Goal: Contribute content: Contribute content

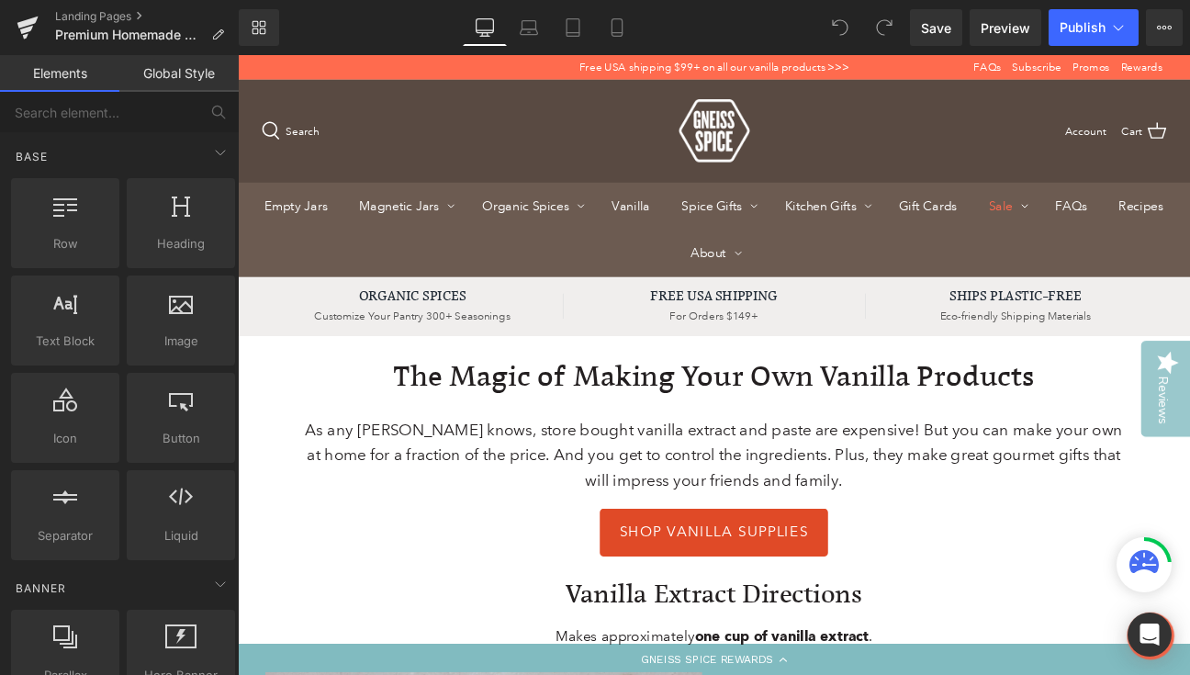
scroll to position [50, 0]
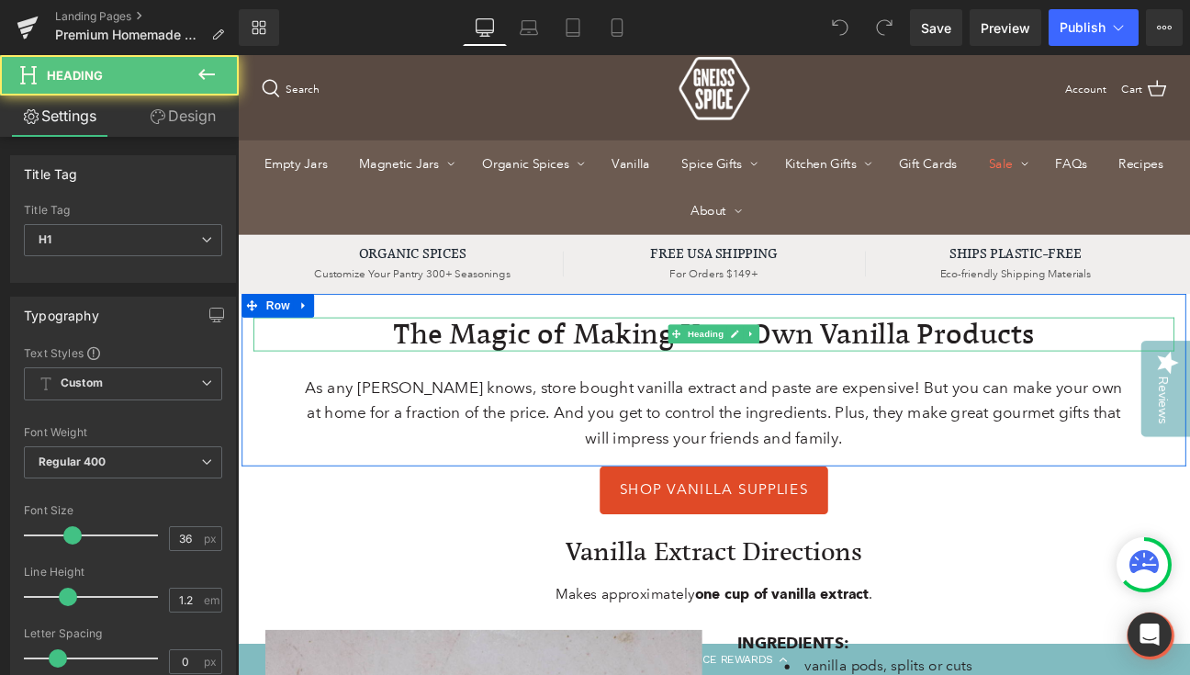
click at [756, 390] on div "The Magic of Making Your Own Vanilla Products Heading" at bounding box center [793, 380] width 1075 height 39
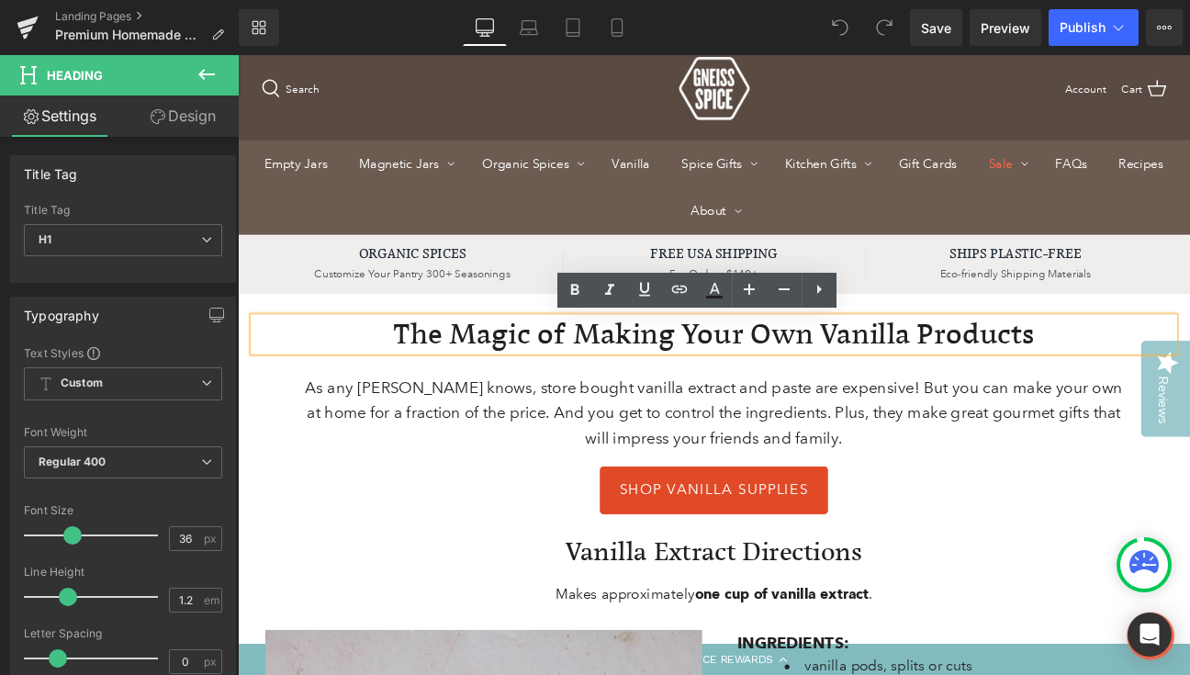
click at [763, 385] on h1 "The Magic of Making Your Own Vanilla Products" at bounding box center [793, 380] width 1075 height 39
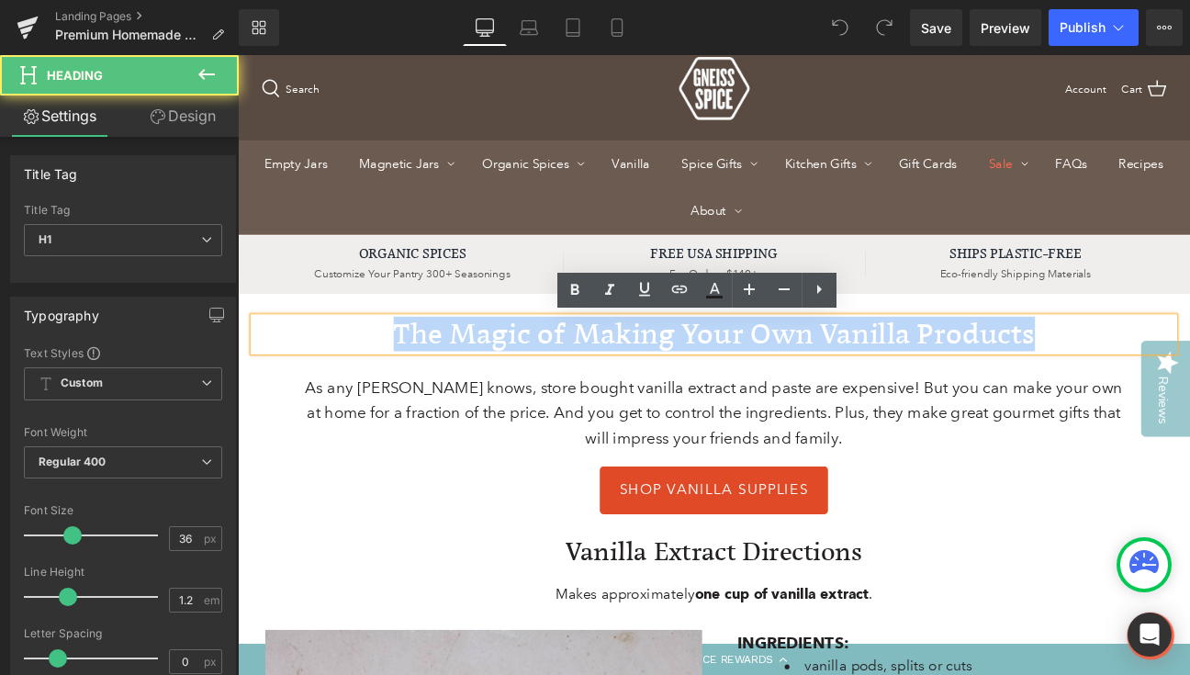
click at [763, 385] on h1 "The Magic of Making Your Own Vanilla Products" at bounding box center [793, 380] width 1075 height 39
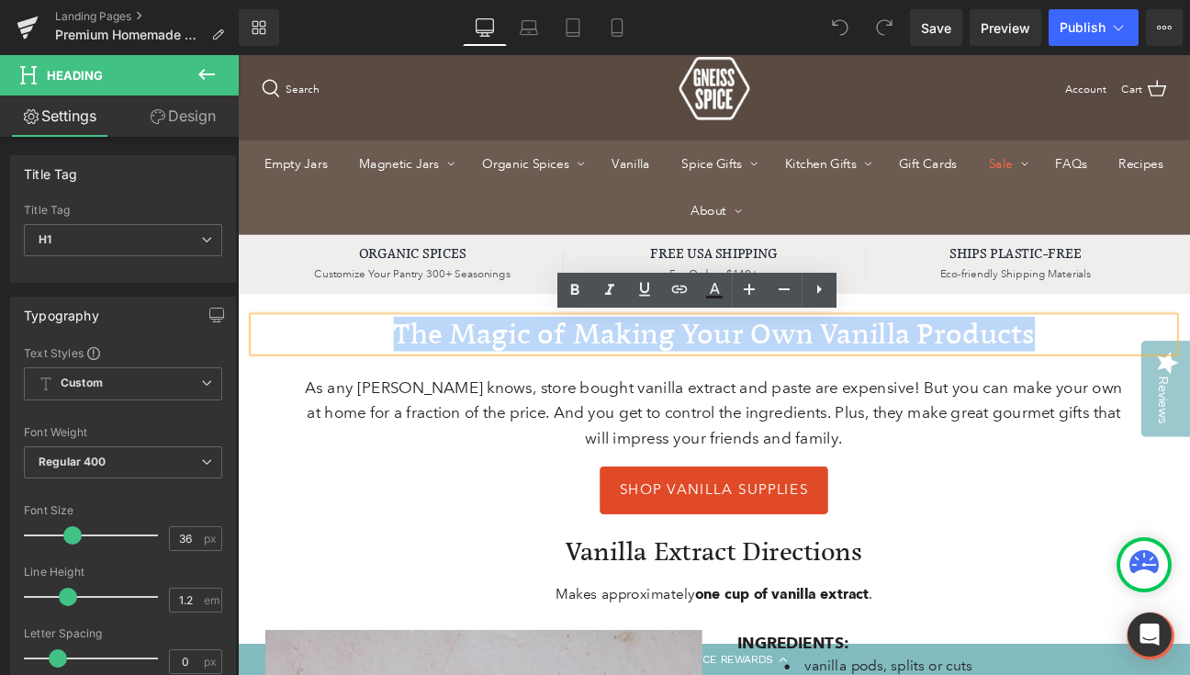
scroll to position [0, 0]
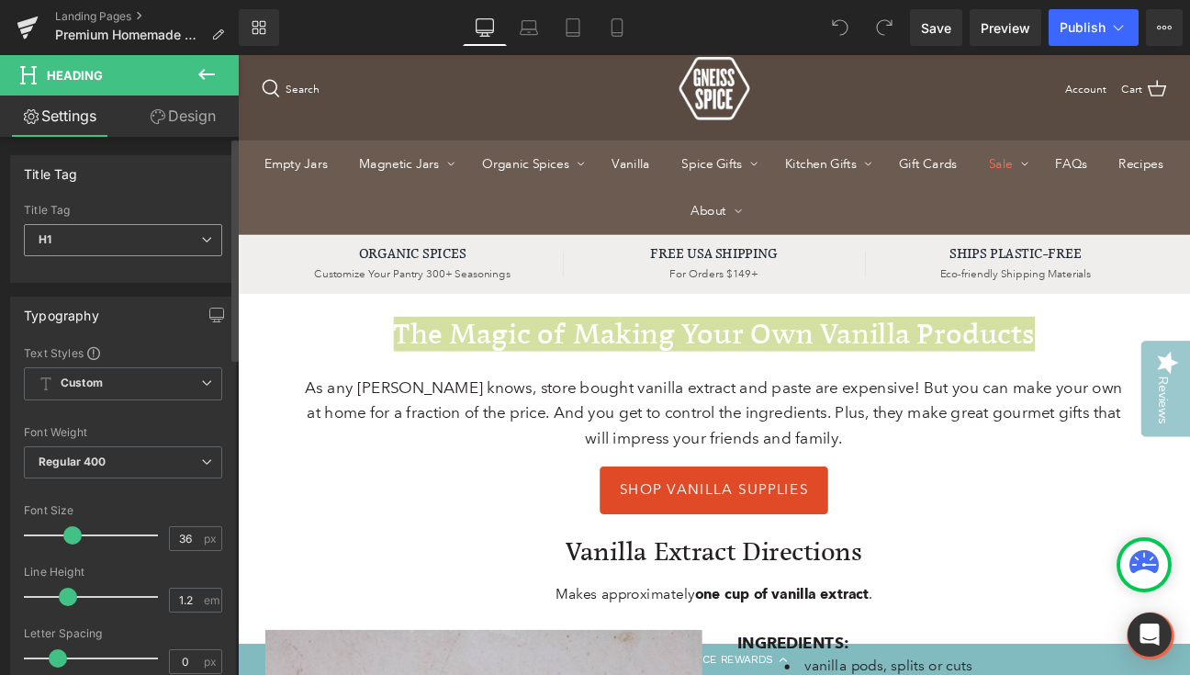
click at [210, 241] on span "H1" at bounding box center [123, 240] width 198 height 32
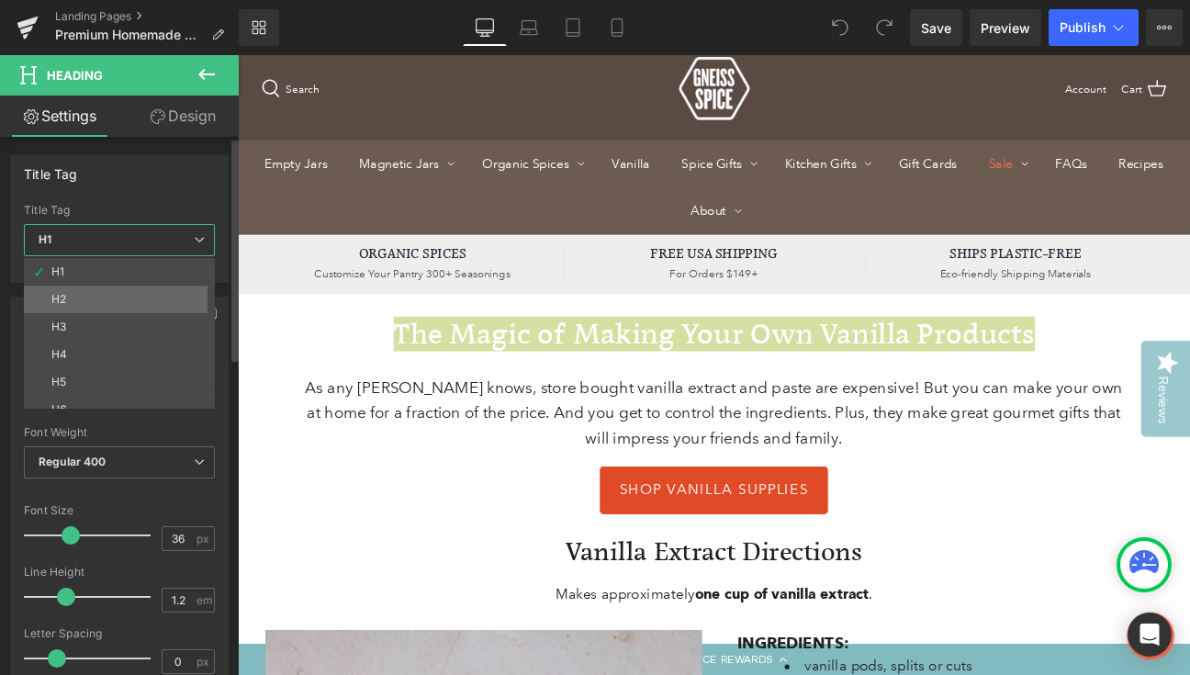
click at [167, 288] on li "H2" at bounding box center [123, 300] width 199 height 28
type input "32"
type input "100"
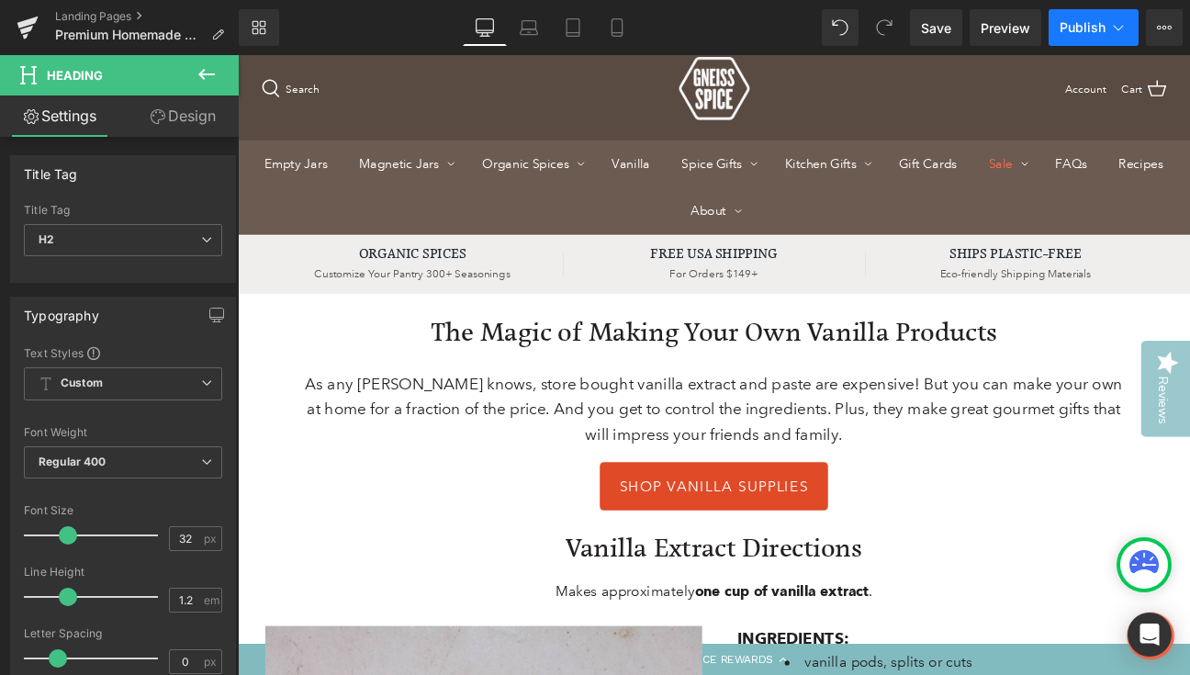
click at [1120, 35] on icon at bounding box center [1118, 27] width 18 height 18
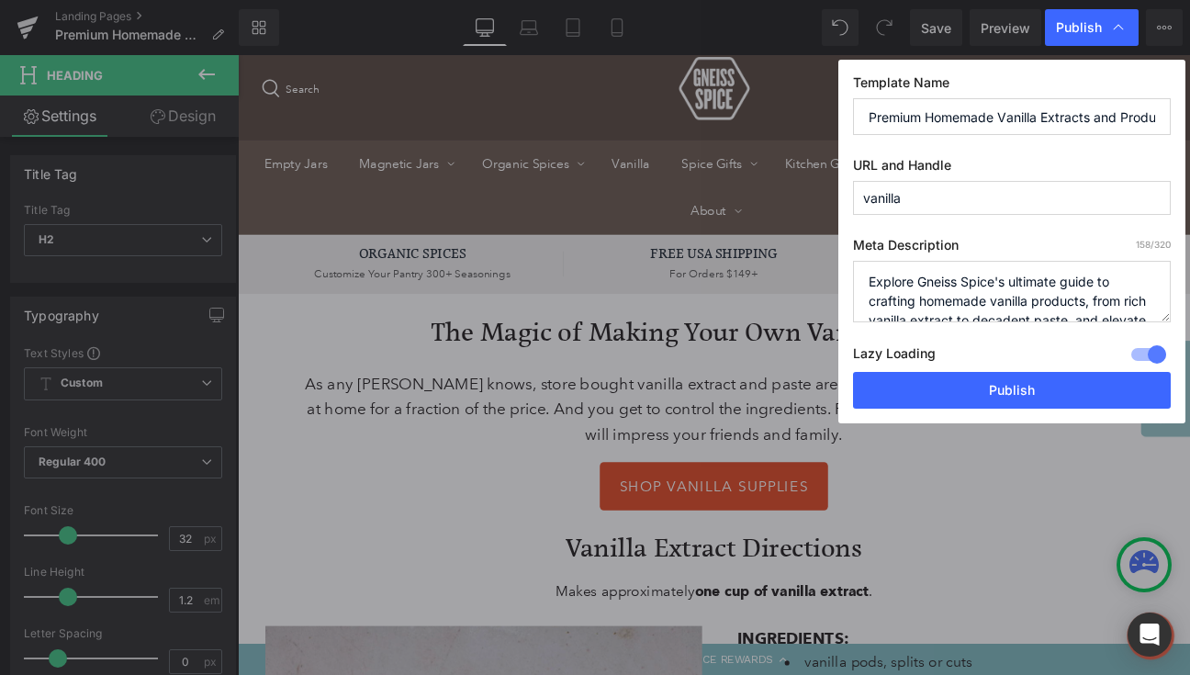
click at [1074, 112] on input "Premium Homemade Vanilla Extracts and Products for Every Recipe" at bounding box center [1012, 116] width 318 height 37
drag, startPoint x: 1074, startPoint y: 112, endPoint x: 1214, endPoint y: 121, distance: 140.8
click at [1189, 121] on html "You are previewing how the will restyle your page. You can not edit Elements in…" at bounding box center [595, 337] width 1190 height 675
click at [1022, 116] on input "Premium Homemade Vanilla Extracts and Products for Every Recipe" at bounding box center [1012, 116] width 318 height 37
drag, startPoint x: 1022, startPoint y: 116, endPoint x: 850, endPoint y: 106, distance: 173.0
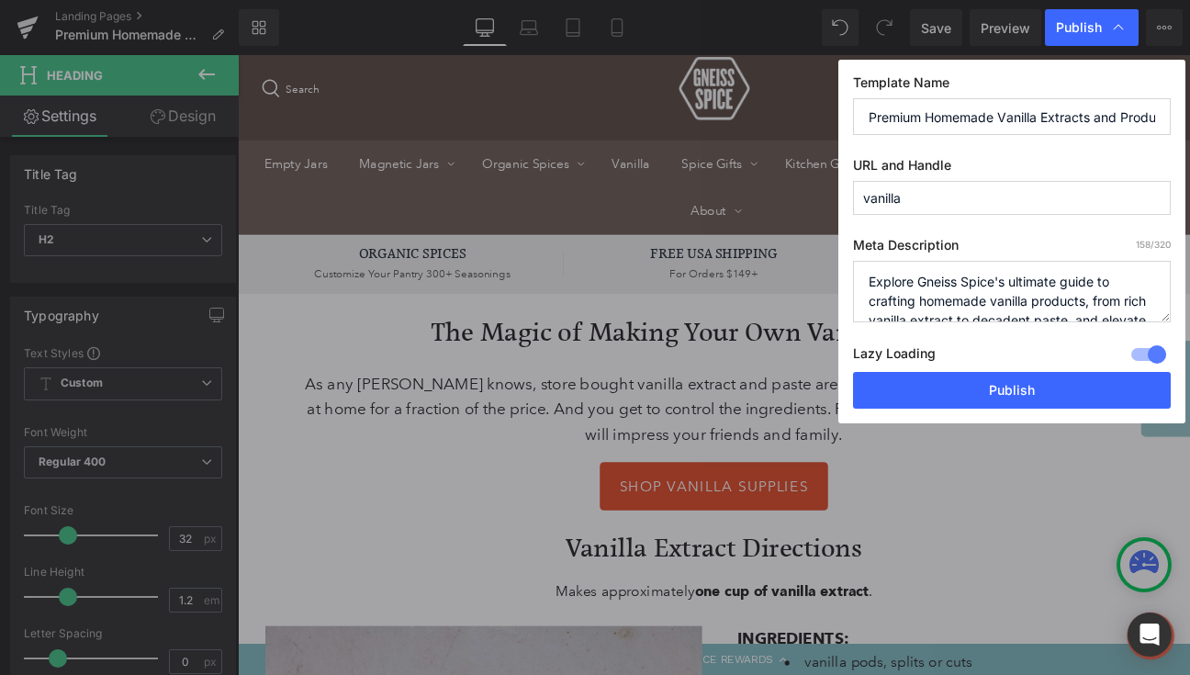
click at [850, 106] on div "Template Name Premium Homemade Vanilla Extracts and Products for Every Recipe U…" at bounding box center [1011, 242] width 347 height 364
click at [1021, 112] on input "Premium Homemade Vanilla Extracts and Products for Every Recipe" at bounding box center [1012, 116] width 318 height 37
click at [1063, 116] on input "Premium Homemade Vanilla Extracts and Products for Every Recipe" at bounding box center [1012, 116] width 318 height 37
click at [1090, 118] on input "Premium Homemade Vanilla Extracts and Products for Every Recipe" at bounding box center [1012, 116] width 318 height 37
click at [1092, 117] on input "Premium Homemade Vanilla Extract Supplies and Products for Every Recipe" at bounding box center [1012, 116] width 318 height 37
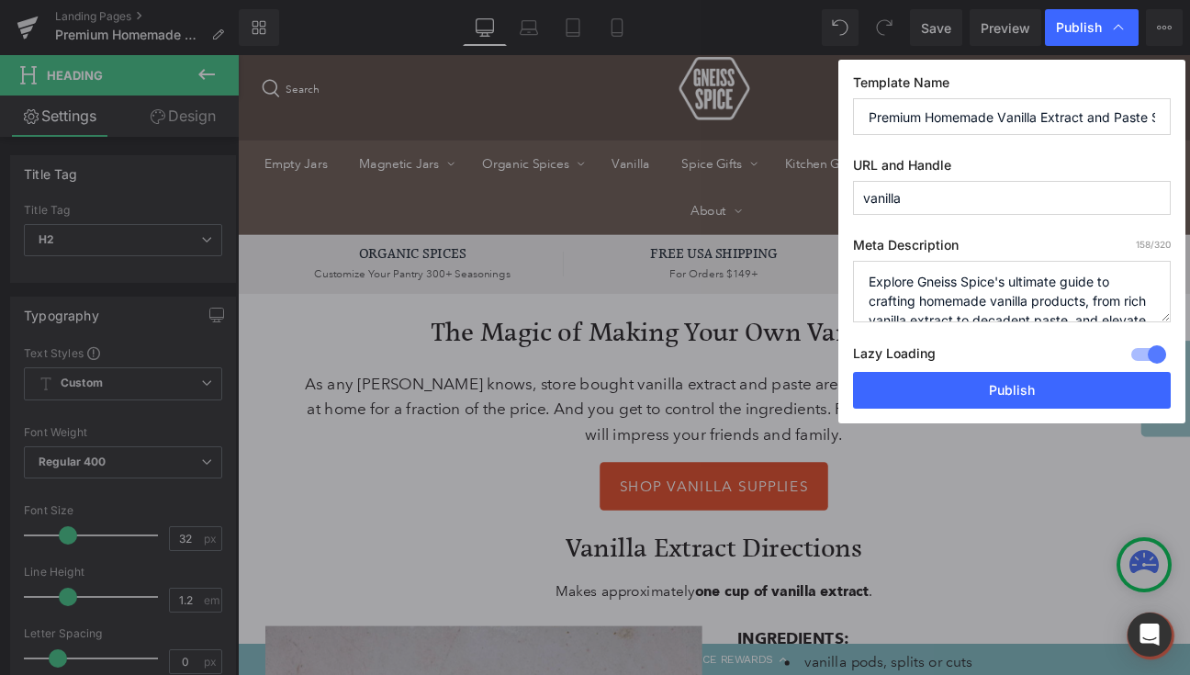
drag, startPoint x: 1124, startPoint y: 115, endPoint x: 1246, endPoint y: 119, distance: 122.2
click at [1189, 119] on html "You are previewing how the will restyle your page. You can not edit Elements in…" at bounding box center [595, 337] width 1190 height 675
click at [1047, 116] on input "Premium Homemade Vanilla Extract and Paste Supplies and Products for Every Reci…" at bounding box center [1012, 116] width 318 height 37
click at [1075, 114] on input "Premium Homemade Vanilla Extract and Paste Supplies and Products for Every Reci…" at bounding box center [1012, 116] width 318 height 37
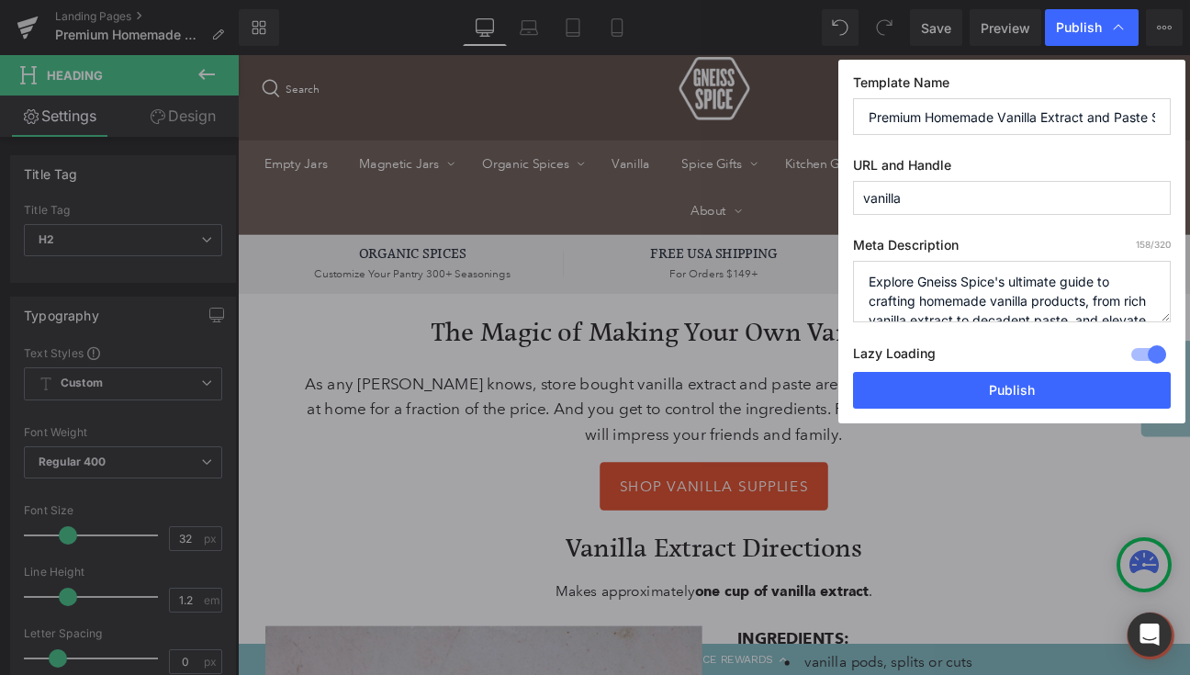
click at [1075, 114] on input "Premium Homemade Vanilla Extract and Paste Supplies and Products for Every Reci…" at bounding box center [1012, 116] width 318 height 37
click at [1119, 123] on input "The Ultimate Guide to Crafting Your Own Homemade Vanilla Products" at bounding box center [1012, 116] width 318 height 37
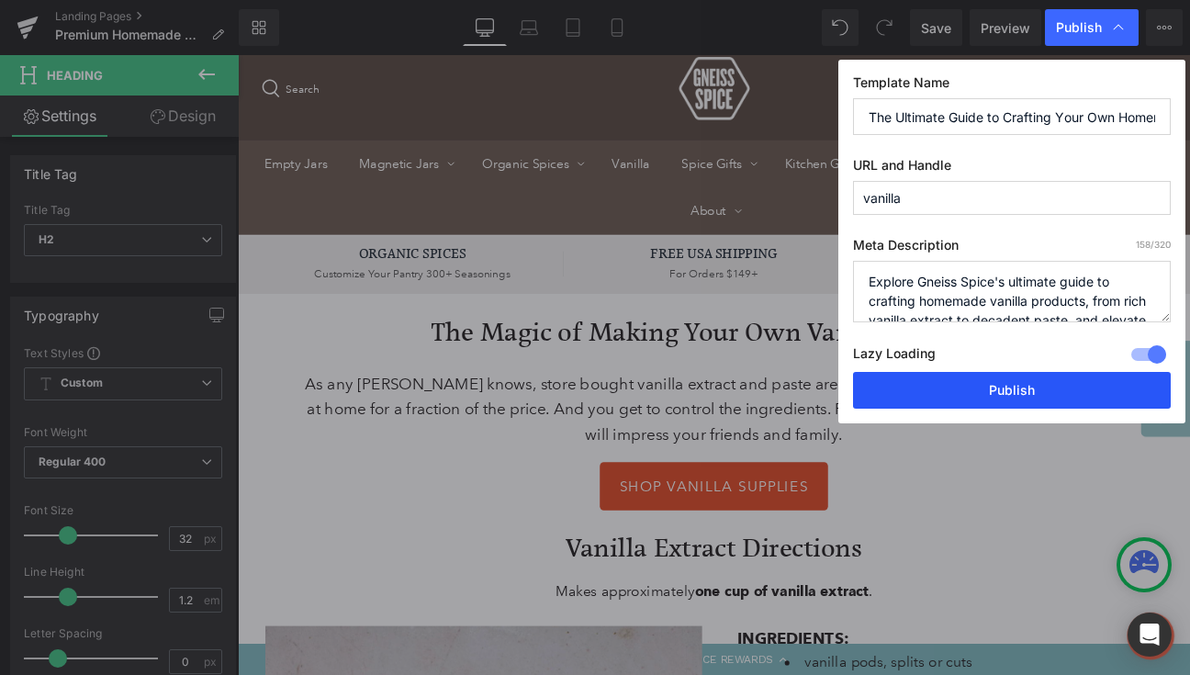
type input "The Ultimate Guide to Crafting Your Own Homemade Vanilla Extract, Pastes, and P…"
click at [1024, 382] on button "Publish" at bounding box center [1012, 390] width 318 height 37
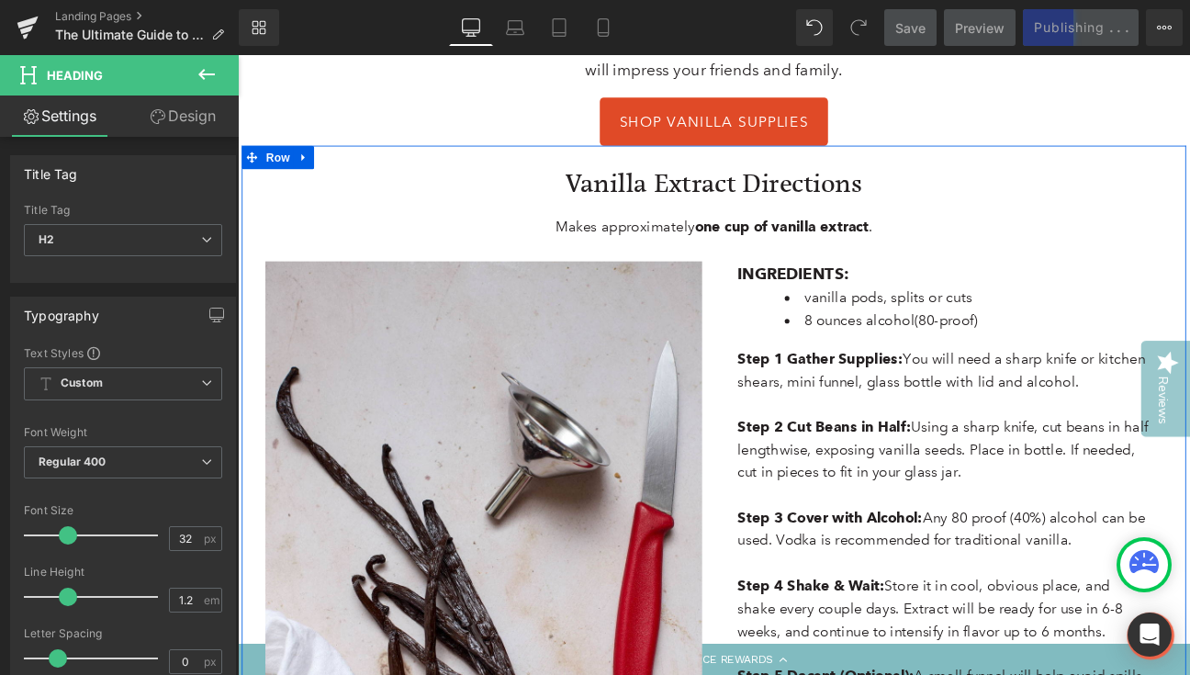
scroll to position [478, 0]
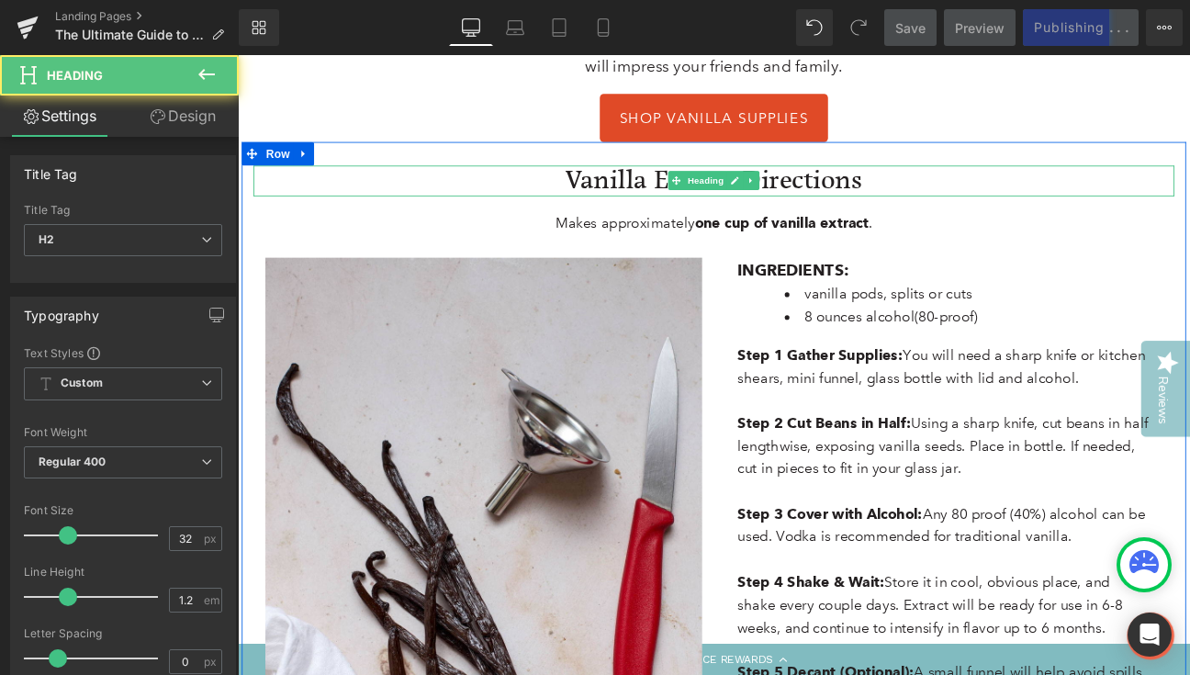
click at [860, 195] on h2 "Vanilla Extract Directions" at bounding box center [793, 202] width 1075 height 35
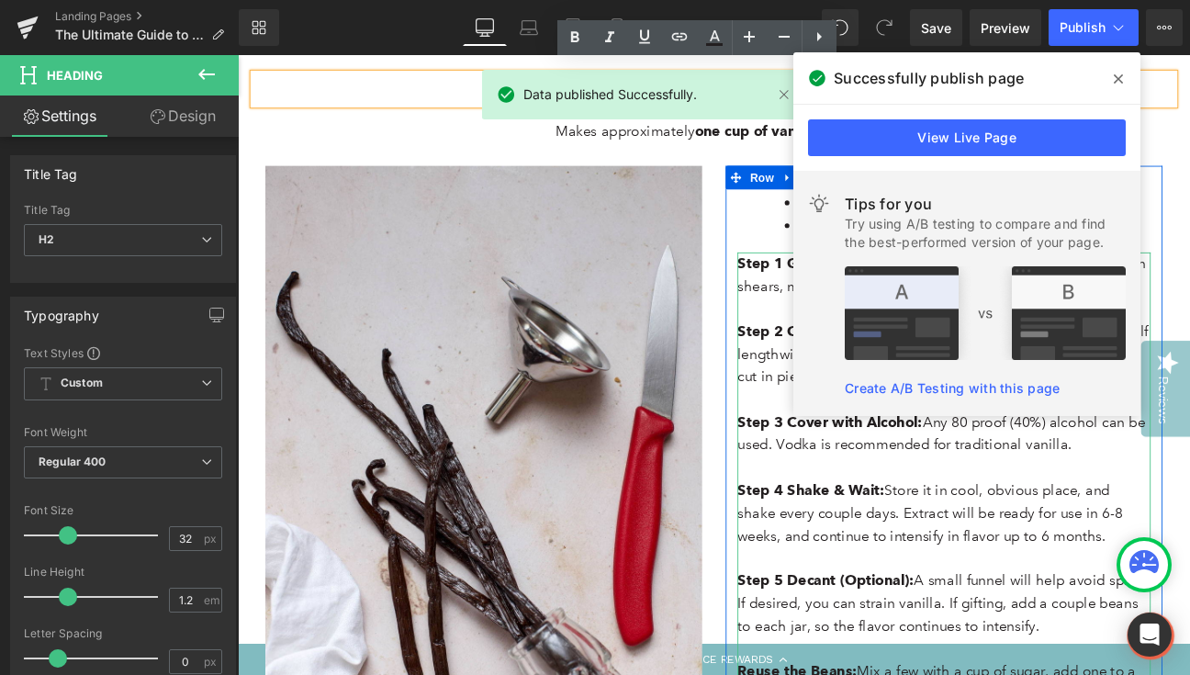
scroll to position [599, 0]
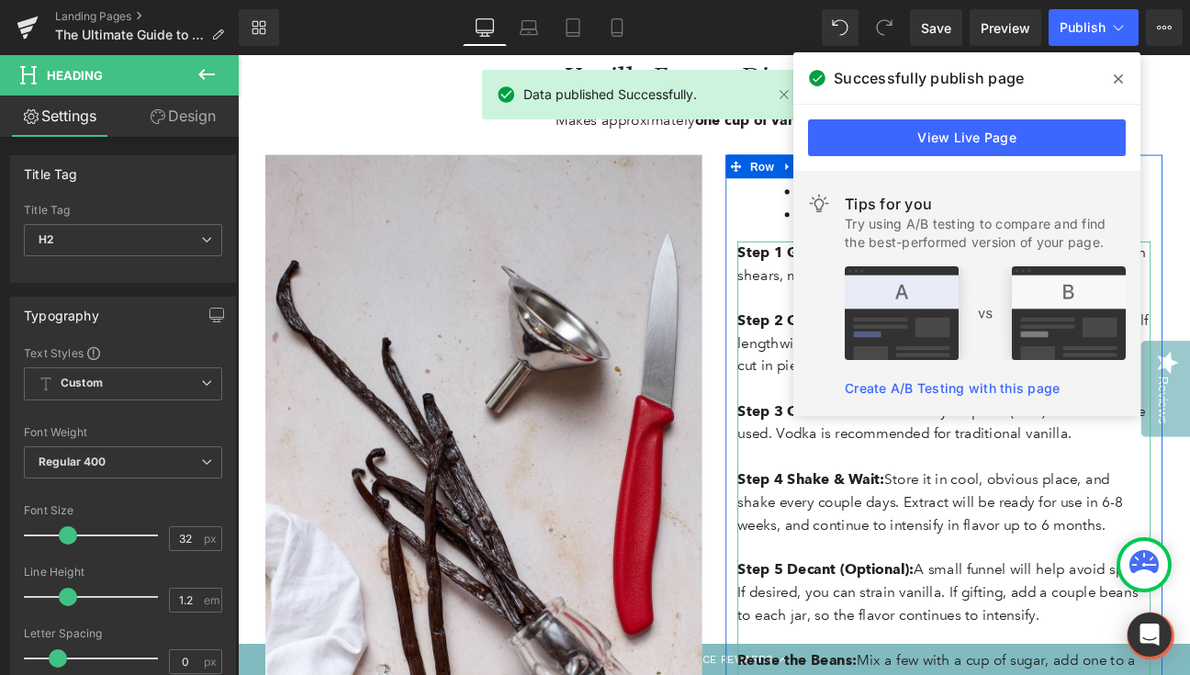
click at [1118, 75] on icon at bounding box center [1118, 79] width 9 height 15
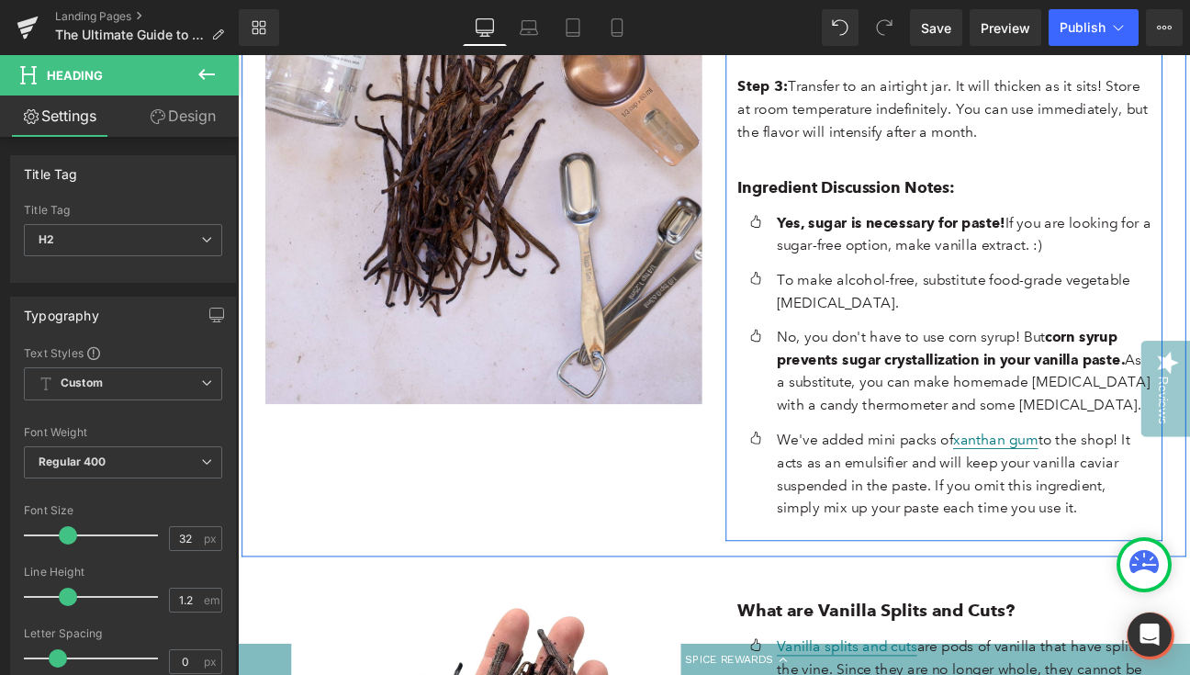
scroll to position [3333, 0]
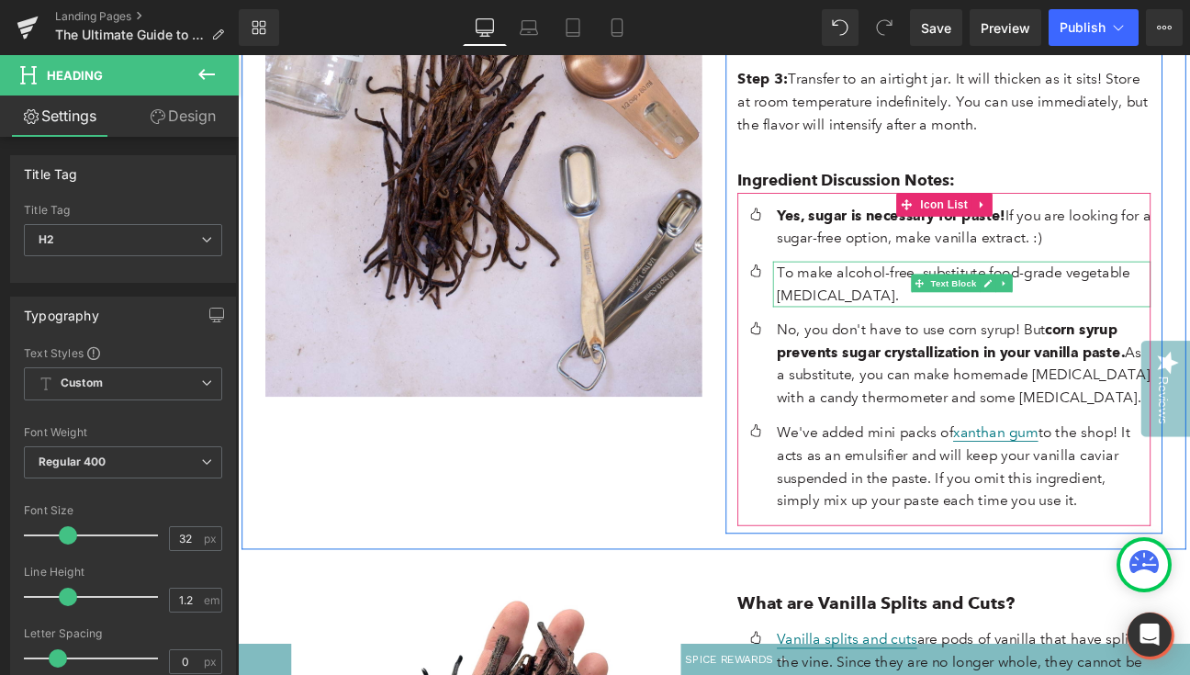
click at [926, 296] on p "To make alcohol-free, substitute food-grade vegetable [MEDICAL_DATA]." at bounding box center [1085, 322] width 436 height 53
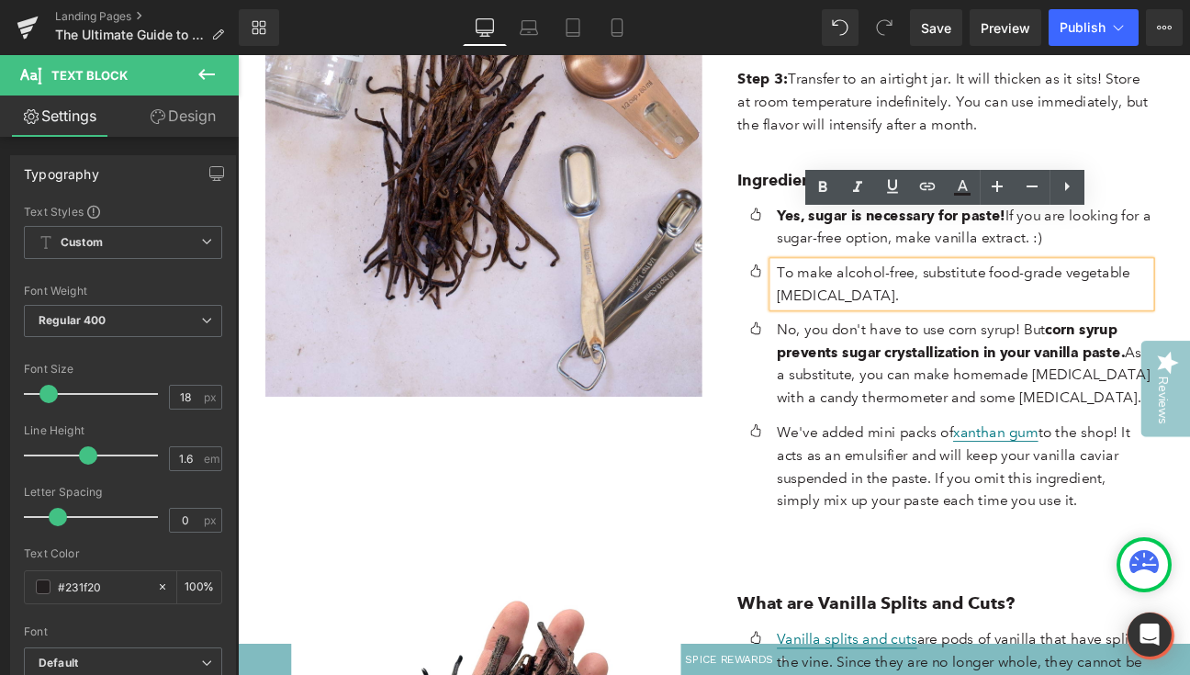
click at [981, 296] on p "To make alcohol-free, substitute food-grade vegetable [MEDICAL_DATA]." at bounding box center [1085, 322] width 436 height 53
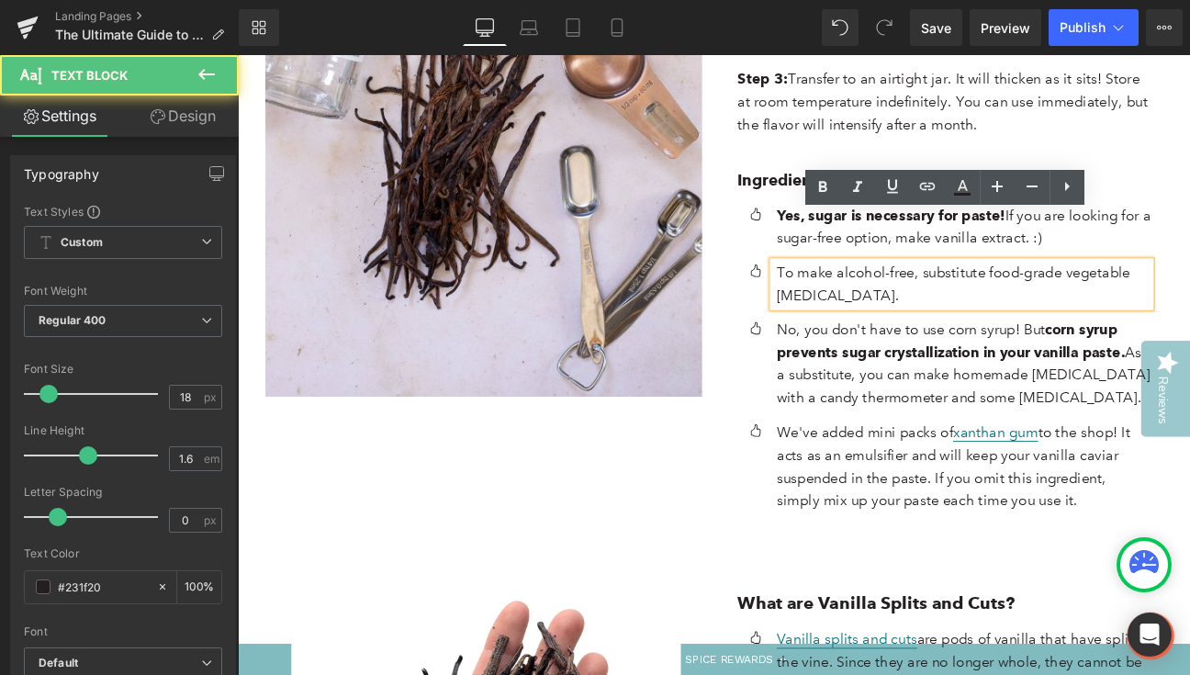
click at [923, 296] on p "To make alcohol-free, substitute food-grade vegetable [MEDICAL_DATA]." at bounding box center [1085, 322] width 436 height 53
click at [984, 296] on p "To make alcohol-free, substitute food-grade vegetable [MEDICAL_DATA]." at bounding box center [1085, 322] width 436 height 53
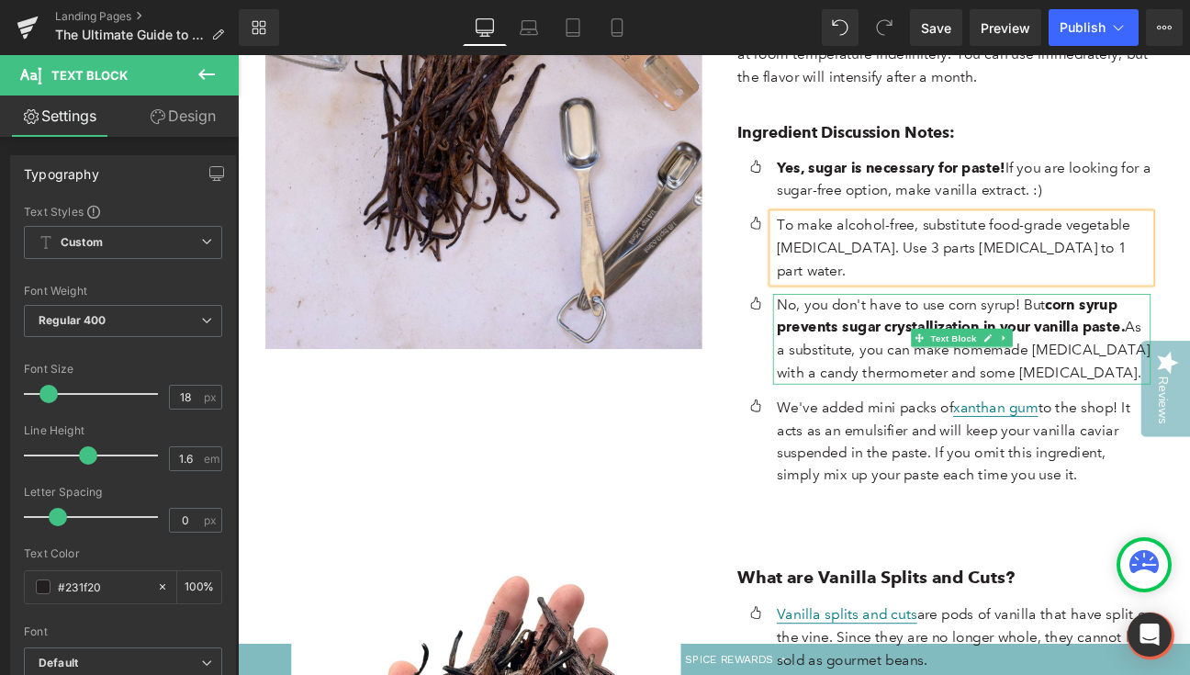
scroll to position [3391, 0]
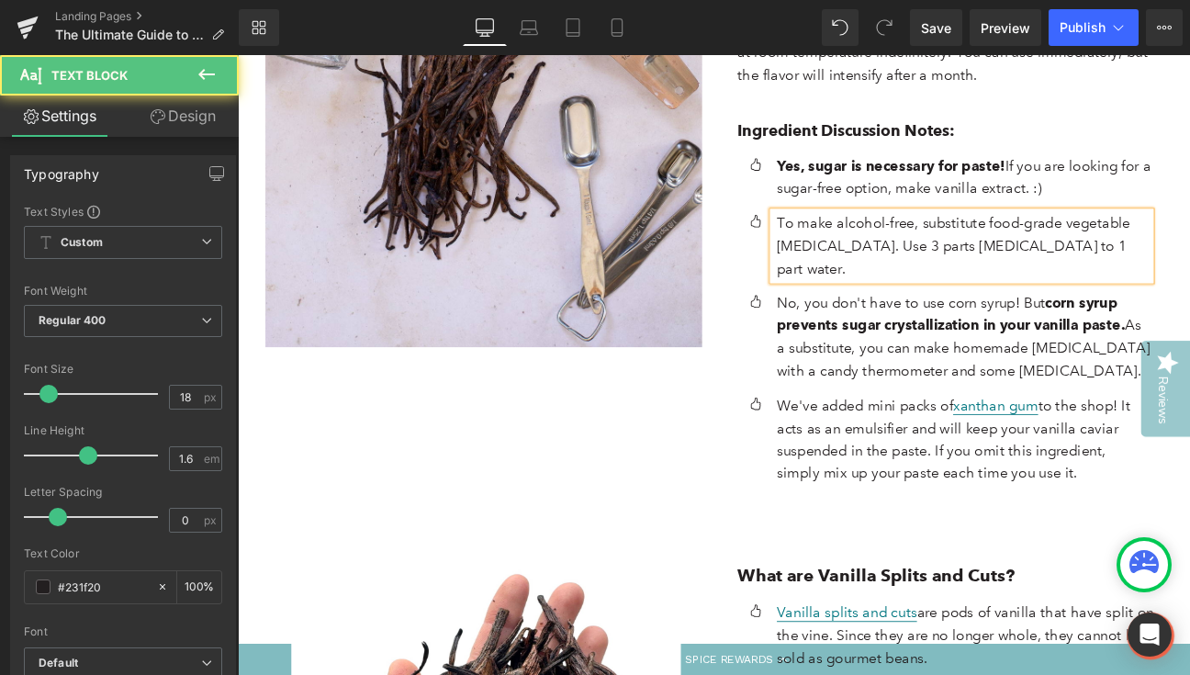
click at [920, 238] on p "To make alcohol-free, substitute food-grade vegetable [MEDICAL_DATA]. Use 3 par…" at bounding box center [1085, 277] width 436 height 79
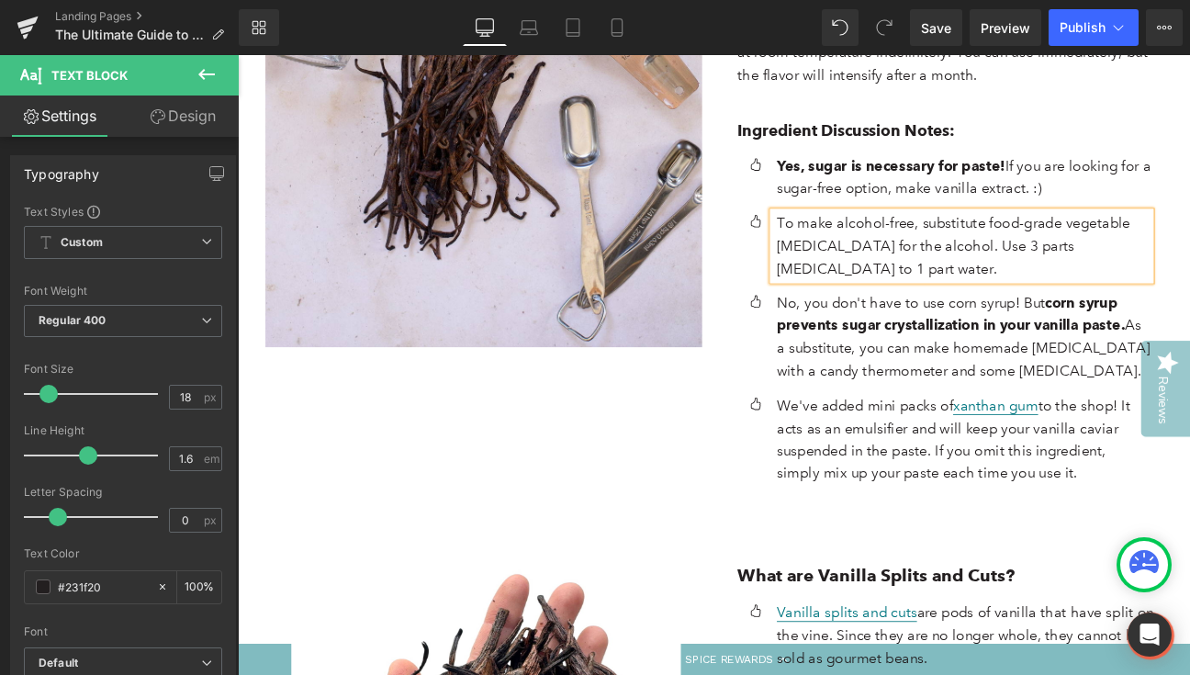
click at [1112, 238] on p "To make alcohol-free, substitute food-grade vegetable [MEDICAL_DATA] for the al…" at bounding box center [1085, 277] width 436 height 79
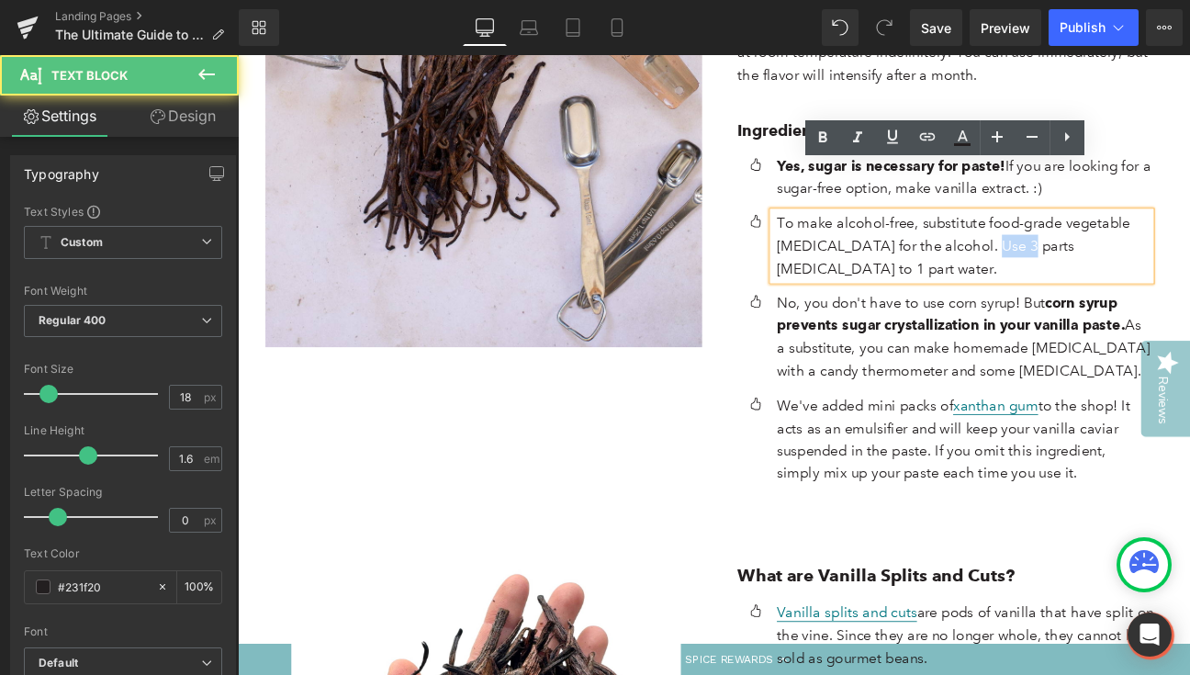
click at [1112, 238] on p "To make alcohol-free, substitute food-grade vegetable [MEDICAL_DATA] for the al…" at bounding box center [1085, 277] width 436 height 79
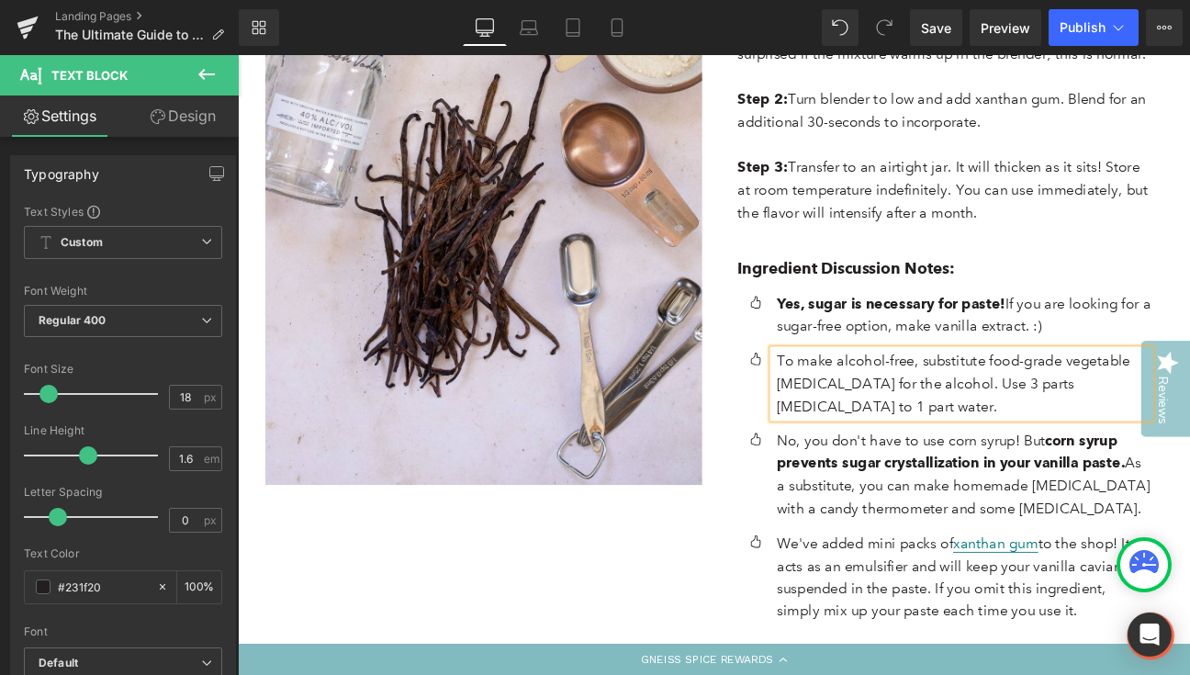
scroll to position [3268, 0]
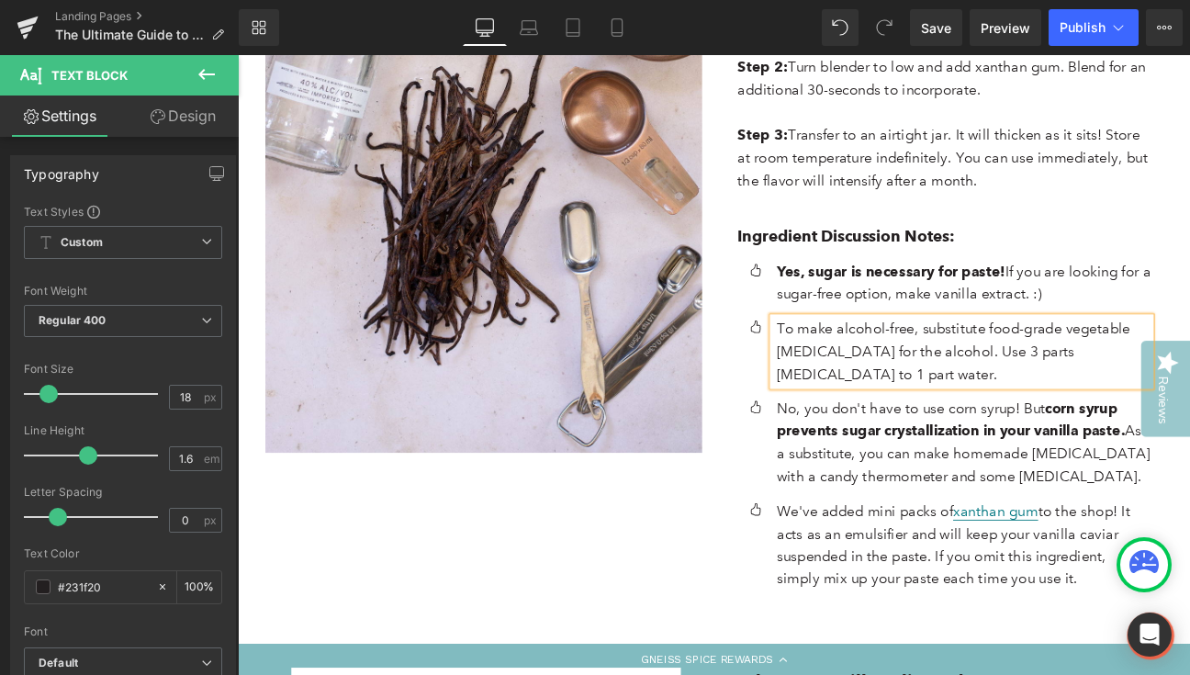
click at [952, 369] on p "To make alcohol-free, substitute food-grade vegetable [MEDICAL_DATA] for the al…" at bounding box center [1085, 400] width 436 height 79
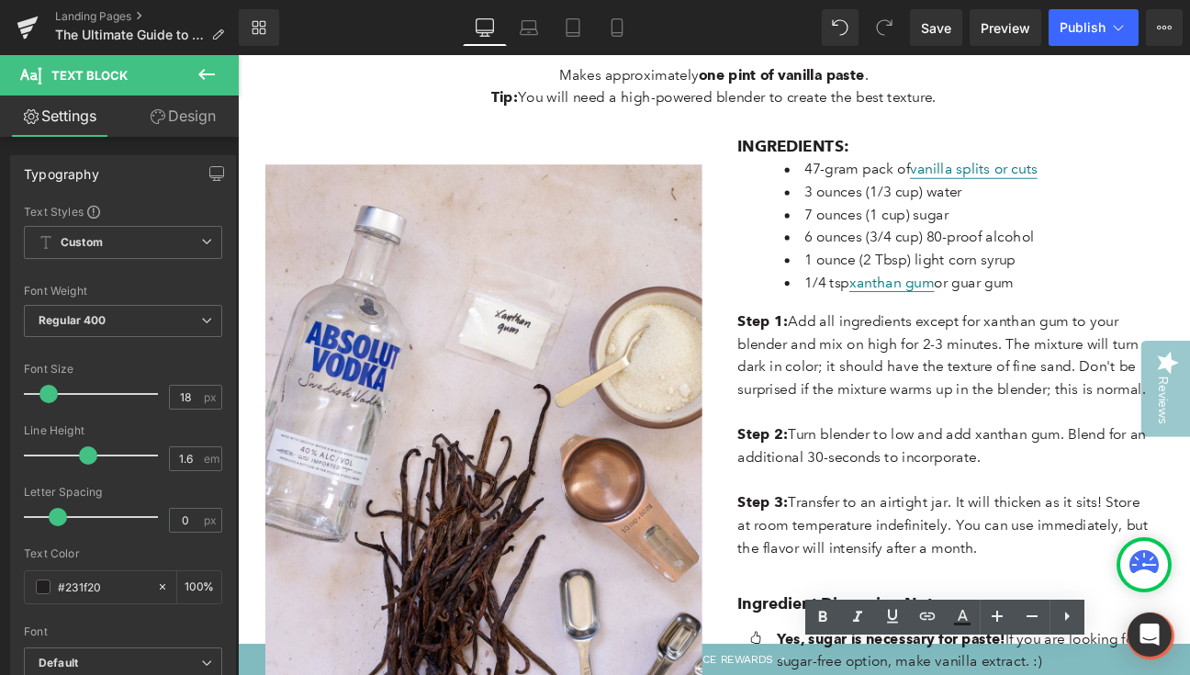
scroll to position [2826, 0]
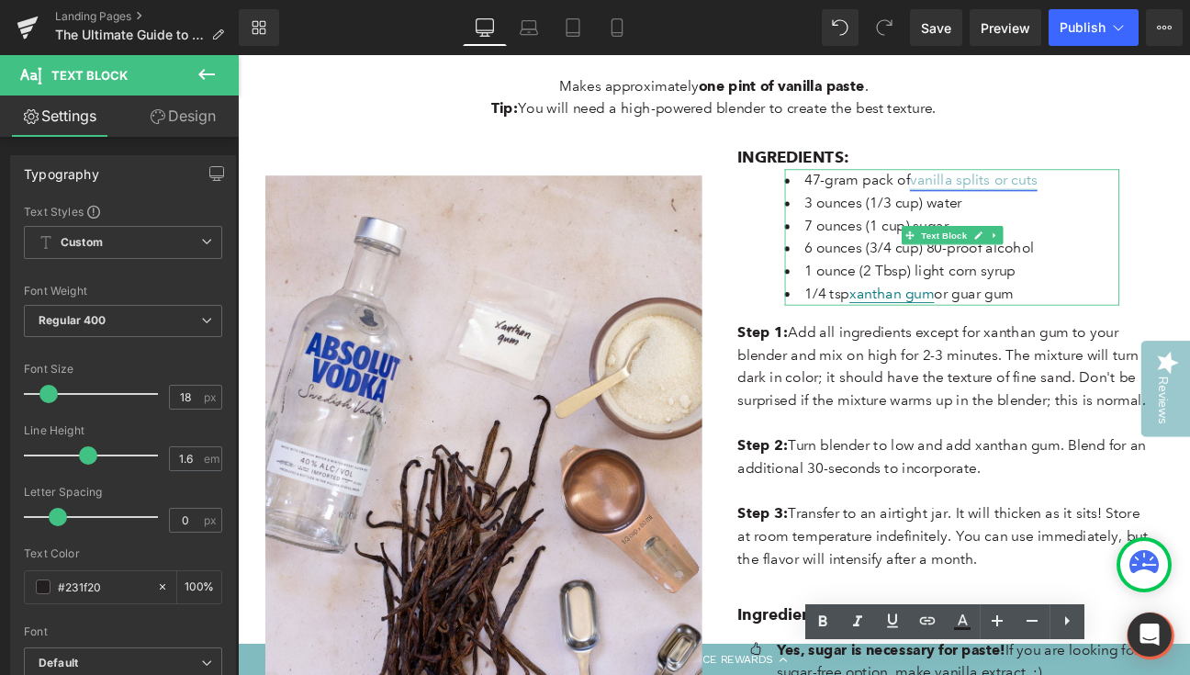
click at [1071, 191] on link "vanilla splits or cuts" at bounding box center [1096, 201] width 149 height 21
click at [1063, 191] on link "vanilla splits or cuts" at bounding box center [1096, 201] width 149 height 21
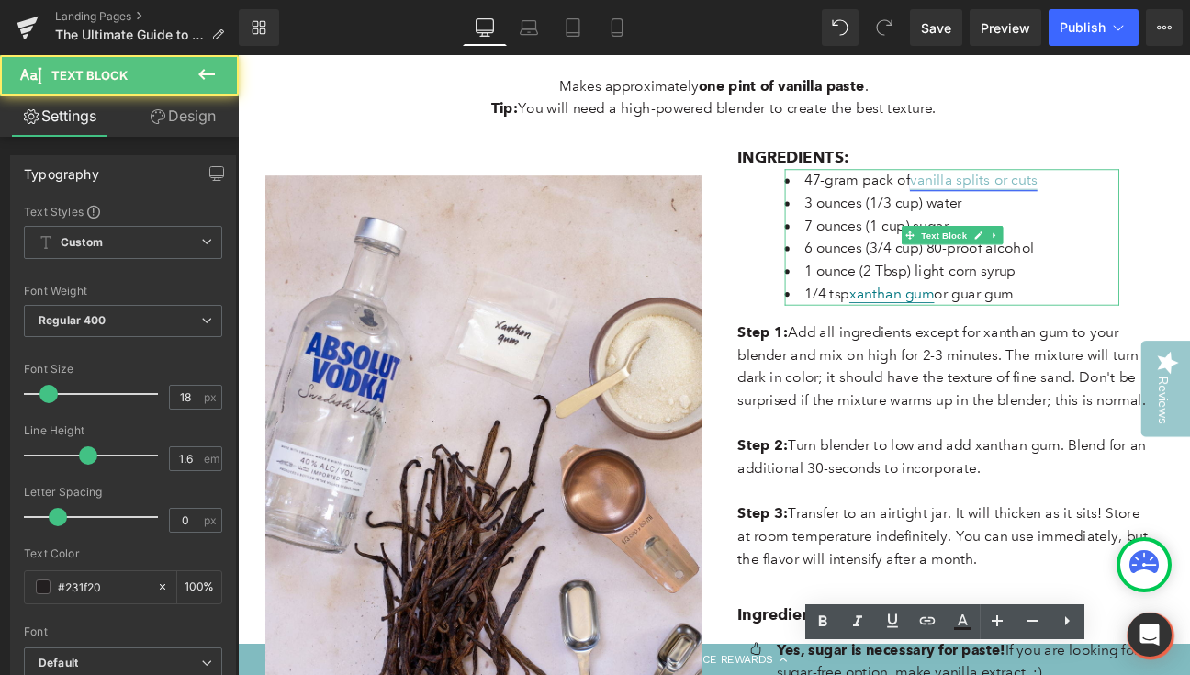
click at [1063, 191] on link "vanilla splits or cuts" at bounding box center [1096, 201] width 149 height 21
click at [1093, 191] on link "vanilla splits or cuts" at bounding box center [1096, 201] width 149 height 21
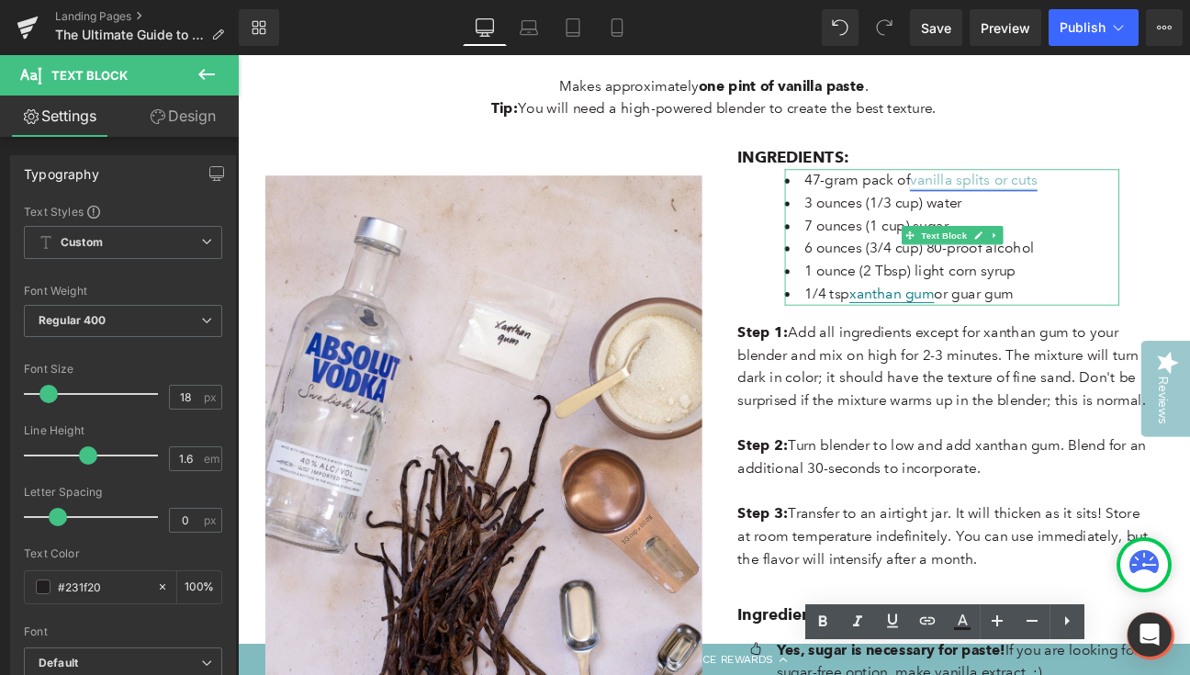
click at [1097, 191] on link "vanilla splits or cuts" at bounding box center [1096, 201] width 149 height 21
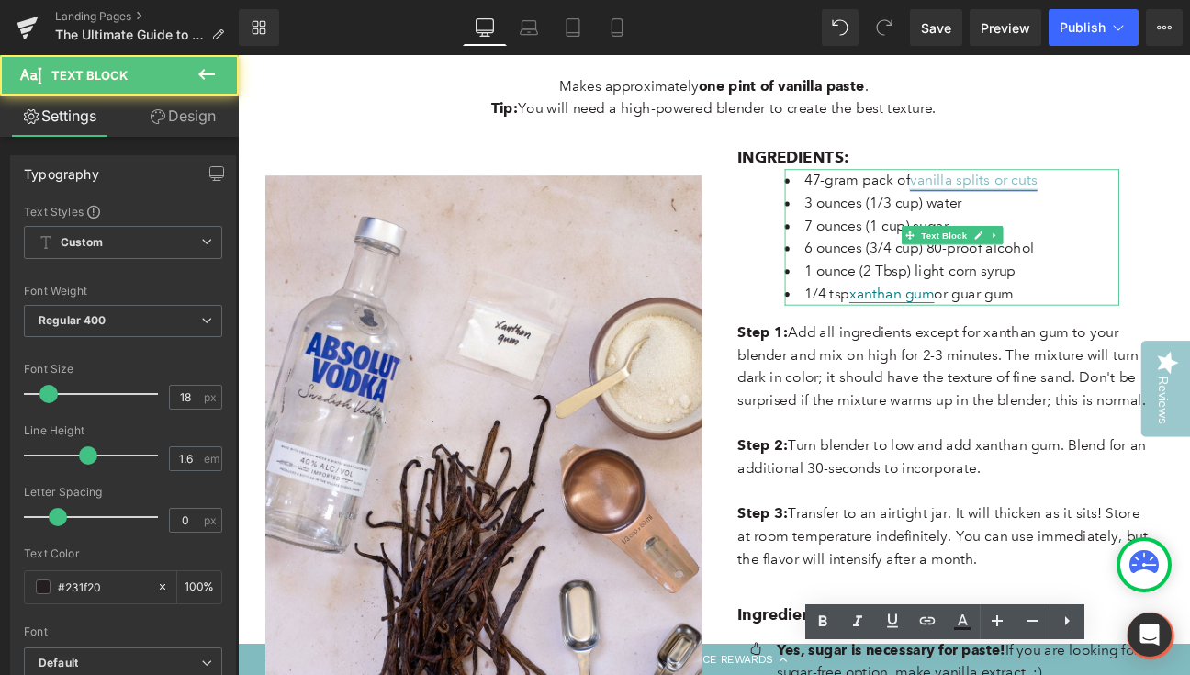
click at [1097, 191] on link "vanilla splits or cuts" at bounding box center [1096, 201] width 149 height 21
click at [1183, 242] on li "7 ounces (1 cup) sugar" at bounding box center [1071, 255] width 390 height 27
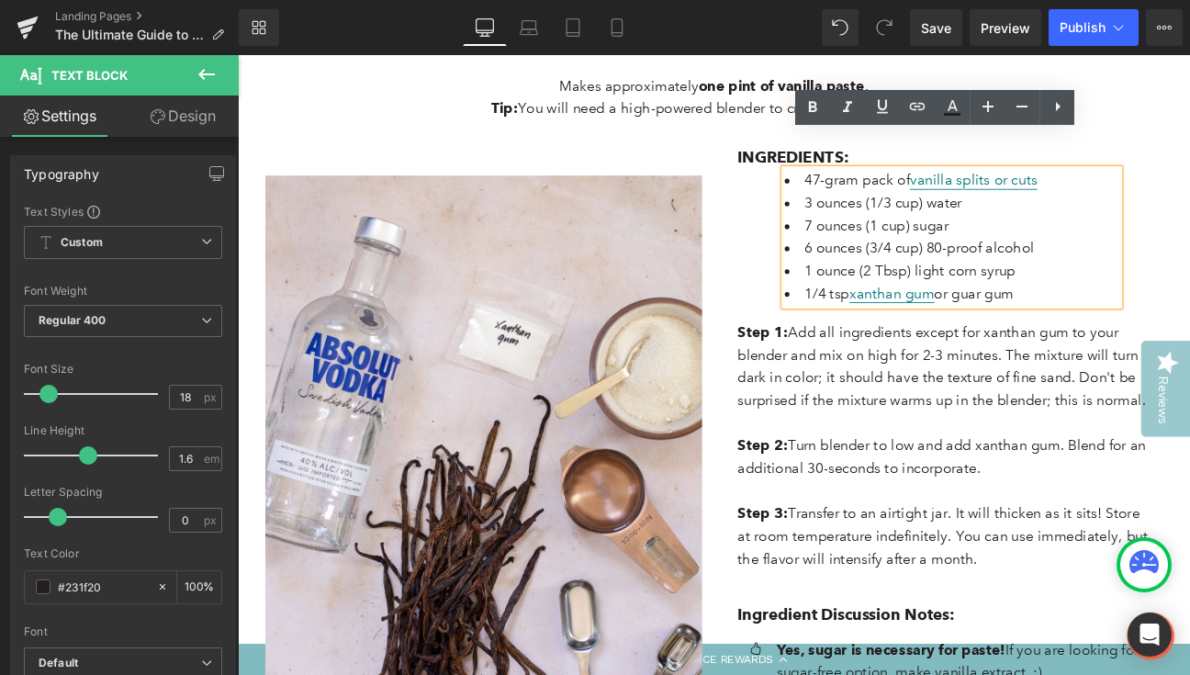
click at [1178, 242] on li "7 ounces (1 cup) sugar" at bounding box center [1071, 255] width 390 height 27
click at [1112, 191] on link "vanilla splits or cuts" at bounding box center [1096, 201] width 149 height 21
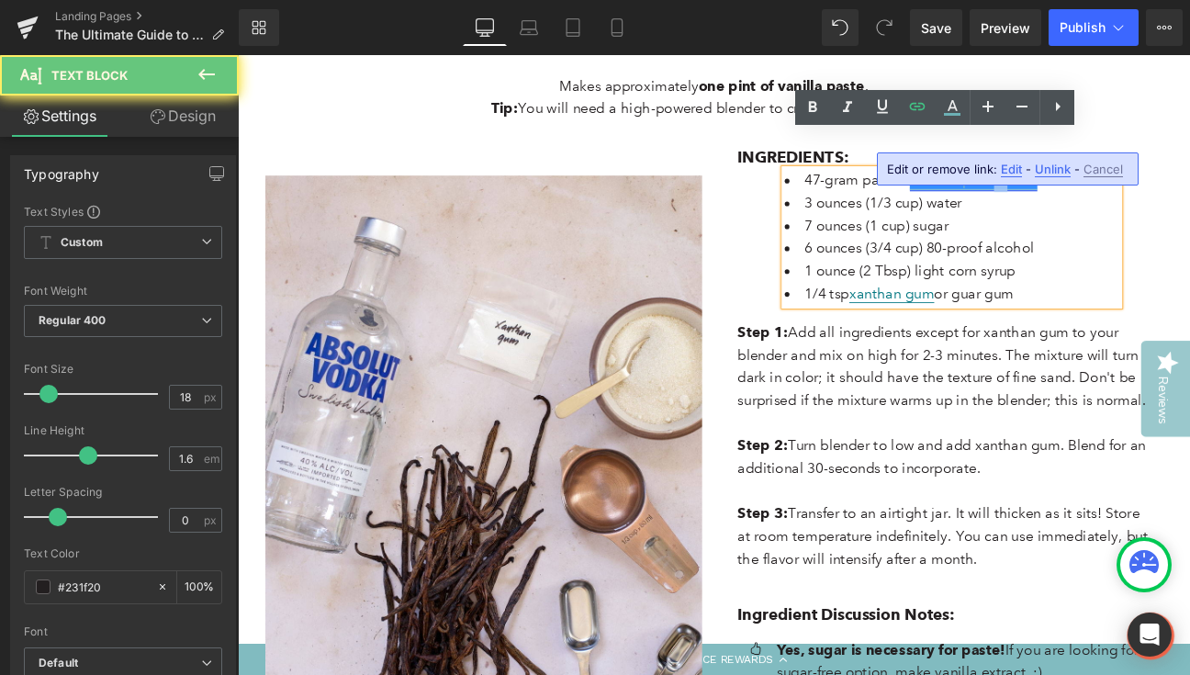
click at [1112, 191] on link "vanilla splits or cuts" at bounding box center [1096, 201] width 149 height 21
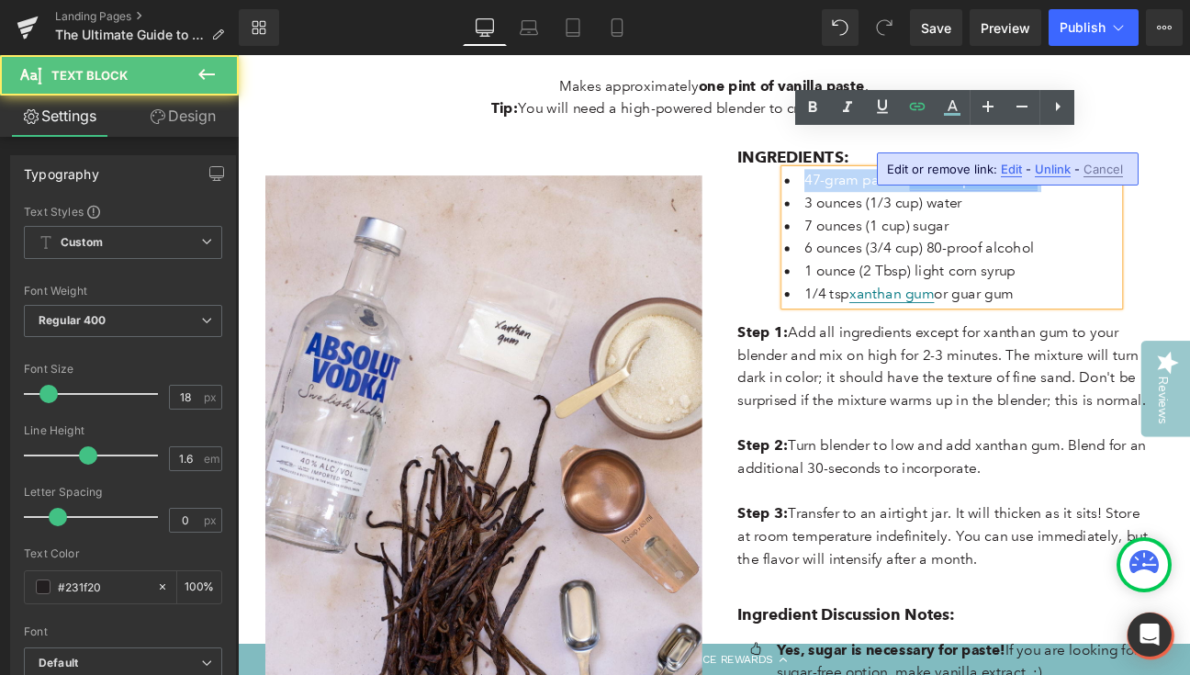
click at [1112, 191] on link "vanilla splits or cuts" at bounding box center [1096, 201] width 149 height 21
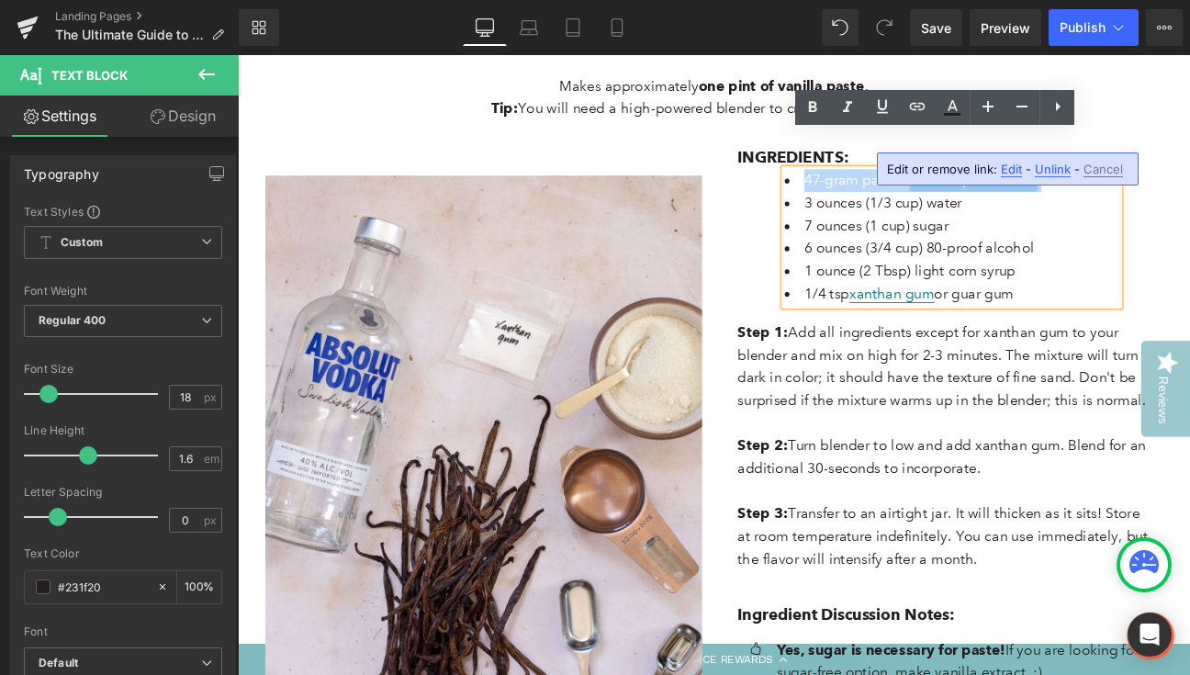
click at [1130, 191] on link "vanilla splits or cuts" at bounding box center [1096, 201] width 149 height 21
click at [1189, 188] on li "47-gram pack of vanilla splits or cuts" at bounding box center [1071, 201] width 390 height 27
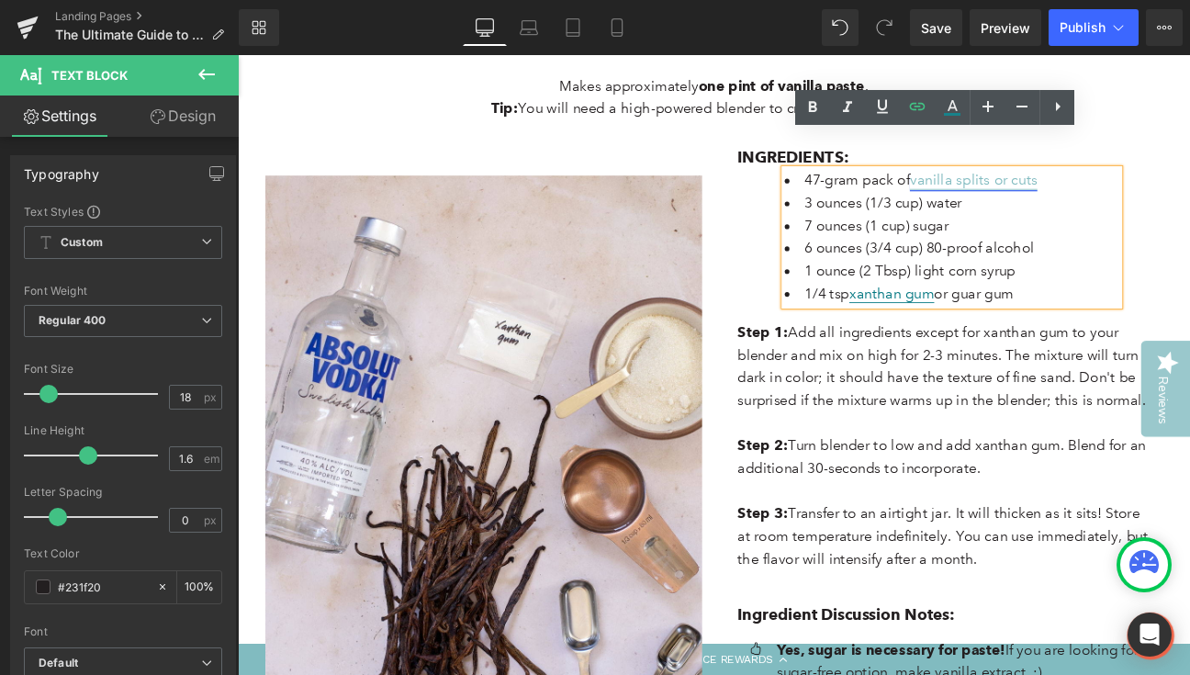
drag, startPoint x: 1163, startPoint y: 160, endPoint x: 1017, endPoint y: 168, distance: 146.3
click at [1017, 188] on li "47-gram pack of vanilla splits or cuts" at bounding box center [1071, 201] width 390 height 27
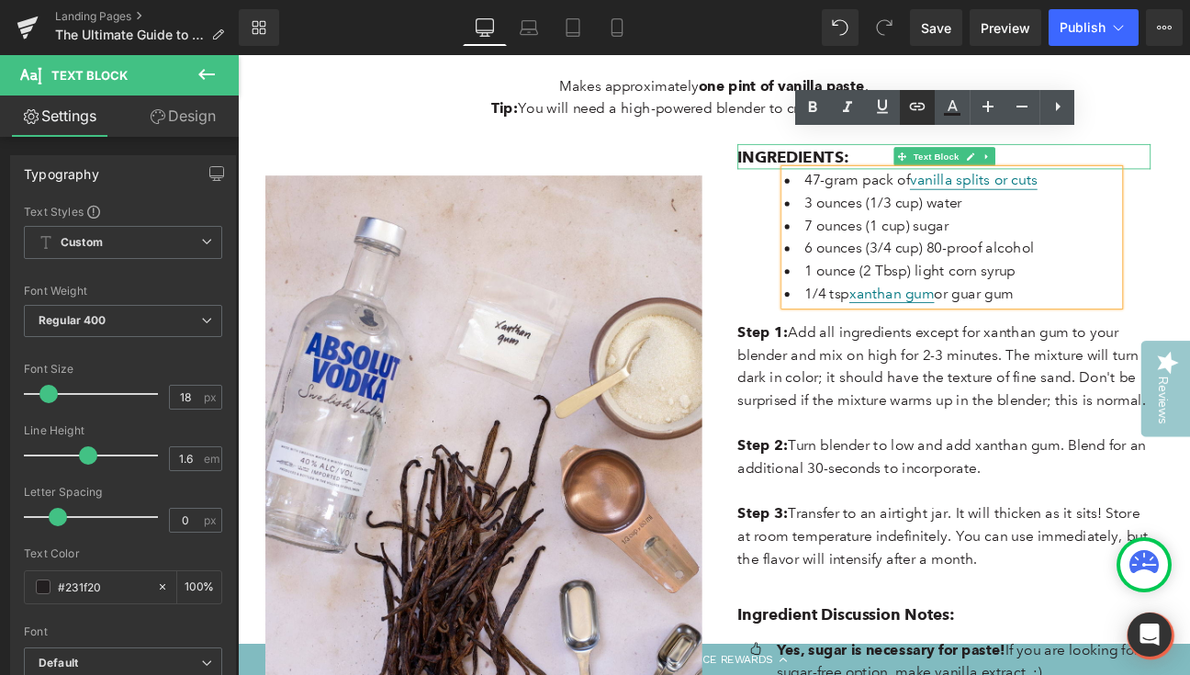
click at [924, 103] on icon at bounding box center [917, 107] width 22 height 22
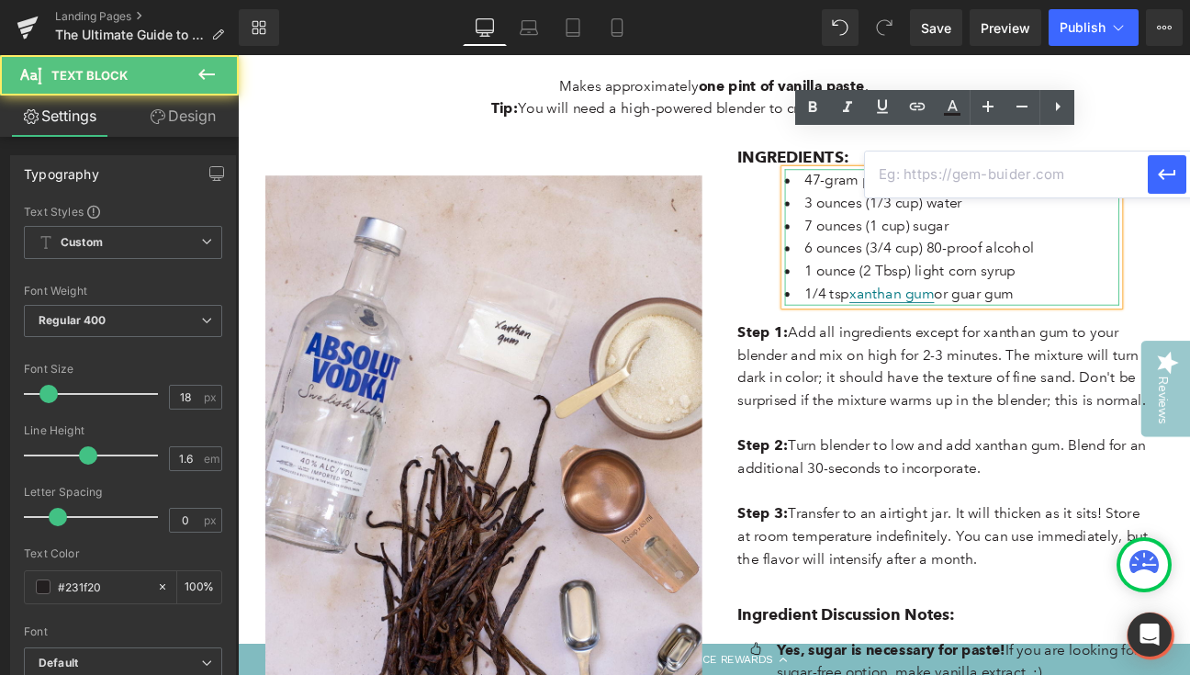
click at [1189, 294] on li "1 ounce (2 Tbsp) light corn syrup" at bounding box center [1071, 307] width 390 height 27
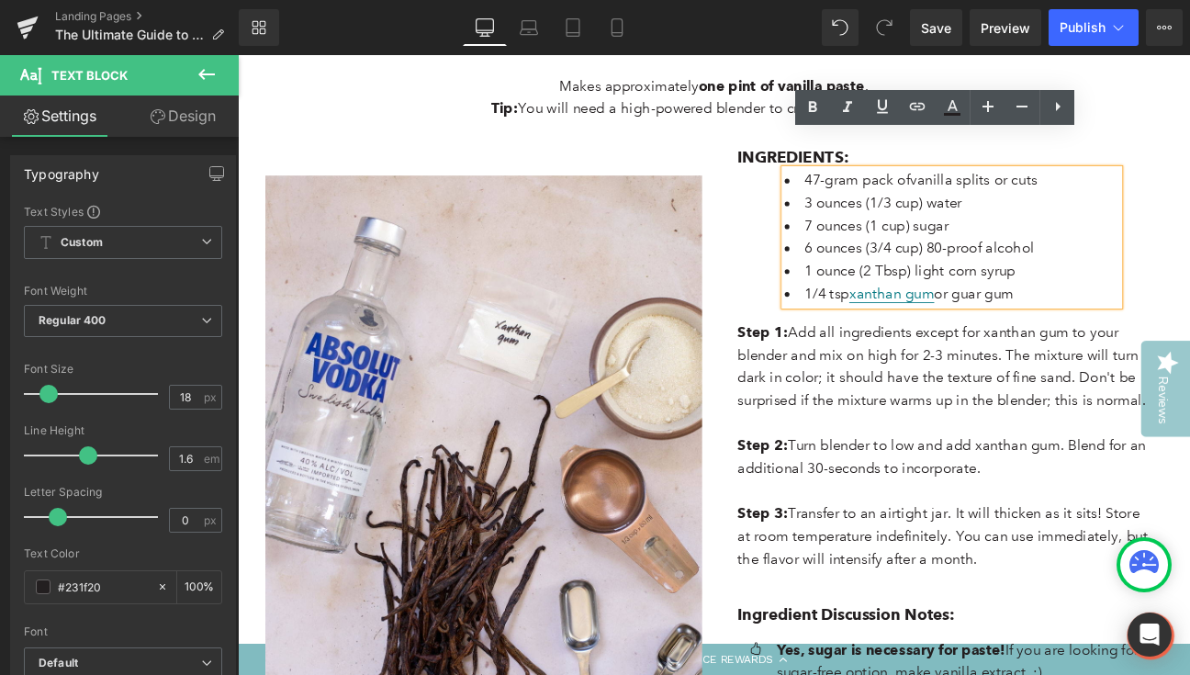
click at [1152, 191] on span "47-gram pack of vanilla splits or cuts" at bounding box center [1035, 201] width 272 height 20
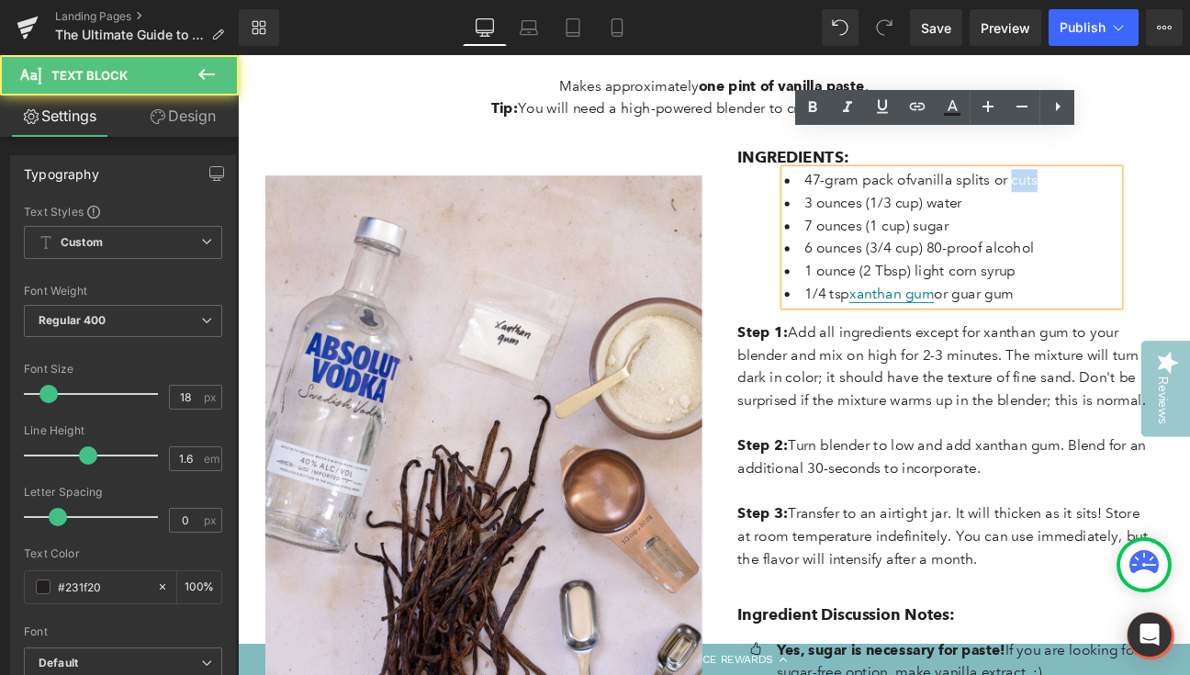
click at [1152, 191] on span "47-gram pack of vanilla splits or cuts" at bounding box center [1035, 201] width 272 height 20
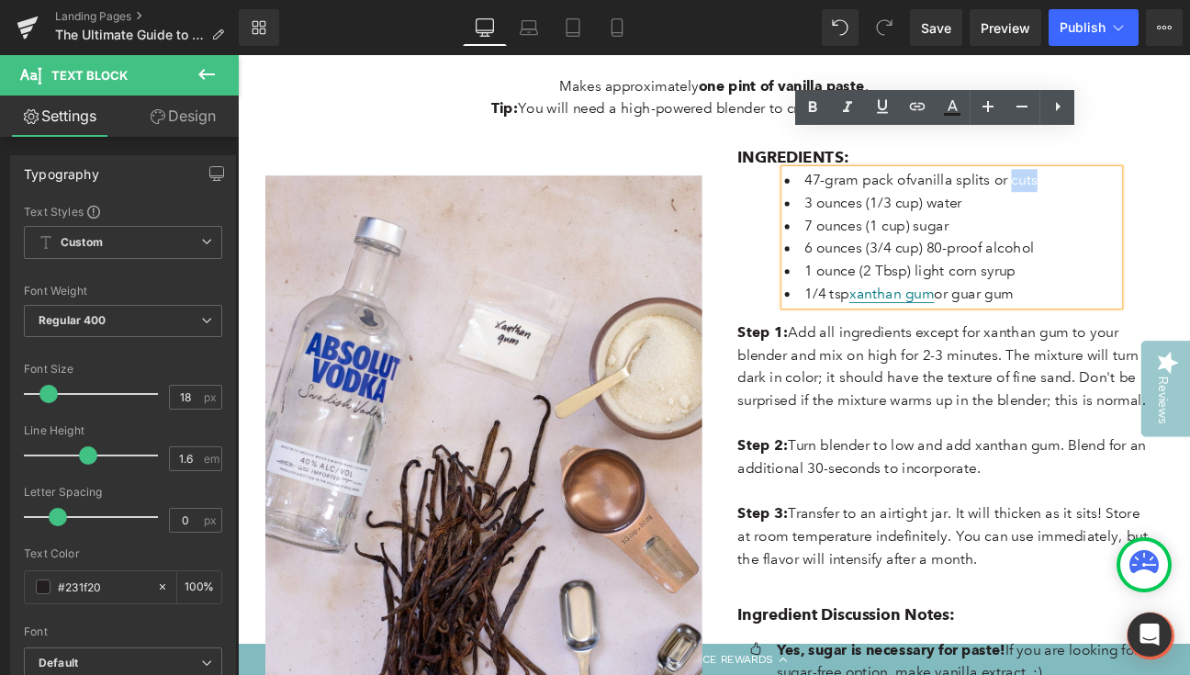
click at [1163, 188] on li "47-gram pack of vanilla splits or cuts" at bounding box center [1071, 201] width 390 height 27
drag, startPoint x: 1157, startPoint y: 162, endPoint x: 1017, endPoint y: 157, distance: 140.6
click at [1017, 191] on span "47-gram pack of vanilla splits or cuts" at bounding box center [1035, 201] width 272 height 20
drag, startPoint x: 1018, startPoint y: 158, endPoint x: 1130, endPoint y: 158, distance: 112.0
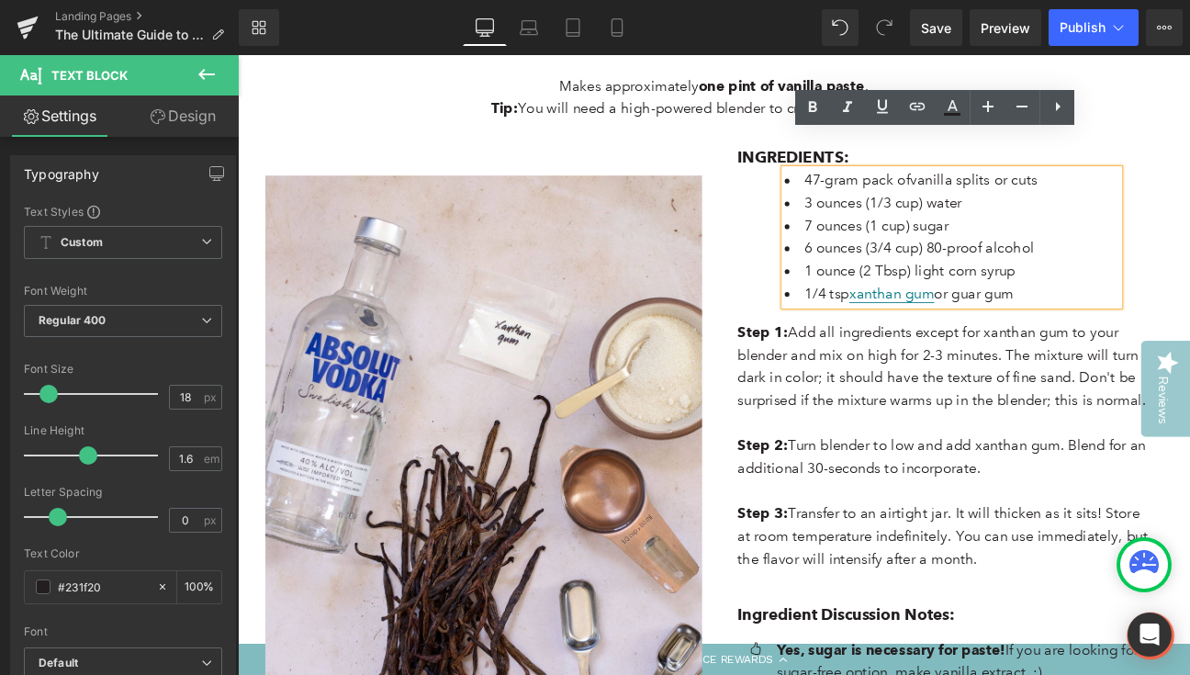
click at [1130, 191] on span "47-gram pack of vanilla splits or cuts" at bounding box center [1035, 201] width 272 height 20
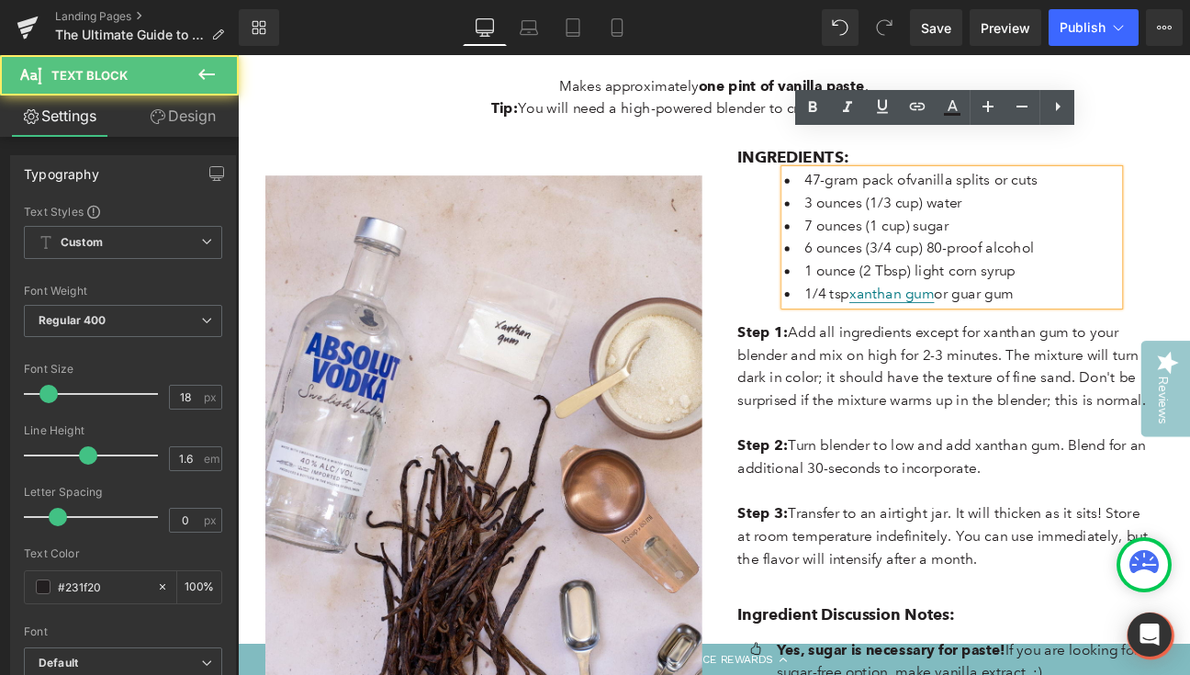
click at [1130, 191] on span "47-gram pack of vanilla splits or cuts" at bounding box center [1035, 201] width 272 height 20
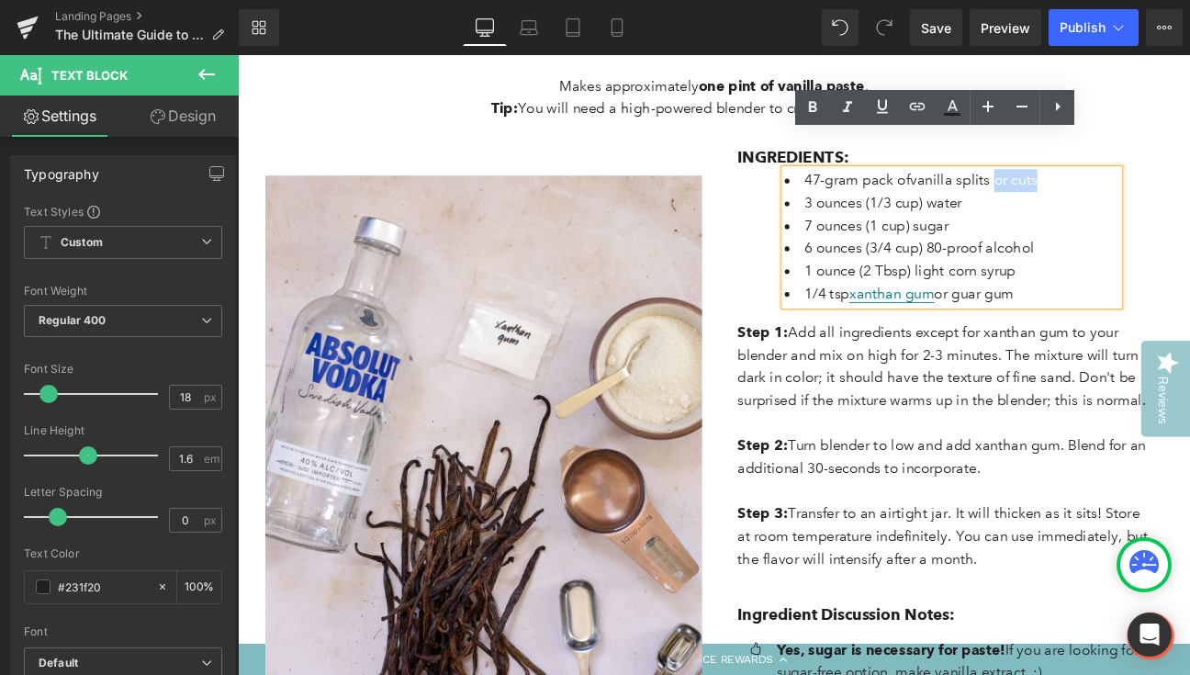
drag, startPoint x: 1113, startPoint y: 159, endPoint x: 1162, endPoint y: 159, distance: 48.7
click at [1162, 188] on li "47-gram pack of vanilla splits or cuts" at bounding box center [1071, 201] width 390 height 27
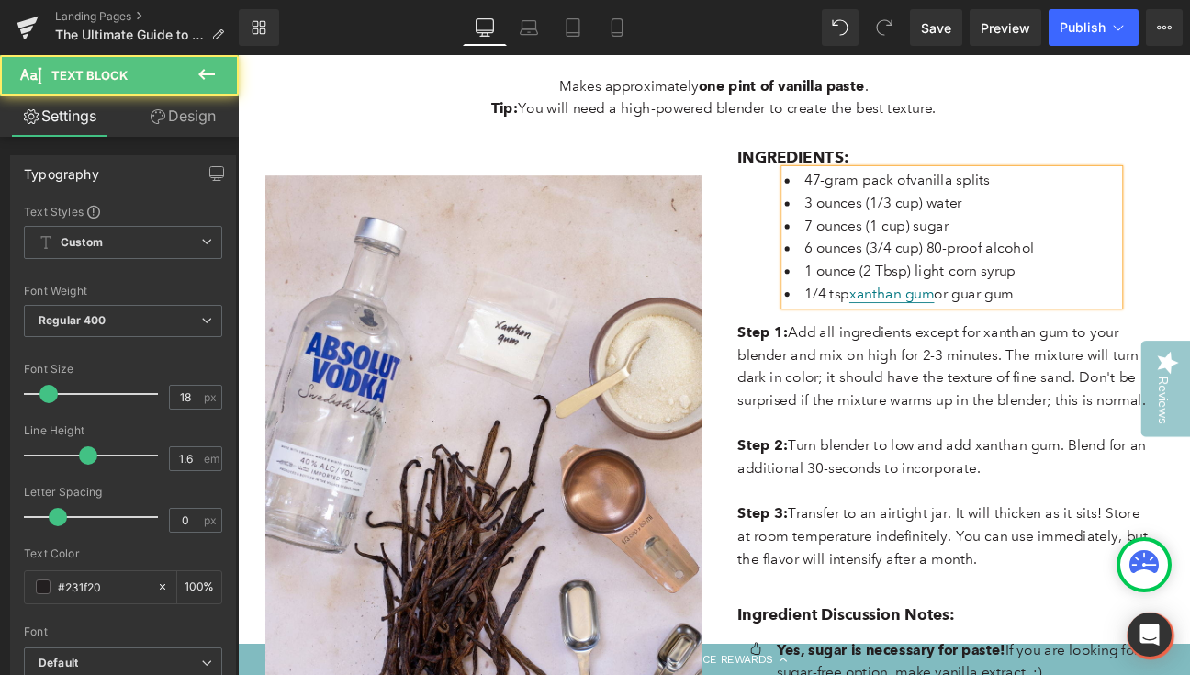
drag, startPoint x: 1106, startPoint y: 157, endPoint x: 1014, endPoint y: 157, distance: 91.8
click at [1014, 191] on span "47-gram pack of vanilla splits" at bounding box center [1007, 201] width 217 height 20
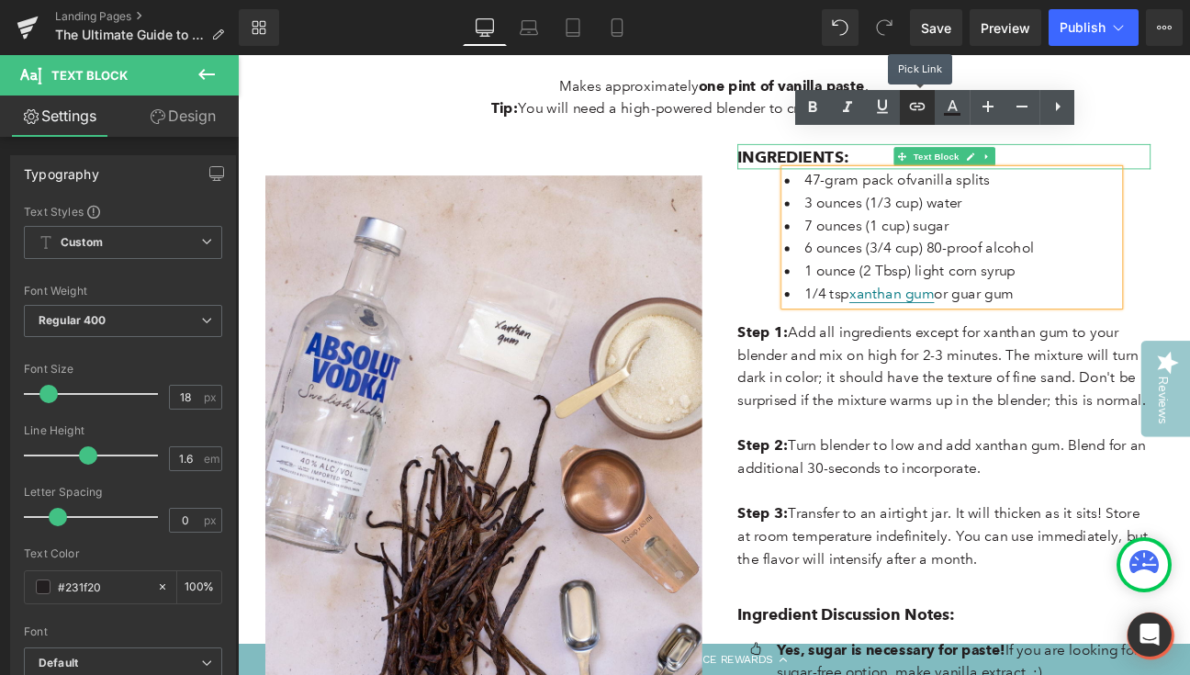
click at [915, 109] on icon at bounding box center [918, 105] width 16 height 7
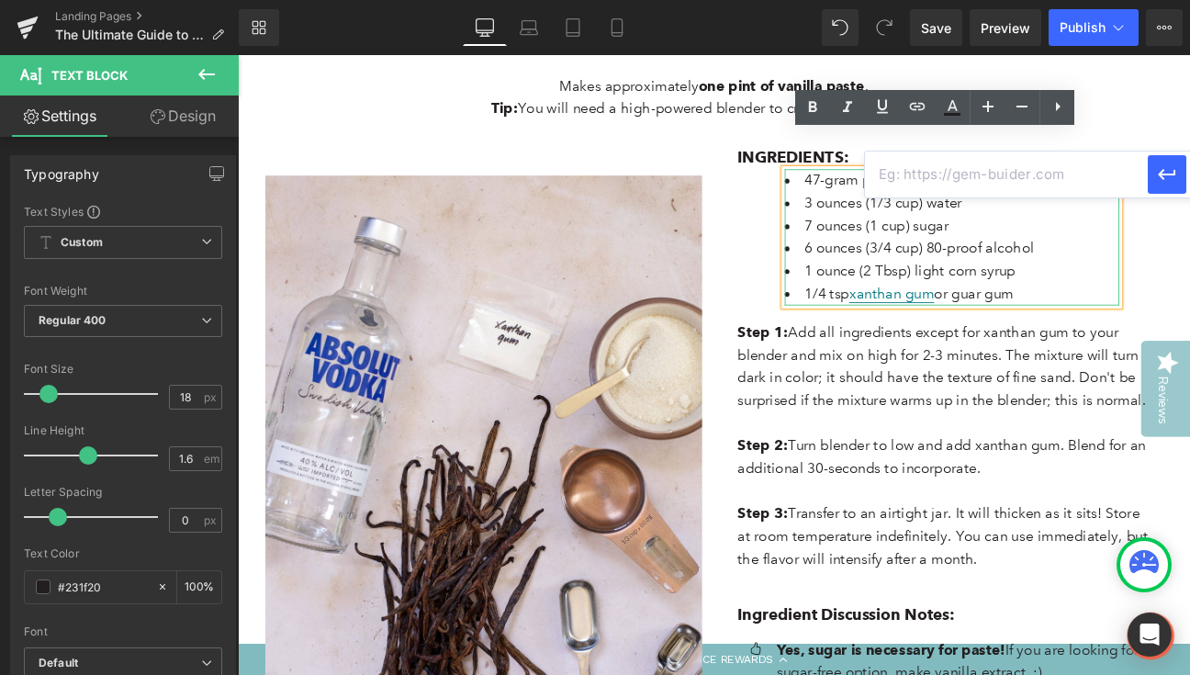
click at [937, 175] on input "text" at bounding box center [1006, 175] width 283 height 46
paste input "[URL][DOMAIN_NAME]"
type input "[URL][DOMAIN_NAME]"
click at [1172, 177] on icon "button" at bounding box center [1167, 174] width 22 height 22
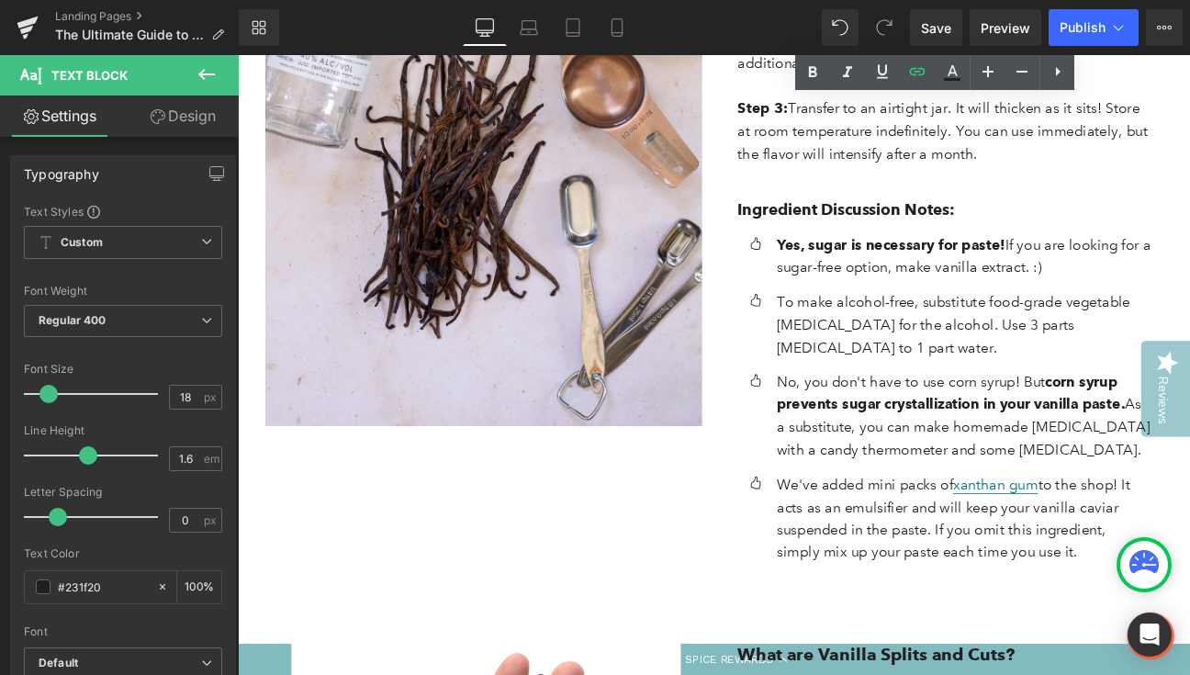
scroll to position [3299, 0]
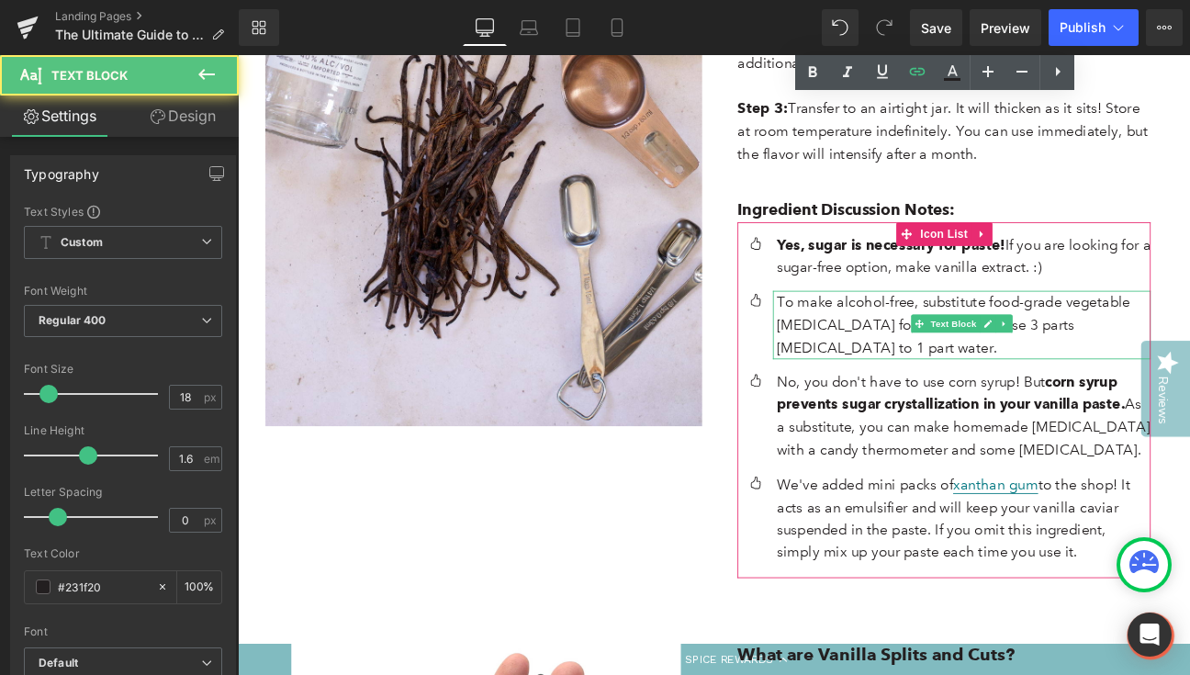
click at [952, 330] on p "To make alcohol-free, substitute food-grade vegetable [MEDICAL_DATA] for the al…" at bounding box center [1085, 369] width 436 height 79
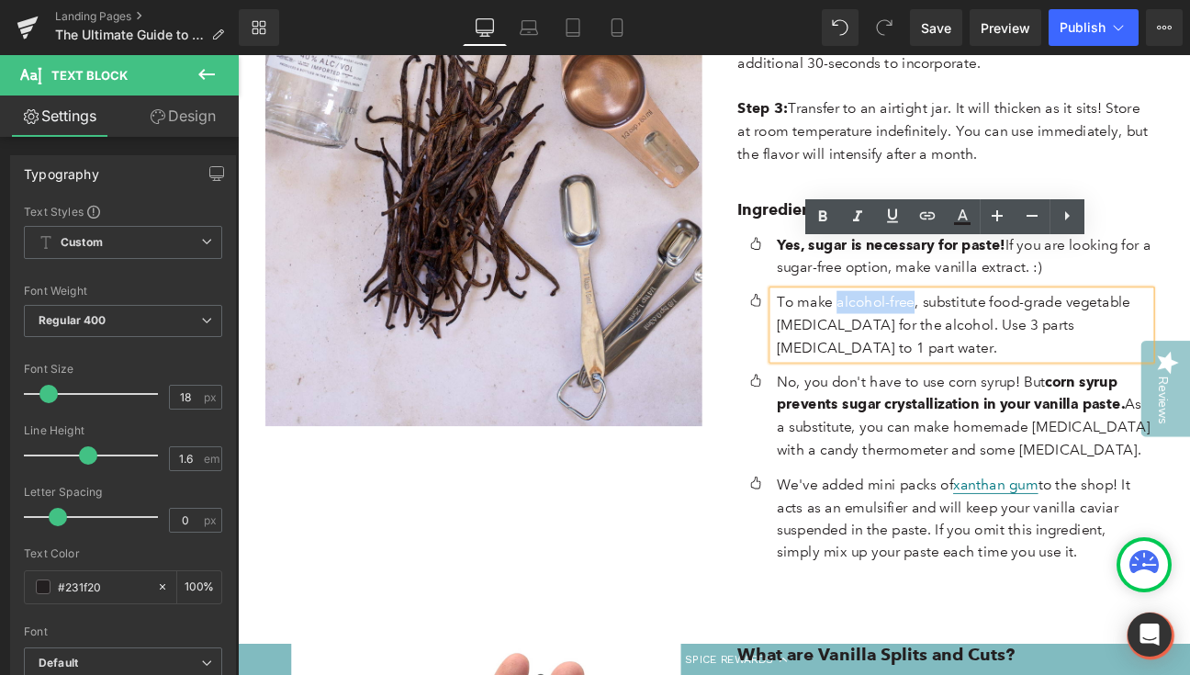
drag, startPoint x: 934, startPoint y: 287, endPoint x: 1020, endPoint y: 281, distance: 86.5
click at [1020, 330] on p "To make alcohol-free, substitute food-grade vegetable [MEDICAL_DATA] for the al…" at bounding box center [1085, 369] width 436 height 79
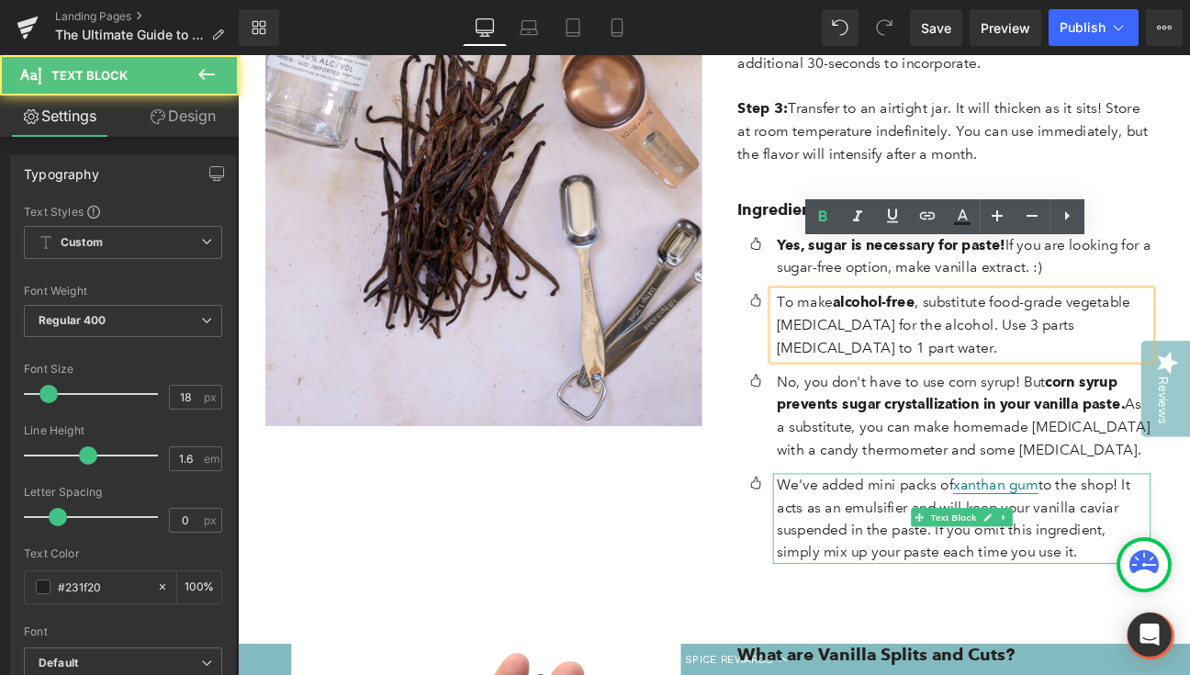
click at [934, 543] on p "We've added mini packs of xanthan gum to the shop! It acts as an emulsifier and…" at bounding box center [1085, 596] width 436 height 106
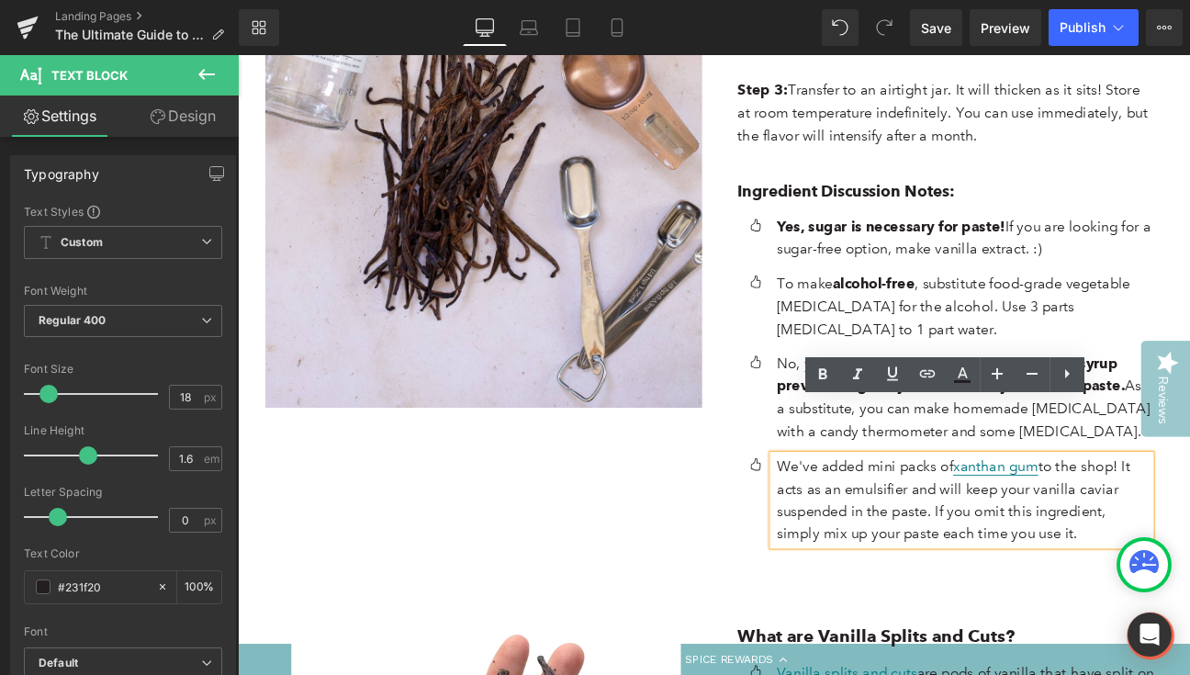
scroll to position [3322, 0]
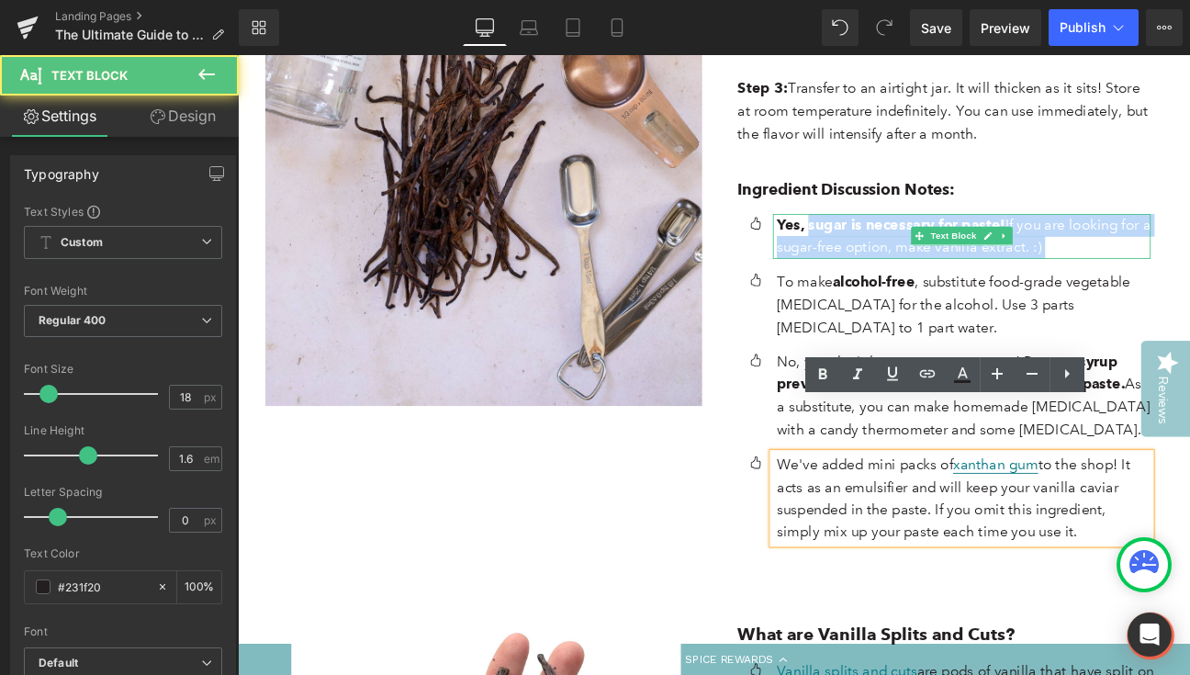
drag, startPoint x: 900, startPoint y: 197, endPoint x: 862, endPoint y: 196, distance: 37.7
click at [862, 241] on div "Yes, sugar is necessary for paste! If you are looking for a sugar-free option, …" at bounding box center [1082, 267] width 441 height 53
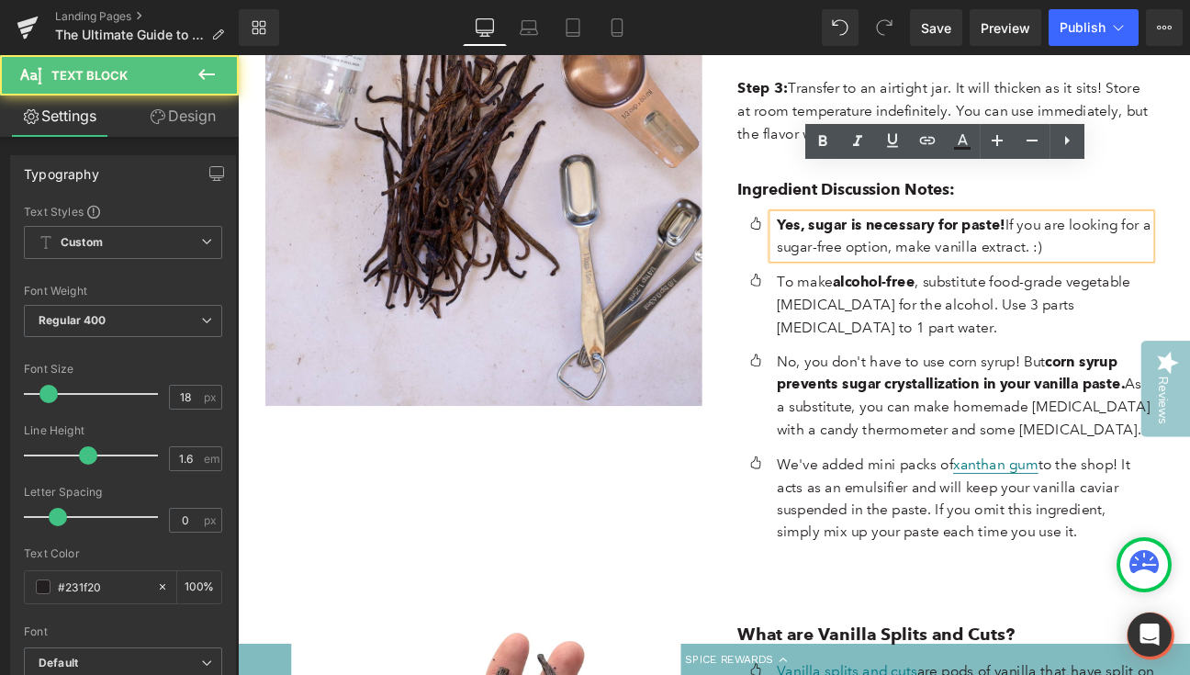
click at [879, 243] on strong "Yes, sugar is necessary for paste!" at bounding box center [1000, 253] width 266 height 20
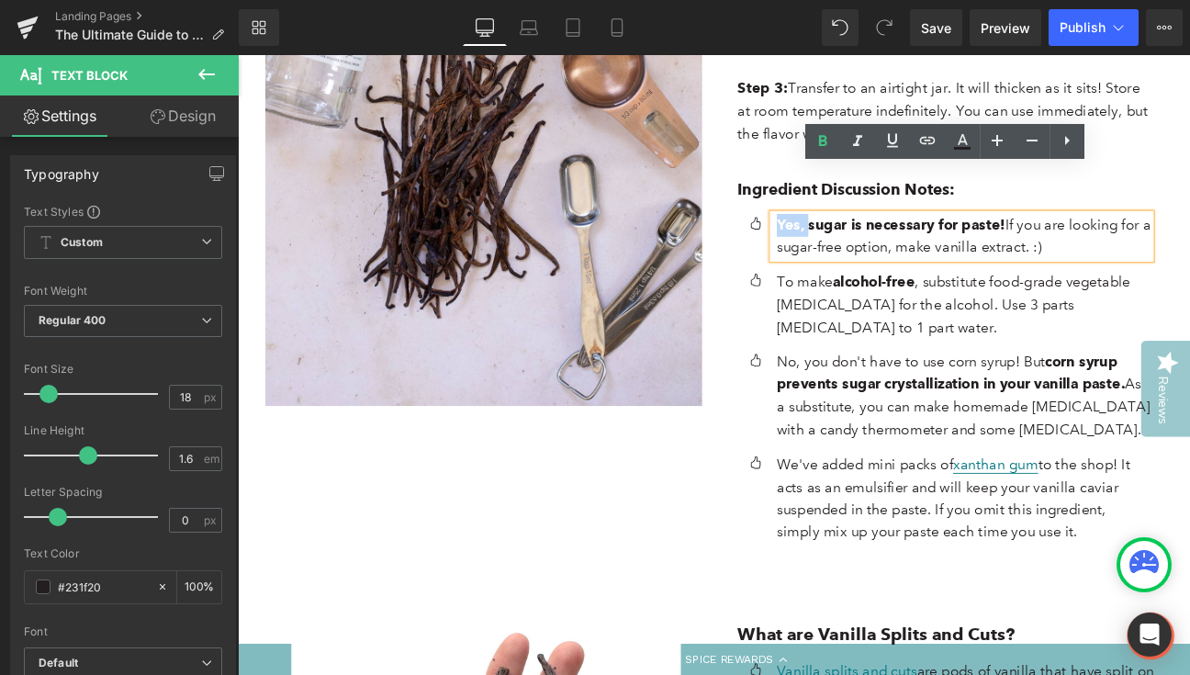
drag, startPoint x: 900, startPoint y: 198, endPoint x: 1055, endPoint y: 204, distance: 155.3
click at [867, 243] on strong "Yes, sugar is necessary for paste!" at bounding box center [1000, 253] width 266 height 20
click at [822, 141] on icon at bounding box center [823, 140] width 8 height 11
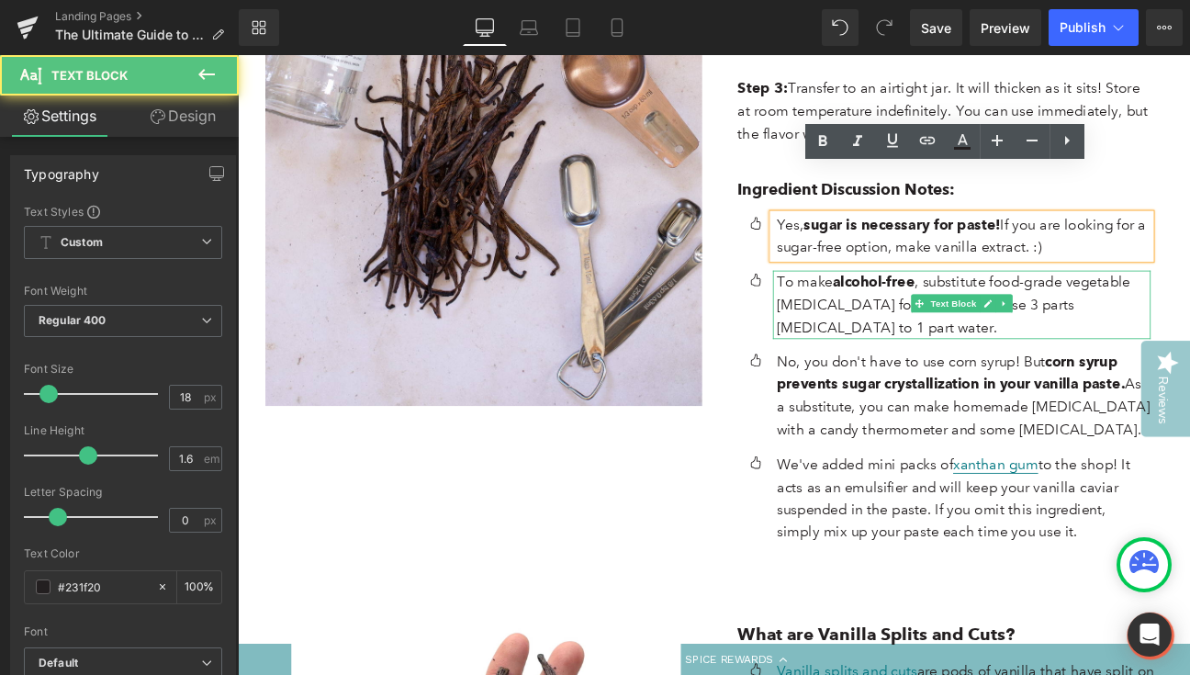
click at [944, 307] on p "To make alcohol-free , substitute food-grade vegetable [MEDICAL_DATA] for the a…" at bounding box center [1085, 346] width 436 height 79
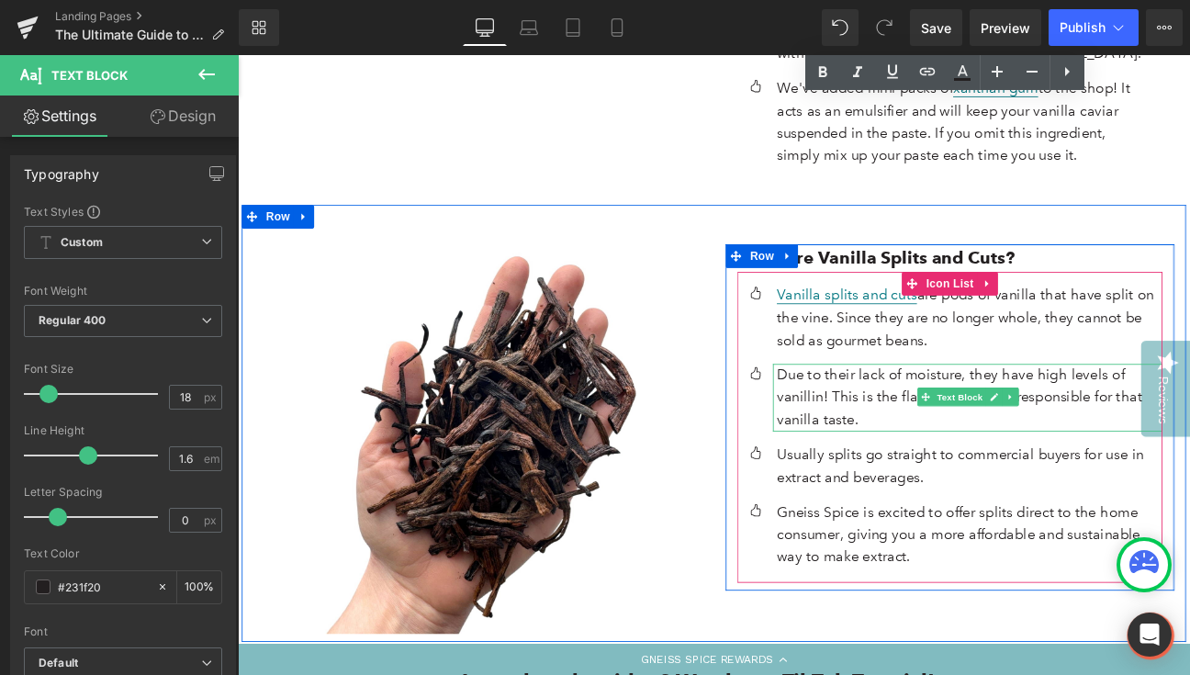
scroll to position [3802, 0]
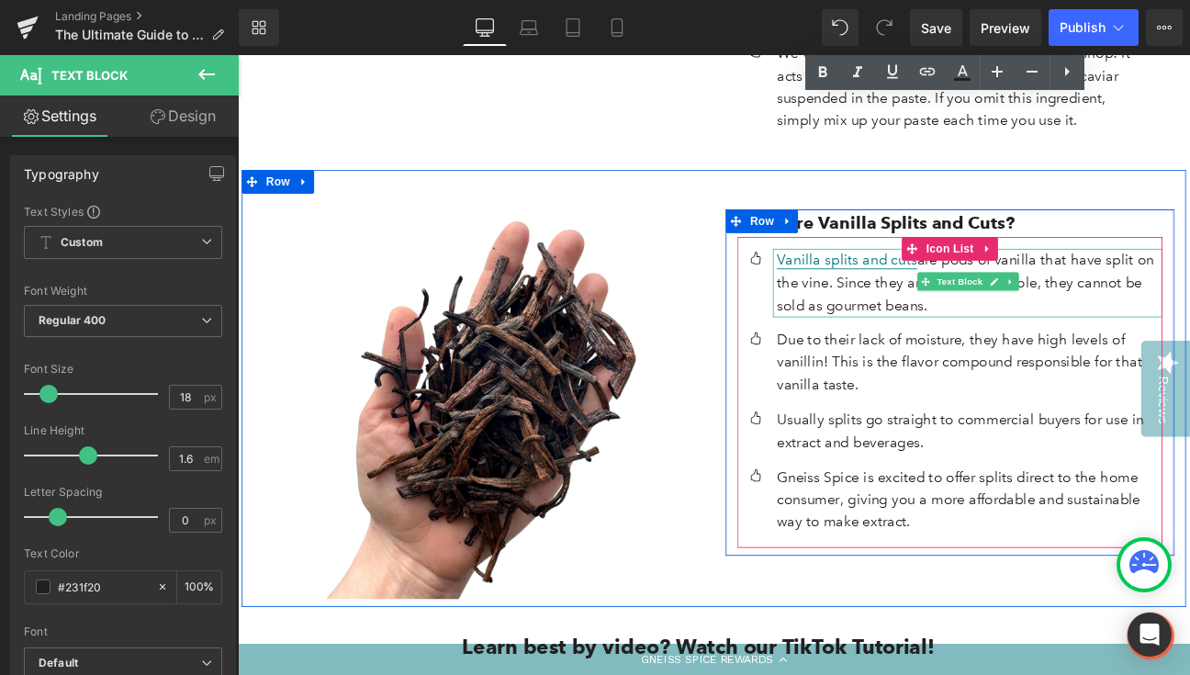
click at [913, 281] on p "Vanilla splits and cuts are pods of vanilla that have split on the vine. Since …" at bounding box center [1092, 320] width 450 height 79
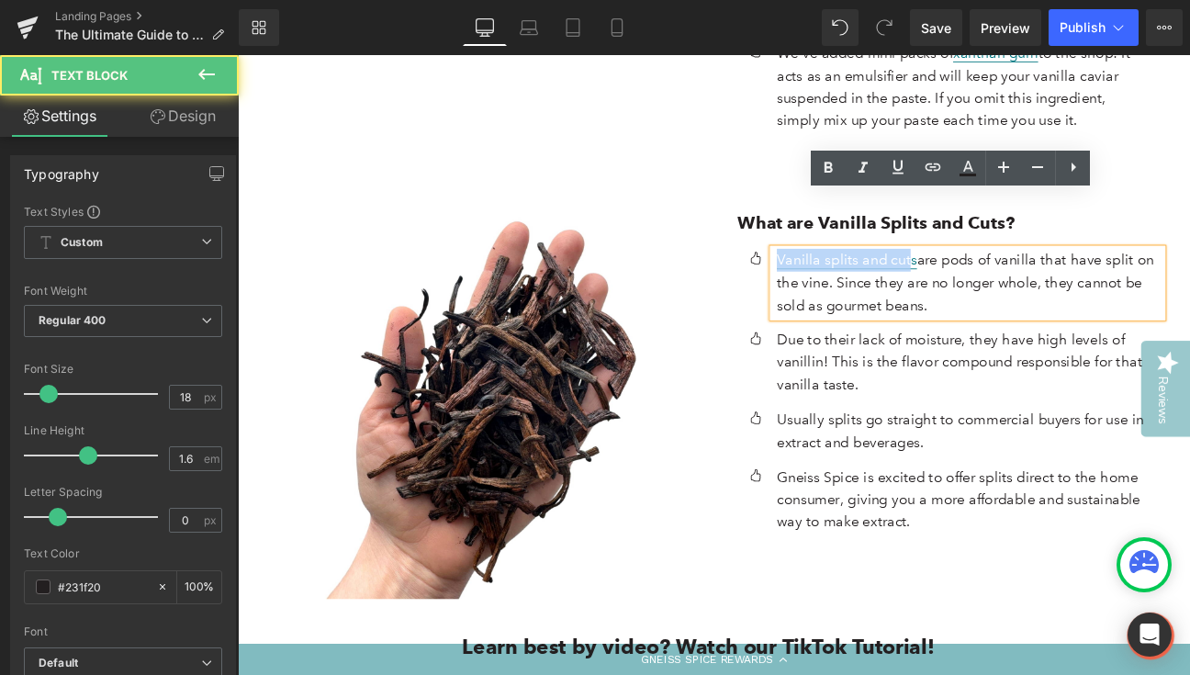
drag, startPoint x: 866, startPoint y: 229, endPoint x: 1017, endPoint y: 219, distance: 150.9
click at [1017, 281] on p "Vanilla splits and cuts are pods of vanilla that have split on the vine. Since …" at bounding box center [1092, 320] width 450 height 79
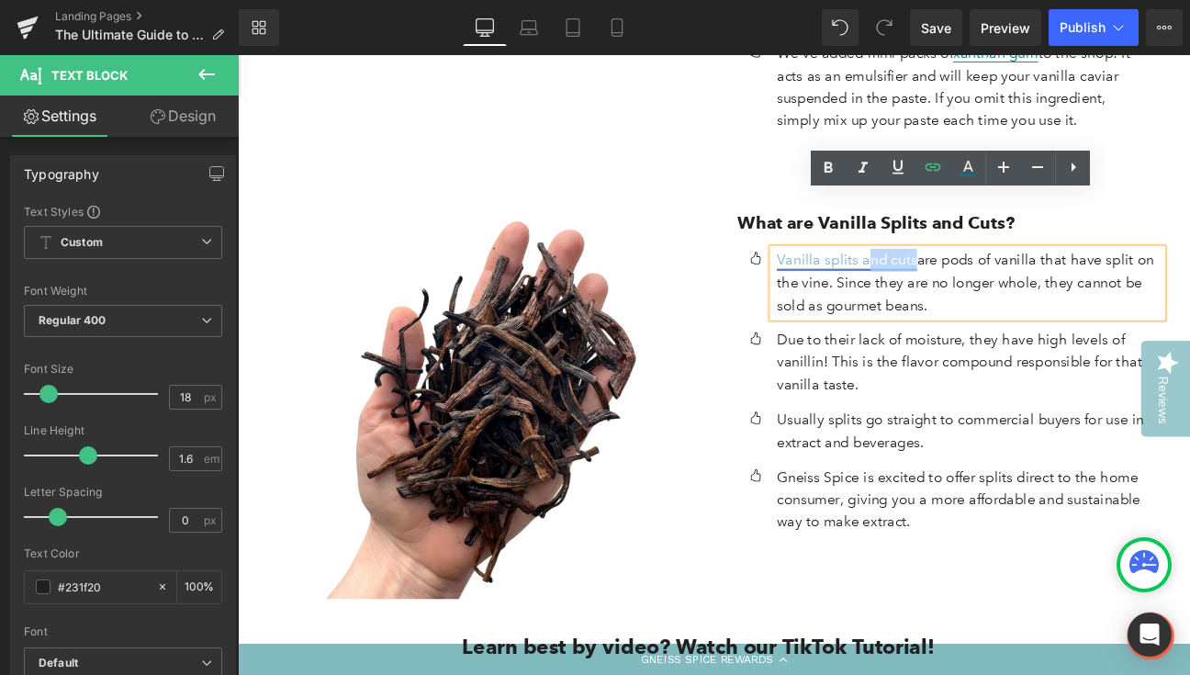
drag, startPoint x: 1024, startPoint y: 227, endPoint x: 969, endPoint y: 227, distance: 55.1
click at [969, 281] on p "Vanilla splits and cuts are pods of vanilla that have split on the vine. Since …" at bounding box center [1092, 320] width 450 height 79
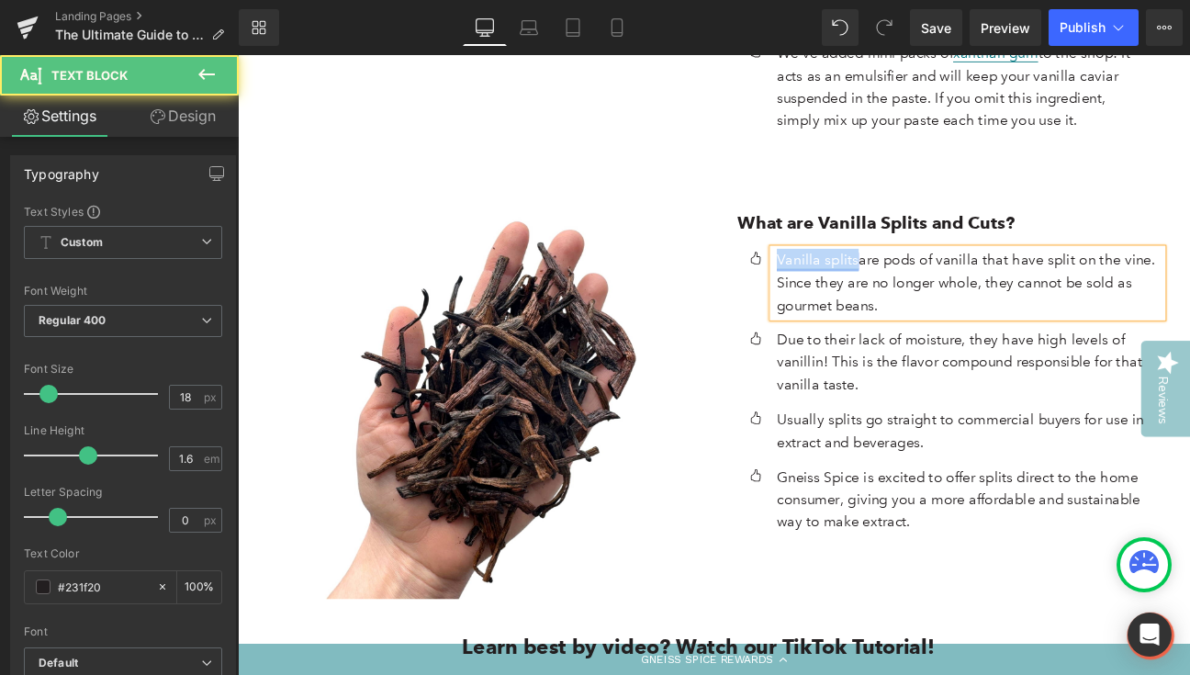
drag, startPoint x: 956, startPoint y: 226, endPoint x: 868, endPoint y: 226, distance: 88.2
click at [868, 281] on p "Vanilla splits are pods of vanilla that have split on the vine. Since they are …" at bounding box center [1092, 320] width 450 height 79
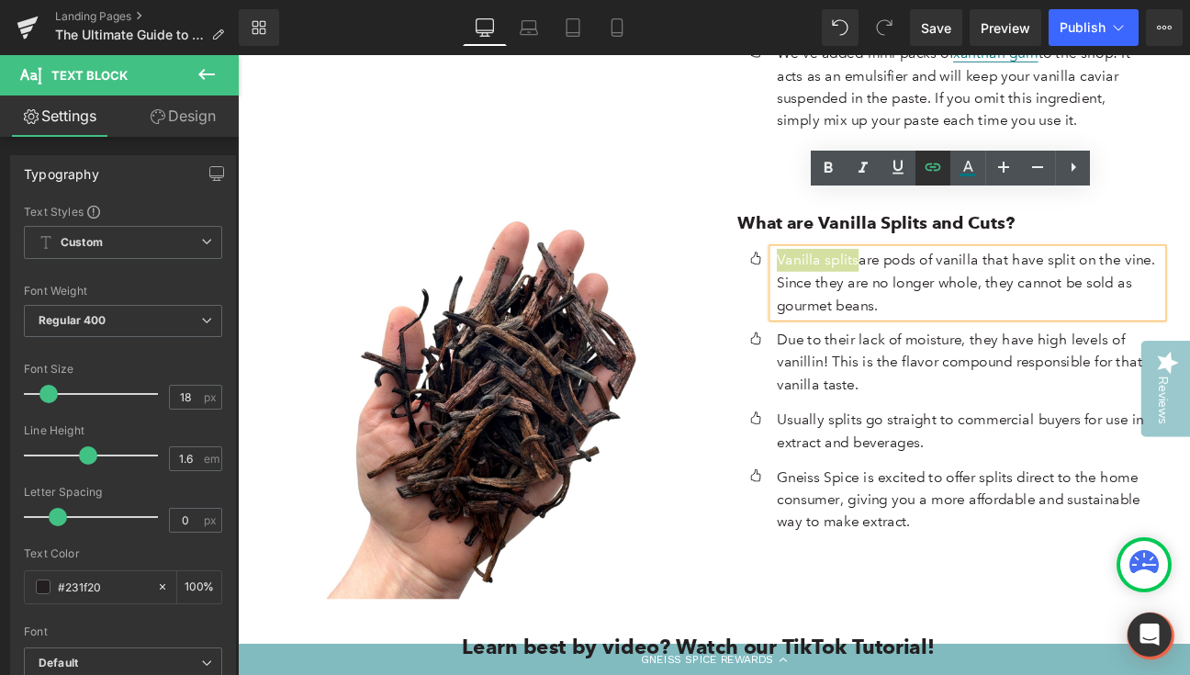
click at [939, 165] on icon at bounding box center [933, 167] width 22 height 22
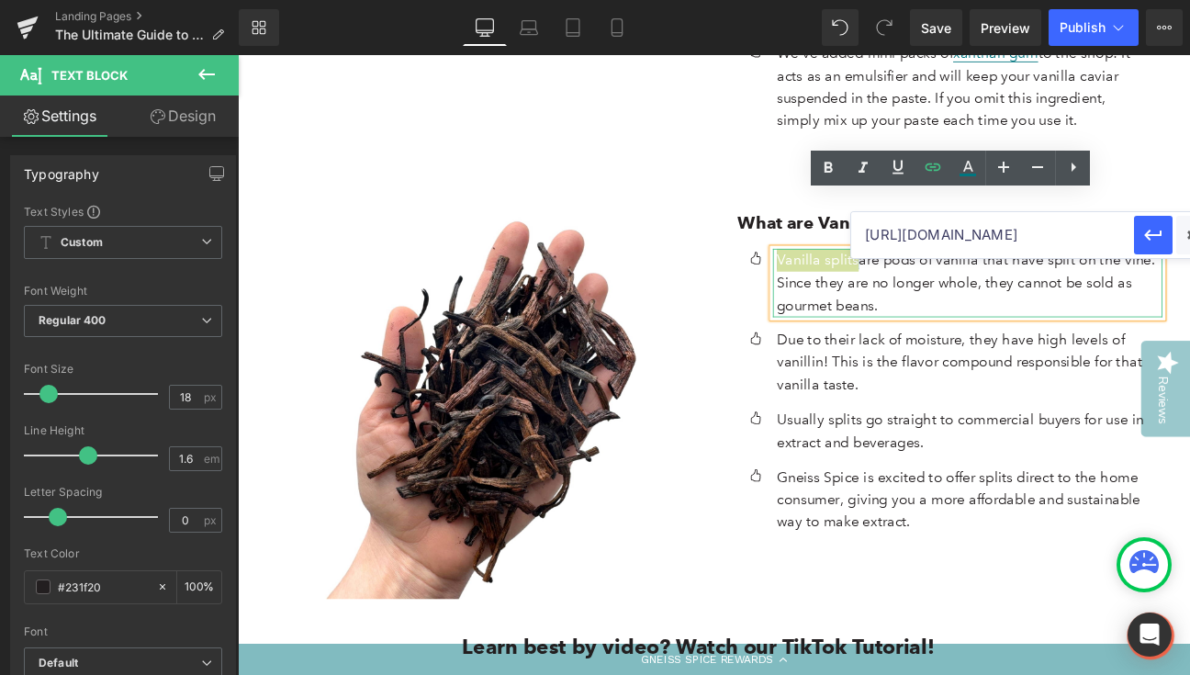
click at [896, 237] on input "[URL][DOMAIN_NAME]" at bounding box center [992, 235] width 283 height 46
paste input "products/vanilla-split"
click at [1153, 237] on icon "button" at bounding box center [1153, 235] width 22 height 22
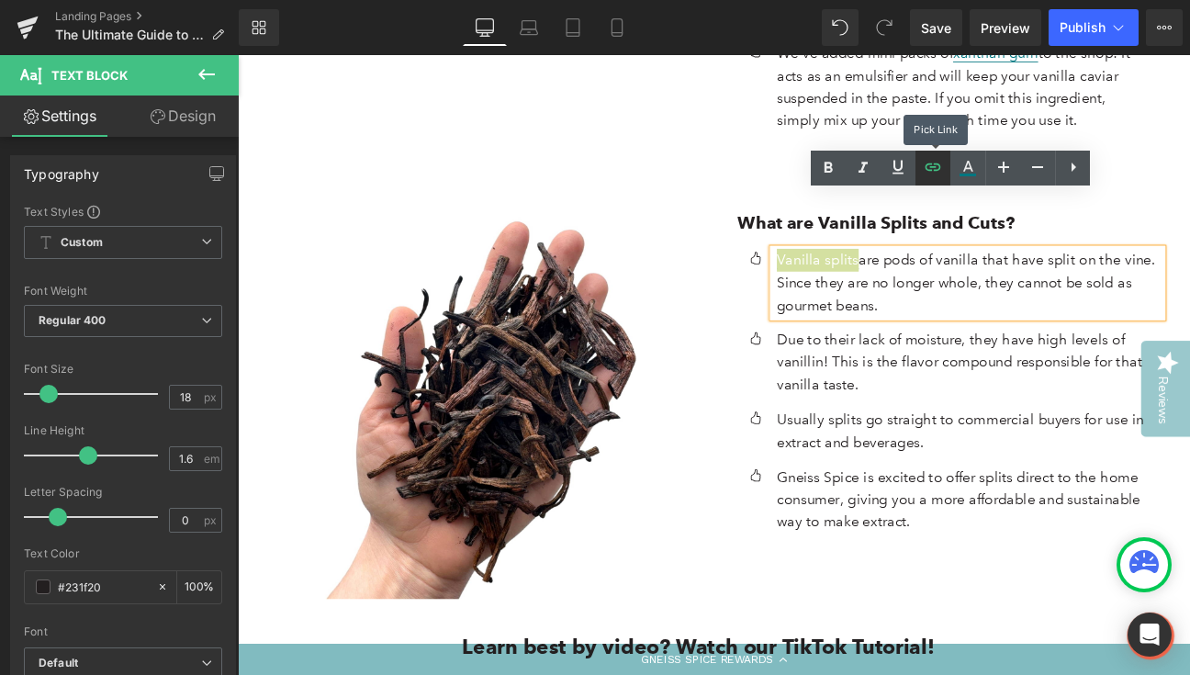
click at [933, 171] on icon at bounding box center [933, 167] width 22 height 22
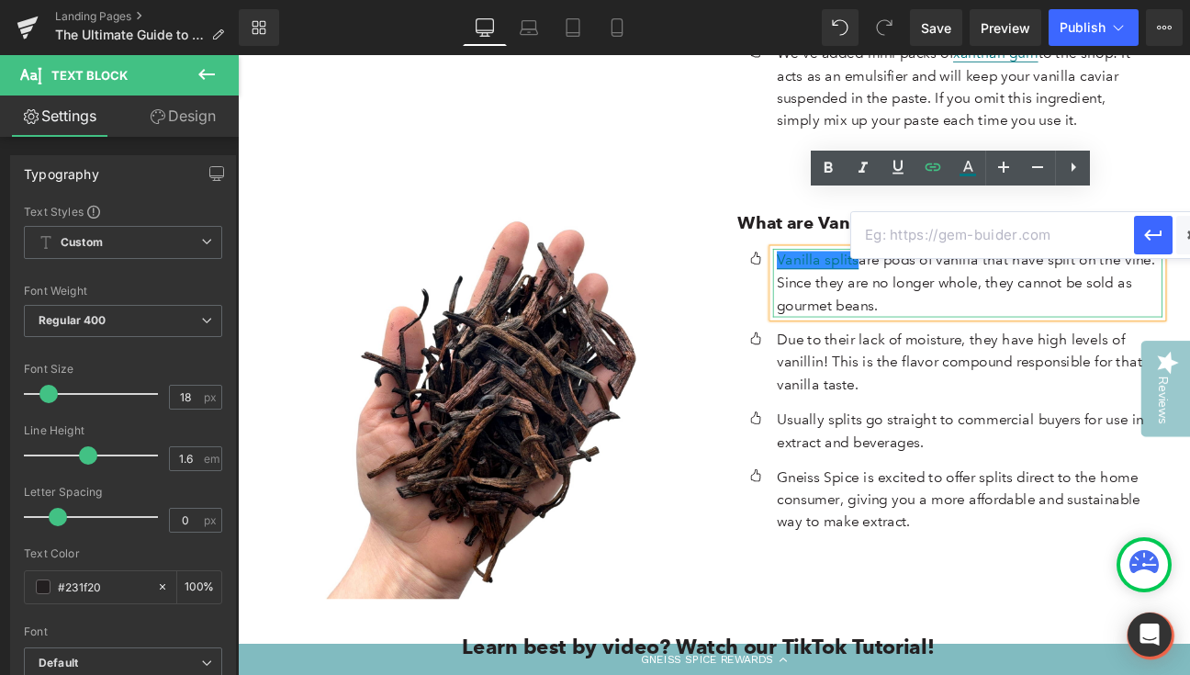
click at [899, 233] on input "text" at bounding box center [992, 235] width 283 height 46
paste input "[URL][DOMAIN_NAME]"
type input "[URL][DOMAIN_NAME]"
click at [1146, 229] on icon "button" at bounding box center [1153, 235] width 22 height 22
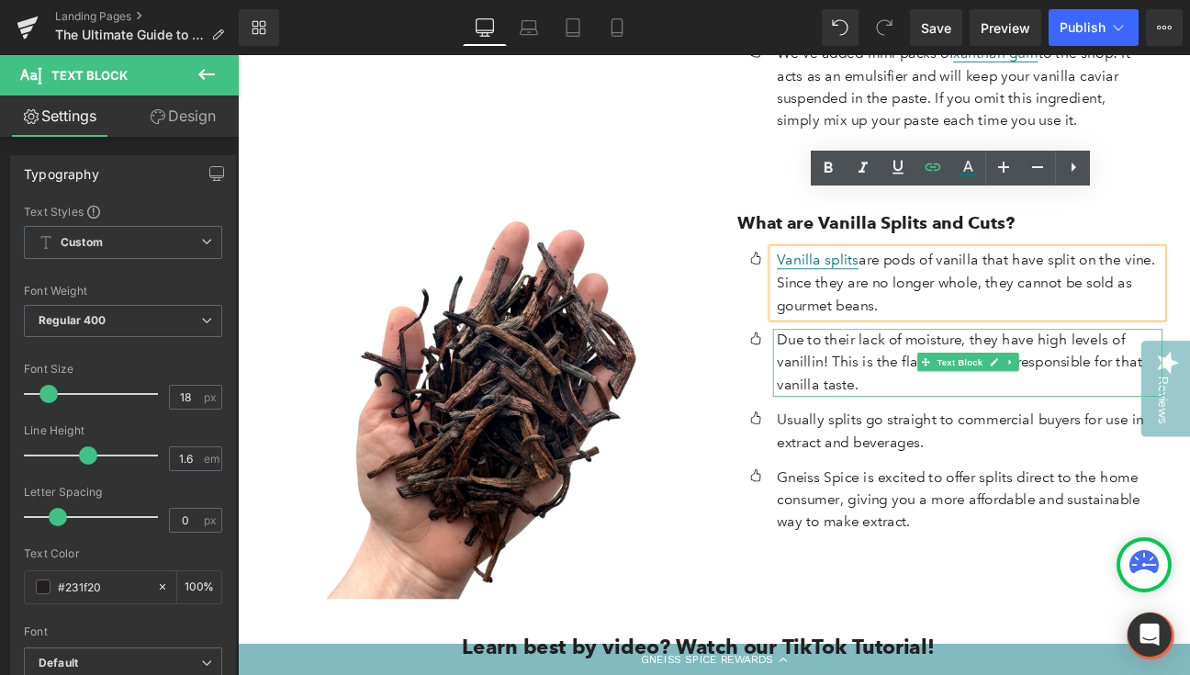
click at [1090, 402] on span "Text Block" at bounding box center [1080, 413] width 61 height 22
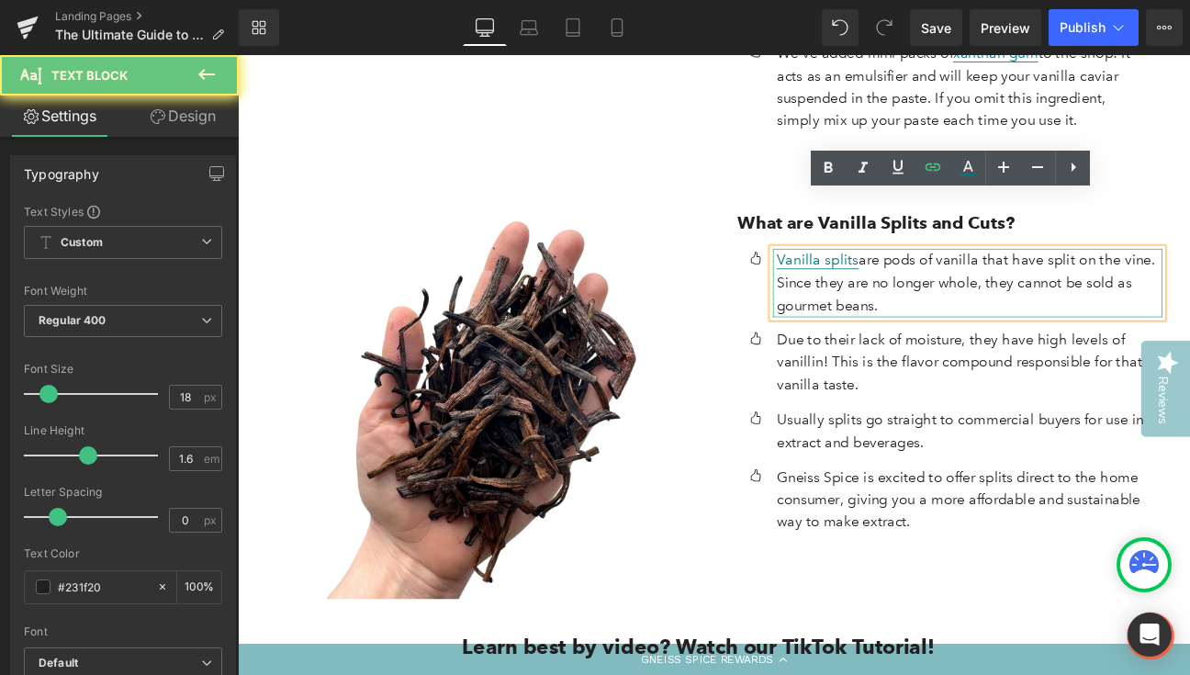
click at [1017, 281] on p "Vanilla splits are pods of vanilla that have split on the vine. Since they are …" at bounding box center [1092, 320] width 450 height 79
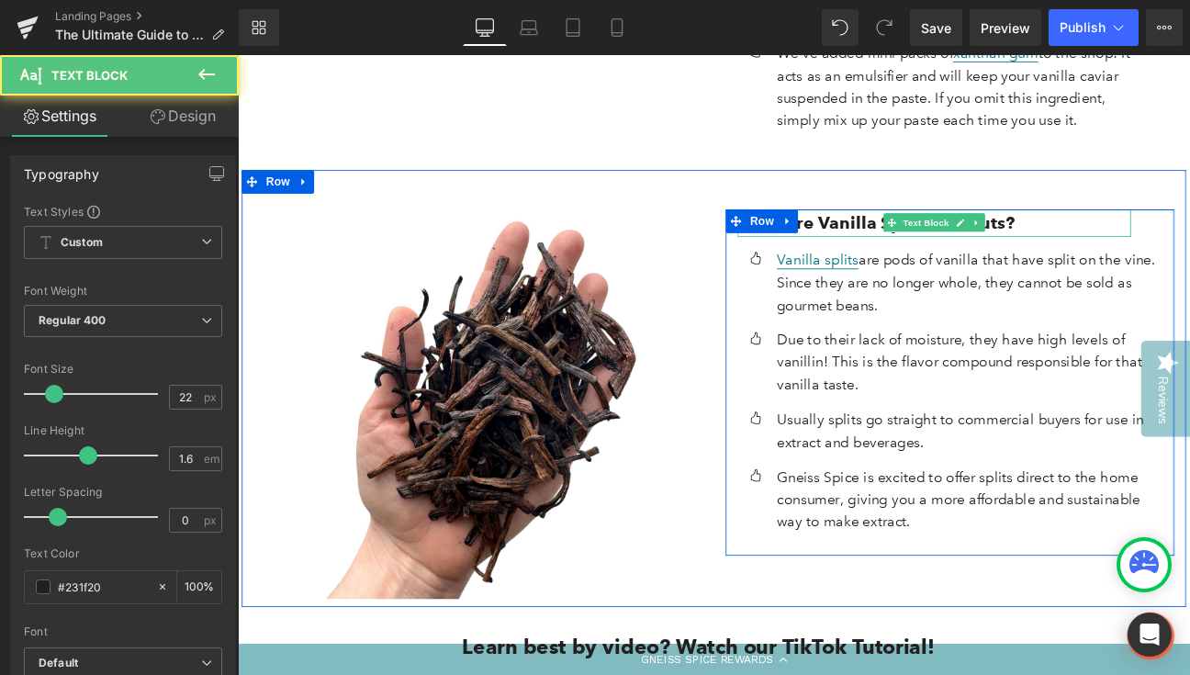
click at [1176, 235] on p "What are Vanilla Splits and Cuts?" at bounding box center [1050, 251] width 459 height 32
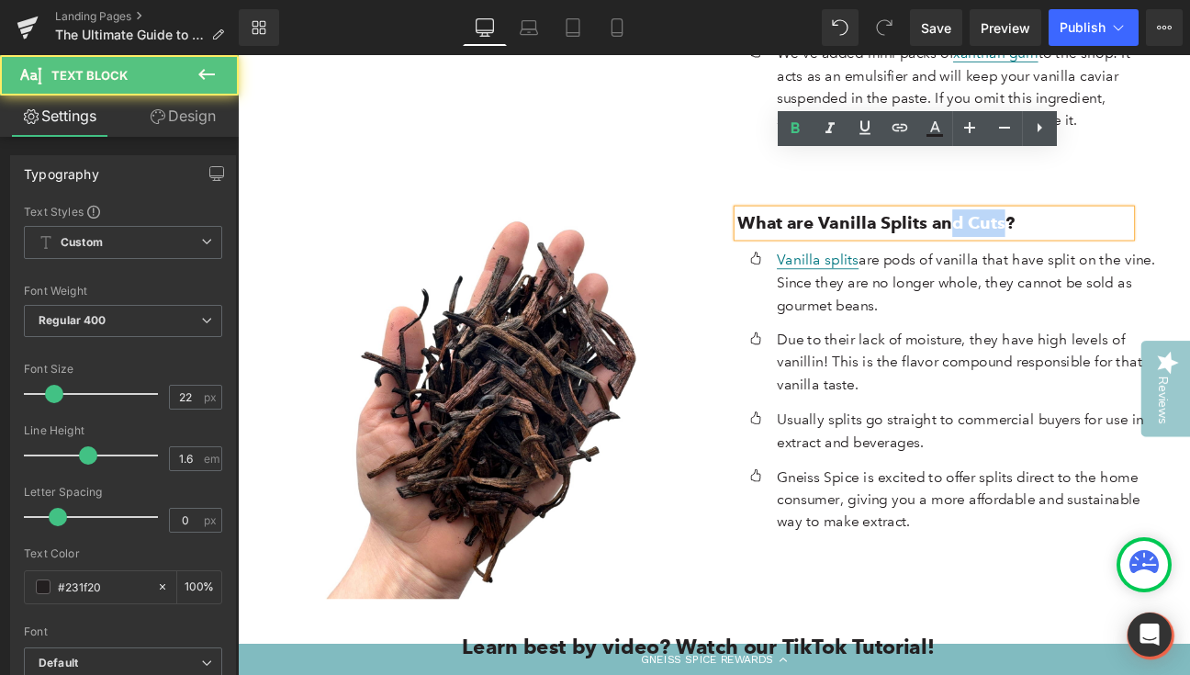
drag, startPoint x: 1127, startPoint y: 187, endPoint x: 1061, endPoint y: 187, distance: 66.1
click at [1061, 239] on strong "What are Vanilla Splits and Cuts?" at bounding box center [982, 251] width 323 height 25
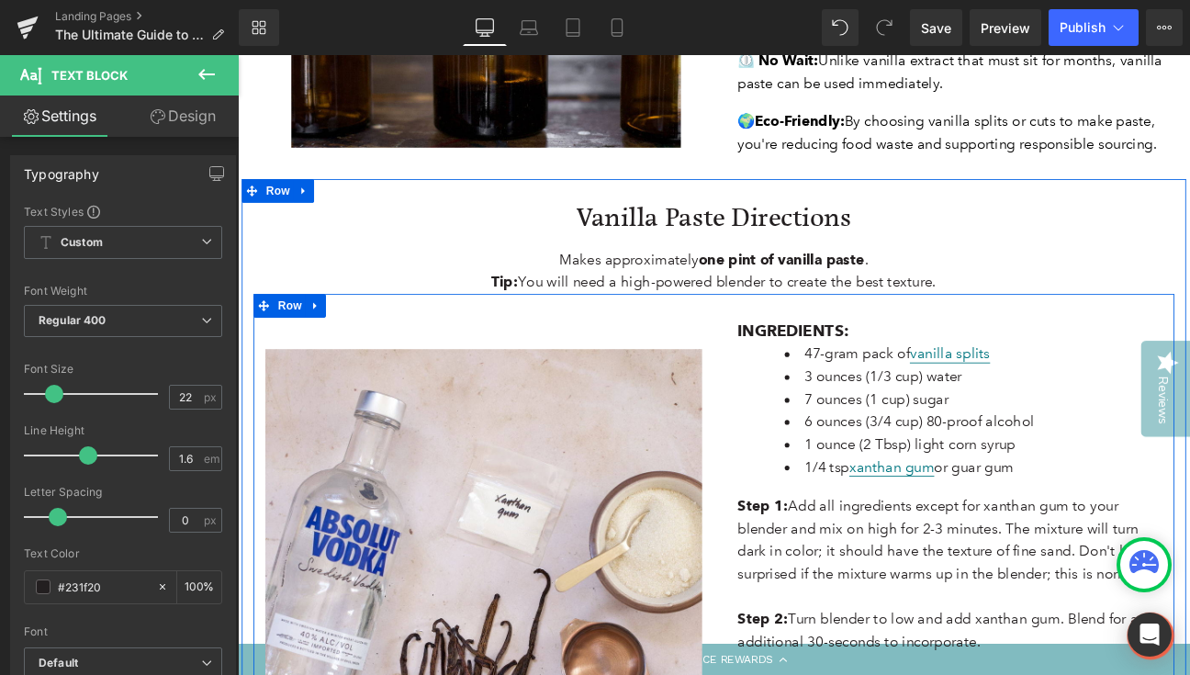
scroll to position [2616, 0]
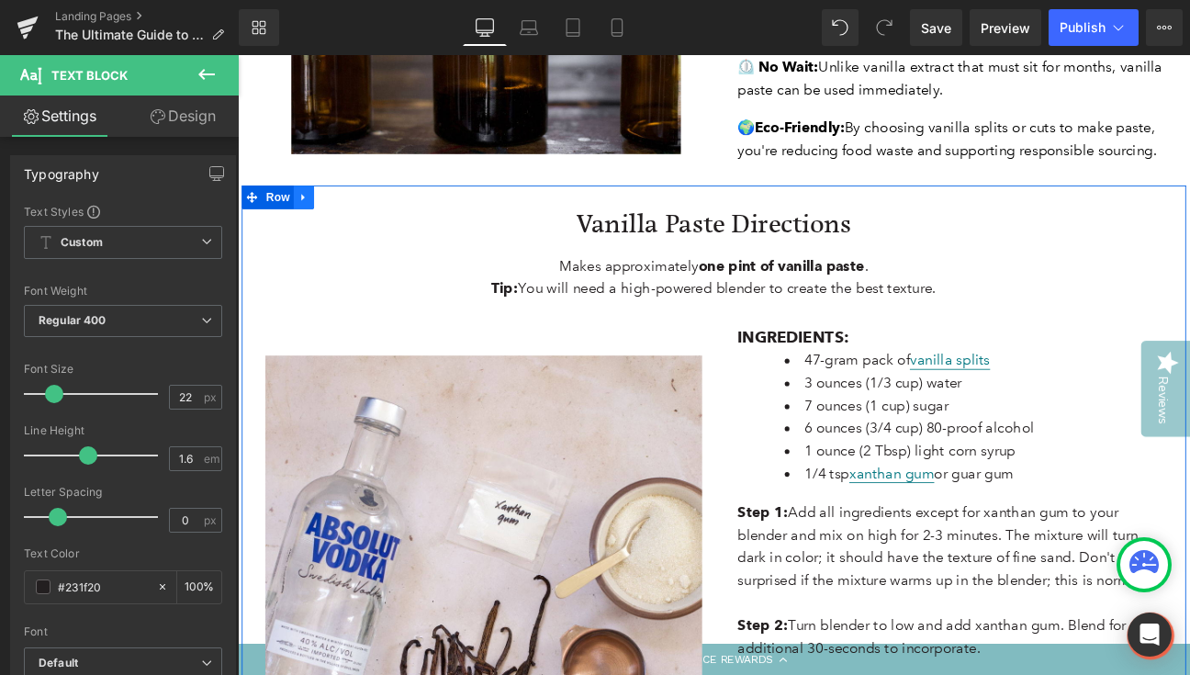
click at [315, 215] on icon at bounding box center [315, 222] width 13 height 14
click at [332, 215] on icon at bounding box center [338, 221] width 13 height 13
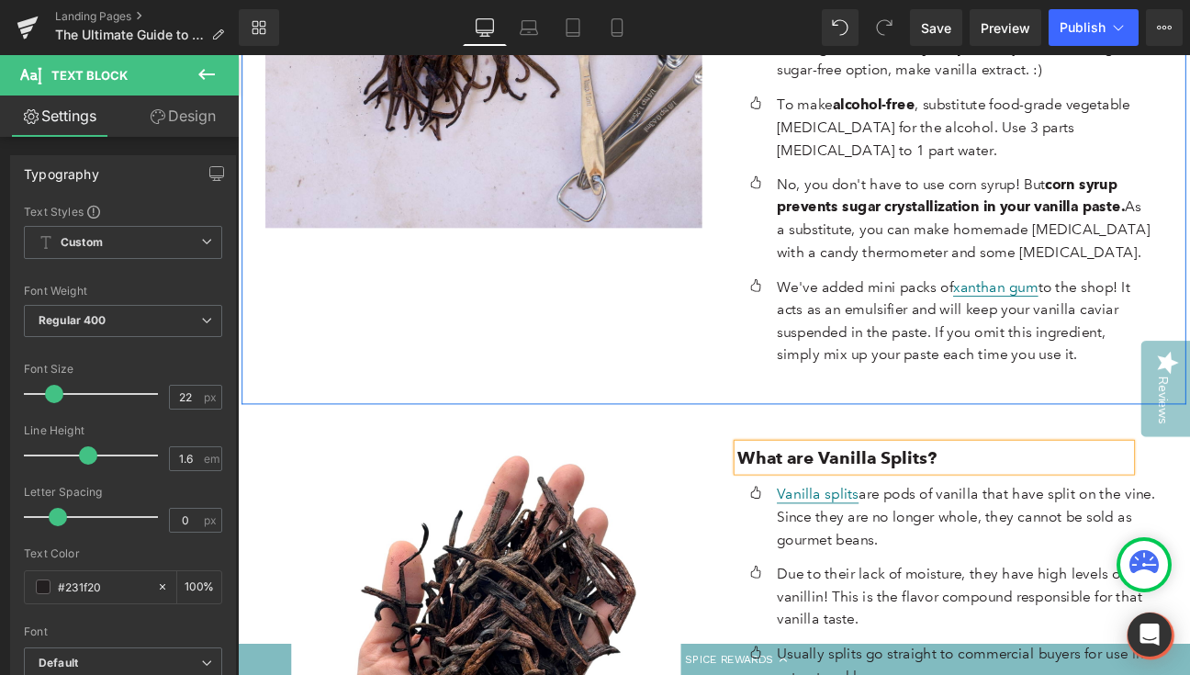
scroll to position [4702, 0]
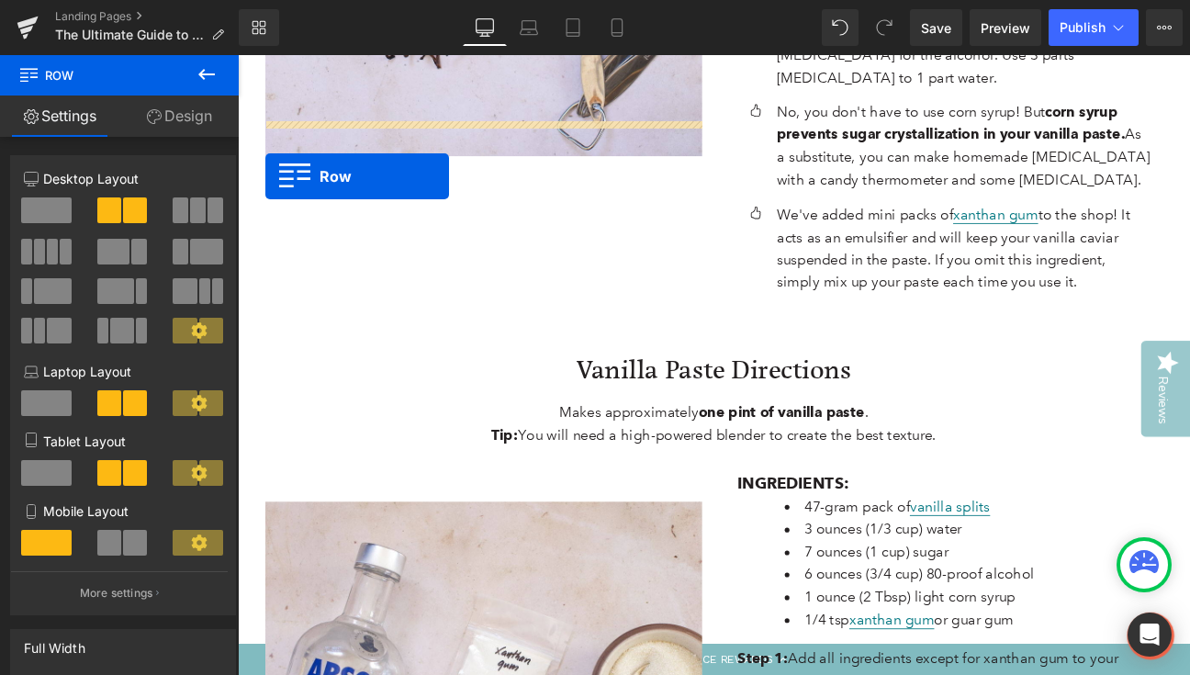
scroll to position [3558, 0]
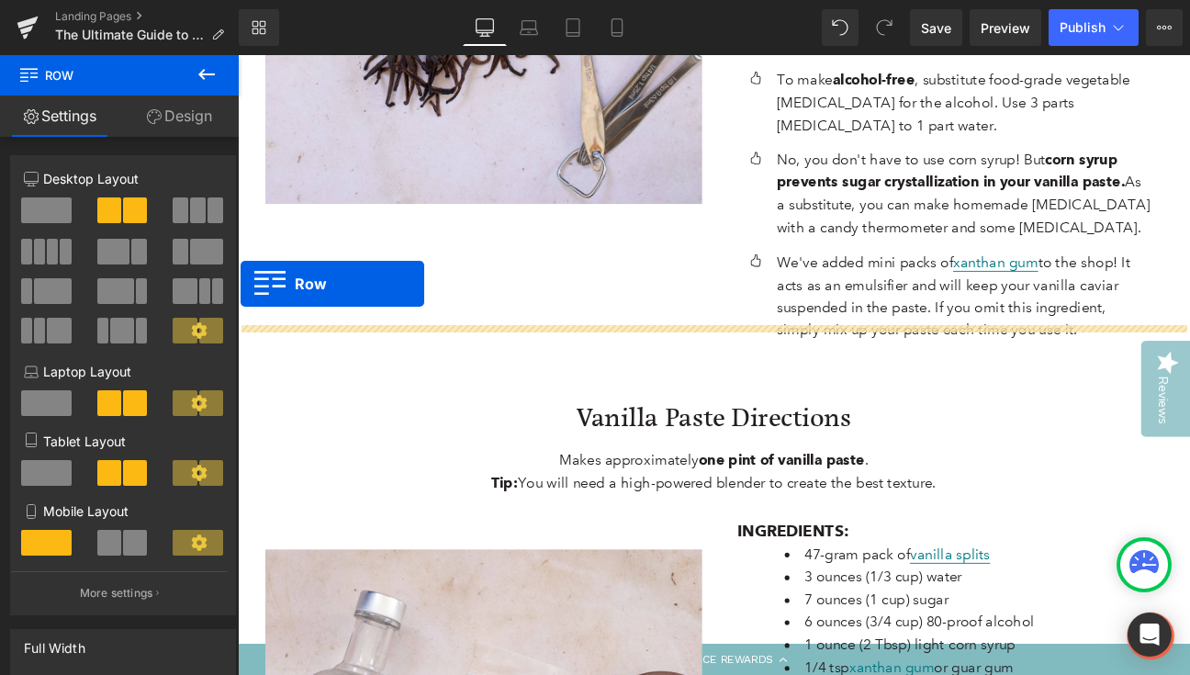
drag, startPoint x: 249, startPoint y: 380, endPoint x: 242, endPoint y: 322, distance: 58.3
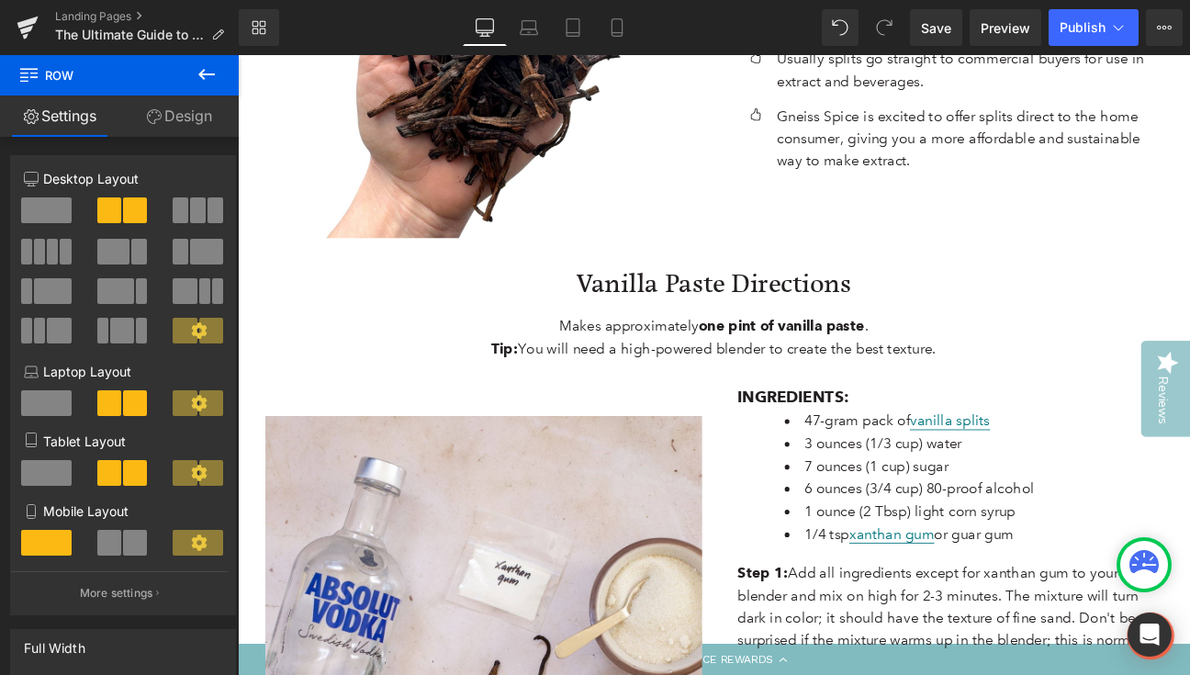
scroll to position [4290, 0]
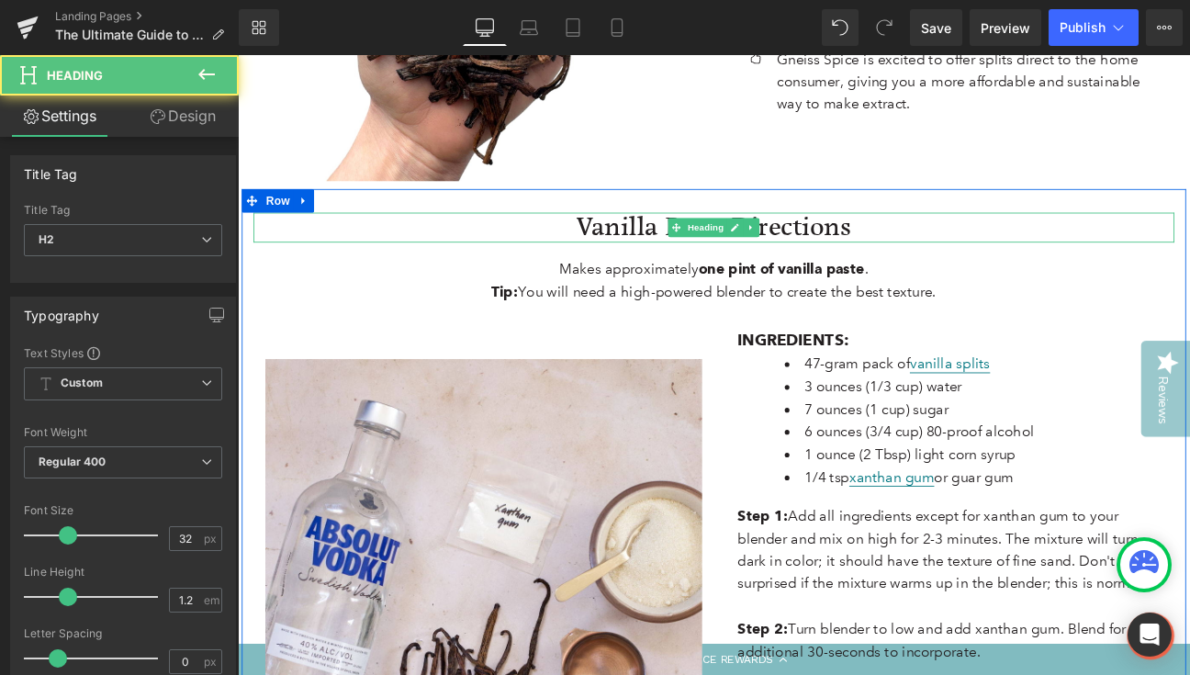
click at [704, 239] on h2 "Vanilla Paste Directions" at bounding box center [793, 256] width 1075 height 35
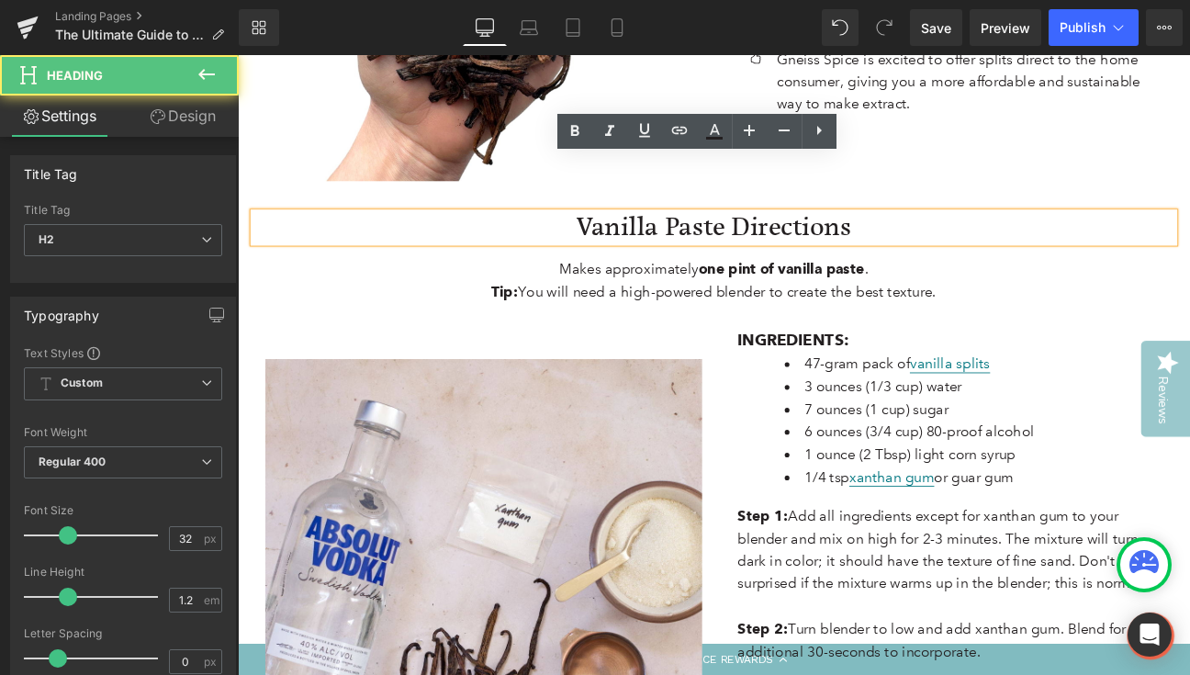
click at [770, 239] on h2 "Vanilla Paste Directions" at bounding box center [793, 256] width 1075 height 35
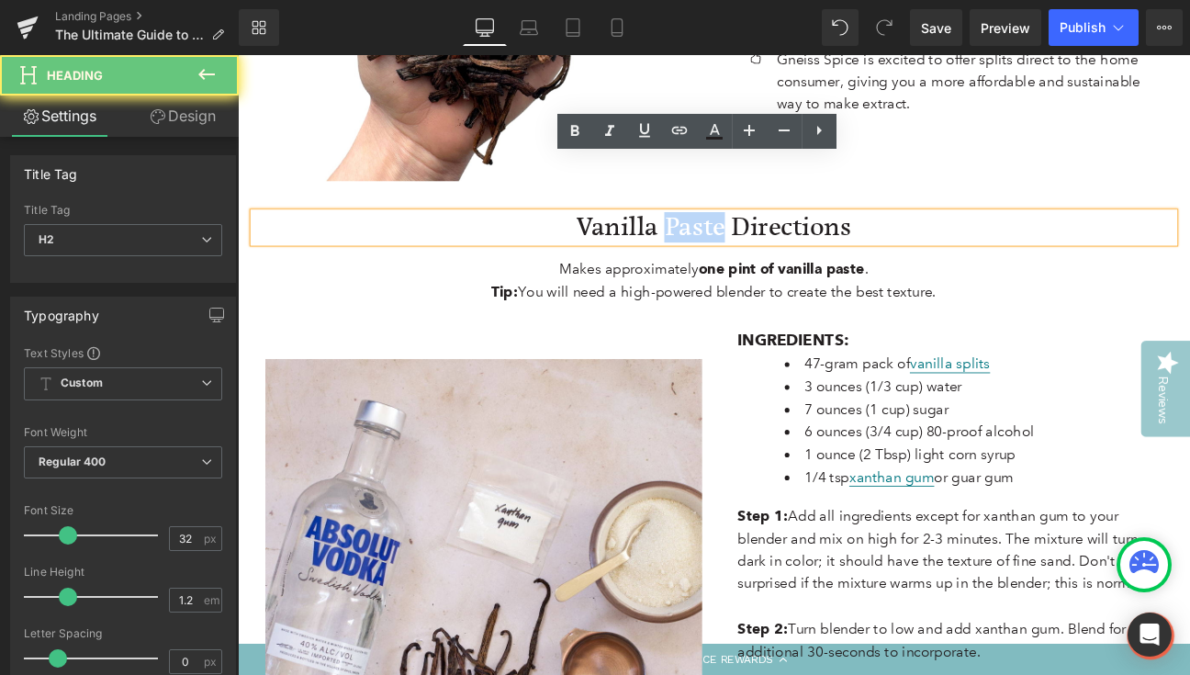
click at [770, 239] on h2 "Vanilla Paste Directions" at bounding box center [793, 256] width 1075 height 35
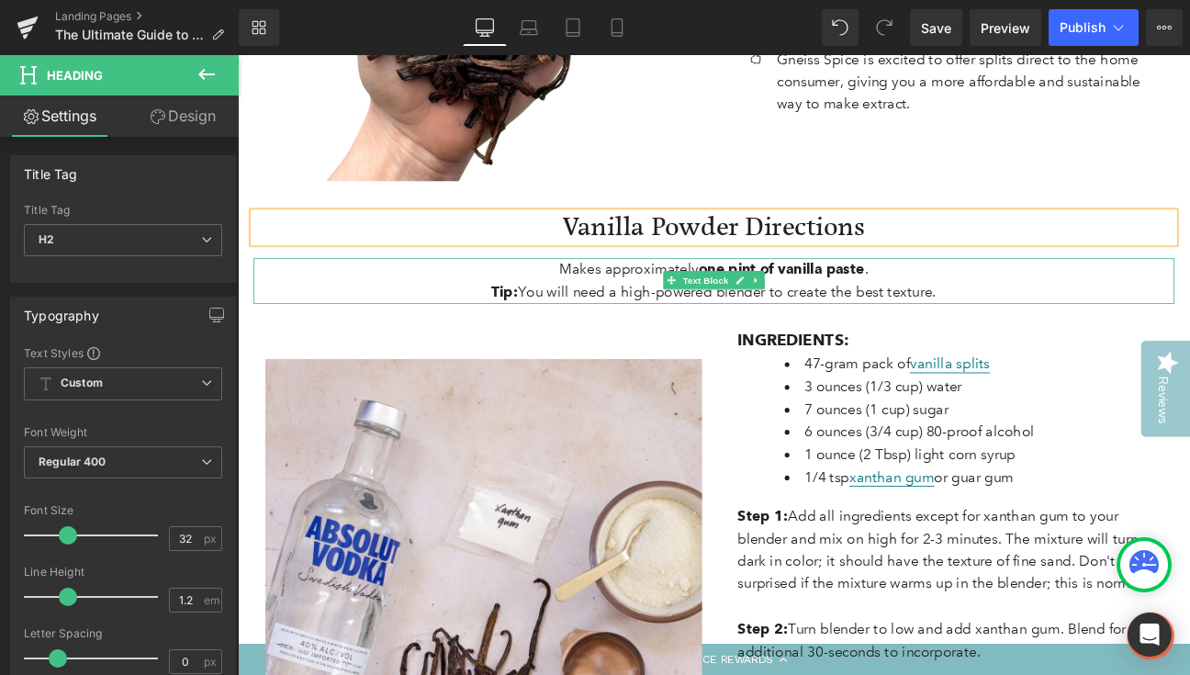
click at [912, 295] on strong "one pint of vanilla paste" at bounding box center [873, 305] width 194 height 20
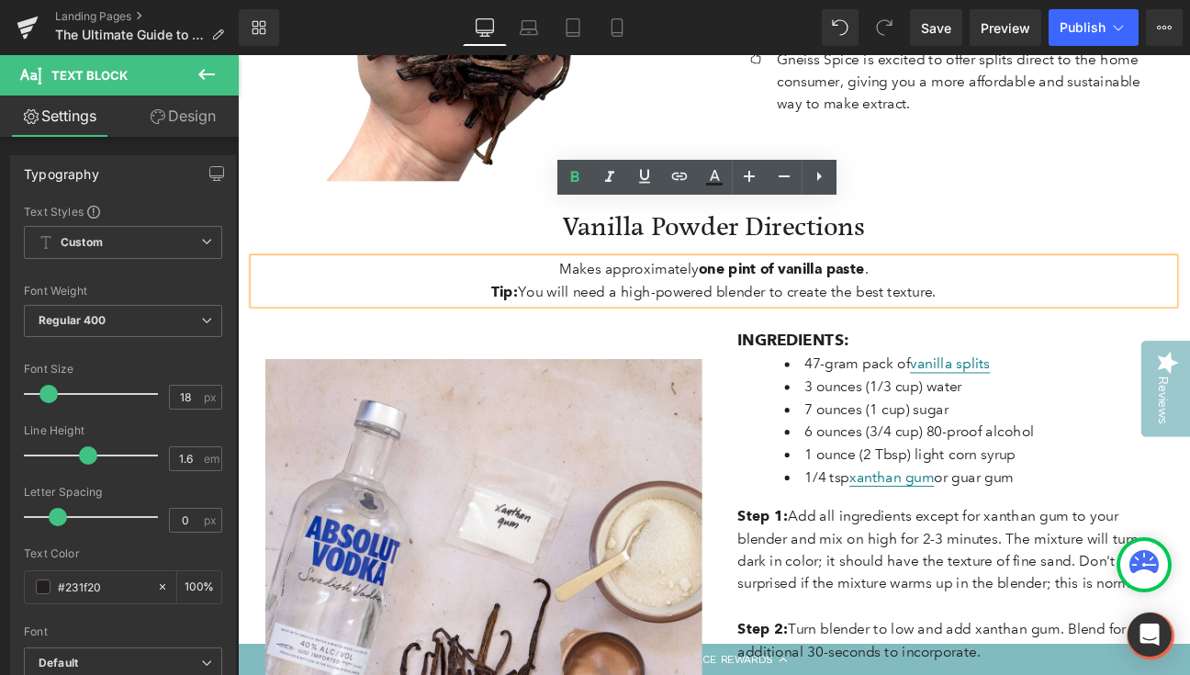
click at [790, 295] on strong "one pint of vanilla paste" at bounding box center [873, 305] width 194 height 20
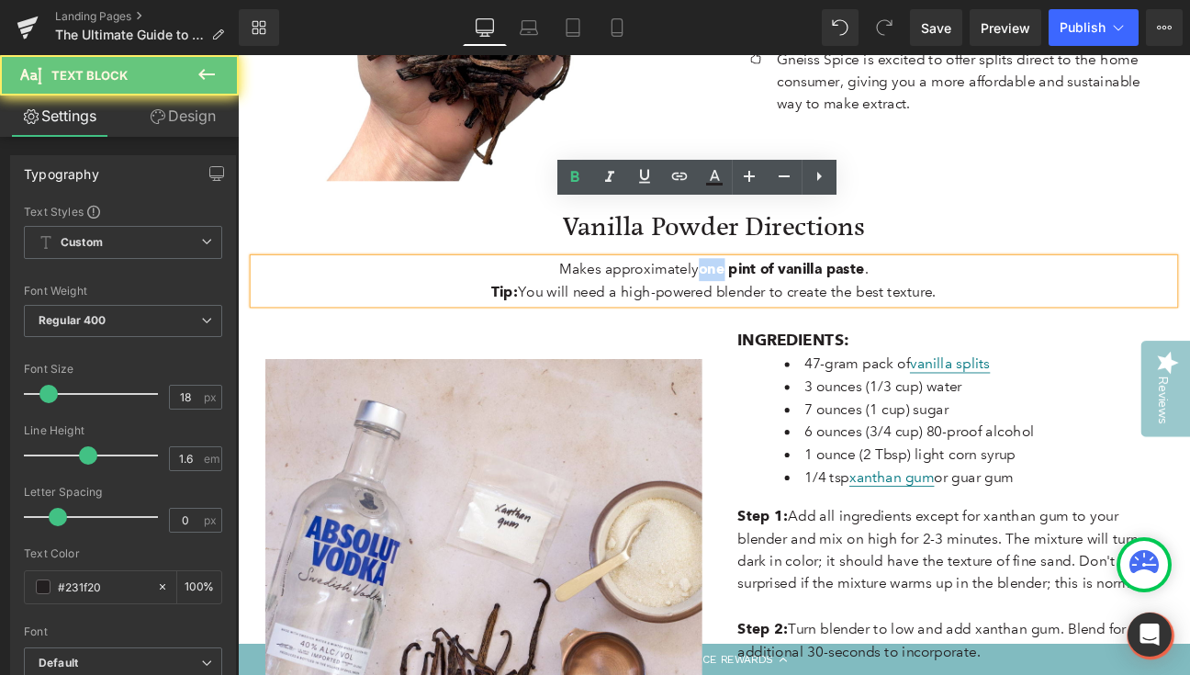
click at [790, 295] on strong "one pint of vanilla paste" at bounding box center [873, 305] width 194 height 20
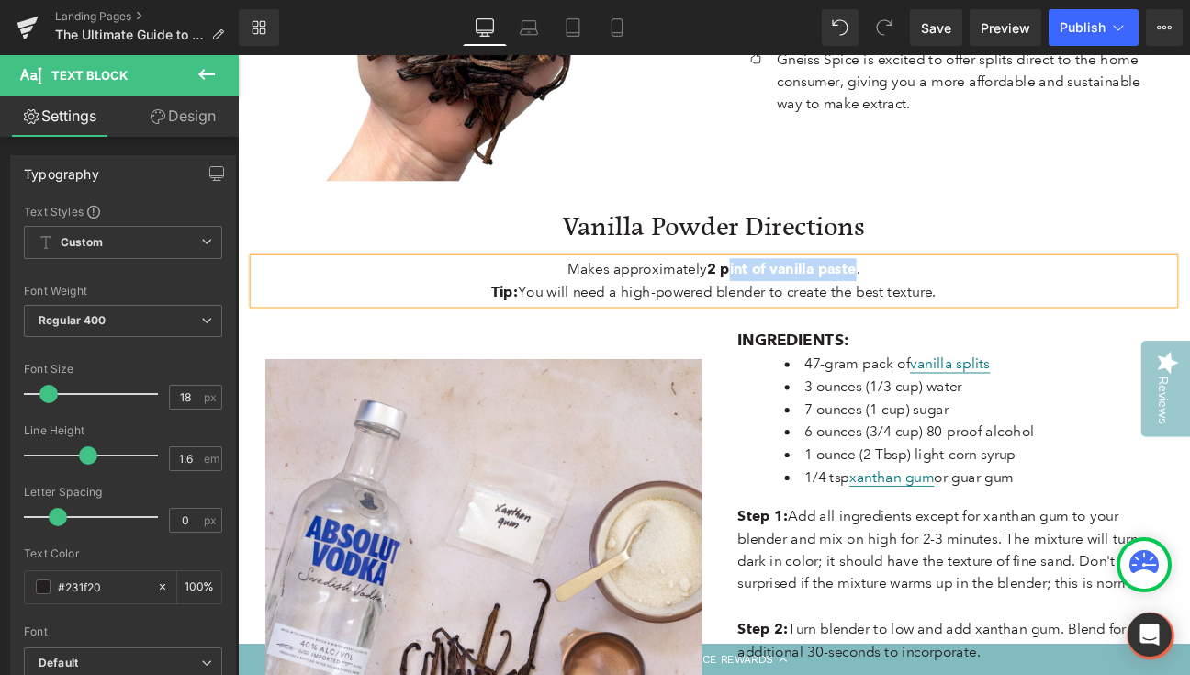
drag, startPoint x: 805, startPoint y: 240, endPoint x: 953, endPoint y: 236, distance: 147.9
click at [953, 295] on strong "2 pint of vanilla paste" at bounding box center [872, 305] width 174 height 20
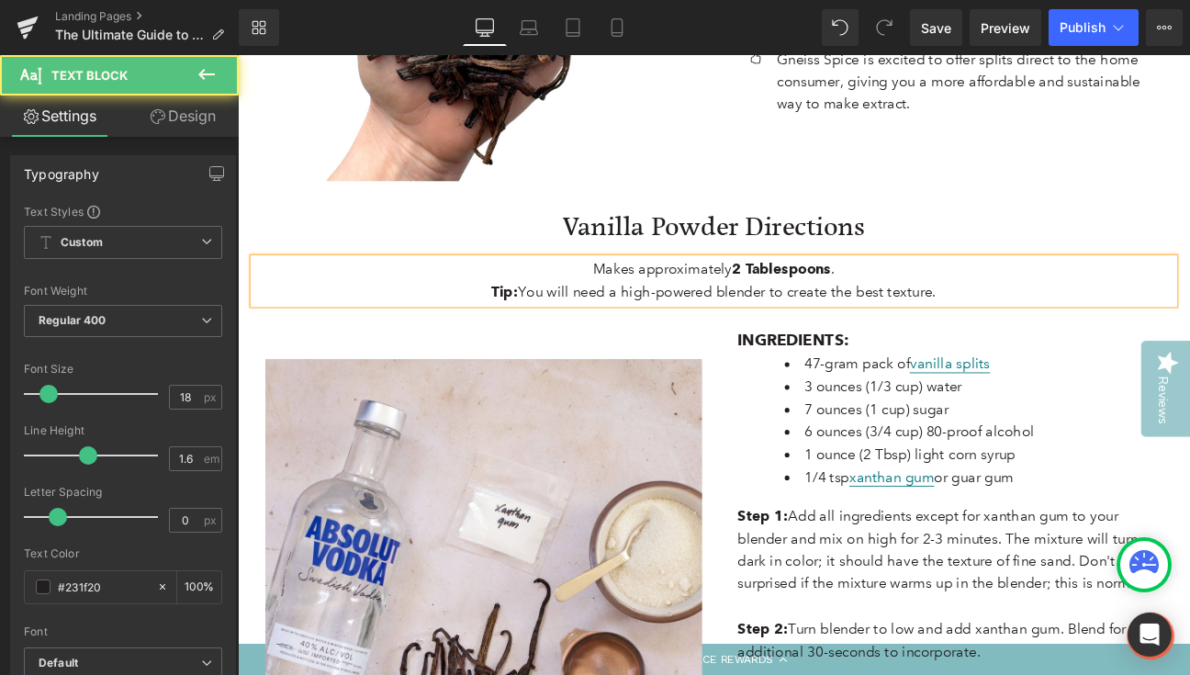
click at [1010, 319] on p "Tip: You will need a high-powered blender to create the best texture." at bounding box center [793, 332] width 1075 height 27
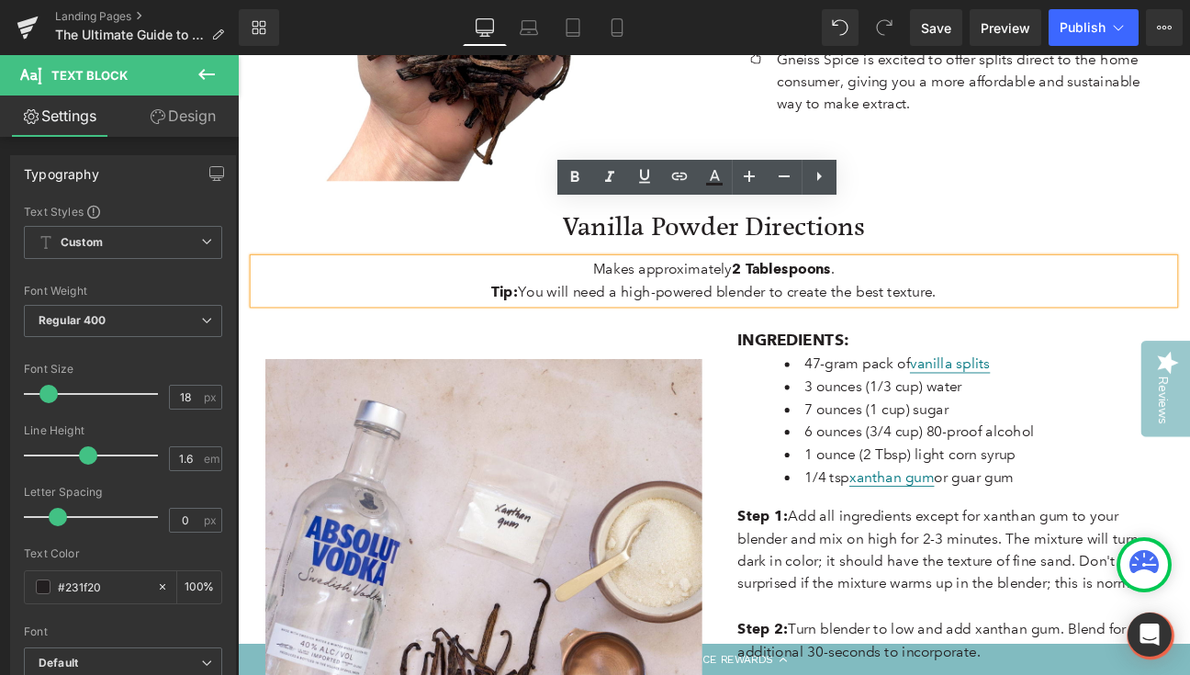
drag, startPoint x: 1071, startPoint y: 272, endPoint x: 624, endPoint y: 267, distance: 446.4
click at [624, 319] on p "Tip: You will need a high-powered blender to create the best texture." at bounding box center [793, 332] width 1075 height 27
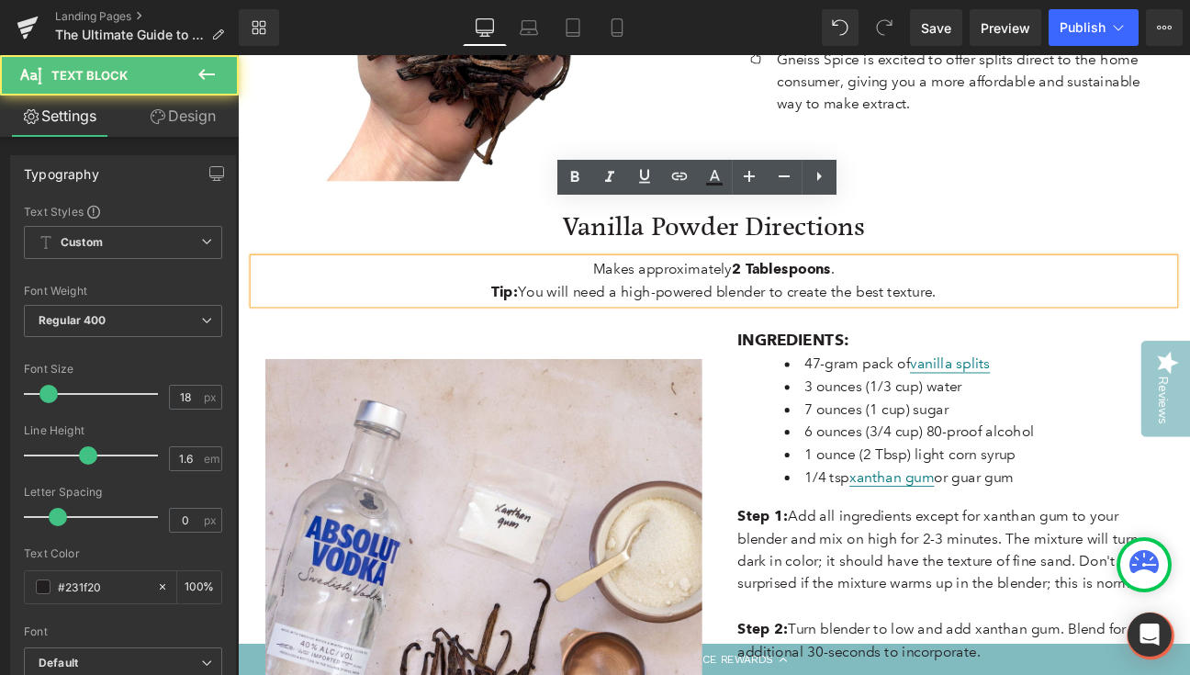
click at [821, 295] on strong "2 Tablespoons" at bounding box center [873, 305] width 116 height 20
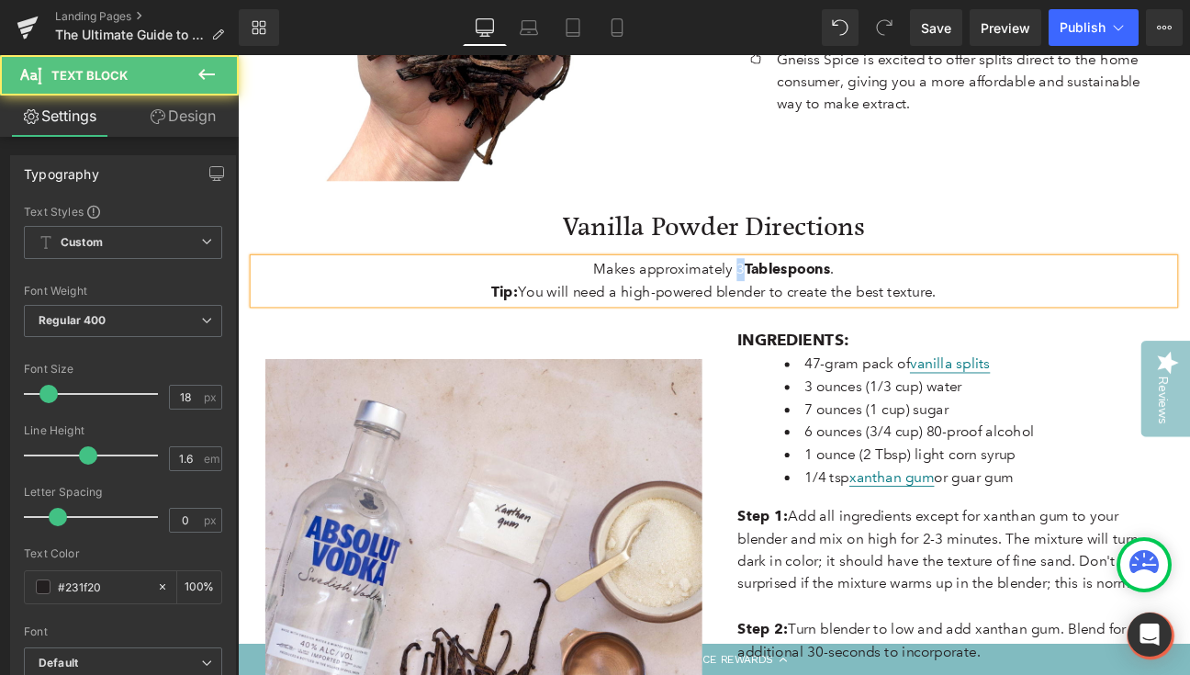
drag, startPoint x: 815, startPoint y: 240, endPoint x: 825, endPoint y: 240, distance: 10.1
click at [825, 292] on p "Makes approximately 3 Tablespoons ." at bounding box center [793, 305] width 1075 height 27
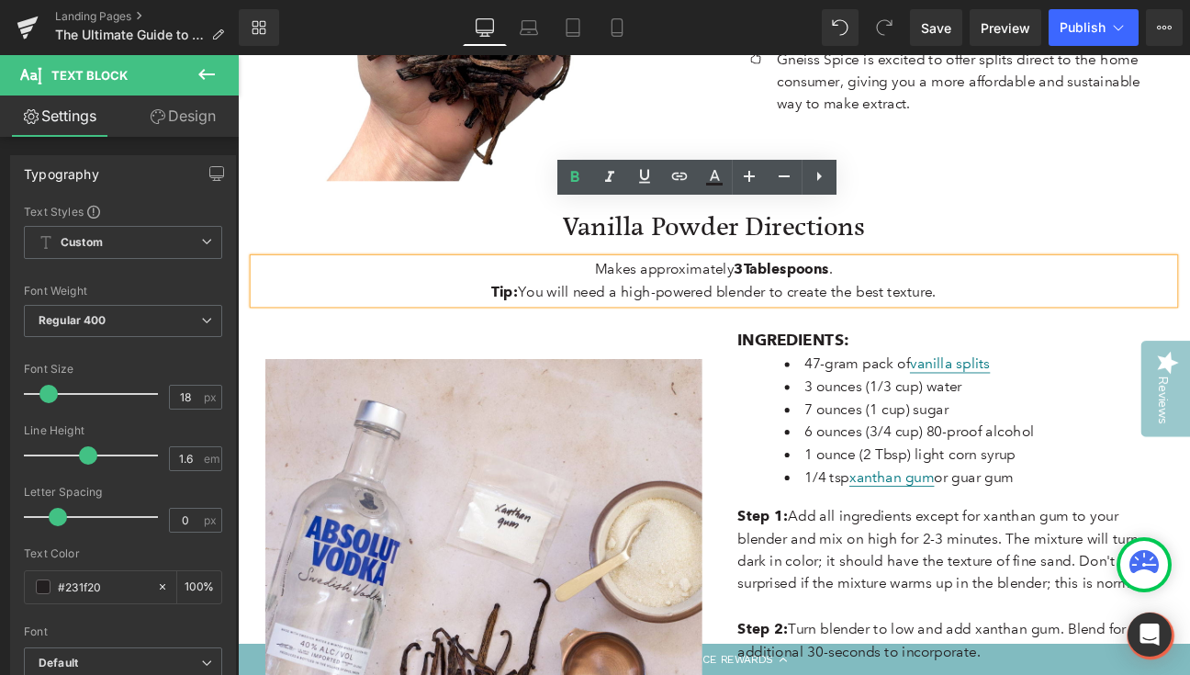
click at [778, 319] on p "Tip: You will need a high-powered blender to create the best texture." at bounding box center [793, 332] width 1075 height 27
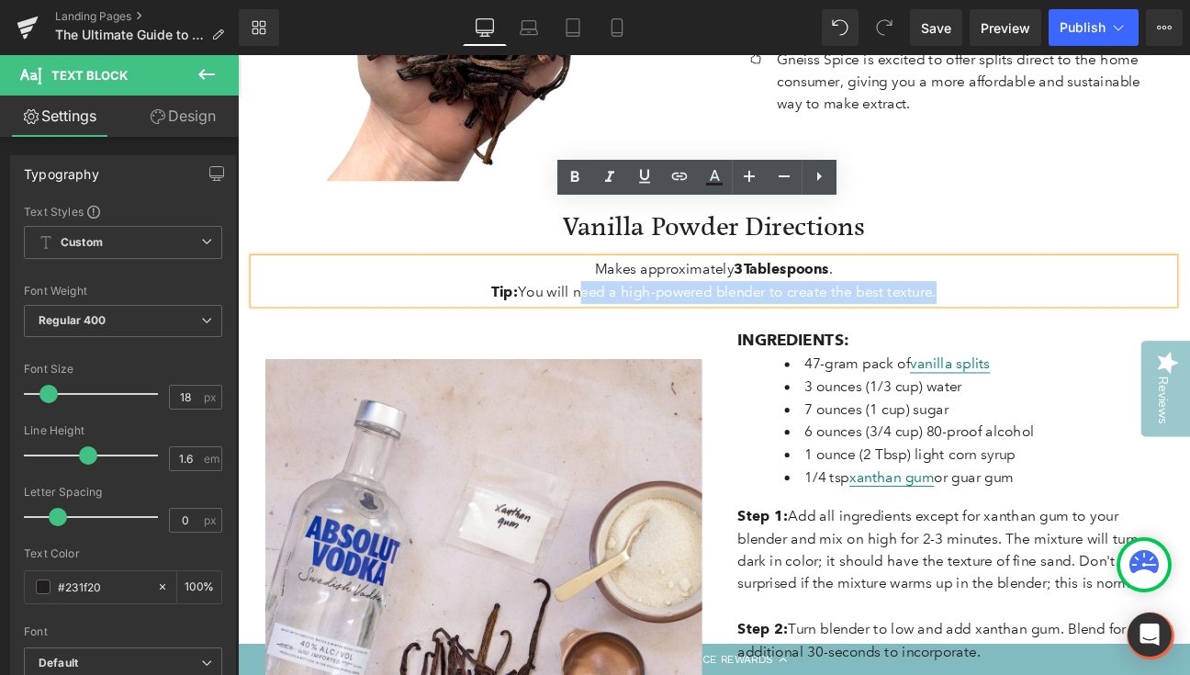
drag, startPoint x: 1045, startPoint y: 267, endPoint x: 628, endPoint y: 269, distance: 416.9
click at [628, 319] on p "Tip: You will need a high-powered blender to create the best texture." at bounding box center [793, 332] width 1075 height 27
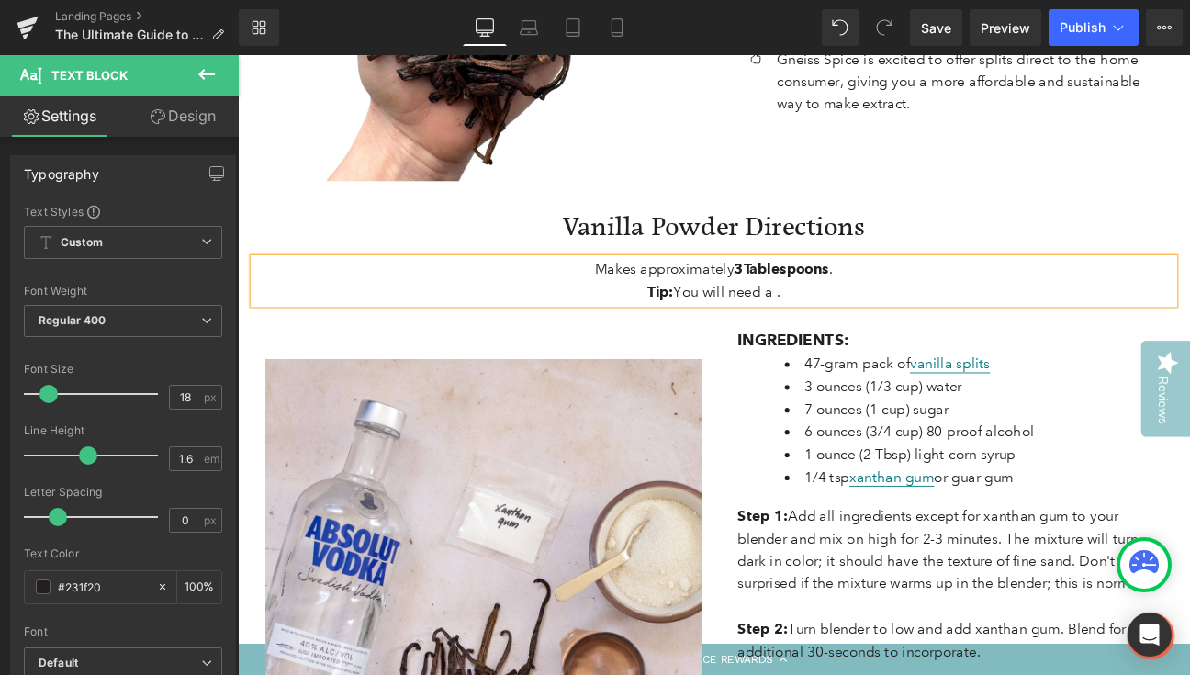
click at [817, 295] on strong "3" at bounding box center [822, 305] width 11 height 20
drag, startPoint x: 928, startPoint y: 243, endPoint x: 816, endPoint y: 237, distance: 112.2
click at [816, 292] on p "Makes approximately 3 Tablespoons ." at bounding box center [793, 305] width 1075 height 27
click at [867, 319] on p "Tip: You will need a ." at bounding box center [793, 332] width 1075 height 27
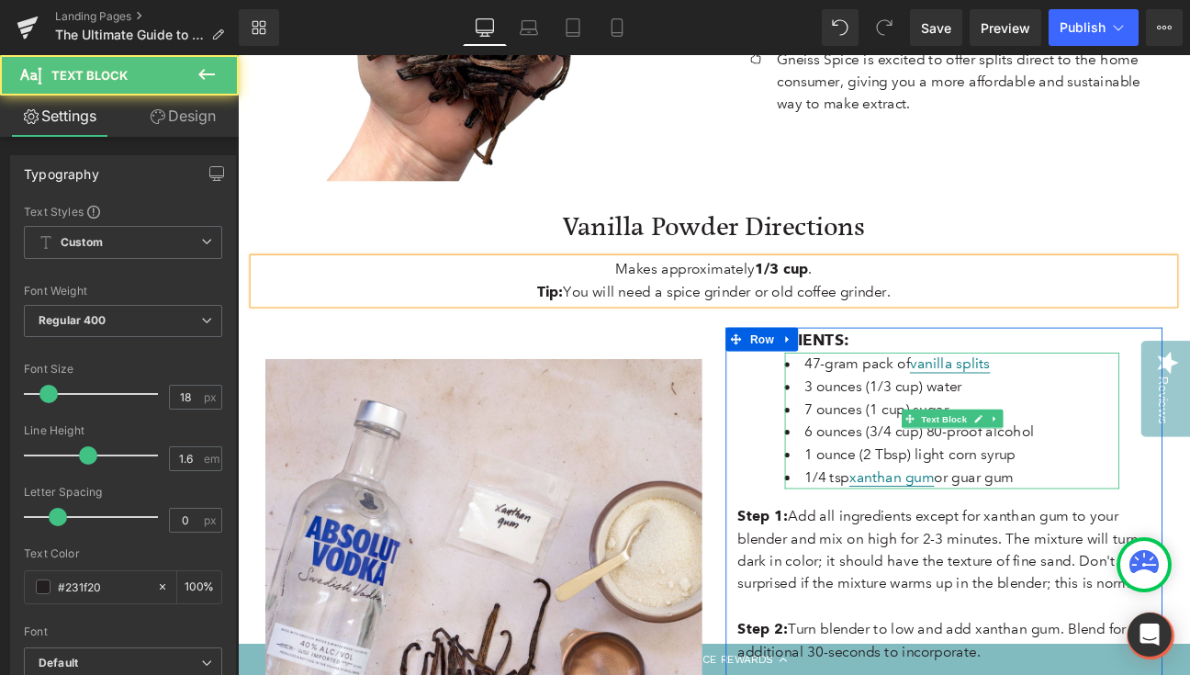
click at [1136, 402] on li "47-gram pack of vanilla splits" at bounding box center [1071, 415] width 390 height 27
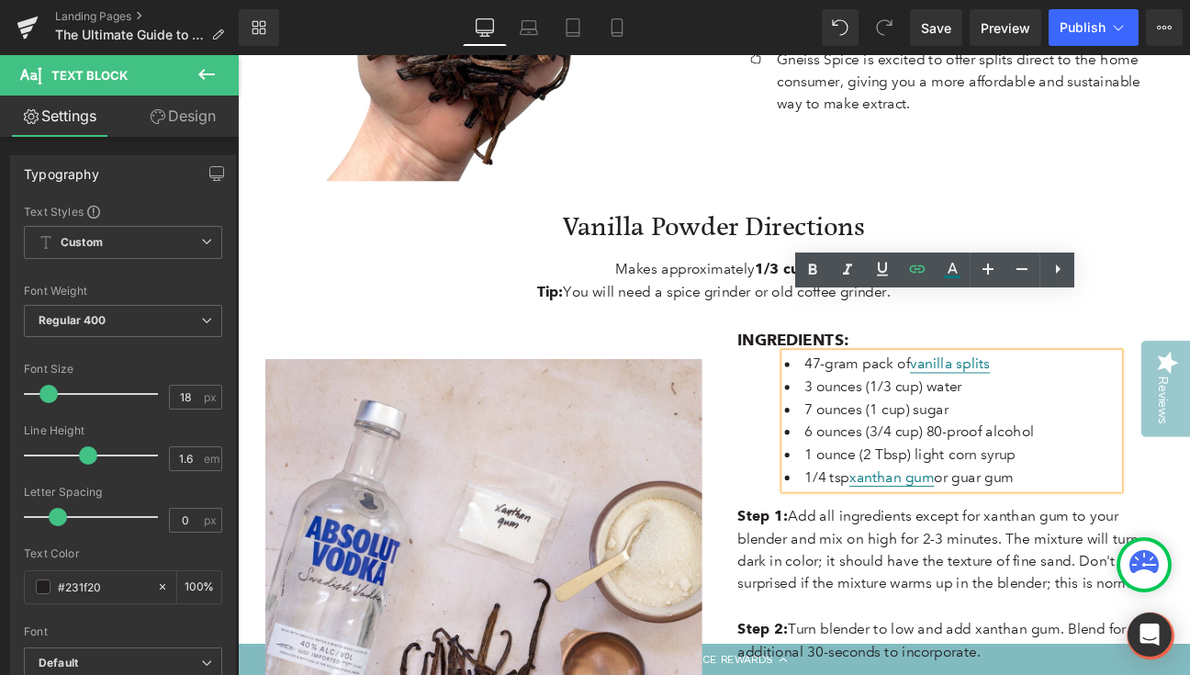
drag, startPoint x: 1162, startPoint y: 479, endPoint x: 887, endPoint y: 376, distance: 293.6
click at [887, 402] on ul "47-gram pack of vanilla splits 3 ounces (1/3 cup) water 7 ounces (1 cup) sugar …" at bounding box center [1071, 481] width 390 height 159
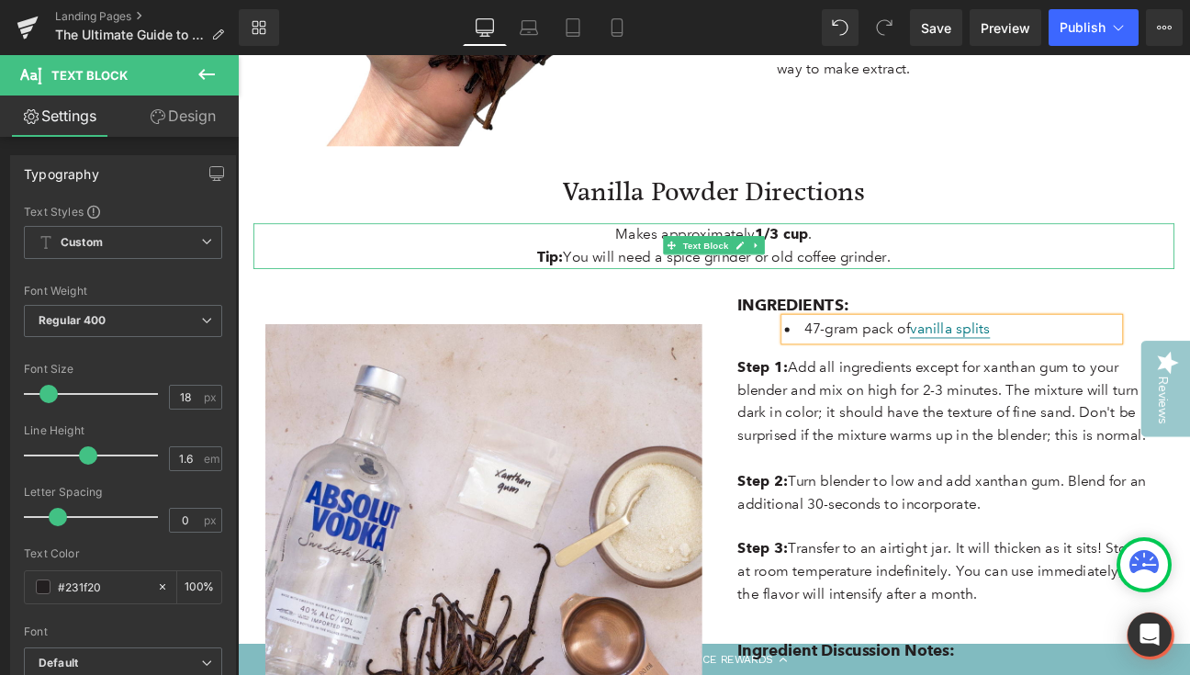
scroll to position [4334, 0]
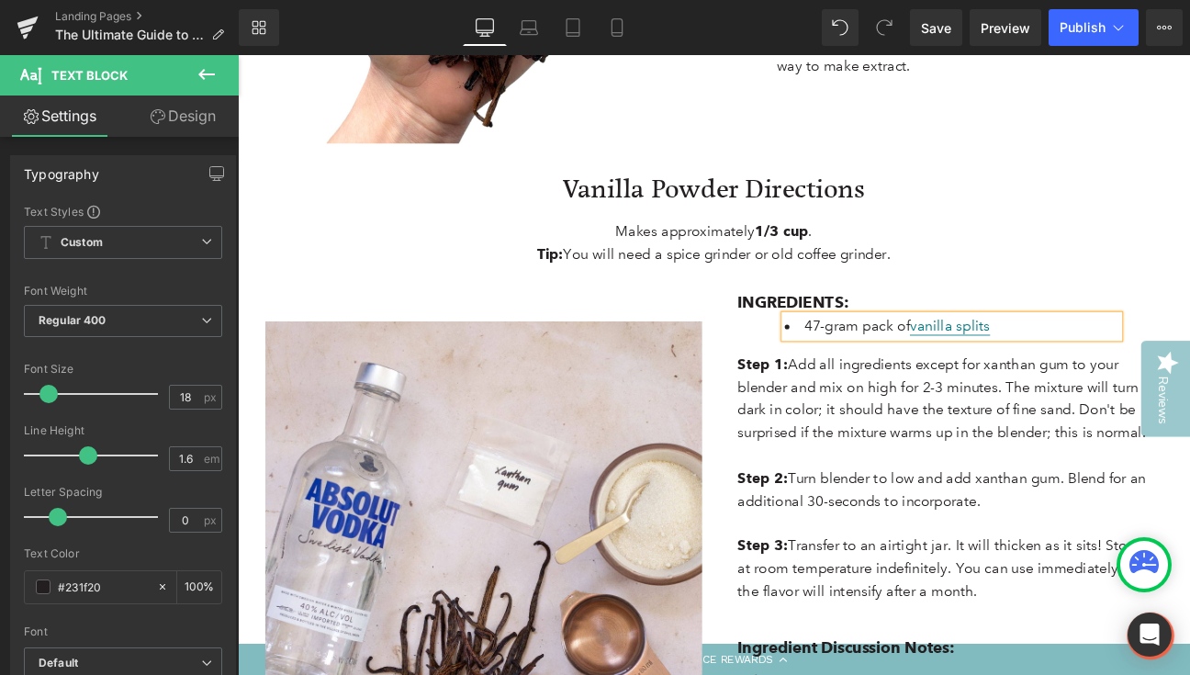
click at [911, 408] on p "Step 1: Add all ingredients except for xanthan gum to your blender and mix on h…" at bounding box center [1062, 456] width 482 height 106
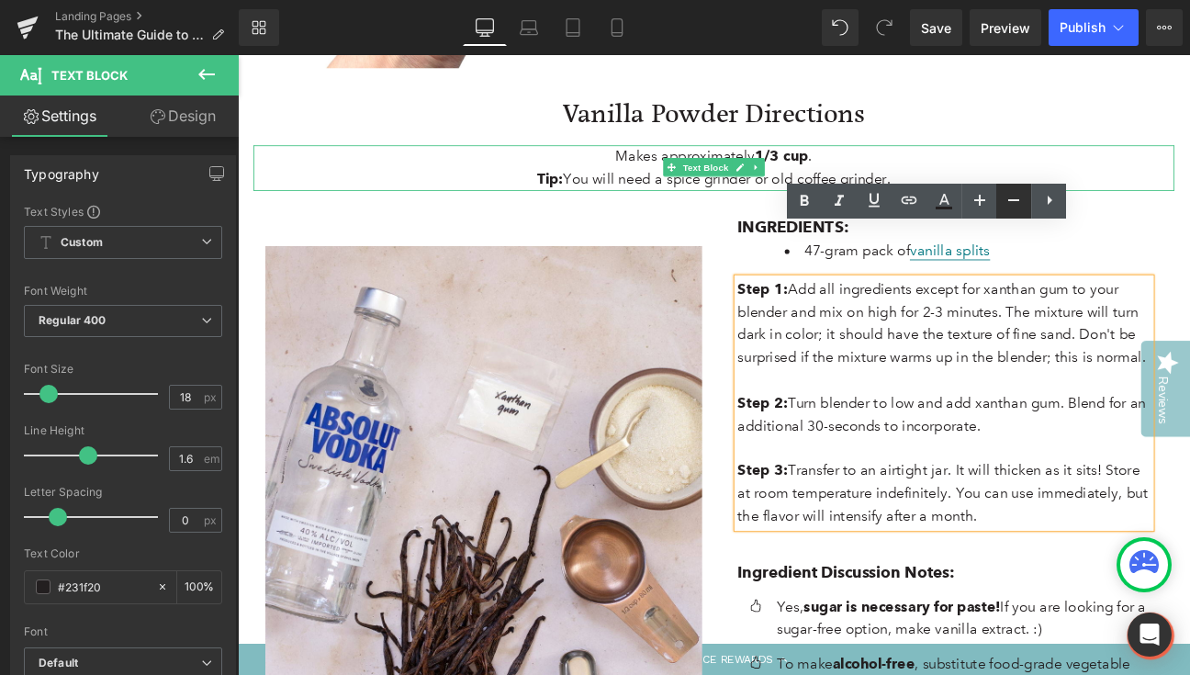
scroll to position [4428, 0]
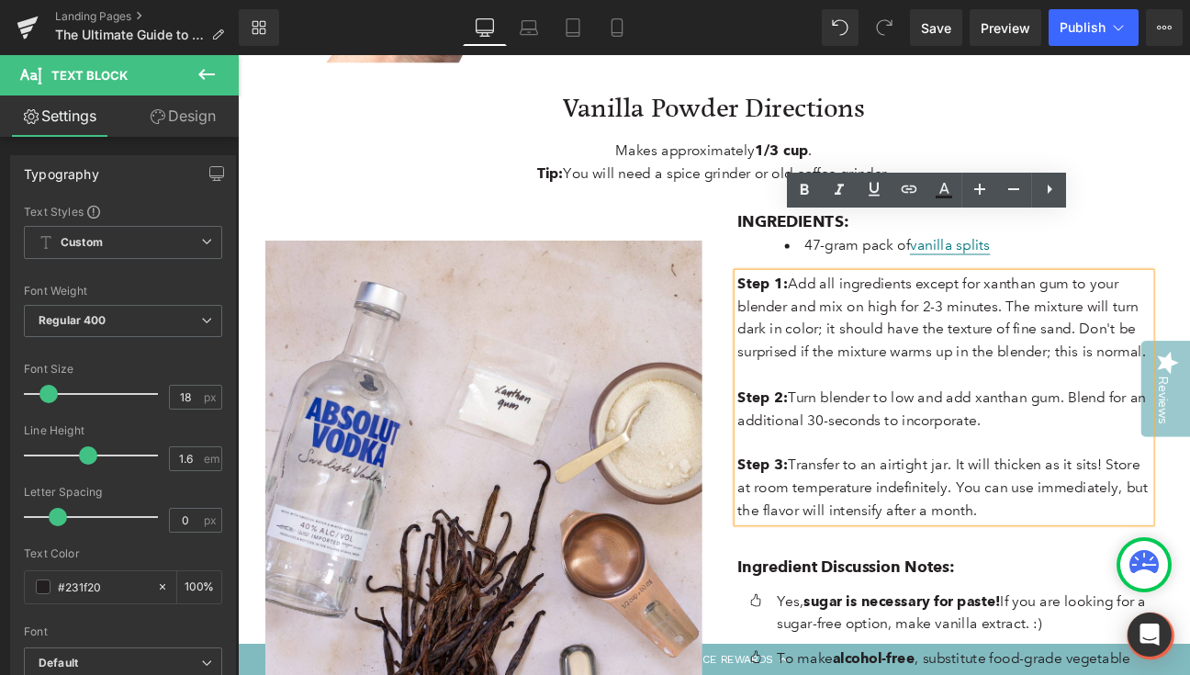
click at [1176, 309] on p "Step 1: Add all ingredients except for xanthan gum to your blender and mix on h…" at bounding box center [1062, 362] width 482 height 106
drag, startPoint x: 1292, startPoint y: 335, endPoint x: 878, endPoint y: 261, distance: 420.8
click at [878, 309] on p "Step 1: Add all ingredients except for xanthan gum to your blender and mix on h…" at bounding box center [1062, 362] width 482 height 106
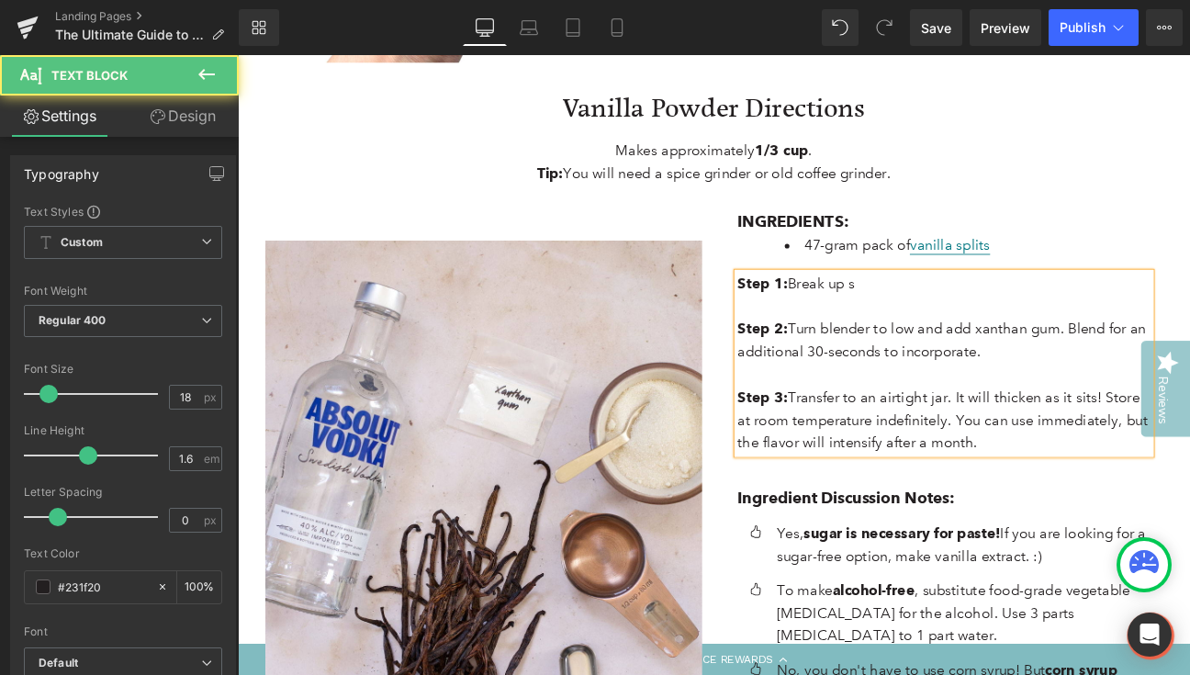
drag, startPoint x: 879, startPoint y: 256, endPoint x: 963, endPoint y: 258, distance: 84.5
click at [963, 309] on p "Step 1: Break up s" at bounding box center [1062, 322] width 482 height 27
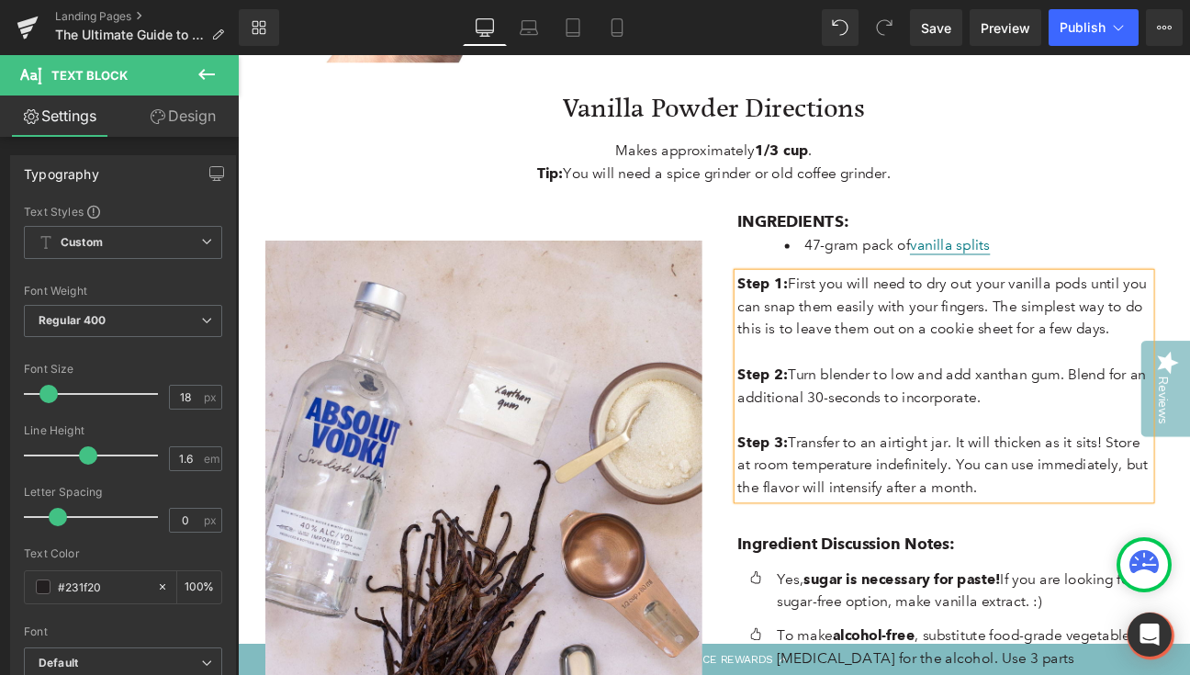
drag, startPoint x: 1116, startPoint y: 384, endPoint x: 880, endPoint y: 364, distance: 236.9
click at [880, 415] on p "Step 2: Turn blender to low and add xanthan gum. Blend for an additional 30-sec…" at bounding box center [1062, 441] width 482 height 53
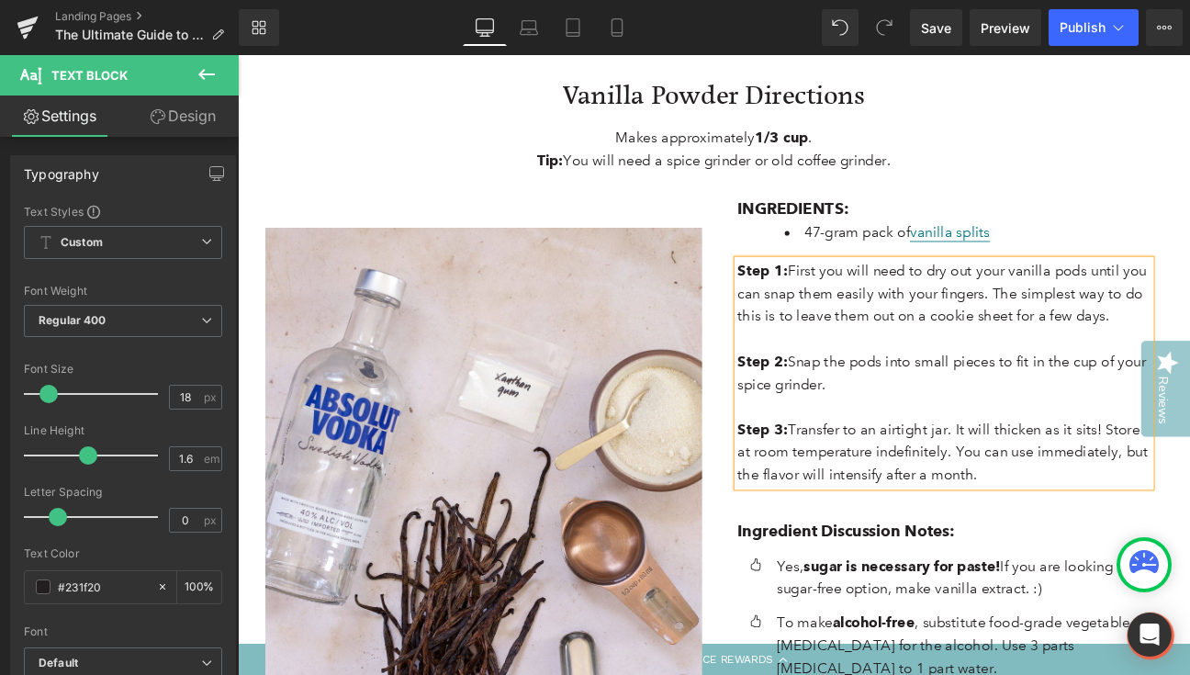
scroll to position [4448, 0]
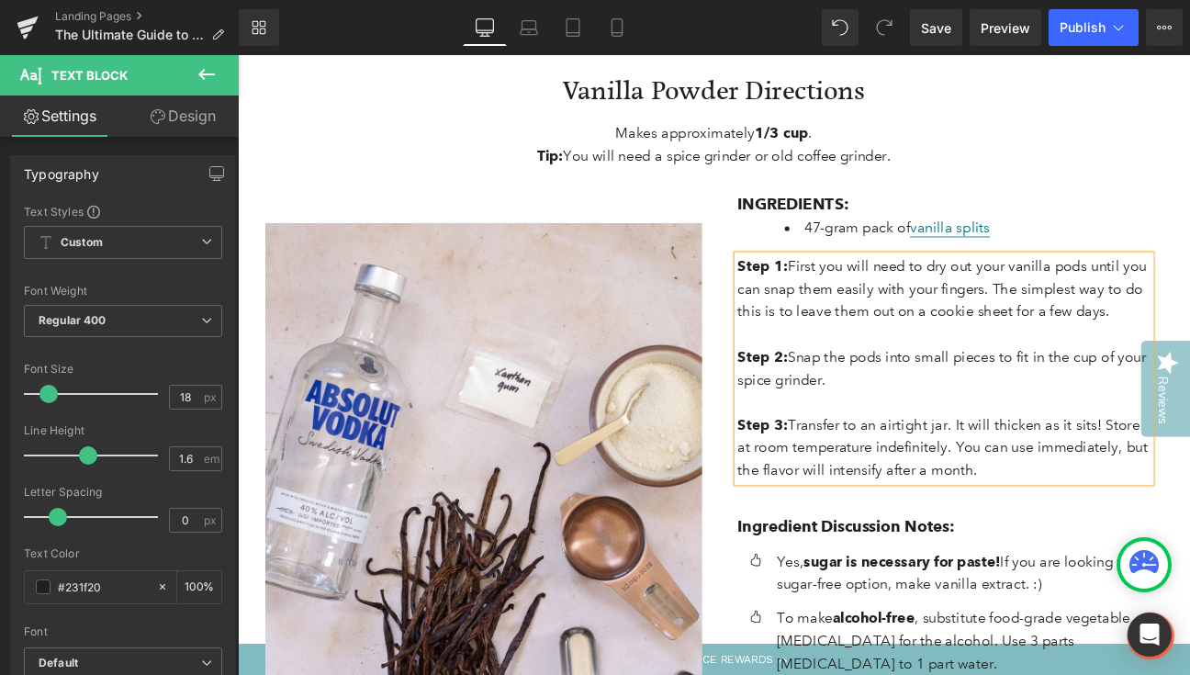
drag, startPoint x: 1111, startPoint y: 468, endPoint x: 1068, endPoint y: 421, distance: 64.4
click at [1068, 474] on p "Step 3: Transfer to an airtight jar. It will thicken as it sits! Store at room …" at bounding box center [1062, 513] width 482 height 79
drag, startPoint x: 951, startPoint y: 367, endPoint x: 803, endPoint y: 332, distance: 151.9
click at [803, 332] on div "INGREDIENTS: Text Block 47-gram pack of vanilla splits Text Block Step 1: First…" at bounding box center [1061, 629] width 537 height 829
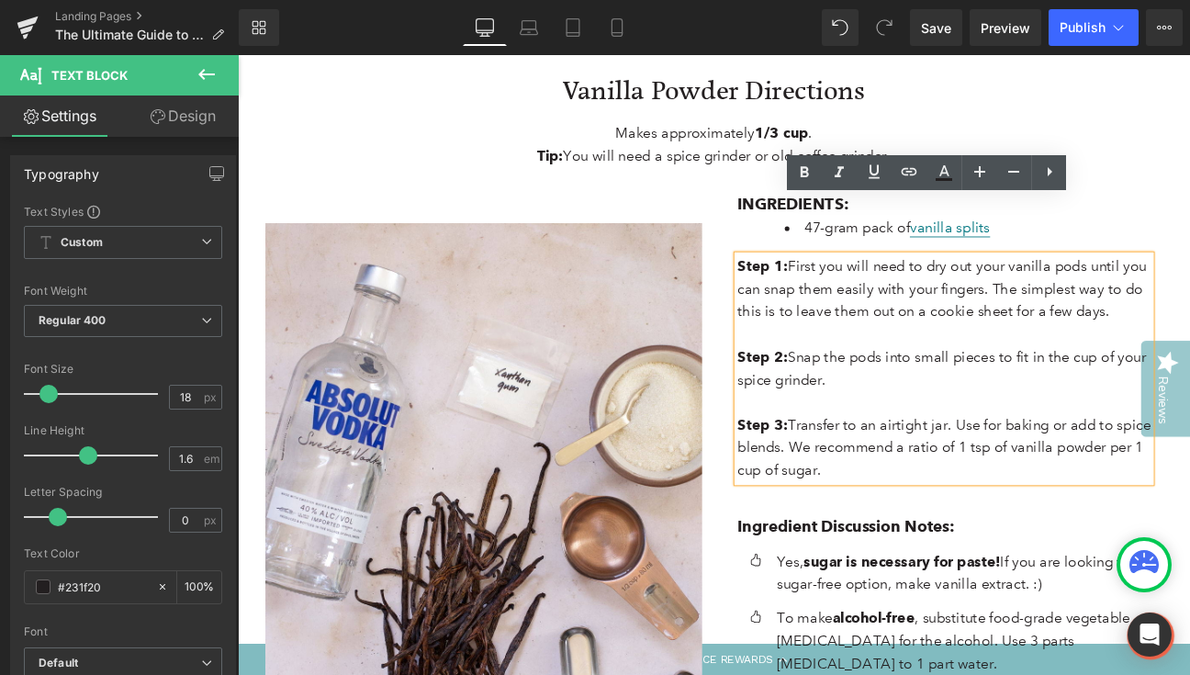
copy p "Step 2: Snap the pods into small pieces to fit in the cup of your spice grinder."
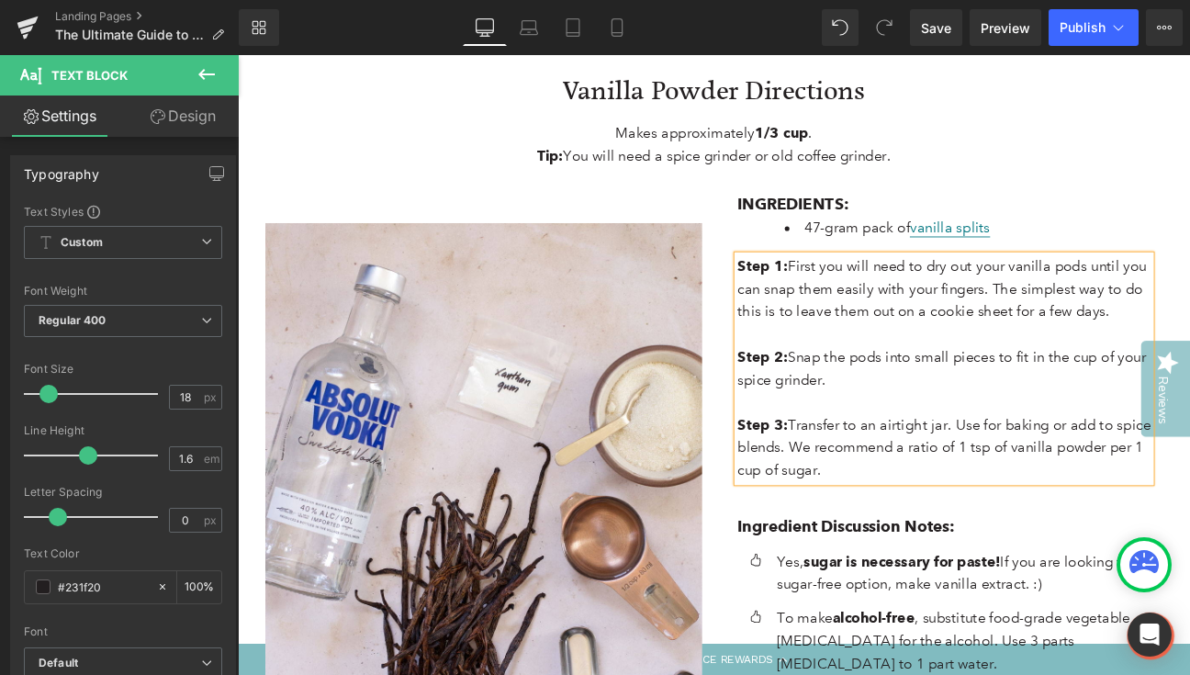
click at [959, 395] on p "Step 2: Snap the pods into small pieces to fit in the cup of your spice grinder." at bounding box center [1062, 421] width 482 height 53
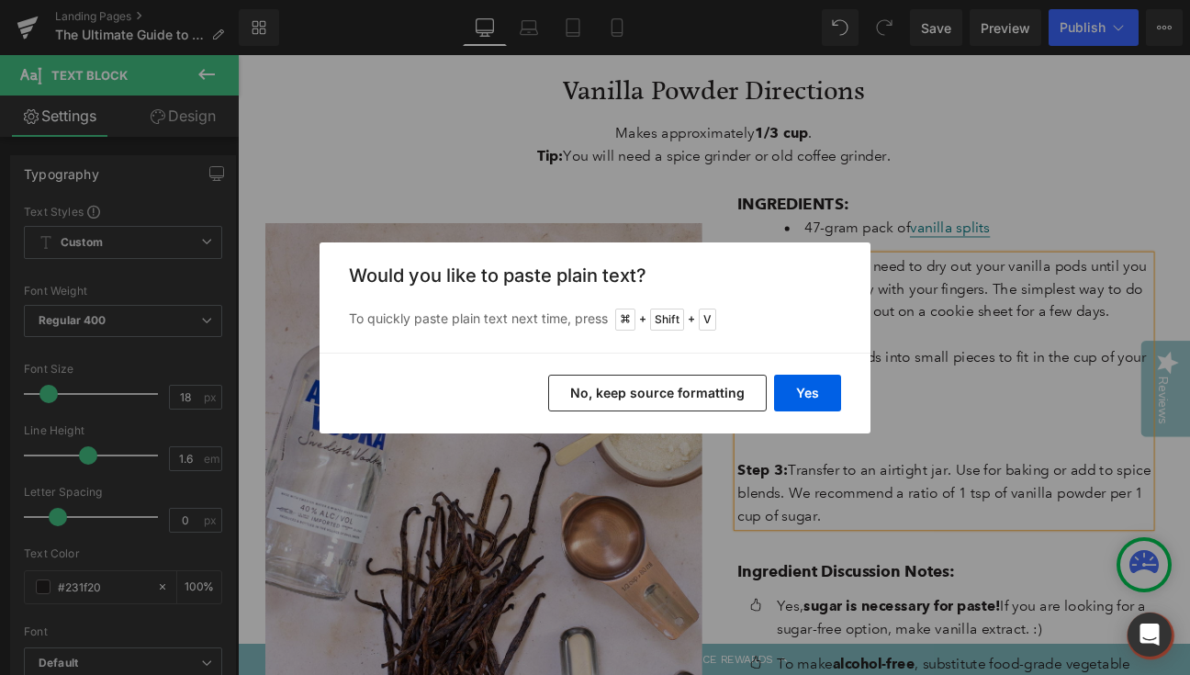
click at [754, 393] on button "No, keep source formatting" at bounding box center [657, 393] width 219 height 37
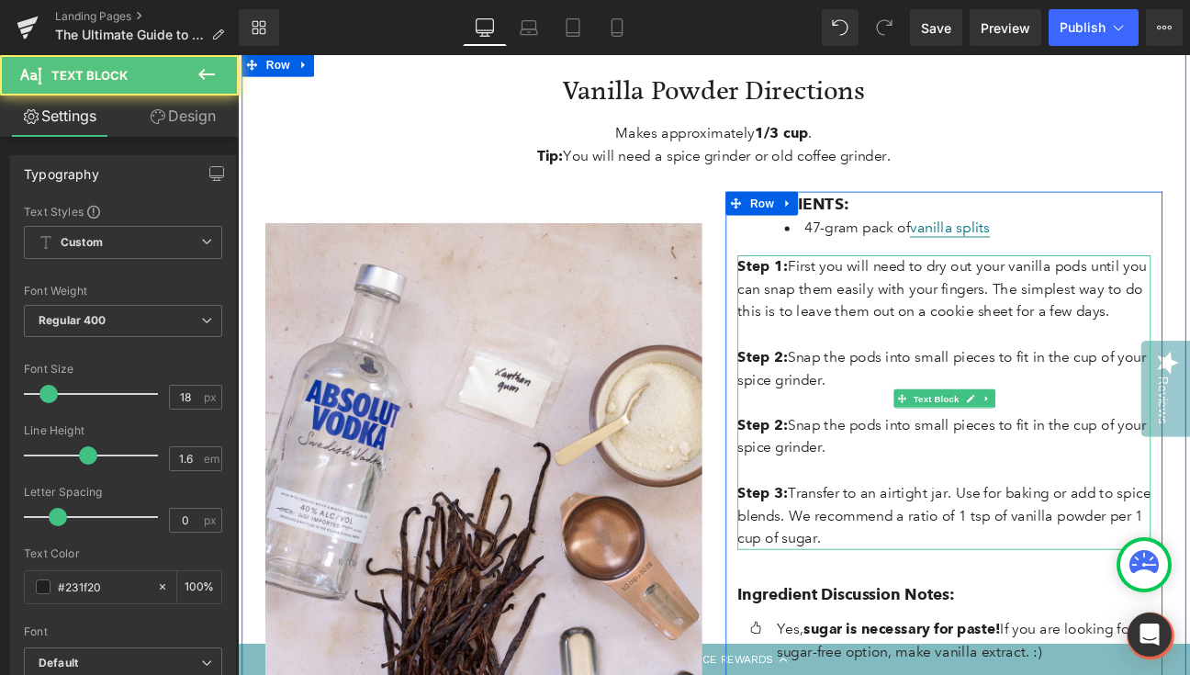
click at [867, 477] on strong "Step 2:" at bounding box center [850, 487] width 59 height 20
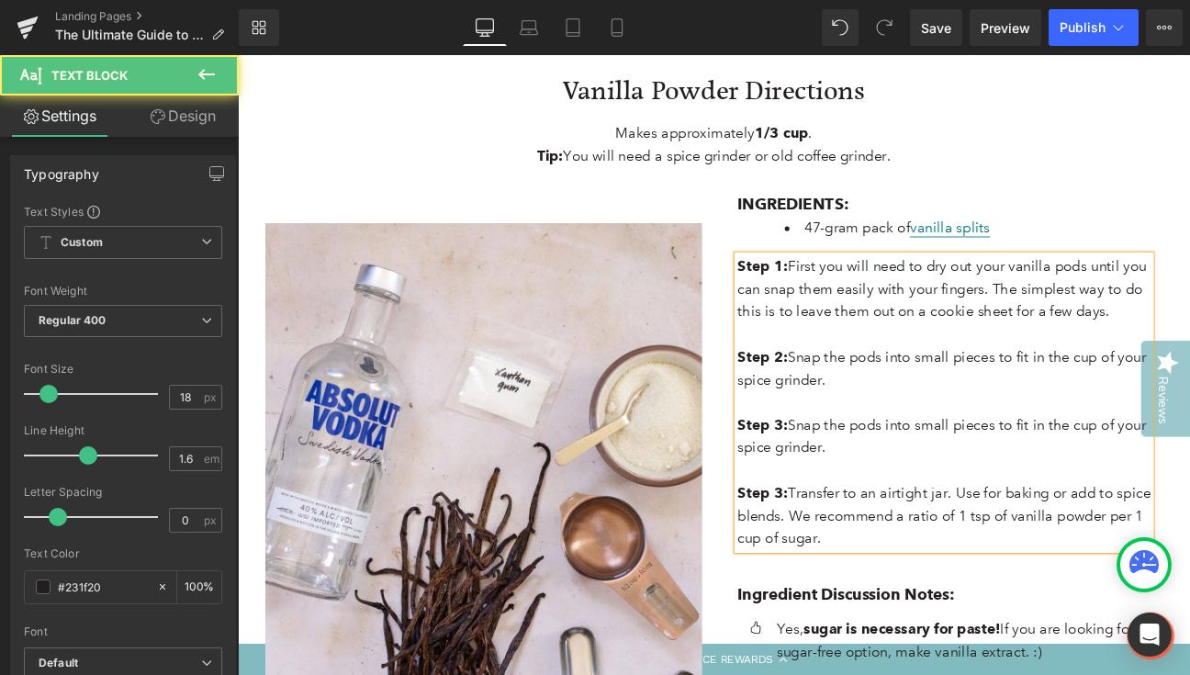
drag, startPoint x: 917, startPoint y: 444, endPoint x: 880, endPoint y: 414, distance: 47.6
click at [880, 477] on span "Snap the pods into small pieces to fit in the cup of your spice grinder." at bounding box center [1059, 500] width 477 height 47
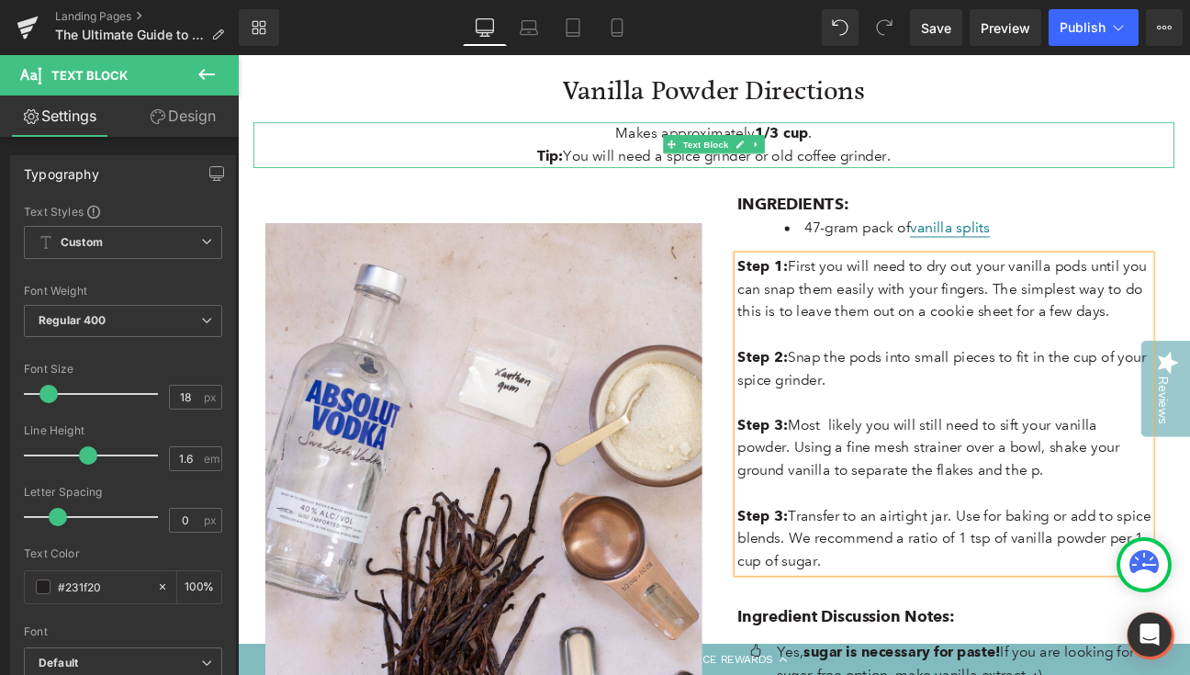
click at [866, 137] on b "1/3 cup" at bounding box center [872, 147] width 62 height 20
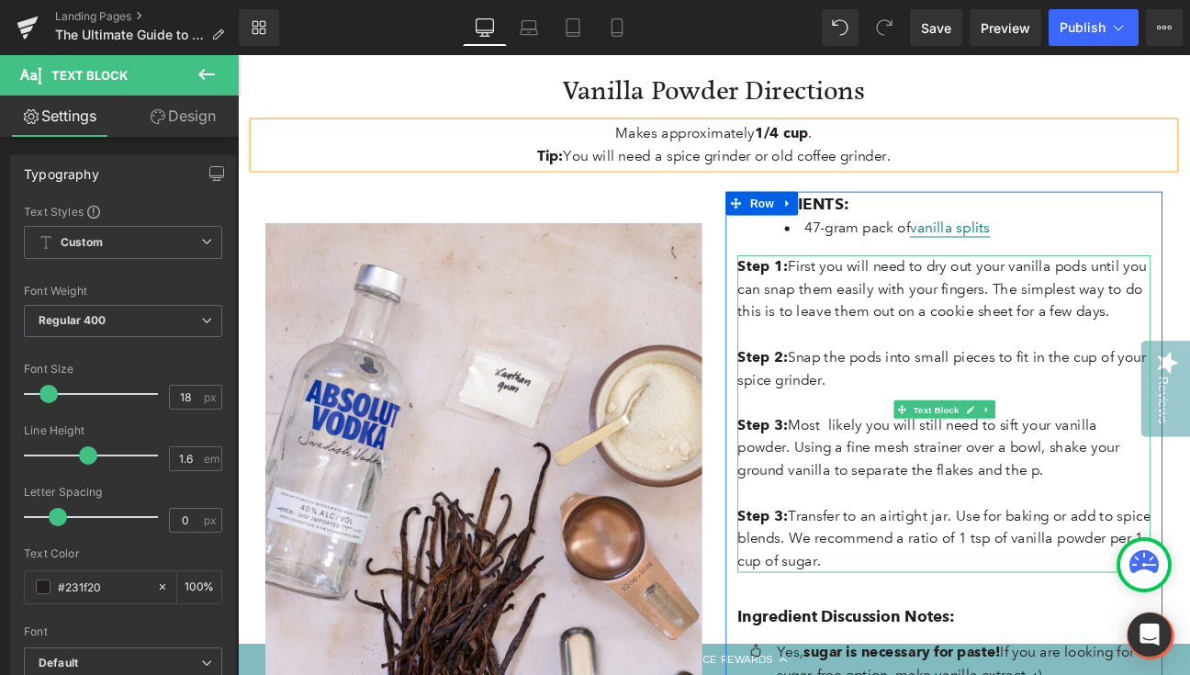
click at [1104, 477] on span "Most likely you will still need to sift your vanilla powder. Using a fine mesh …" at bounding box center [1043, 513] width 445 height 73
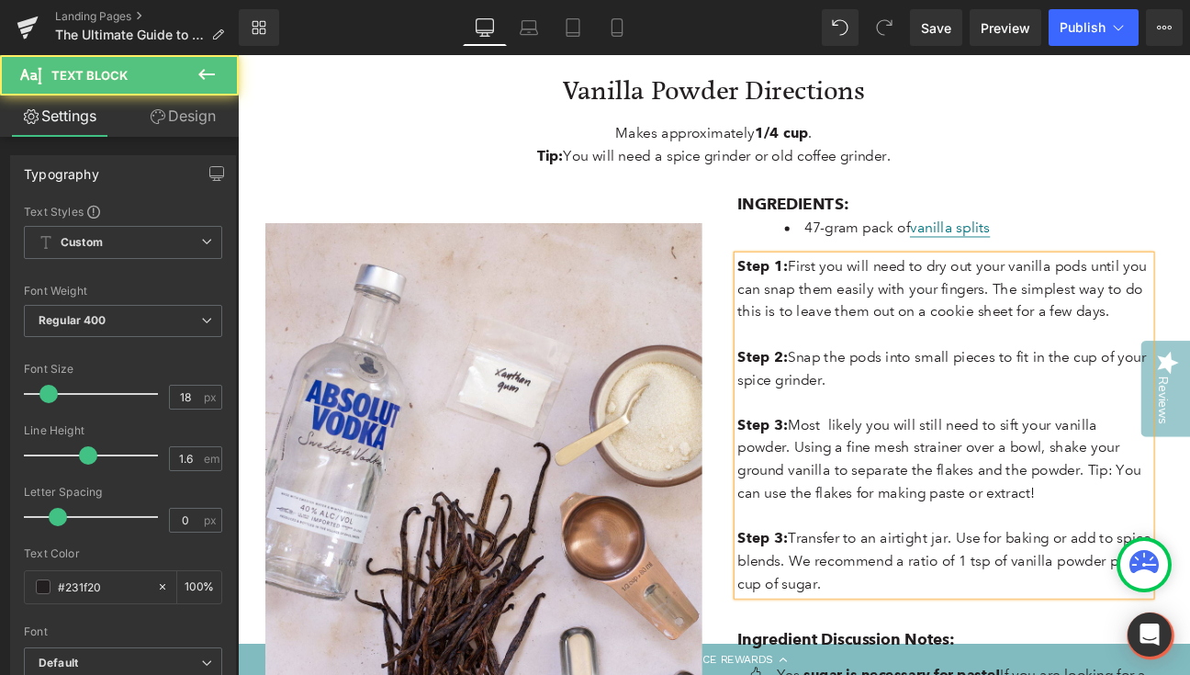
drag, startPoint x: 1126, startPoint y: 493, endPoint x: 1164, endPoint y: 471, distance: 43.6
click at [1164, 474] on p "Step 3: Most likely you will still need to sift your vanilla powder. Using a fi…" at bounding box center [1062, 527] width 482 height 106
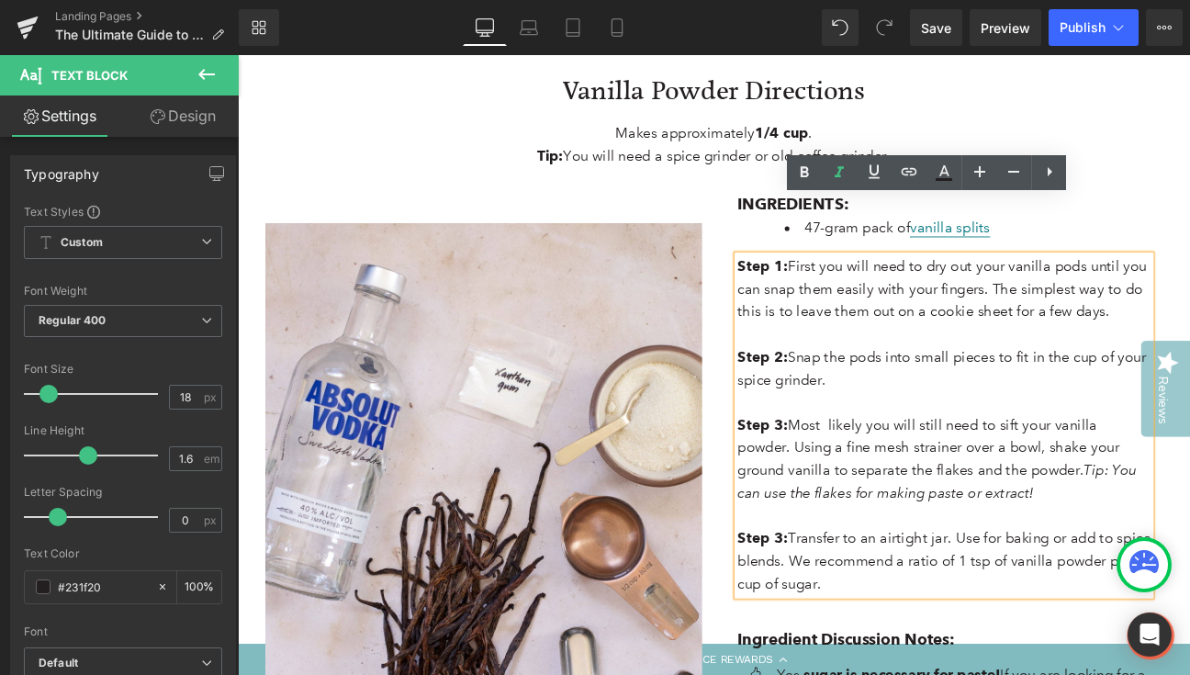
click at [1119, 503] on p "Step 3: Most likely you will still need to sift your vanilla powder. Using a fi…" at bounding box center [1062, 527] width 482 height 106
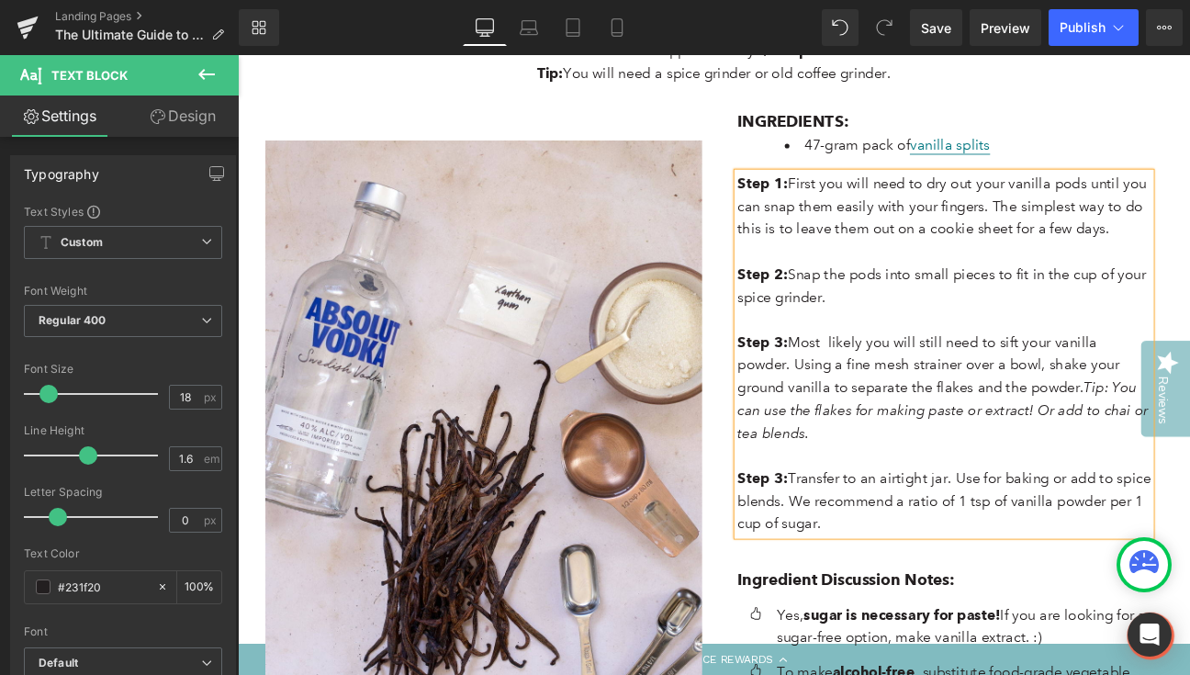
scroll to position [4551, 0]
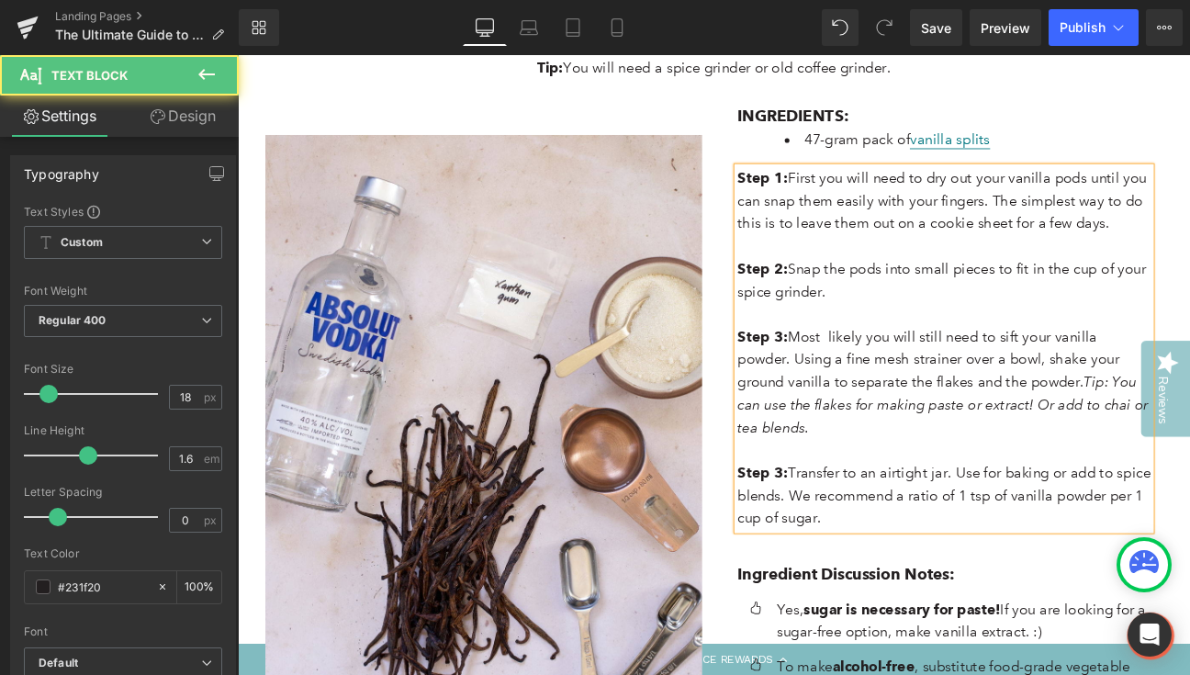
click at [863, 533] on strong "Step 3:" at bounding box center [850, 543] width 59 height 20
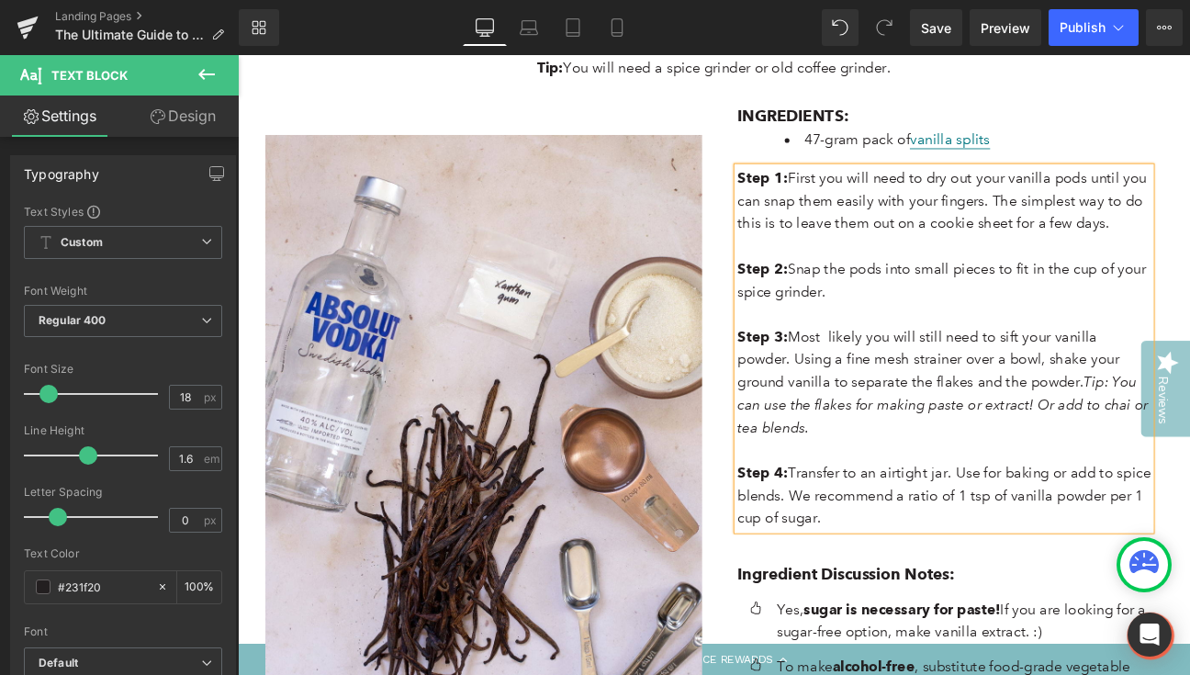
scroll to position [4593, 0]
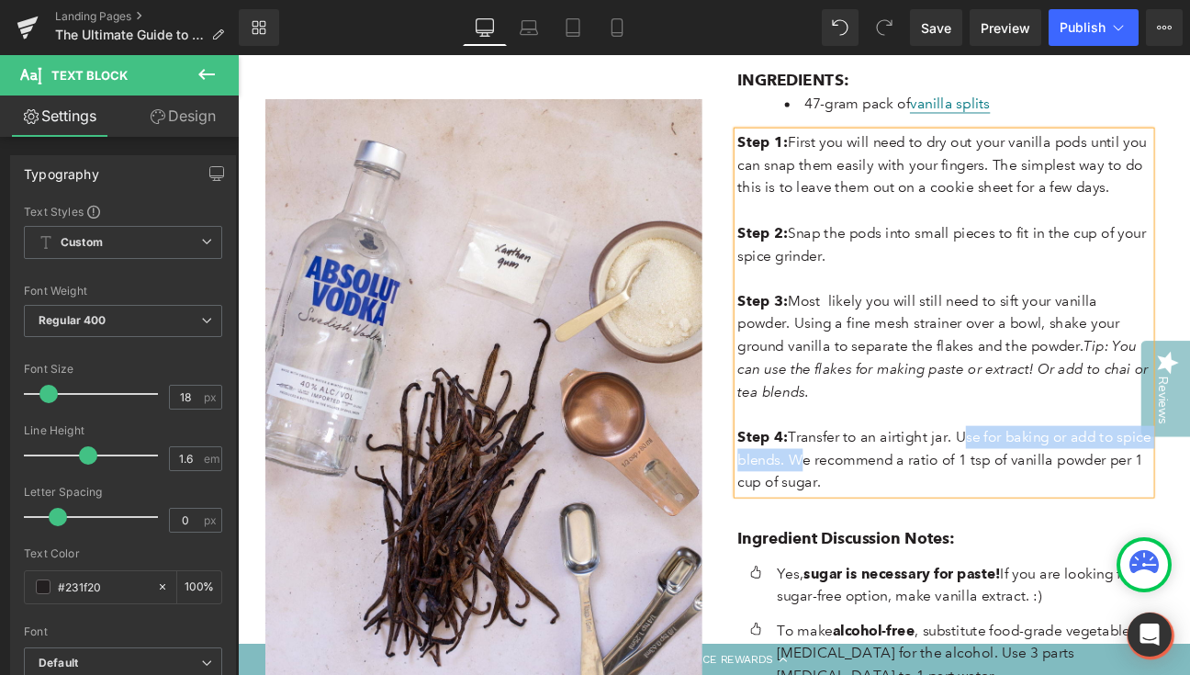
drag, startPoint x: 1073, startPoint y: 422, endPoint x: 876, endPoint y: 447, distance: 198.1
click at [876, 488] on p "Step 4: Transfer to an airtight jar. Use for baking or add to spice blends. We …" at bounding box center [1062, 527] width 482 height 79
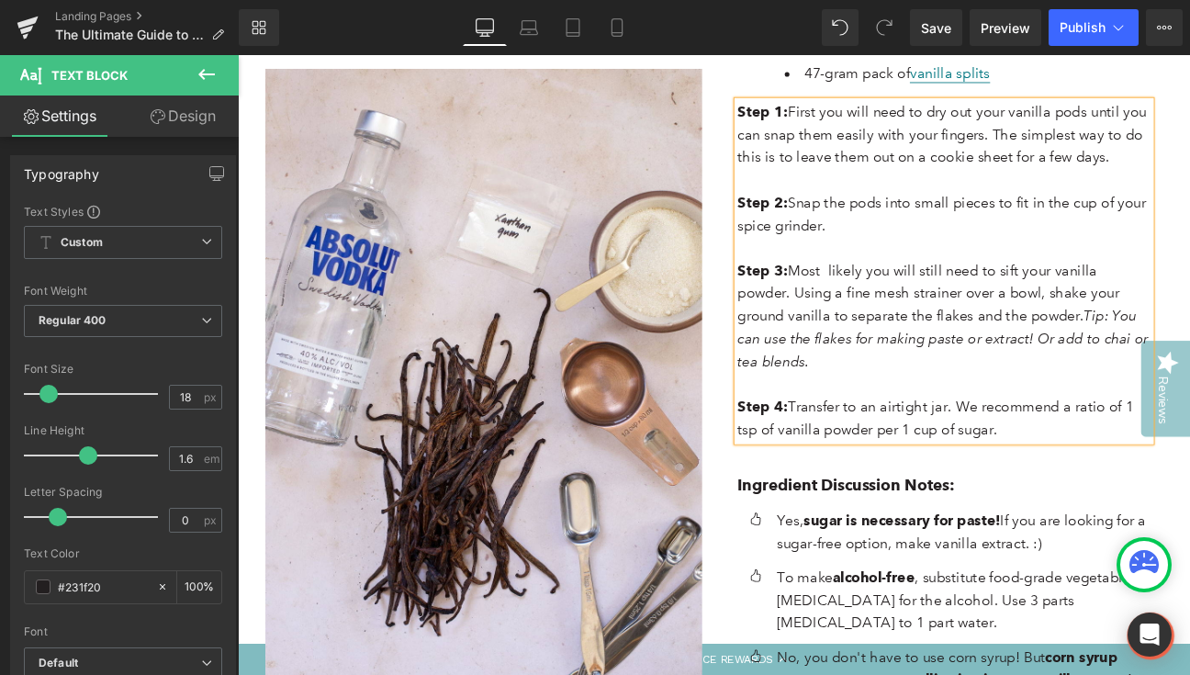
scroll to position [4661, 0]
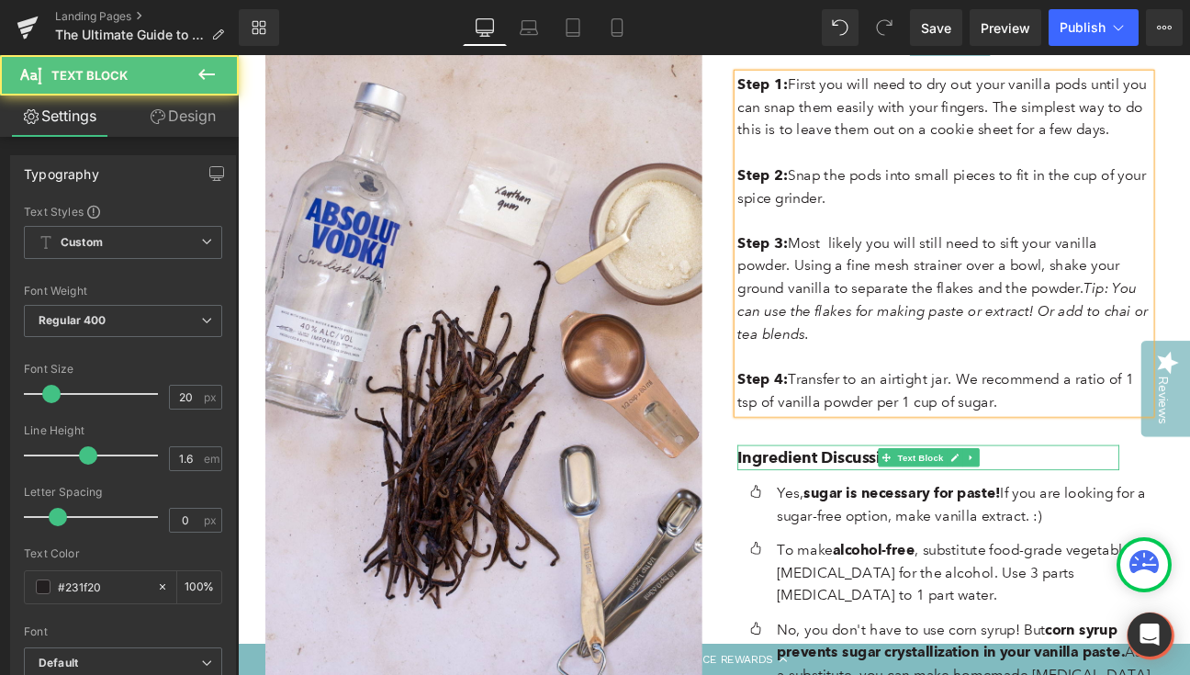
click at [1127, 510] on p "Ingredient Discussion Notes:" at bounding box center [1043, 524] width 445 height 29
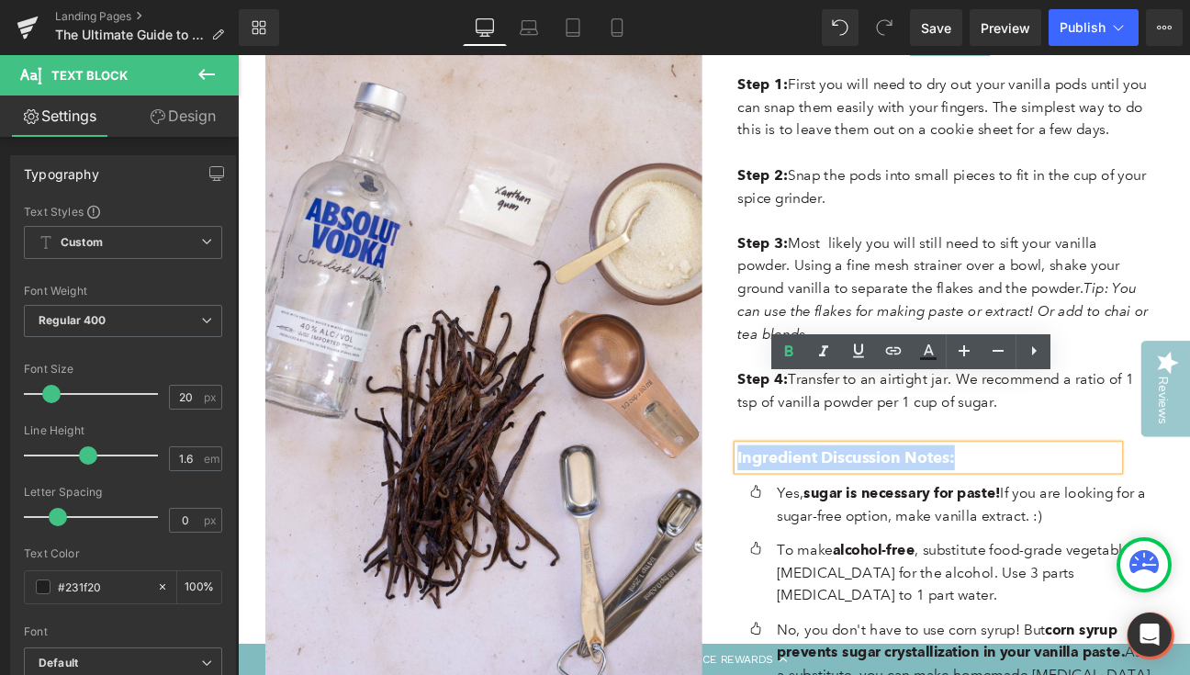
drag, startPoint x: 1093, startPoint y: 452, endPoint x: 814, endPoint y: 443, distance: 279.3
click at [821, 510] on div "Ingredient Discussion Notes:" at bounding box center [1043, 524] width 445 height 29
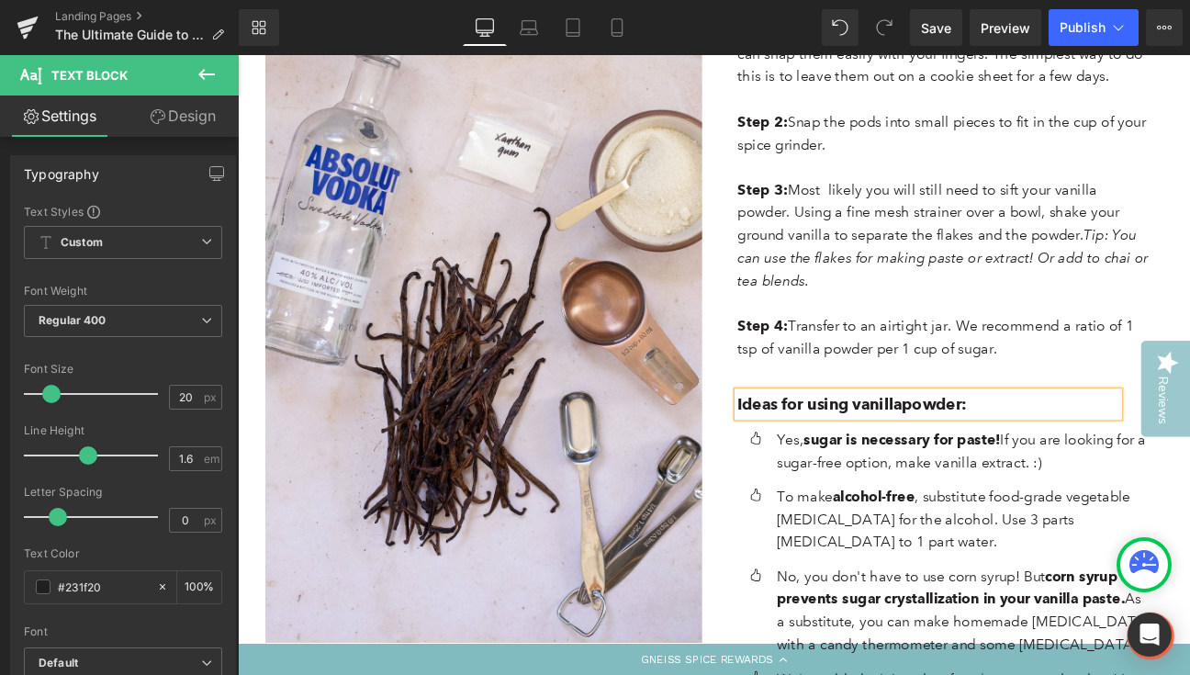
scroll to position [4726, 0]
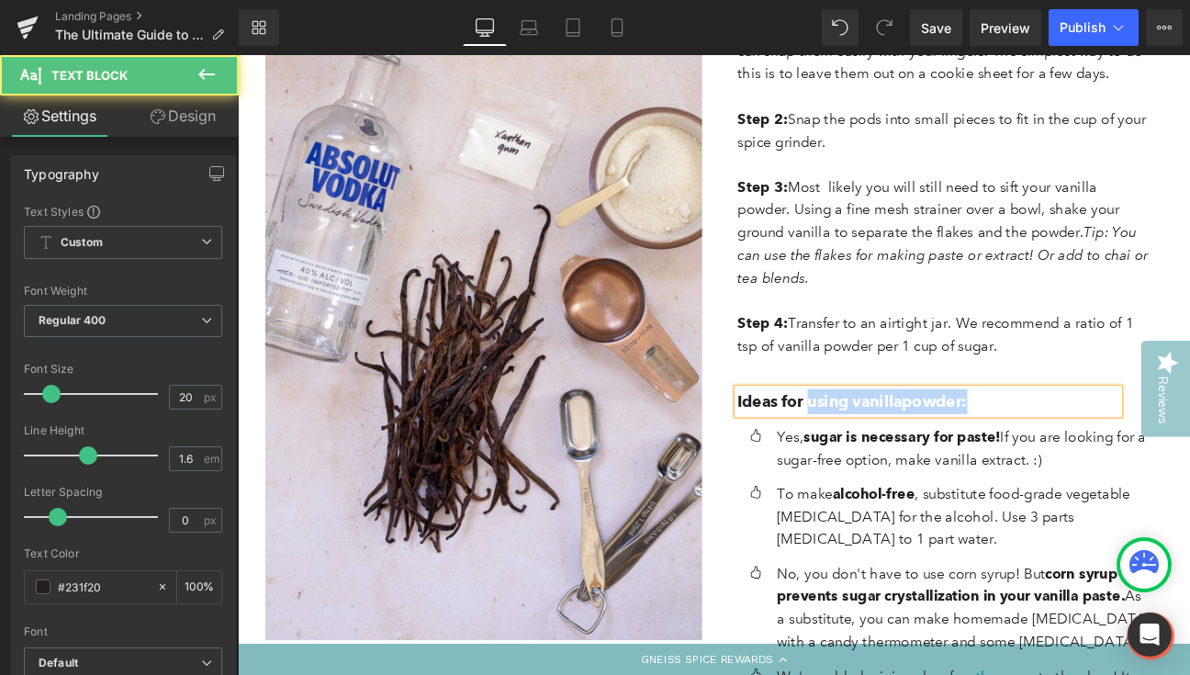
drag, startPoint x: 1137, startPoint y: 381, endPoint x: 905, endPoint y: 384, distance: 232.4
click at [905, 444] on p "Ideas for using vanilla powder :" at bounding box center [1043, 458] width 445 height 29
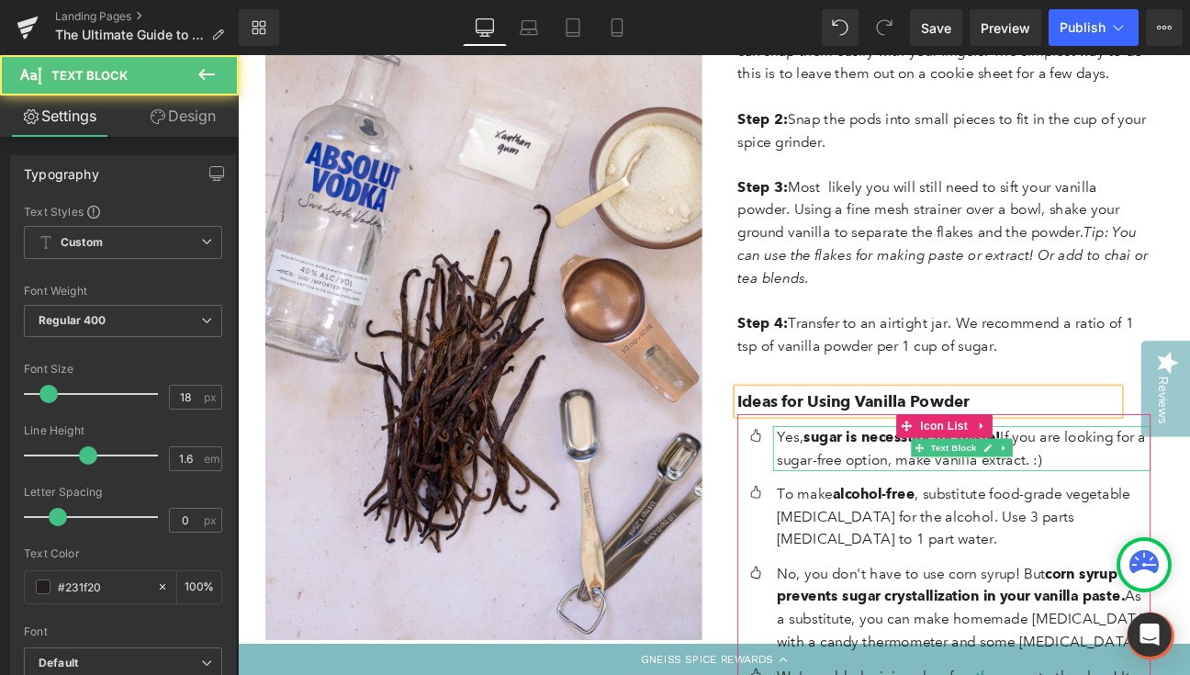
click at [1189, 488] on p "Yes, sugar is necessary for paste! If you are looking for a sugar-free option, …" at bounding box center [1085, 514] width 436 height 53
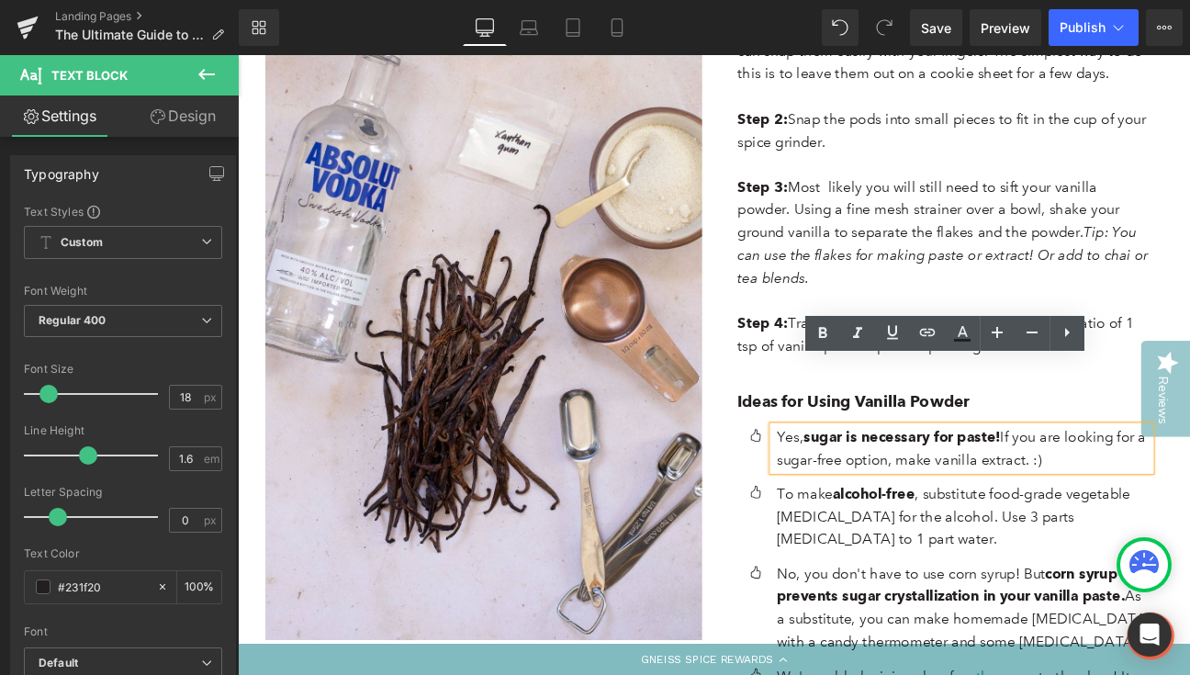
drag, startPoint x: 1193, startPoint y: 446, endPoint x: 865, endPoint y: 422, distance: 328.7
click at [867, 488] on p "Yes, sugar is necessary for paste! If you are looking for a sugar-free option, …" at bounding box center [1085, 514] width 436 height 53
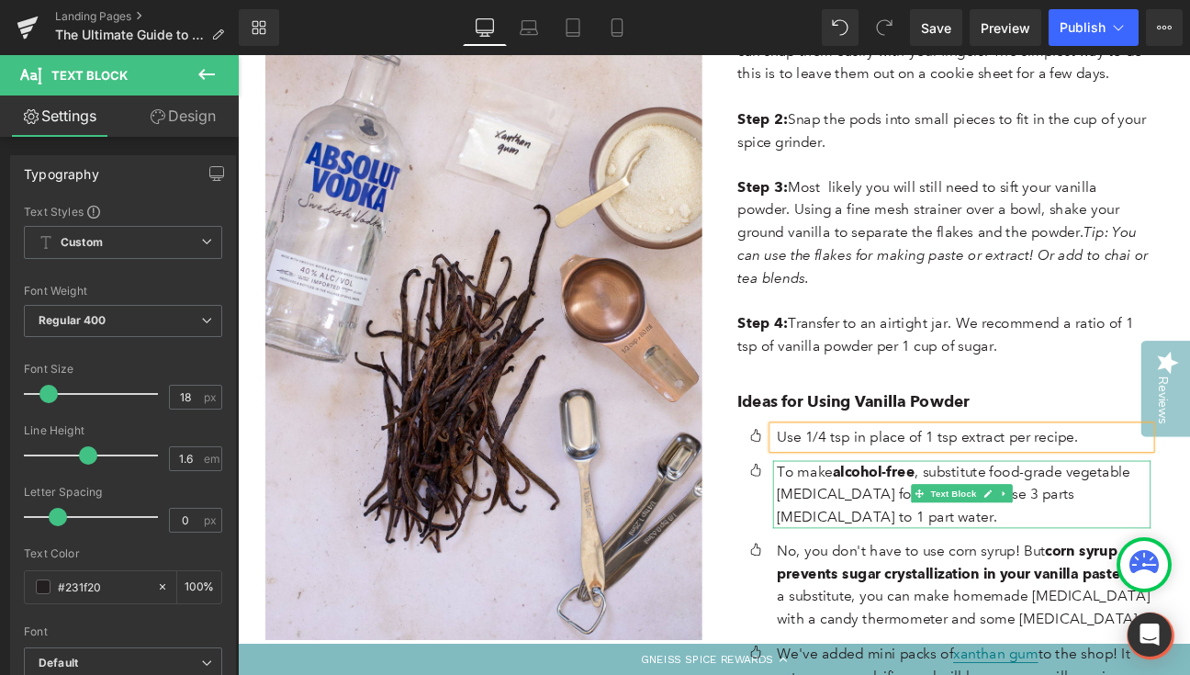
click at [918, 528] on p "To make alcohol-free , substitute food-grade vegetable [MEDICAL_DATA] for the a…" at bounding box center [1085, 567] width 436 height 79
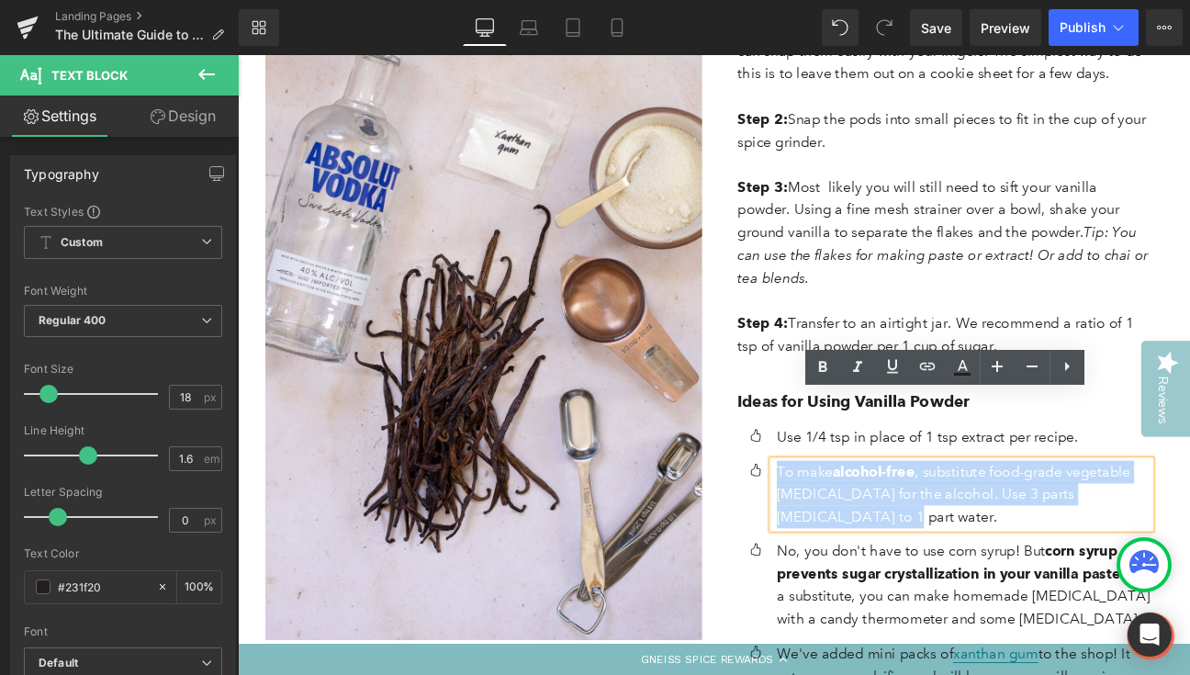
drag, startPoint x: 918, startPoint y: 515, endPoint x: 863, endPoint y: 466, distance: 74.1
click at [867, 528] on p "To make alcohol-free , substitute food-grade vegetable [MEDICAL_DATA] for the a…" at bounding box center [1085, 567] width 436 height 79
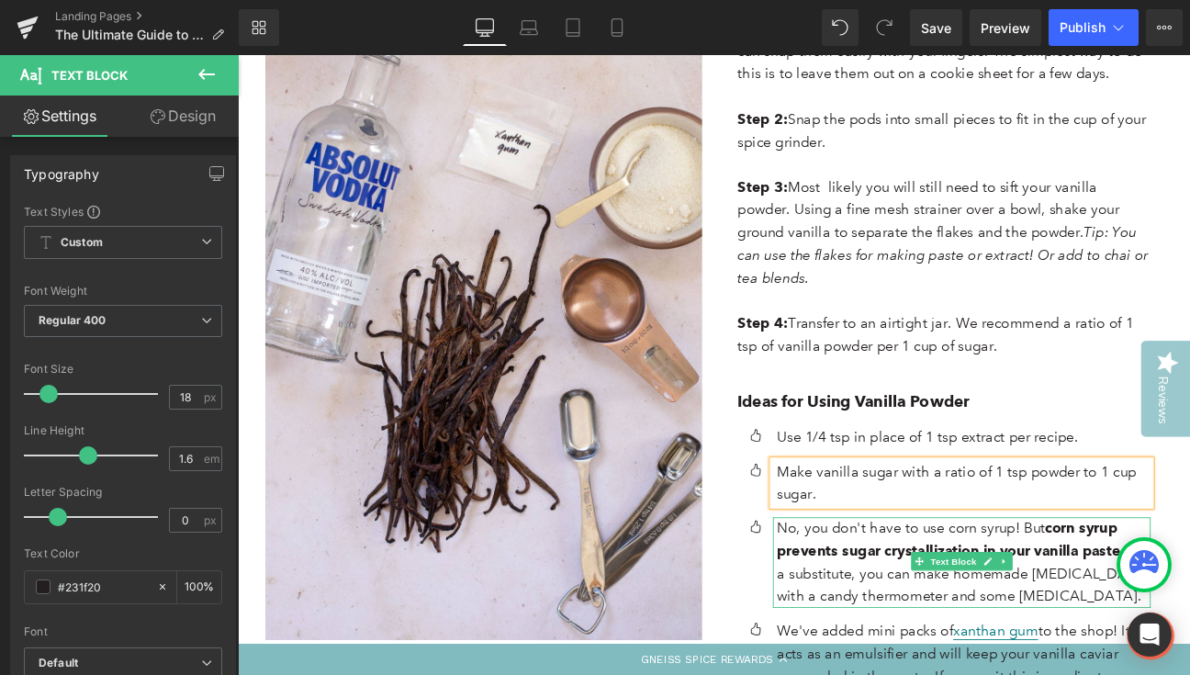
click at [1187, 594] on p "No, you don't have to use corn syrup! But corn syrup prevents sugar crystalliza…" at bounding box center [1085, 647] width 436 height 106
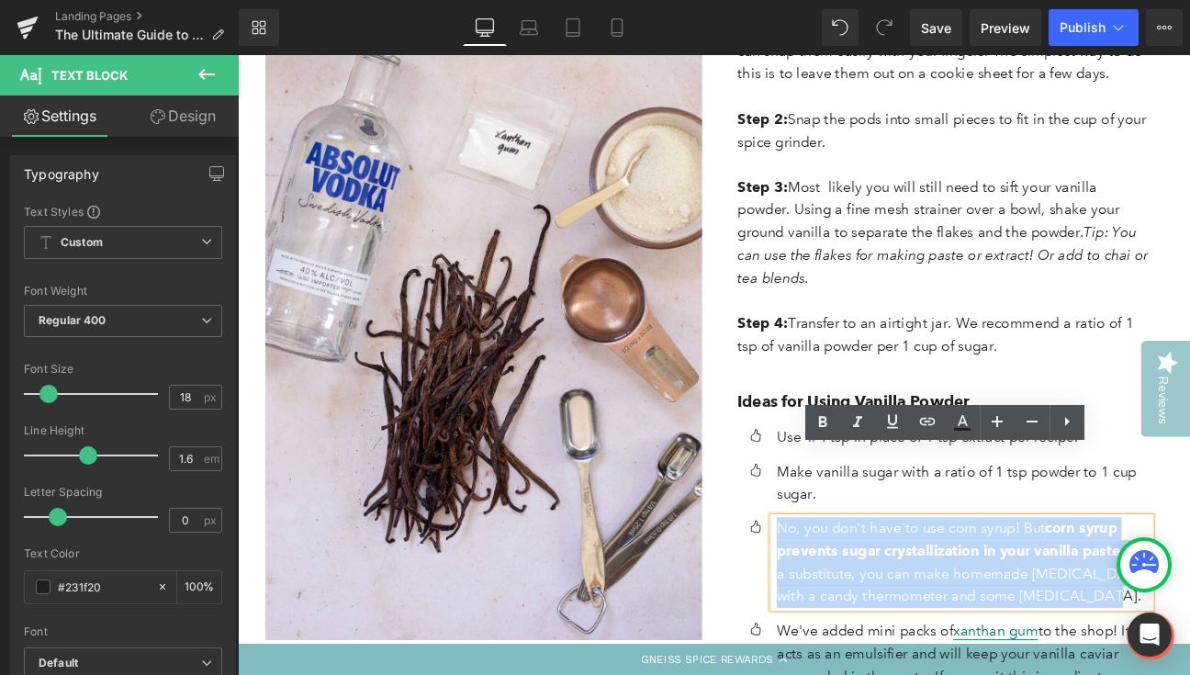
drag, startPoint x: 1184, startPoint y: 601, endPoint x: 860, endPoint y: 526, distance: 332.6
click at [862, 594] on div "No, you don't have to use corn syrup! But corn syrup prevents sugar crystalliza…" at bounding box center [1082, 647] width 441 height 106
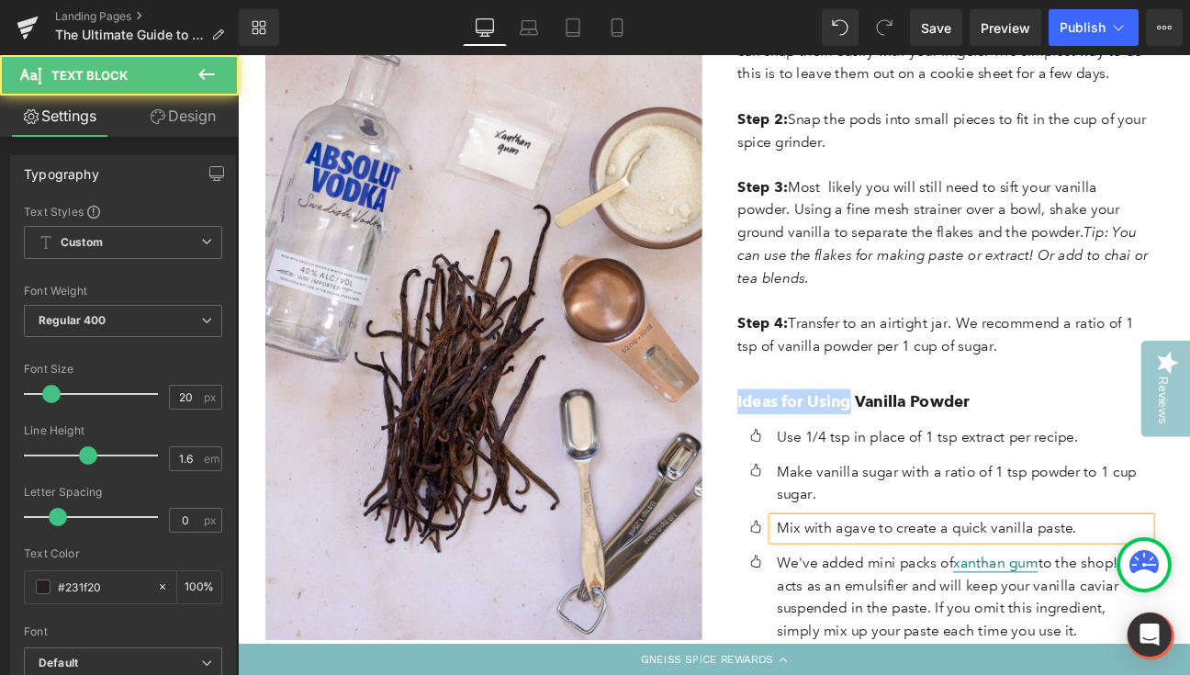
drag, startPoint x: 952, startPoint y: 383, endPoint x: 801, endPoint y: 383, distance: 151.5
click at [801, 383] on div "INGREDIENTS: Text Block 47-gram pack of vanilla splits Text Block Step 1: First…" at bounding box center [1061, 351] width 537 height 829
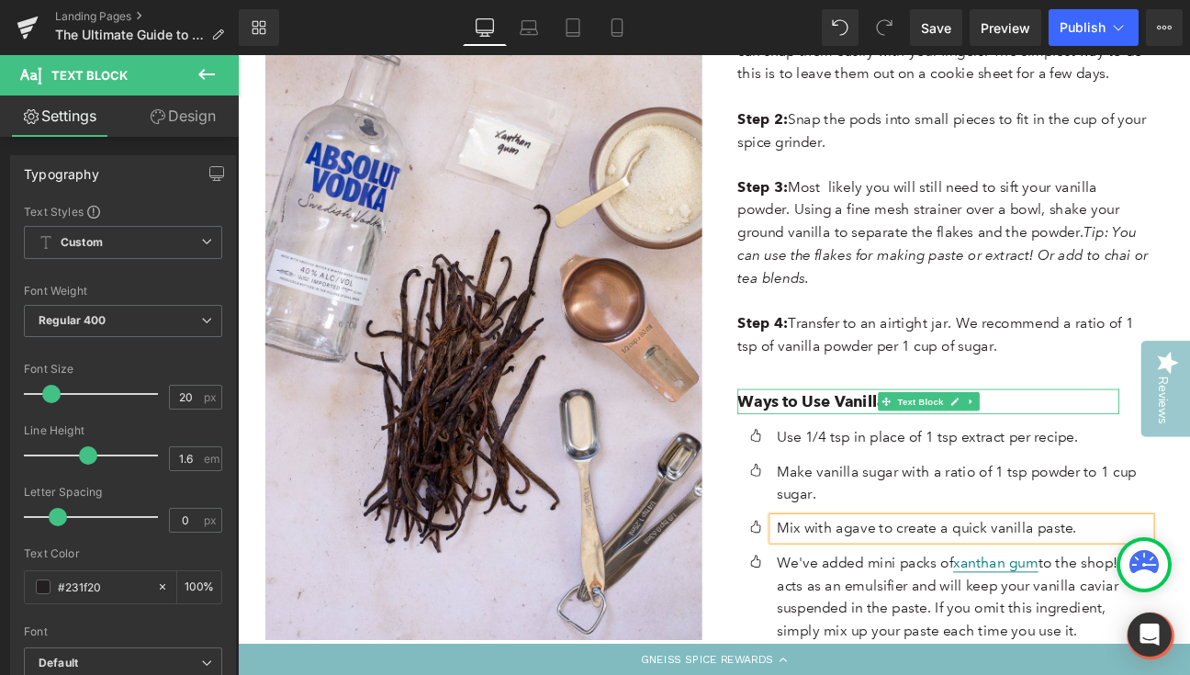
click at [1106, 444] on p "Ways to Use Vanilla Powder" at bounding box center [1043, 458] width 445 height 29
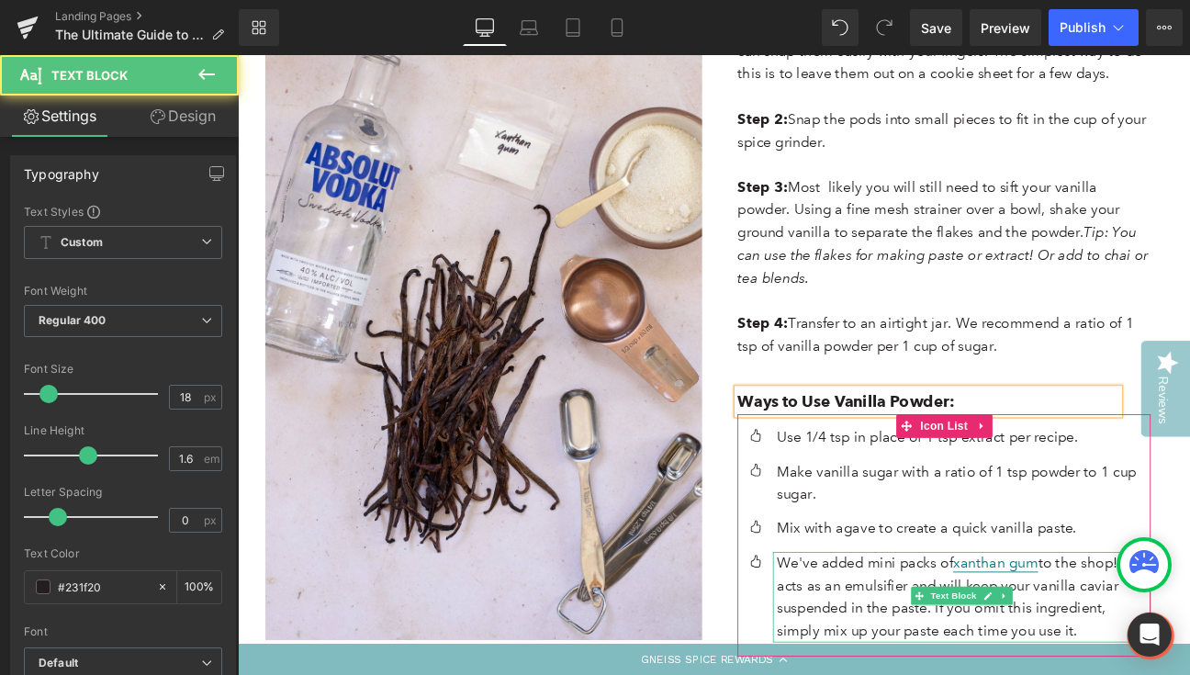
click at [1189, 635] on p "We've added mini packs of xanthan gum to the shop! It acts as an emulsifier and…" at bounding box center [1085, 688] width 436 height 106
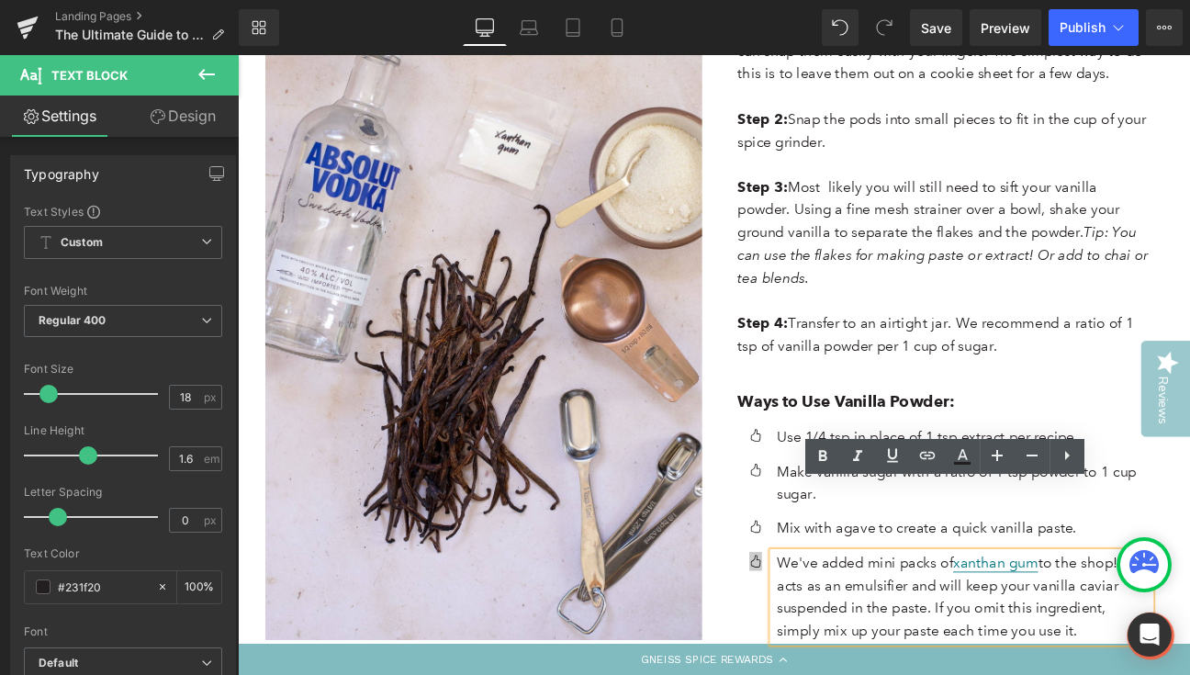
drag, startPoint x: 1167, startPoint y: 647, endPoint x: 842, endPoint y: 555, distance: 338.1
click at [842, 635] on li "Icon We've added mini packs of xanthan gum to the shop! It acts as an emulsifie…" at bounding box center [1062, 688] width 482 height 106
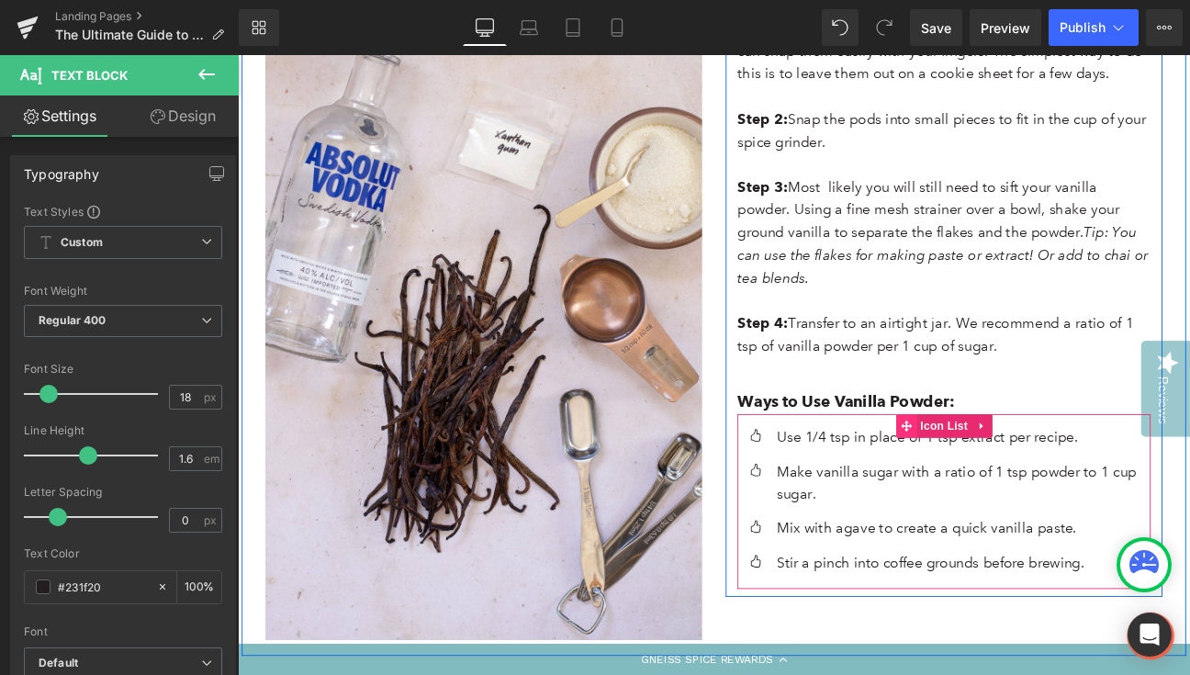
click at [1018, 474] on span at bounding box center [1018, 488] width 24 height 28
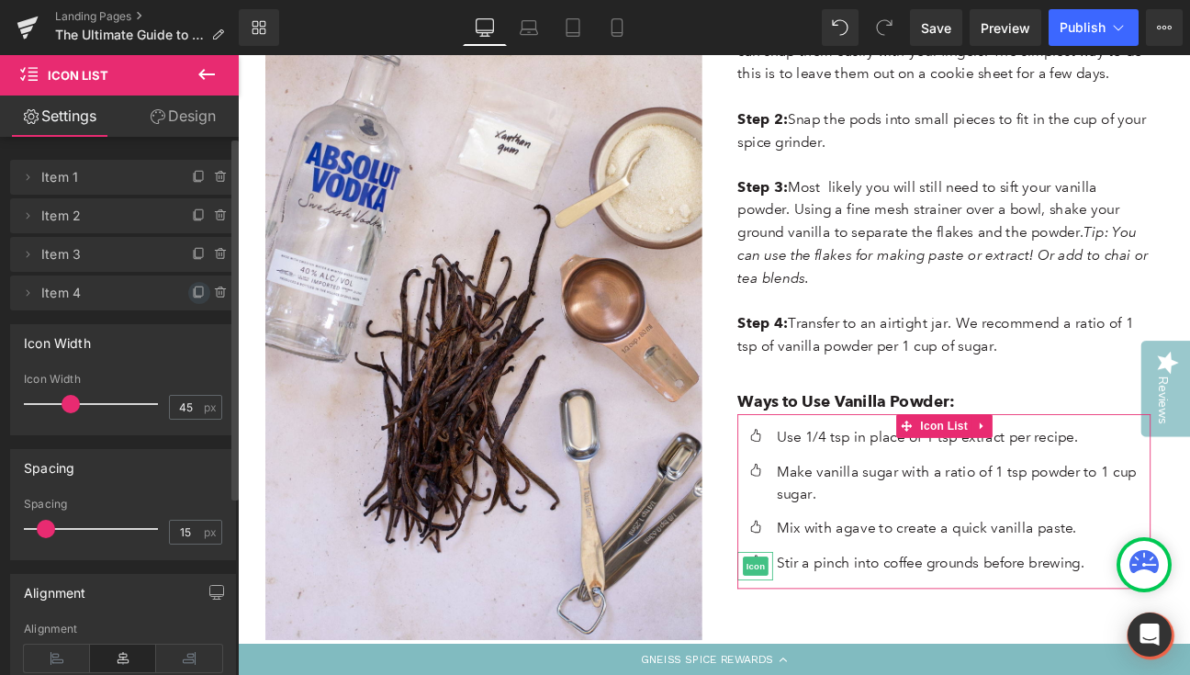
click at [193, 294] on icon at bounding box center [199, 293] width 15 height 15
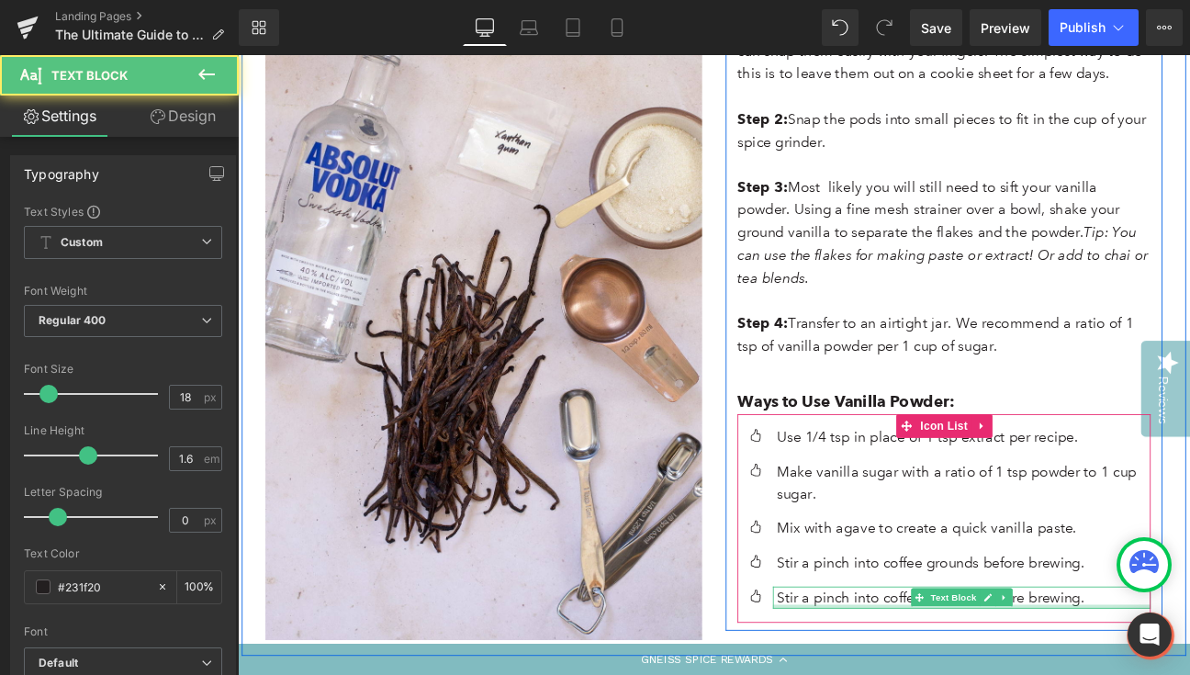
click at [928, 674] on p "Stir a pinch into coffee grounds before brewing." at bounding box center [1085, 688] width 436 height 27
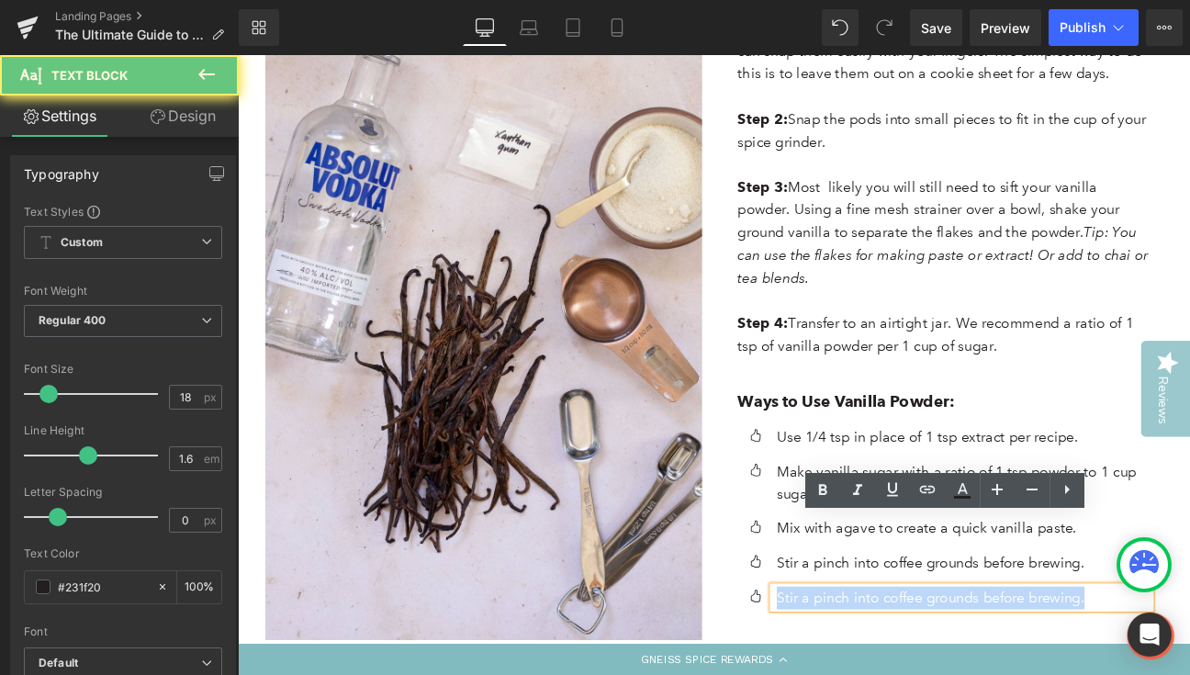
click at [928, 674] on p "Stir a pinch into coffee grounds before brewing." at bounding box center [1085, 688] width 436 height 27
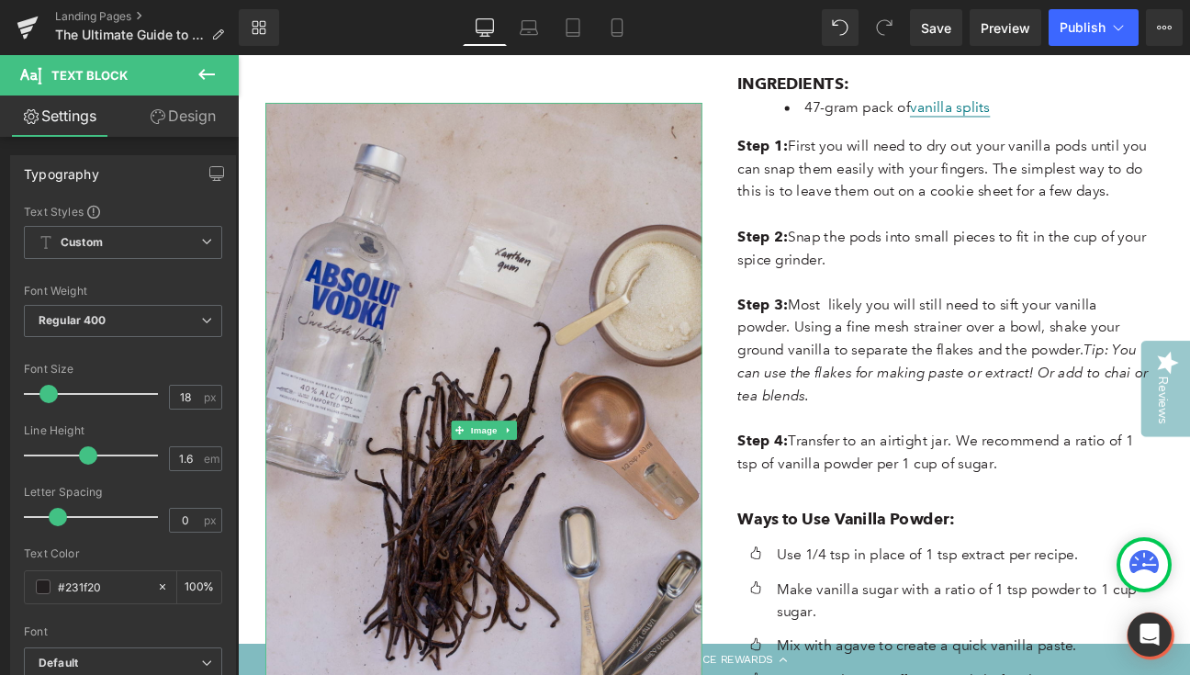
scroll to position [4593, 0]
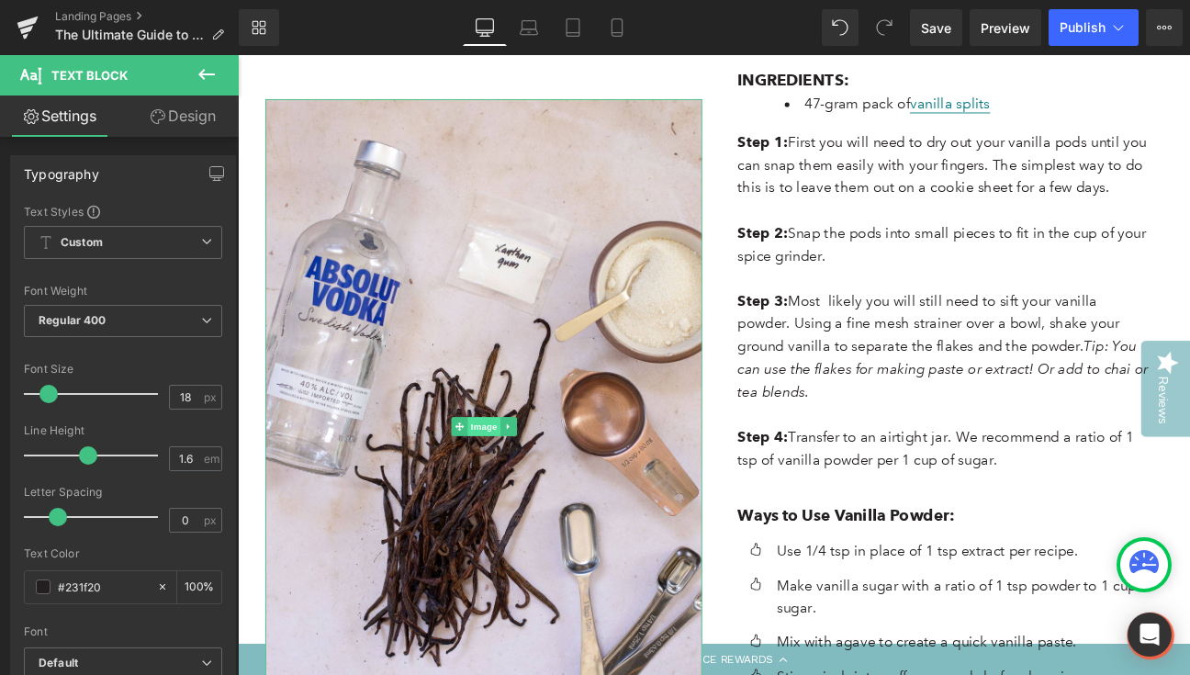
click at [525, 478] on span "Image" at bounding box center [525, 489] width 39 height 22
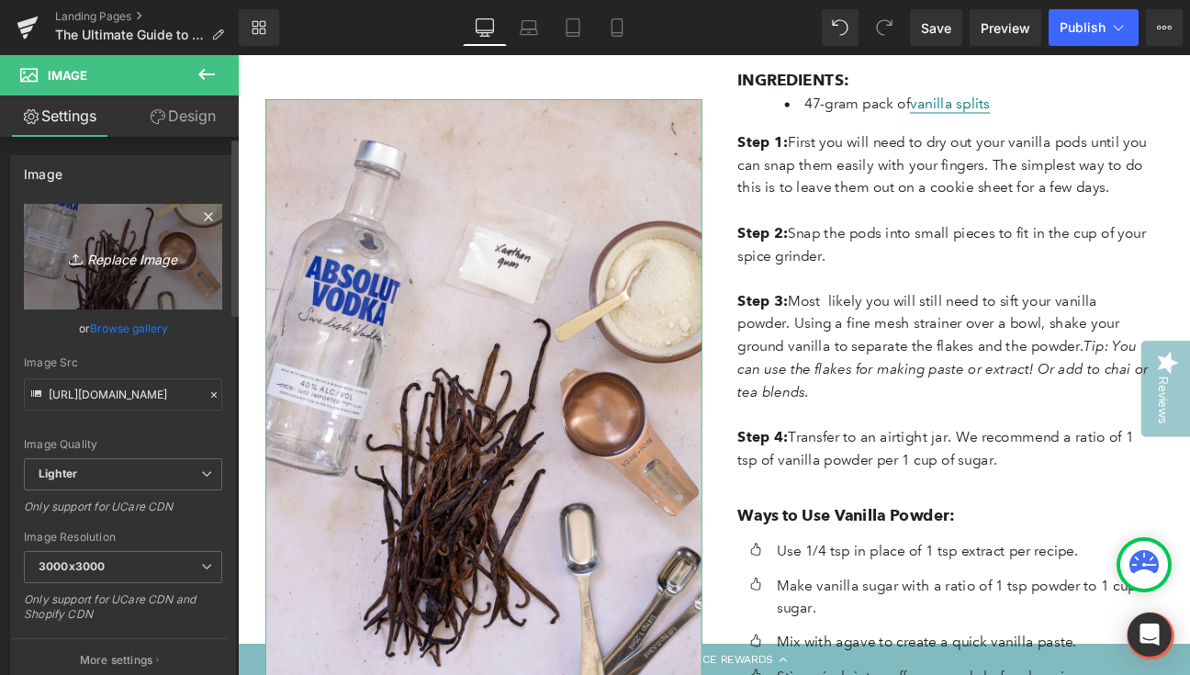
click at [118, 258] on icon "Replace Image" at bounding box center [123, 256] width 147 height 23
type input "C:\fakepath\vanilla powder sifting.jpeg"
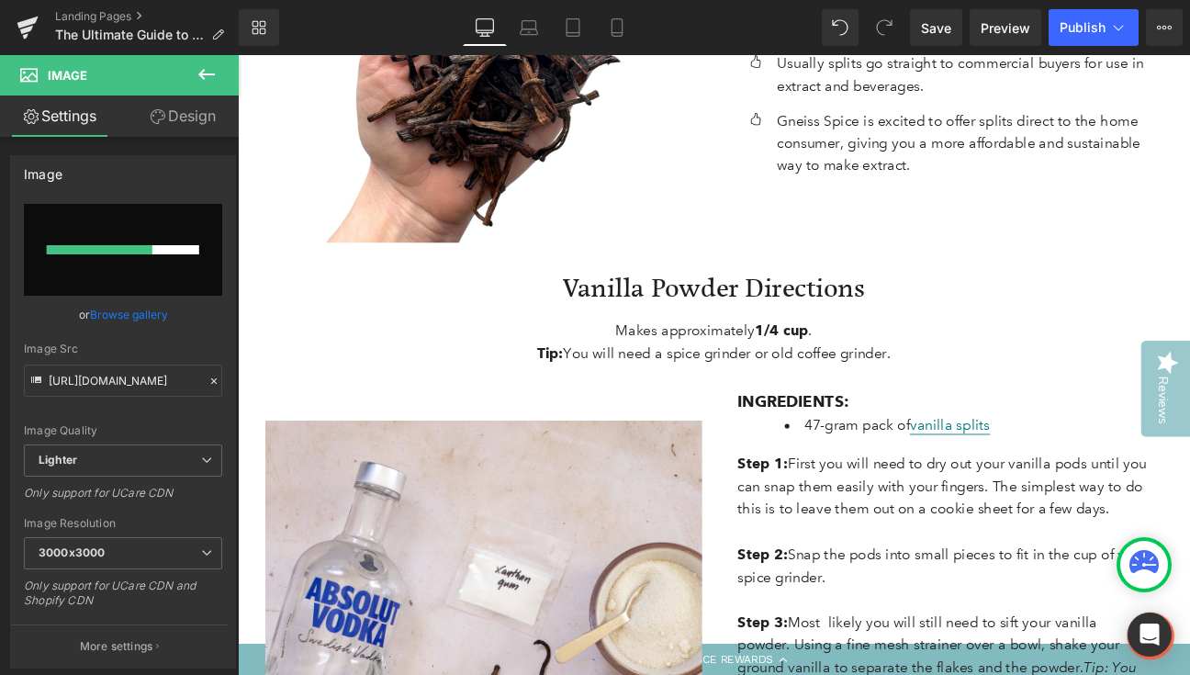
scroll to position [4191, 0]
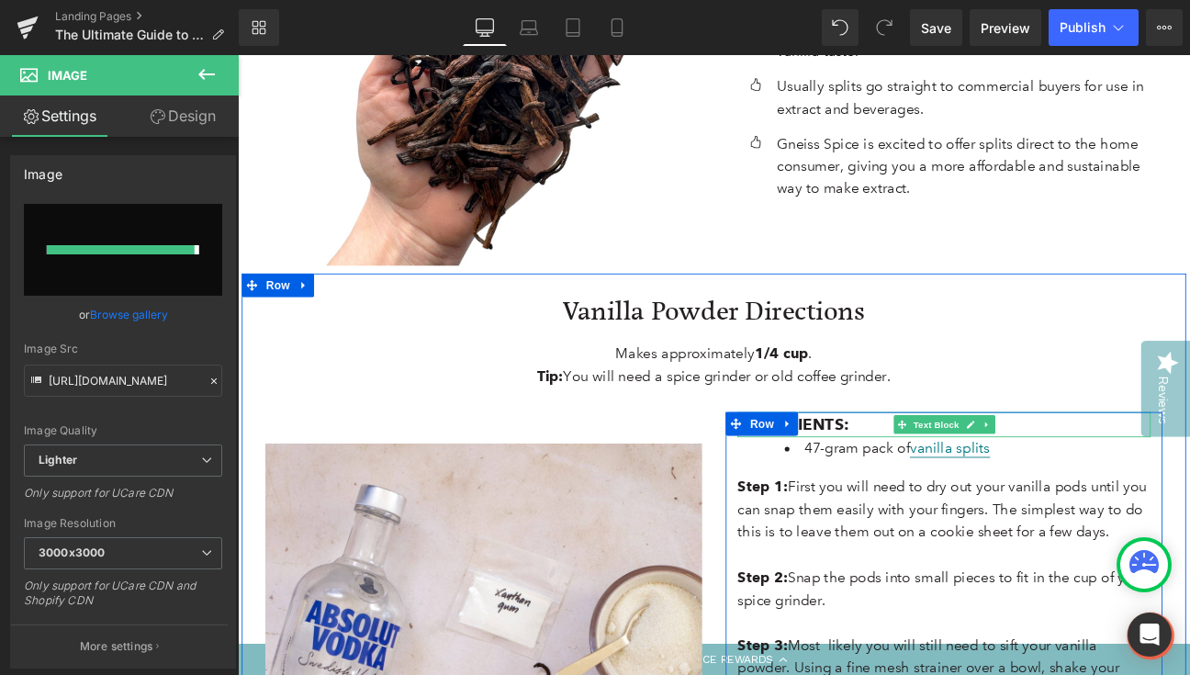
type input "[URL][DOMAIN_NAME]"
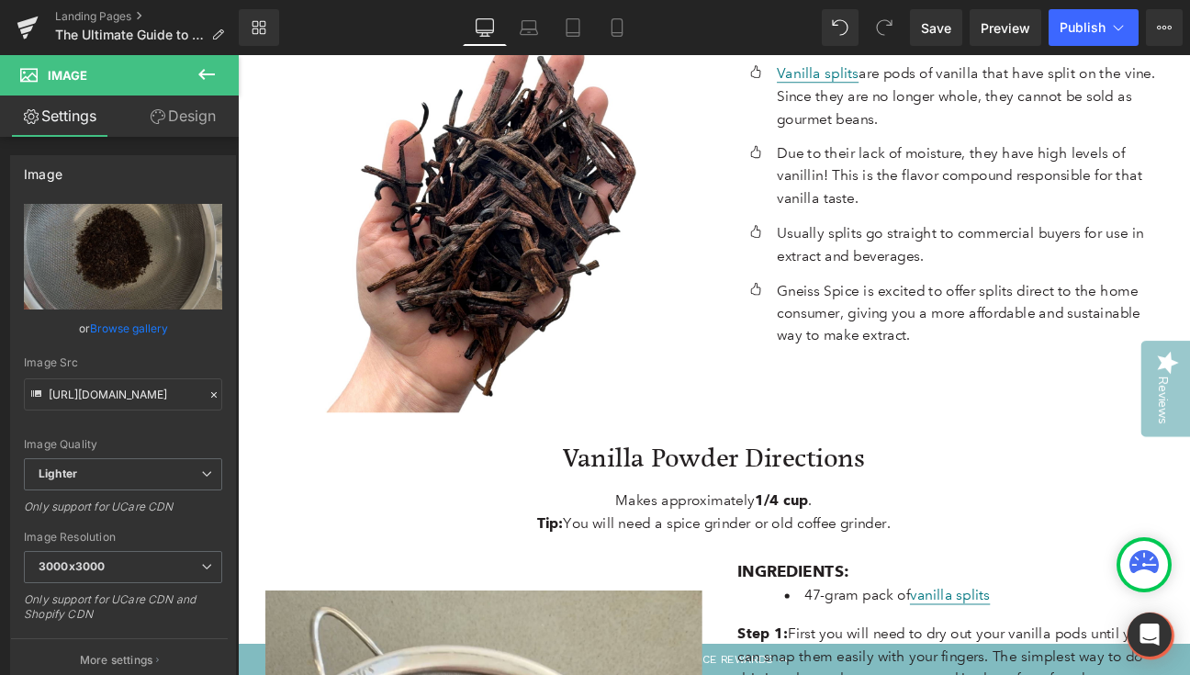
scroll to position [4073, 0]
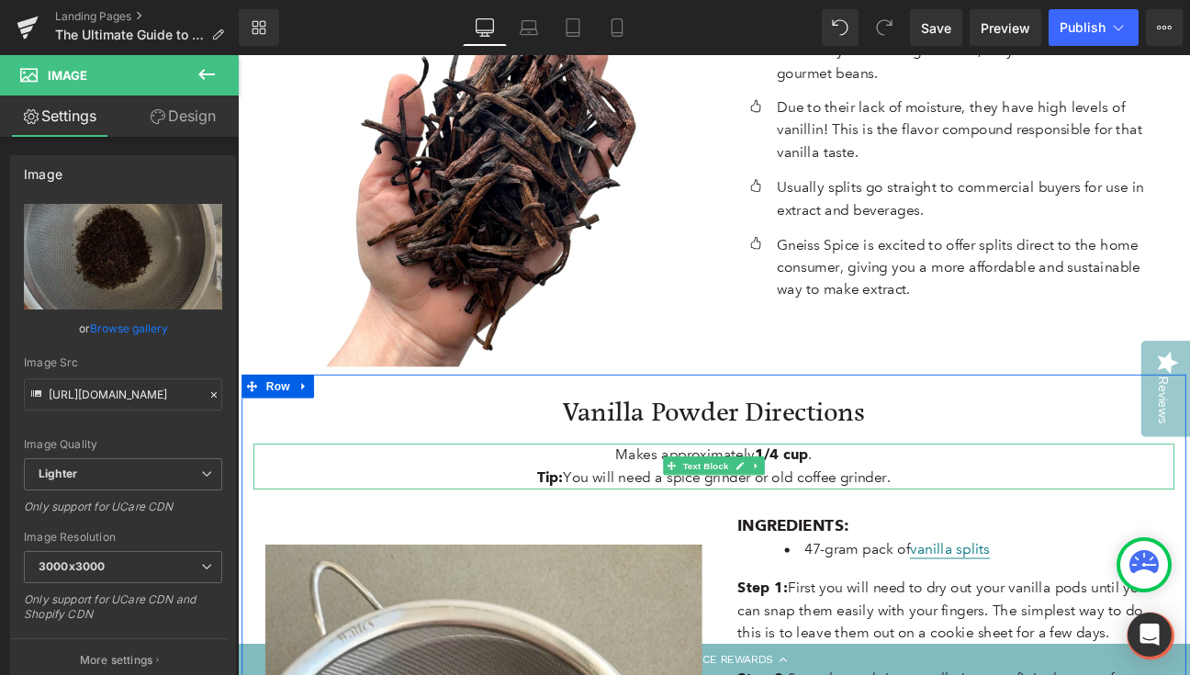
click at [899, 512] on b "1/4 cup" at bounding box center [872, 522] width 62 height 20
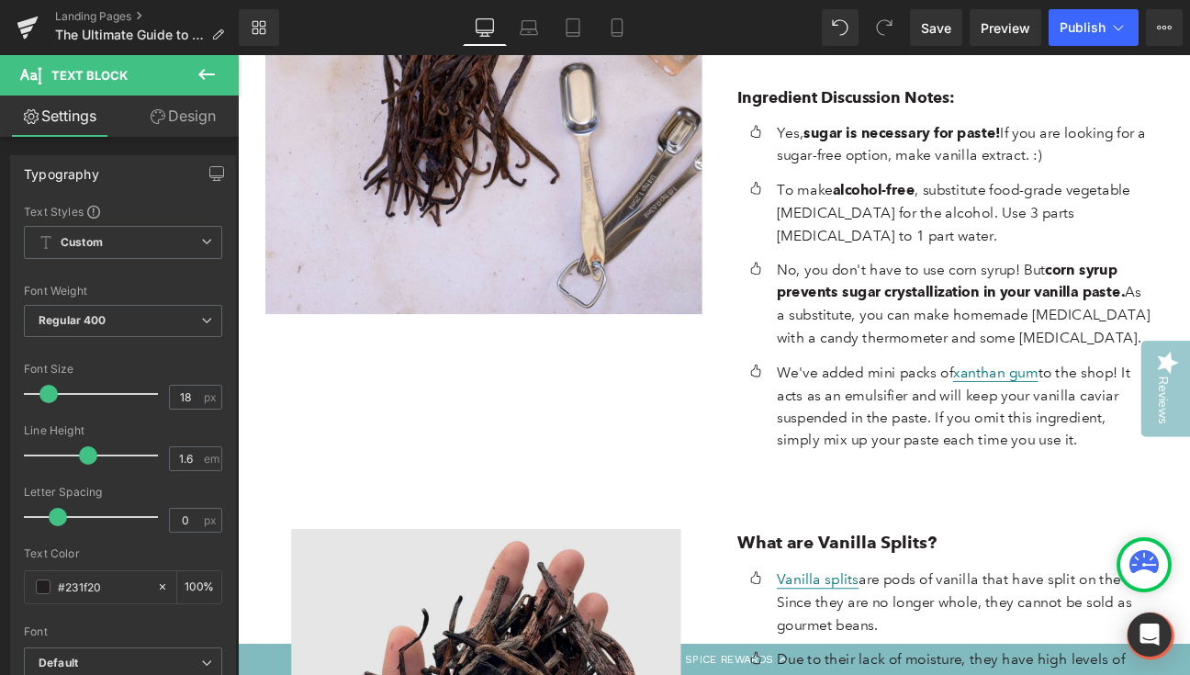
scroll to position [3418, 0]
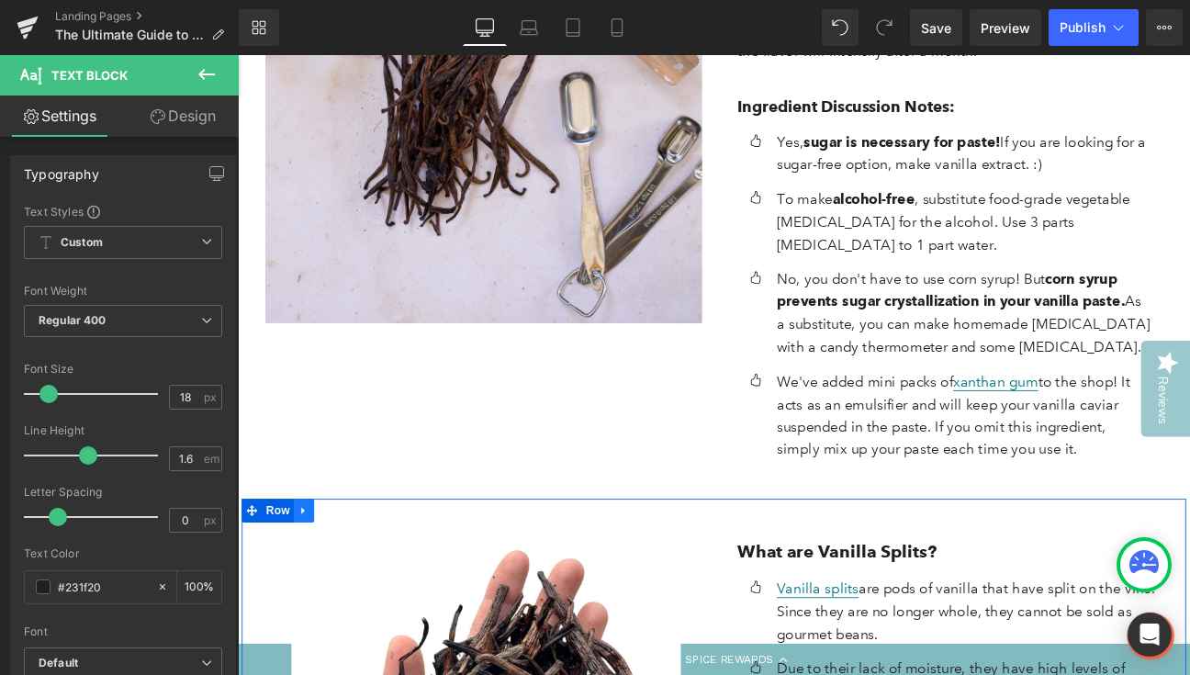
click at [314, 579] on icon at bounding box center [315, 586] width 13 height 14
click at [338, 580] on icon at bounding box center [338, 586] width 13 height 13
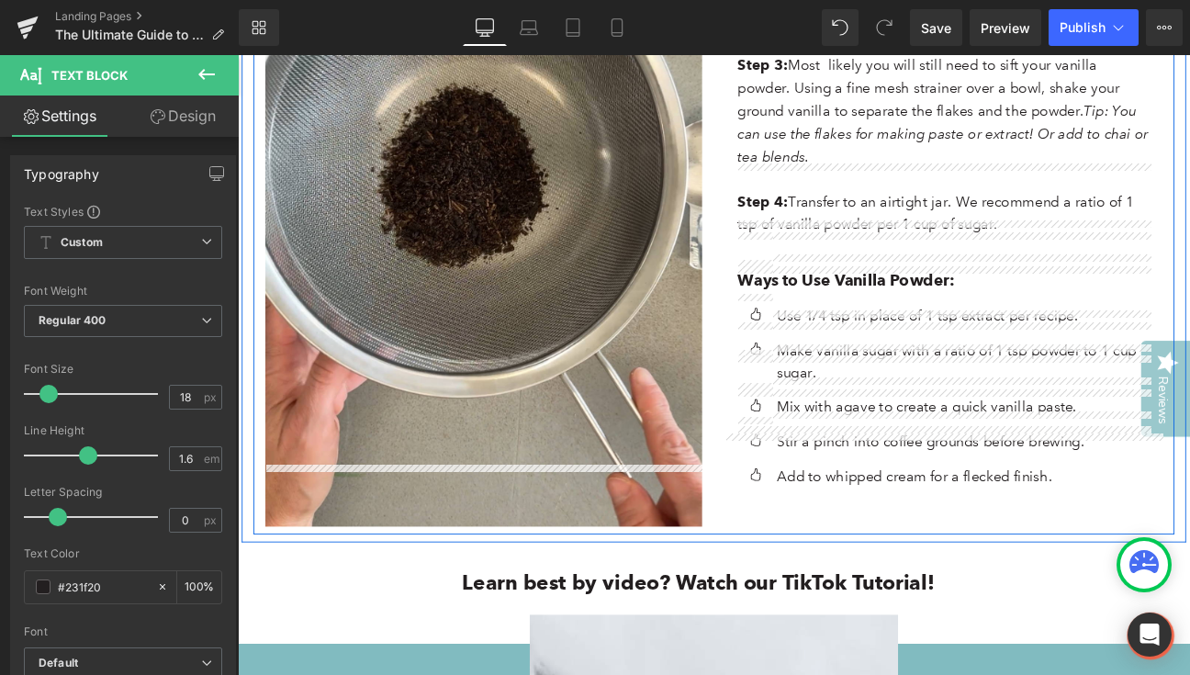
scroll to position [4921, 0]
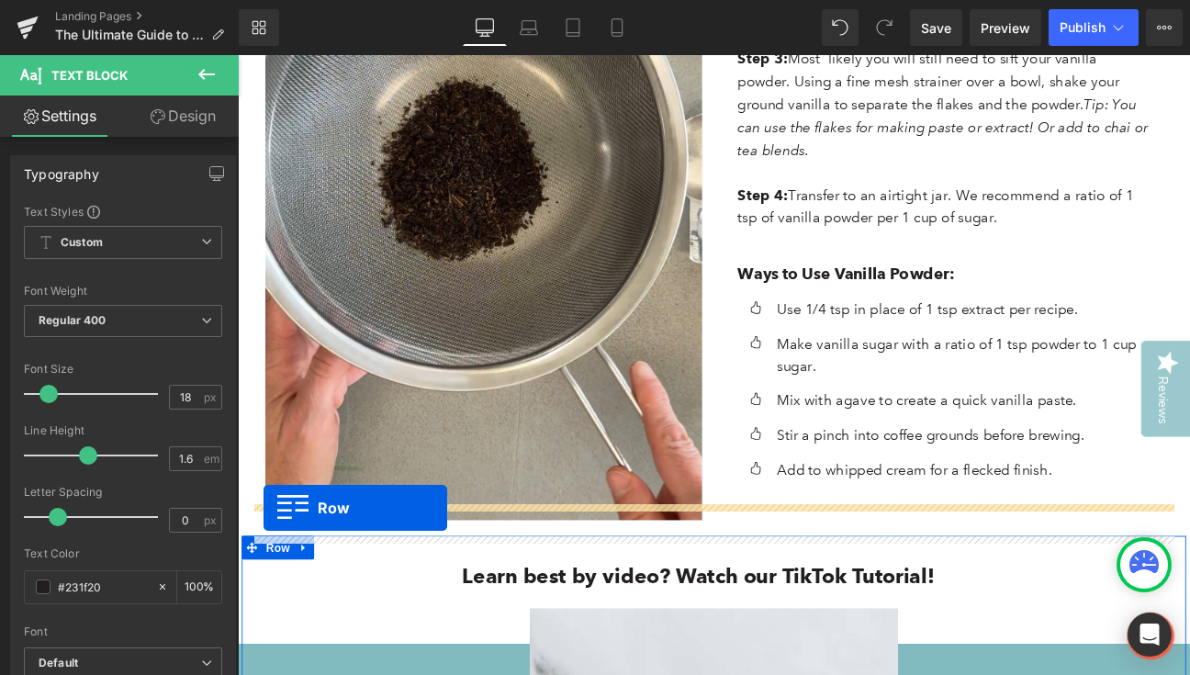
drag, startPoint x: 251, startPoint y: 147, endPoint x: 268, endPoint y: 583, distance: 436.6
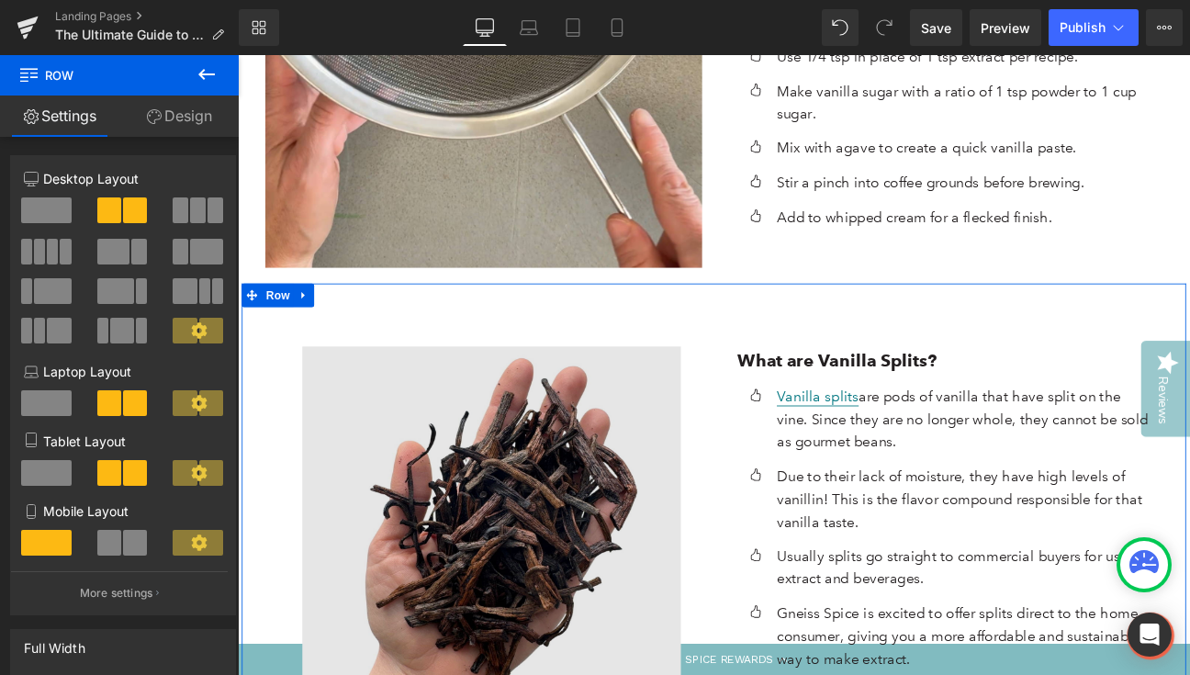
scroll to position [5121, 0]
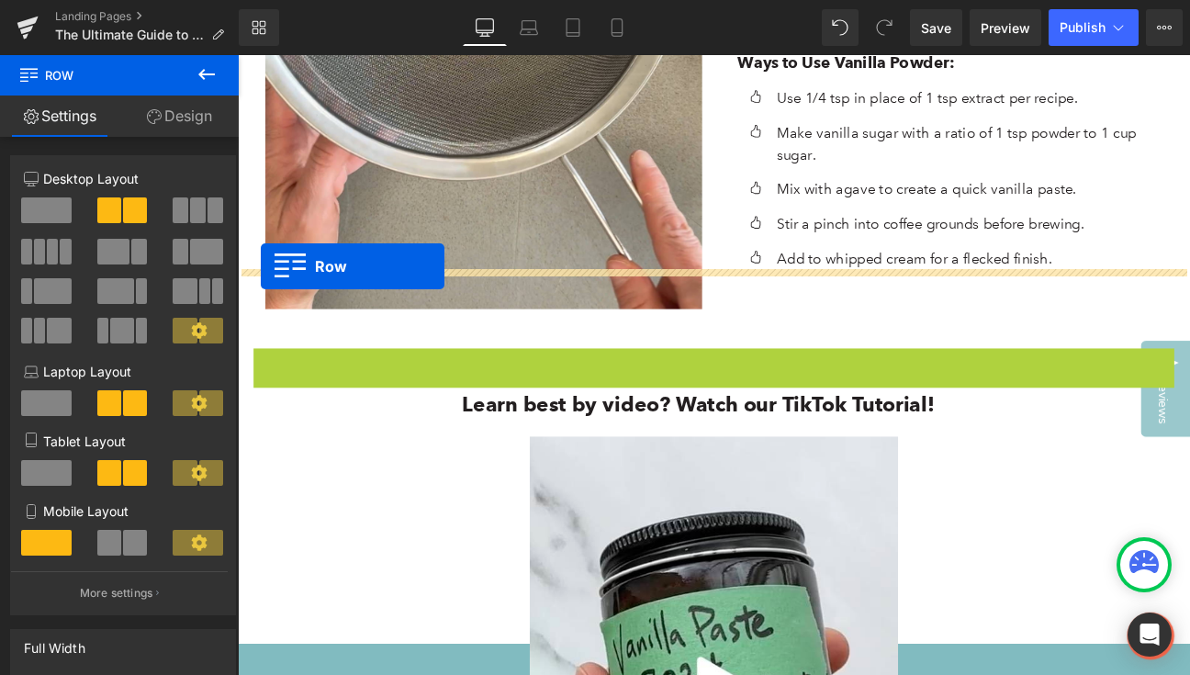
drag, startPoint x: 261, startPoint y: 345, endPoint x: 264, endPoint y: 301, distance: 44.2
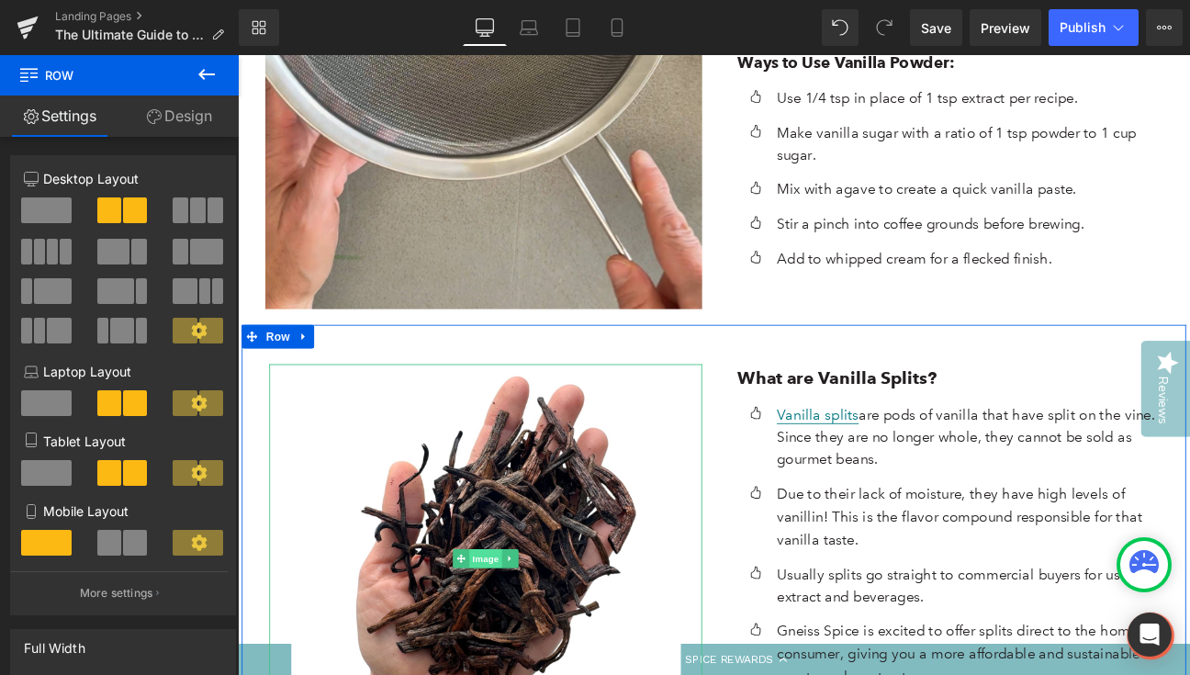
click at [525, 632] on span "Image" at bounding box center [527, 643] width 39 height 22
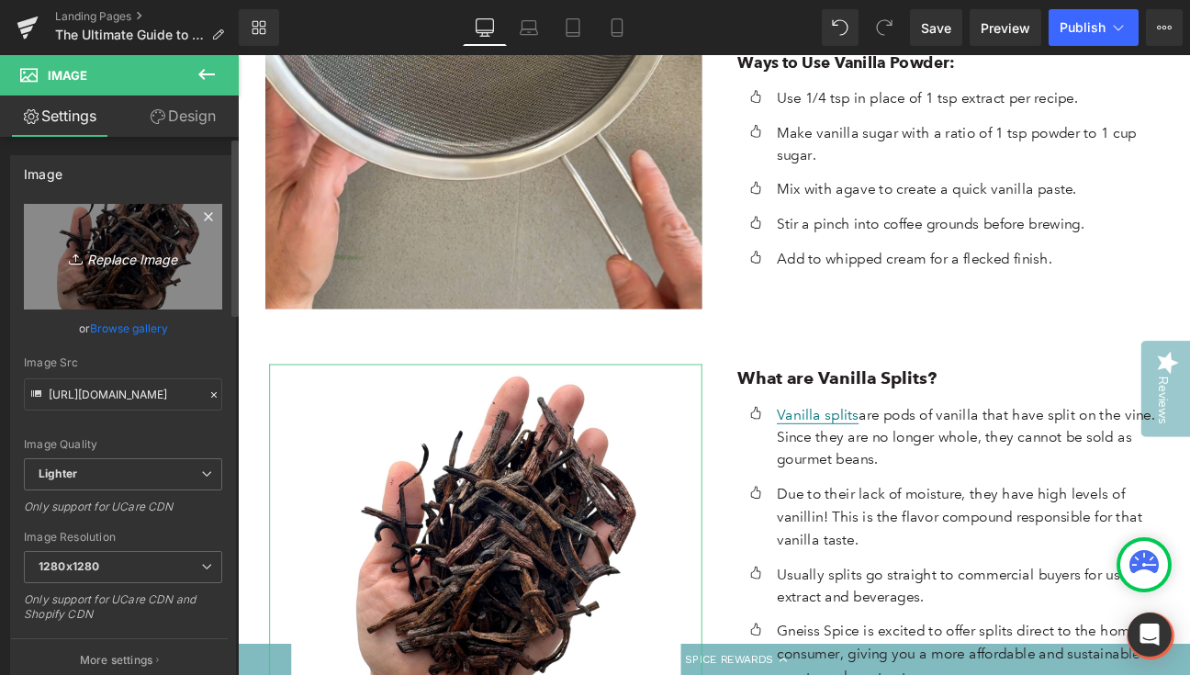
click at [125, 258] on icon "Replace Image" at bounding box center [123, 256] width 147 height 23
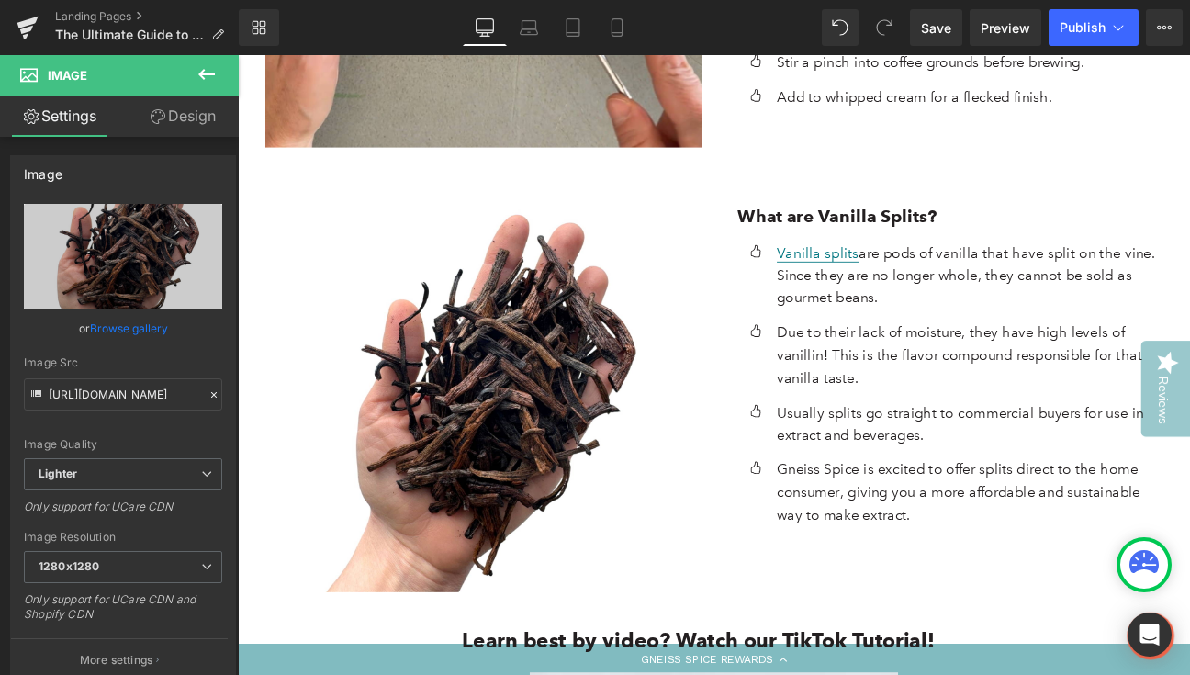
scroll to position [5313, 0]
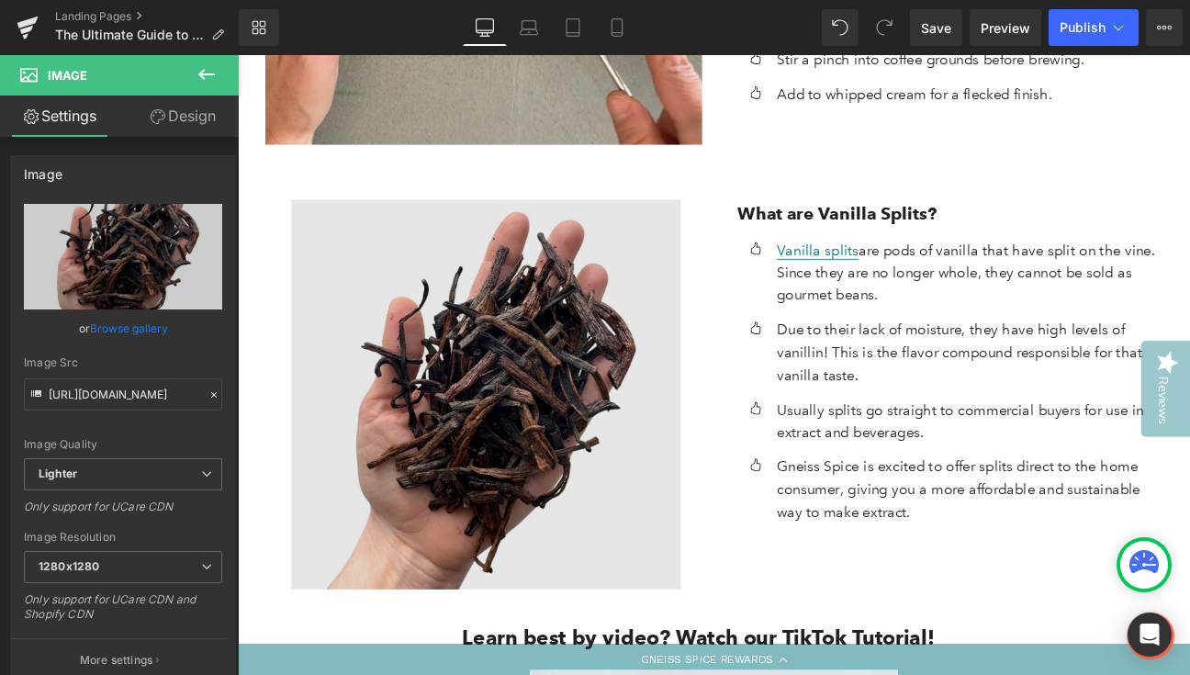
click at [509, 388] on div "Image" at bounding box center [527, 451] width 505 height 455
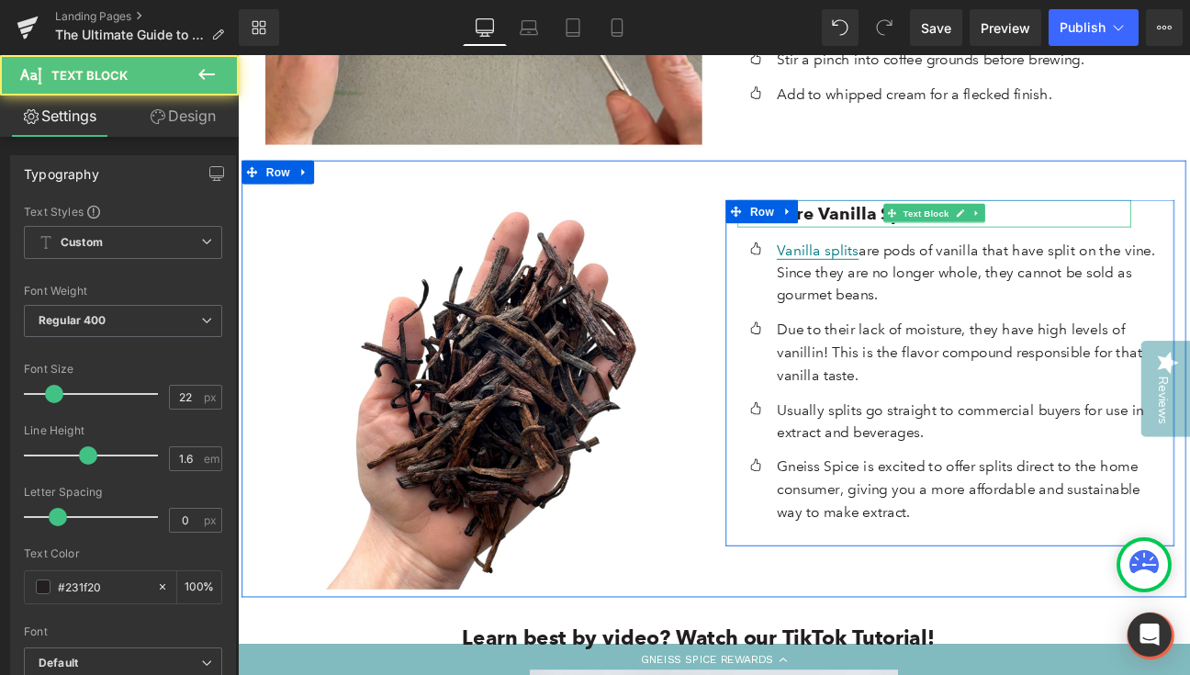
click at [964, 228] on strong "What are Vanilla Splits?" at bounding box center [937, 240] width 232 height 25
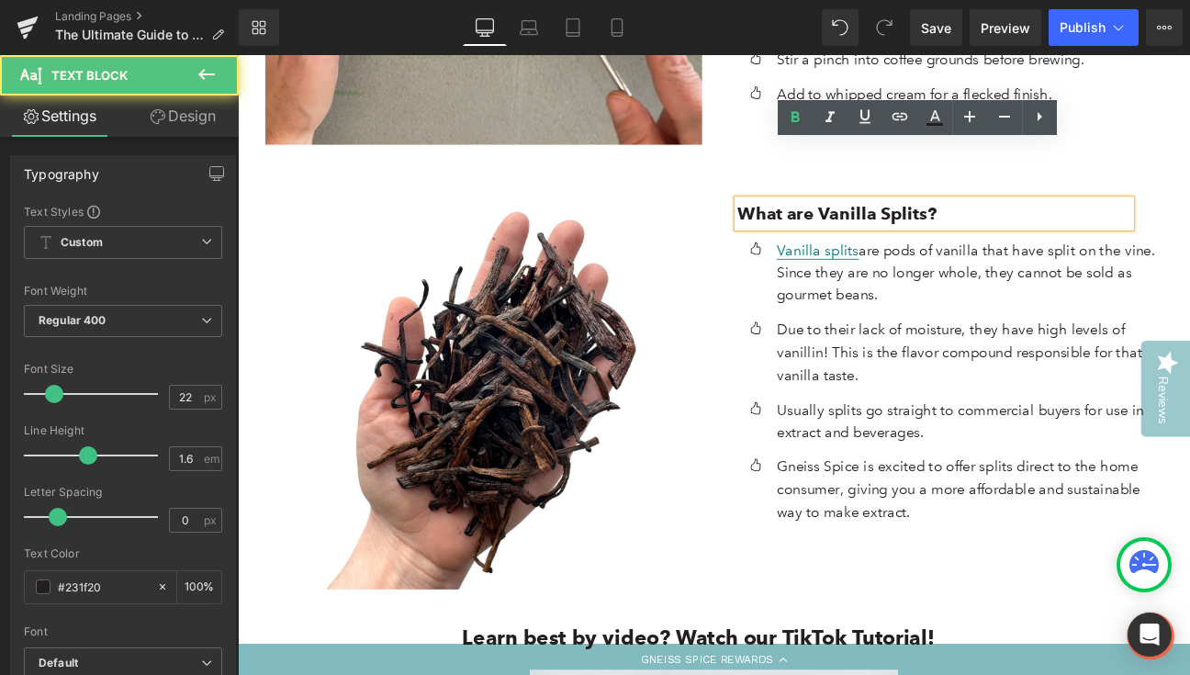
click at [947, 228] on strong "What are Vanilla Splits?" at bounding box center [937, 240] width 232 height 25
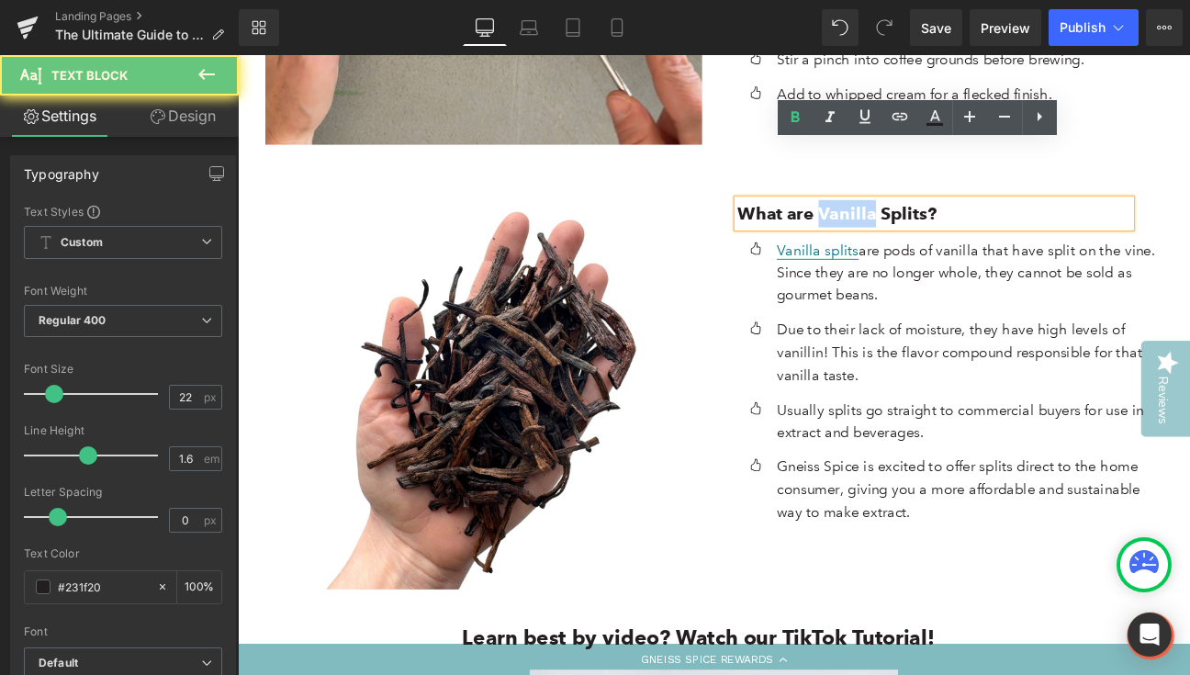
click at [947, 228] on strong "What are Vanilla Splits?" at bounding box center [937, 240] width 232 height 25
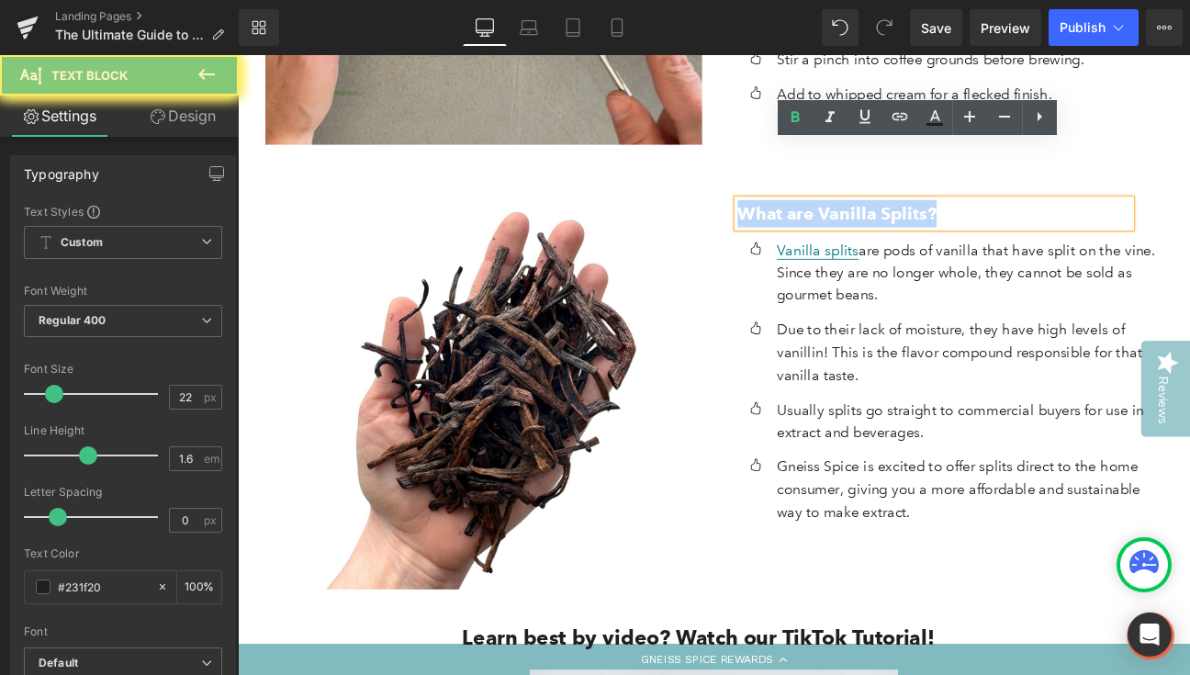
click at [947, 228] on strong "What are Vanilla Splits?" at bounding box center [937, 240] width 232 height 25
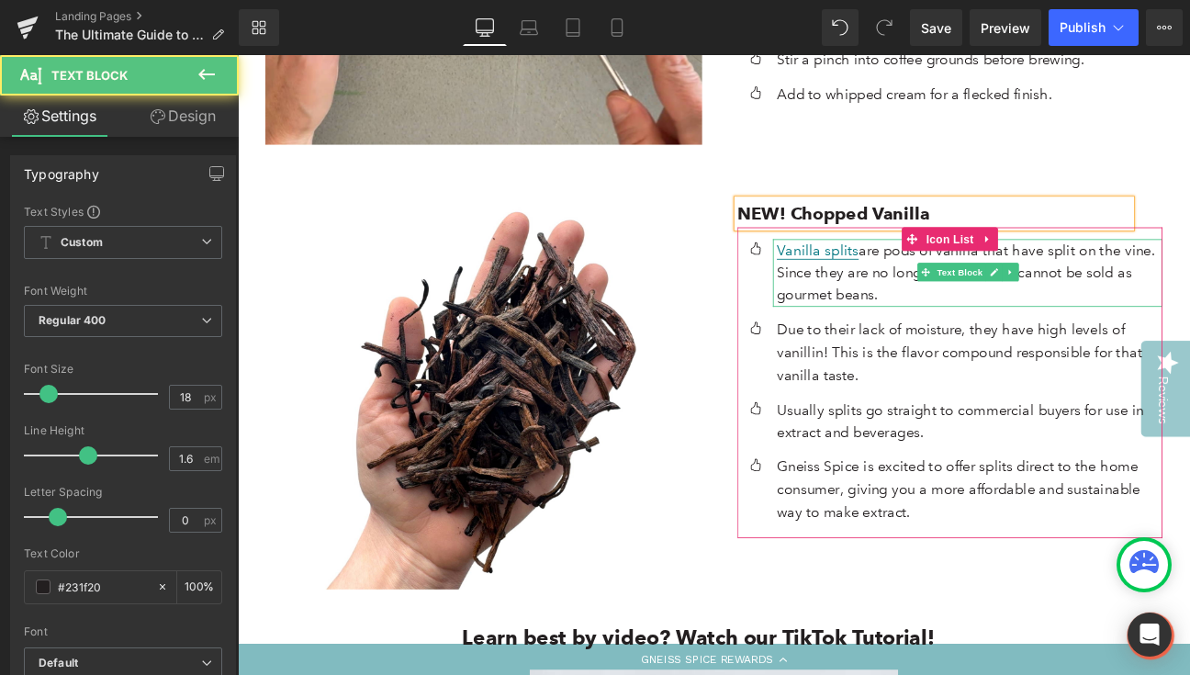
click at [994, 270] on p "Vanilla splits are pods of vanilla that have split on the vine. Since they are …" at bounding box center [1092, 309] width 450 height 79
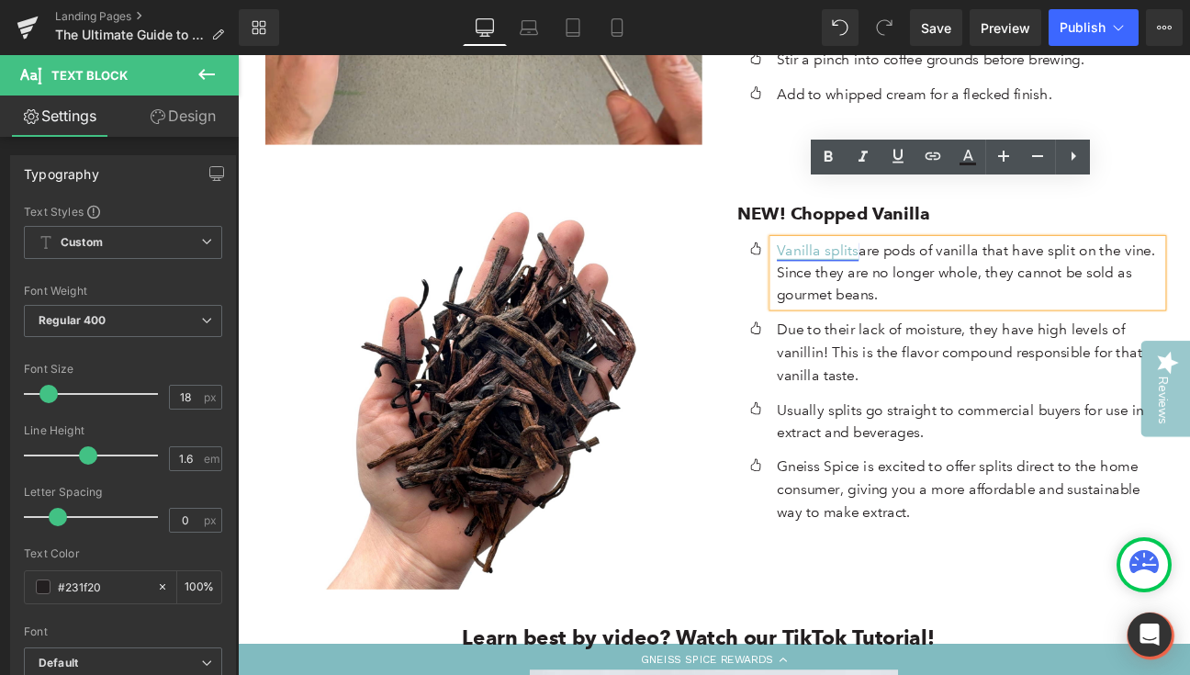
drag, startPoint x: 994, startPoint y: 269, endPoint x: 868, endPoint y: 215, distance: 137.0
click at [868, 270] on p "Vanilla splits are pods of vanilla that have split on the vine. Since they are …" at bounding box center [1092, 309] width 450 height 79
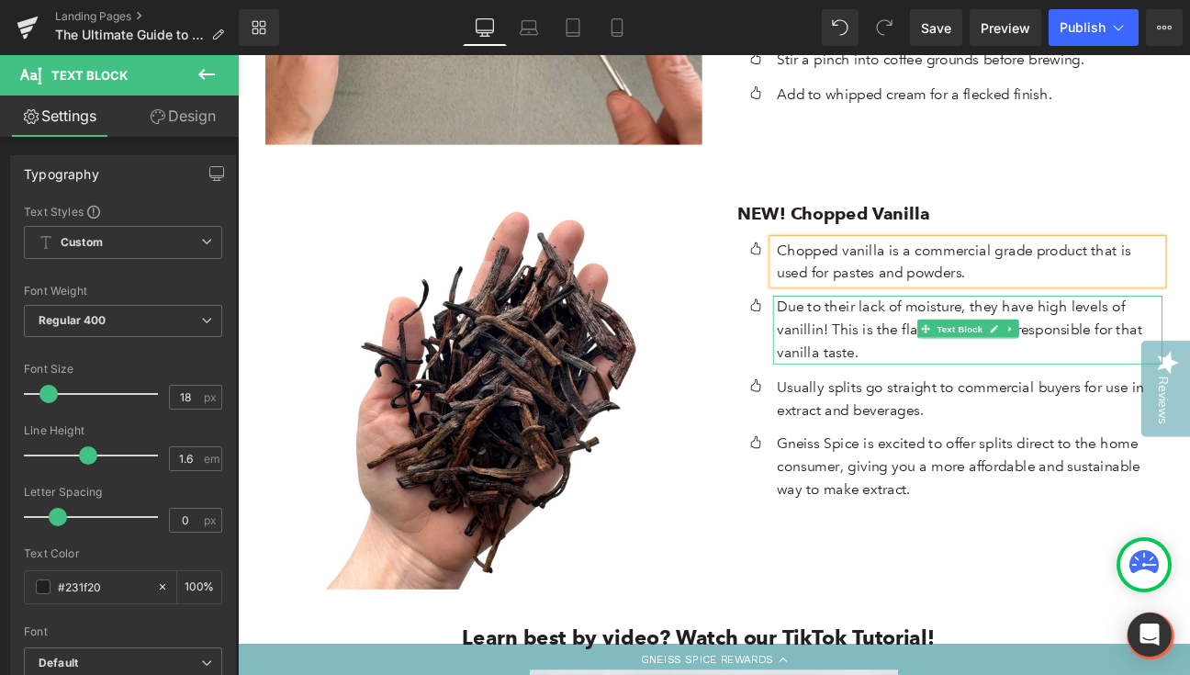
click at [971, 336] on p "Due to their lack of moisture, they have high levels of vanillin! This is the f…" at bounding box center [1092, 375] width 450 height 79
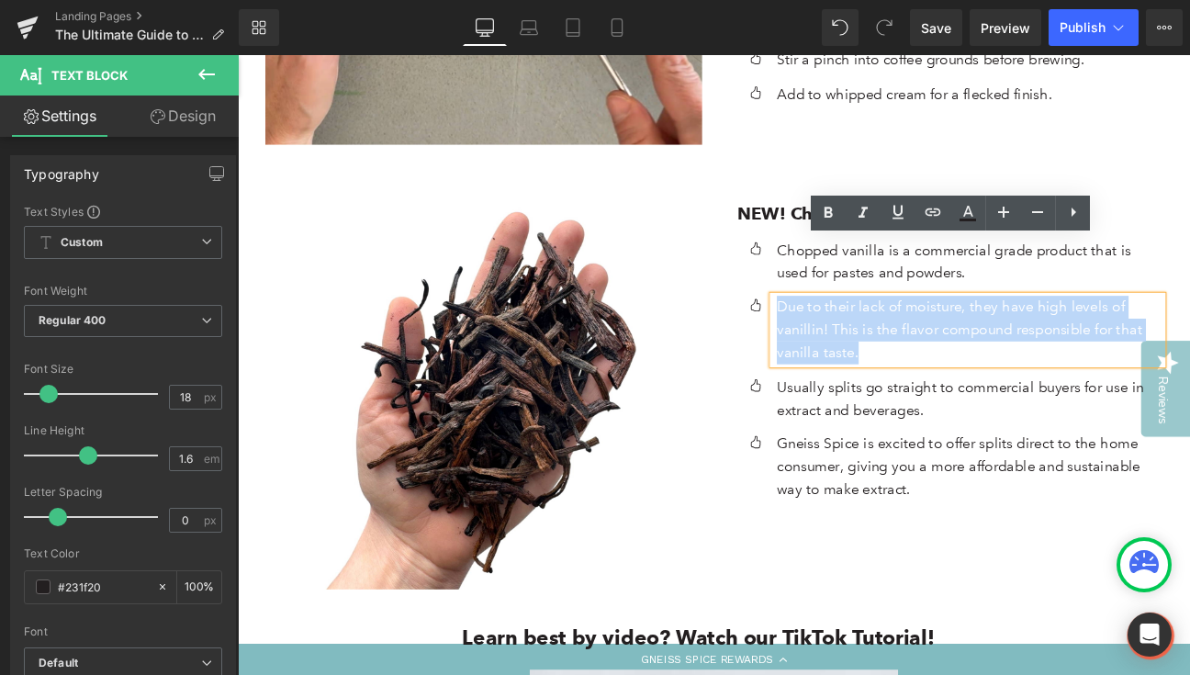
drag, startPoint x: 974, startPoint y: 336, endPoint x: 865, endPoint y: 280, distance: 122.8
click at [867, 336] on p "Due to their lack of moisture, they have high levels of vanillin! This is the f…" at bounding box center [1092, 375] width 450 height 79
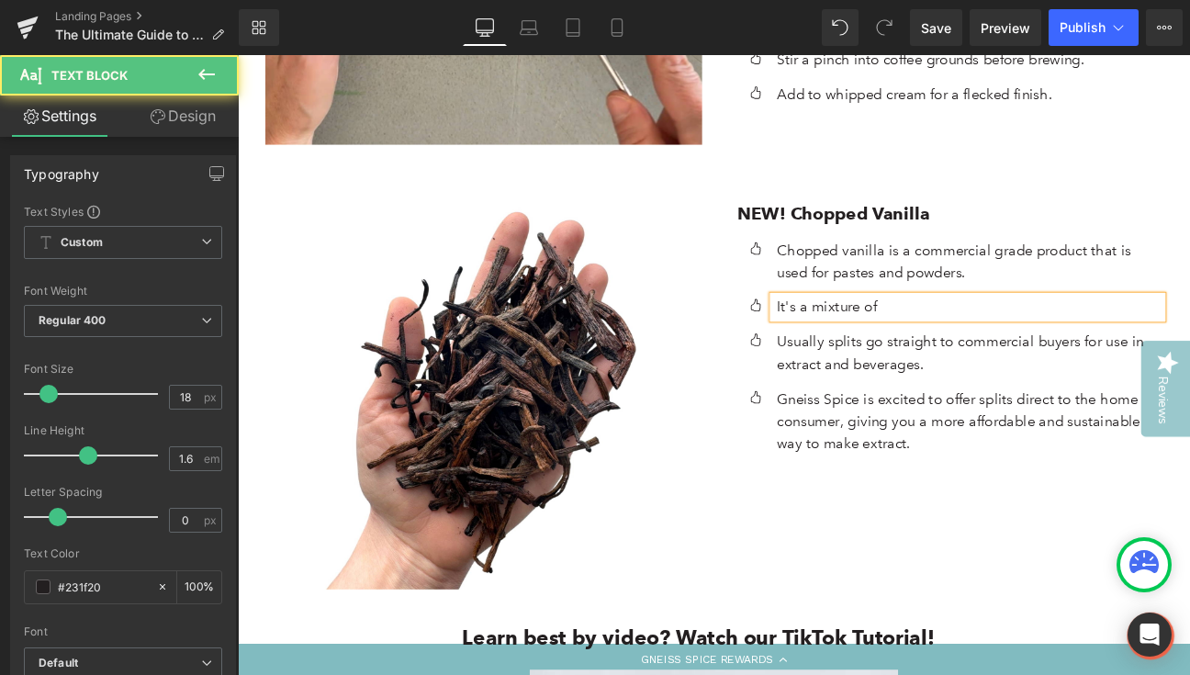
click at [933, 336] on p "It's a mixture of" at bounding box center [1092, 349] width 450 height 27
click at [987, 336] on p "It's a blend of" at bounding box center [1092, 349] width 450 height 27
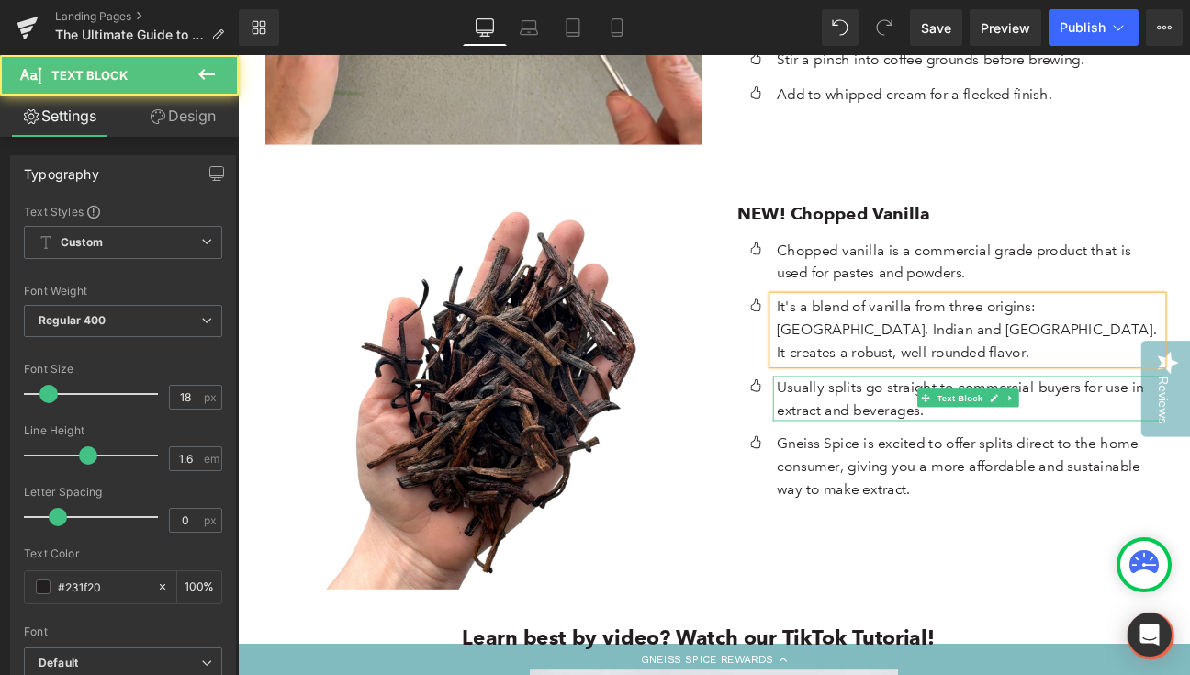
click at [1098, 430] on p "Usually splits go straight to commercial buyers for use in extract and beverage…" at bounding box center [1092, 456] width 450 height 53
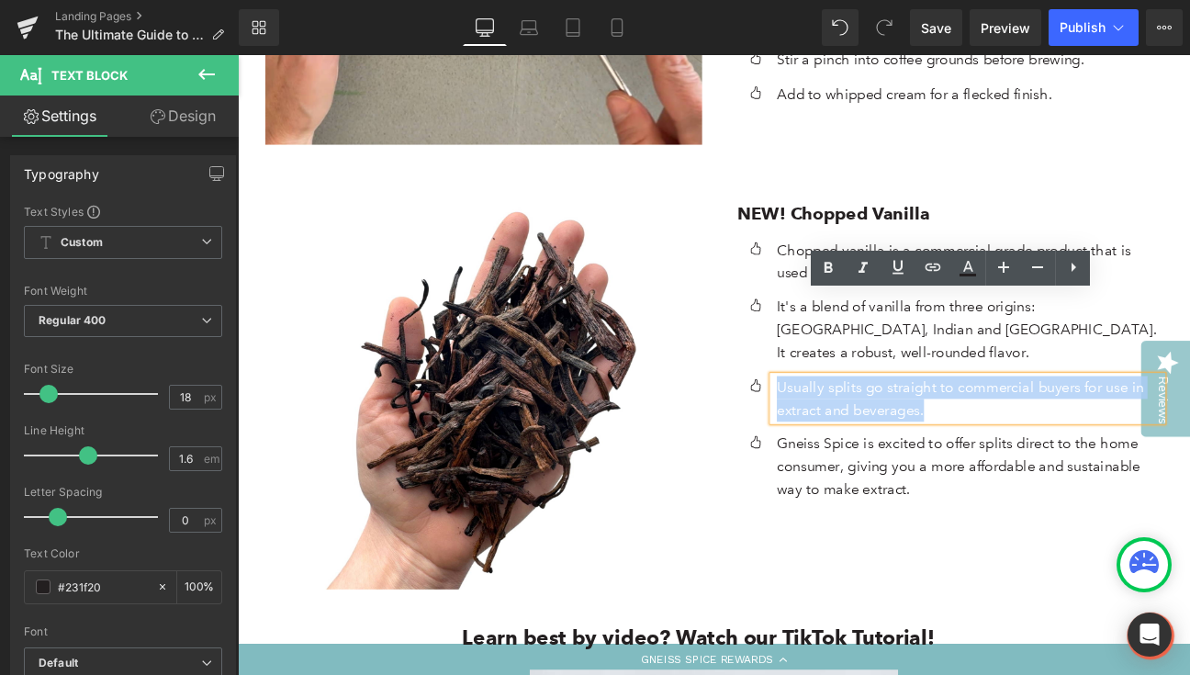
drag, startPoint x: 1049, startPoint y: 377, endPoint x: 857, endPoint y: 343, distance: 194.8
click at [862, 430] on div "Usually splits go straight to commercial buyers for use in extract and beverage…" at bounding box center [1089, 456] width 455 height 53
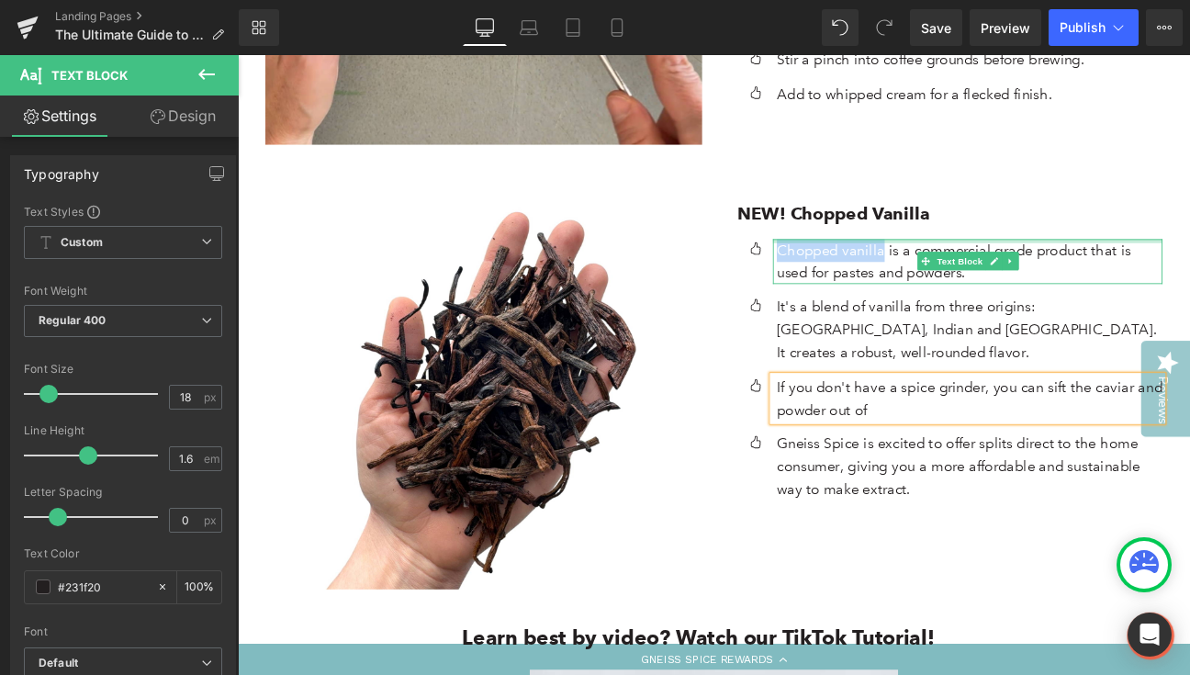
drag, startPoint x: 866, startPoint y: 217, endPoint x: 985, endPoint y: 208, distance: 119.7
click at [985, 270] on div "Chopped vanilla is a commercial grade product that is used for pastes and powde…" at bounding box center [1089, 296] width 455 height 53
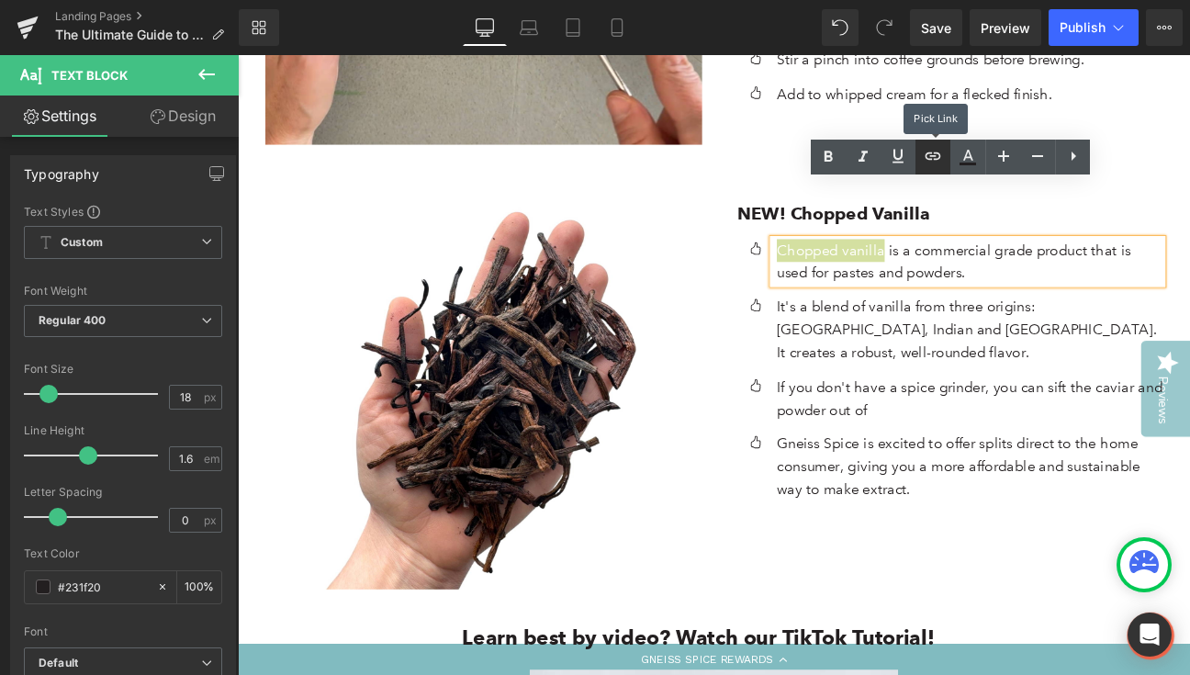
click at [928, 149] on icon at bounding box center [933, 156] width 22 height 22
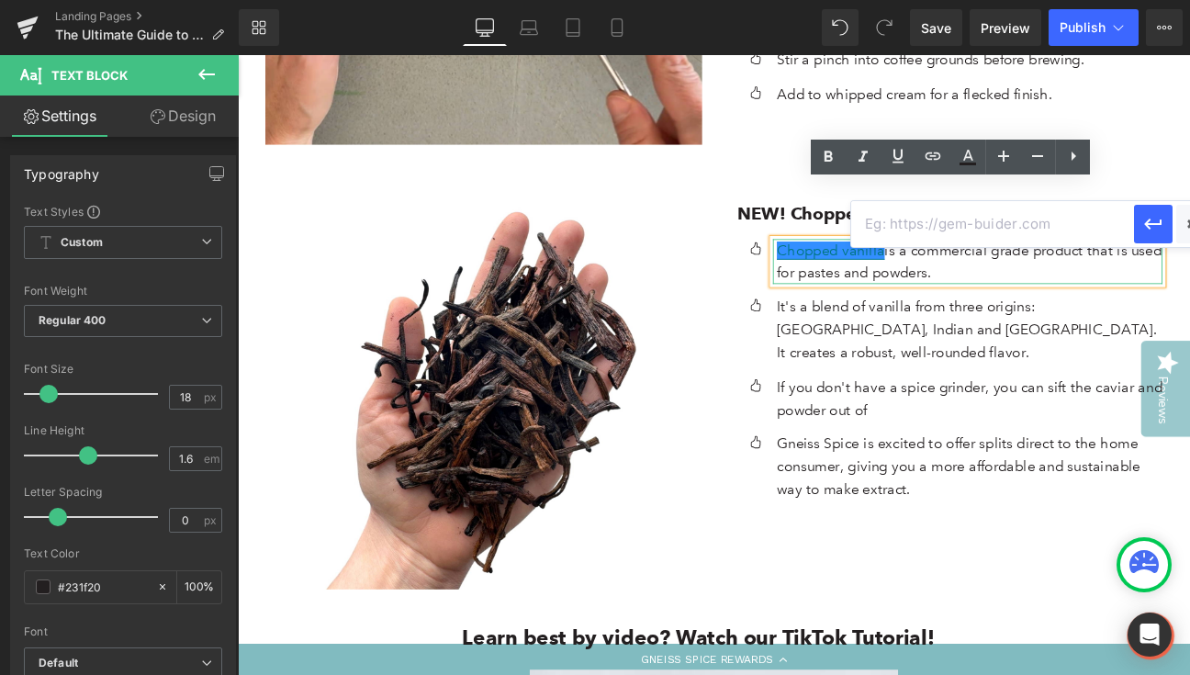
click at [968, 236] on input "text" at bounding box center [992, 224] width 283 height 46
paste input "[URL][DOMAIN_NAME]"
type input "[URL][DOMAIN_NAME]"
click at [1153, 228] on icon "button" at bounding box center [1153, 224] width 22 height 22
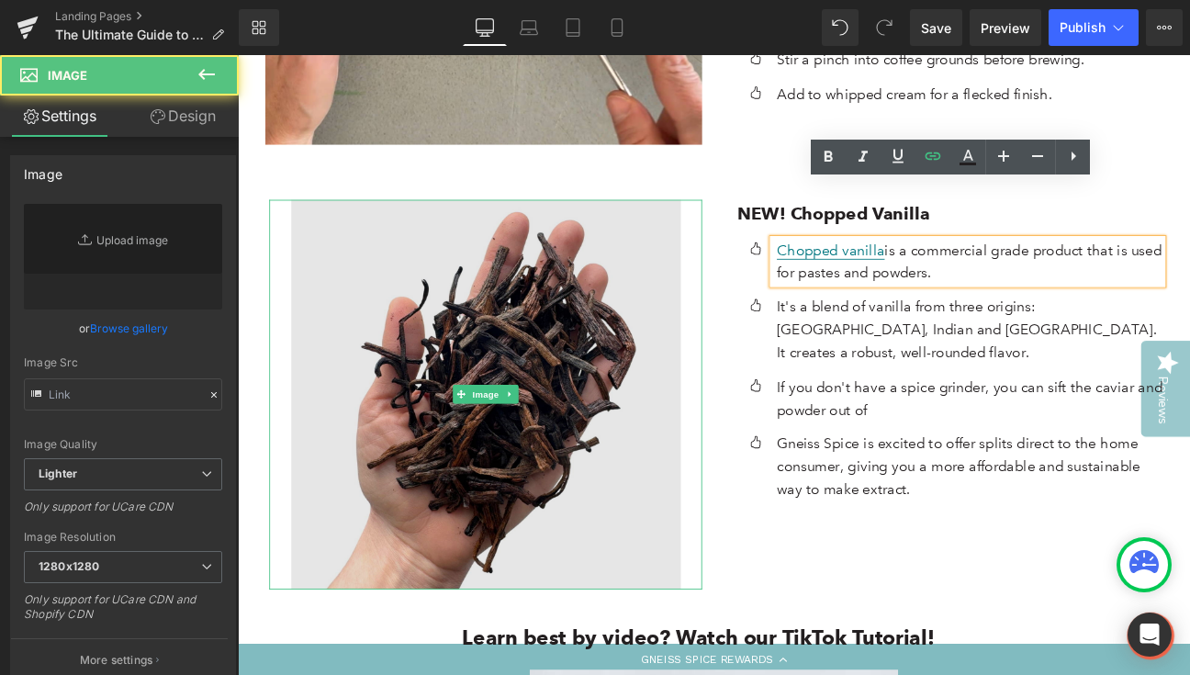
type input "[URL][DOMAIN_NAME]"
click at [547, 356] on img at bounding box center [527, 451] width 455 height 455
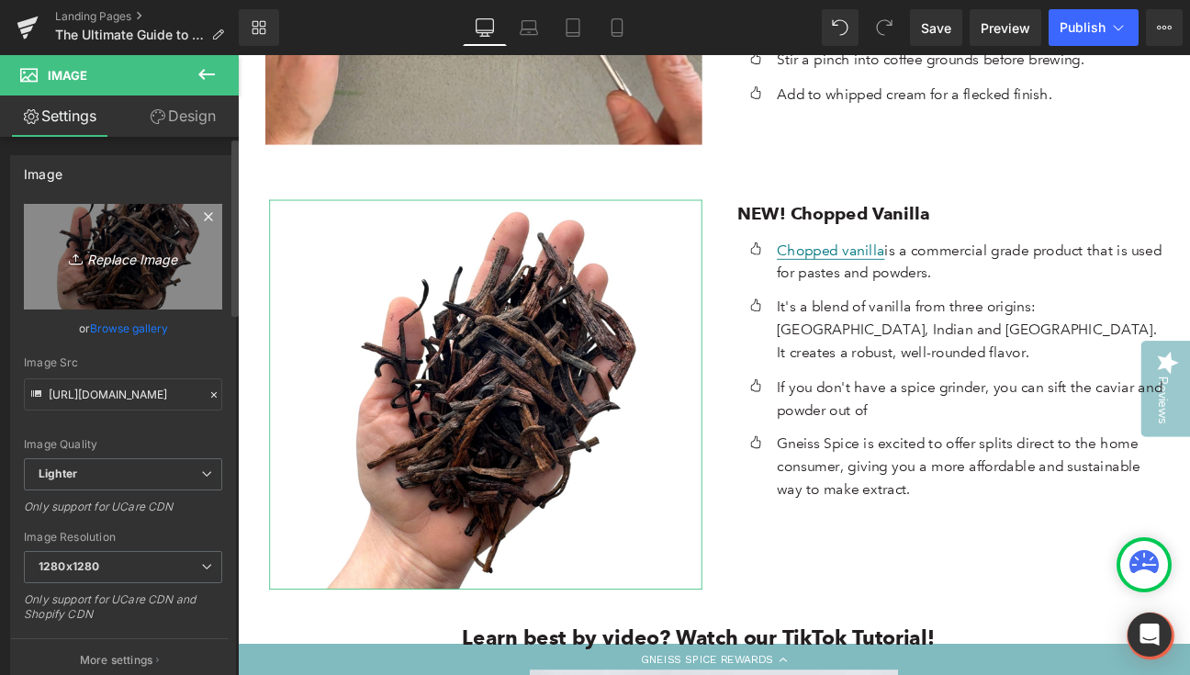
click at [113, 253] on icon "Replace Image" at bounding box center [123, 256] width 147 height 23
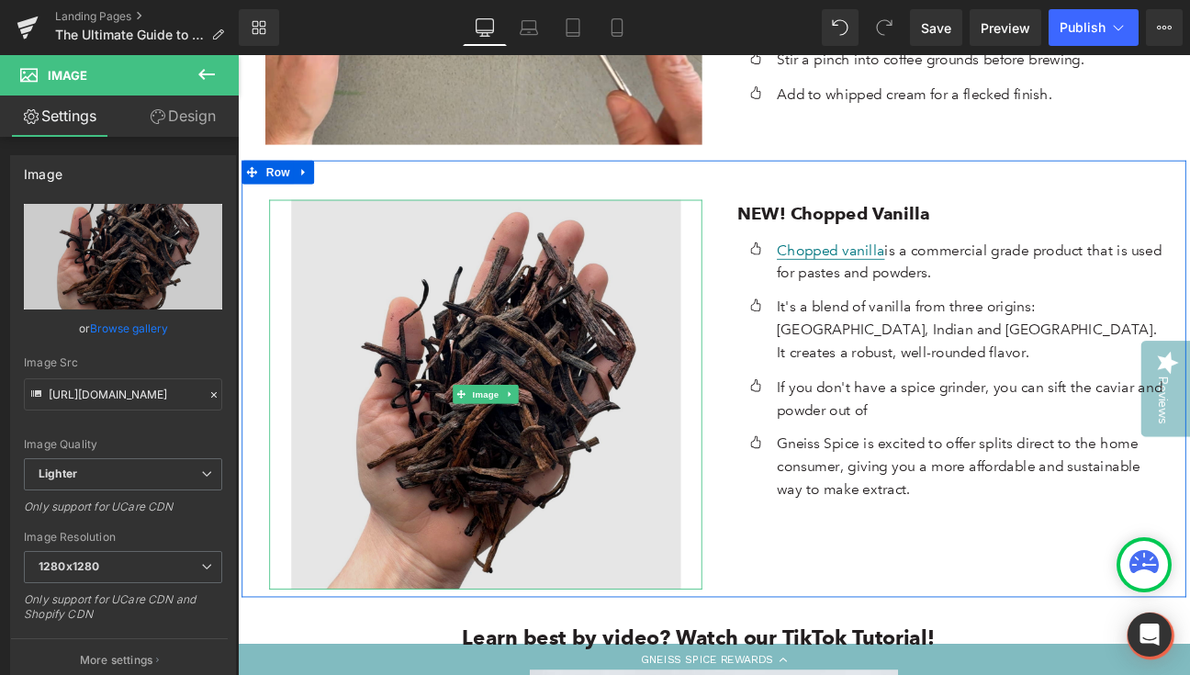
type input "C:\fakepath\vanilla chopped hand.jpg"
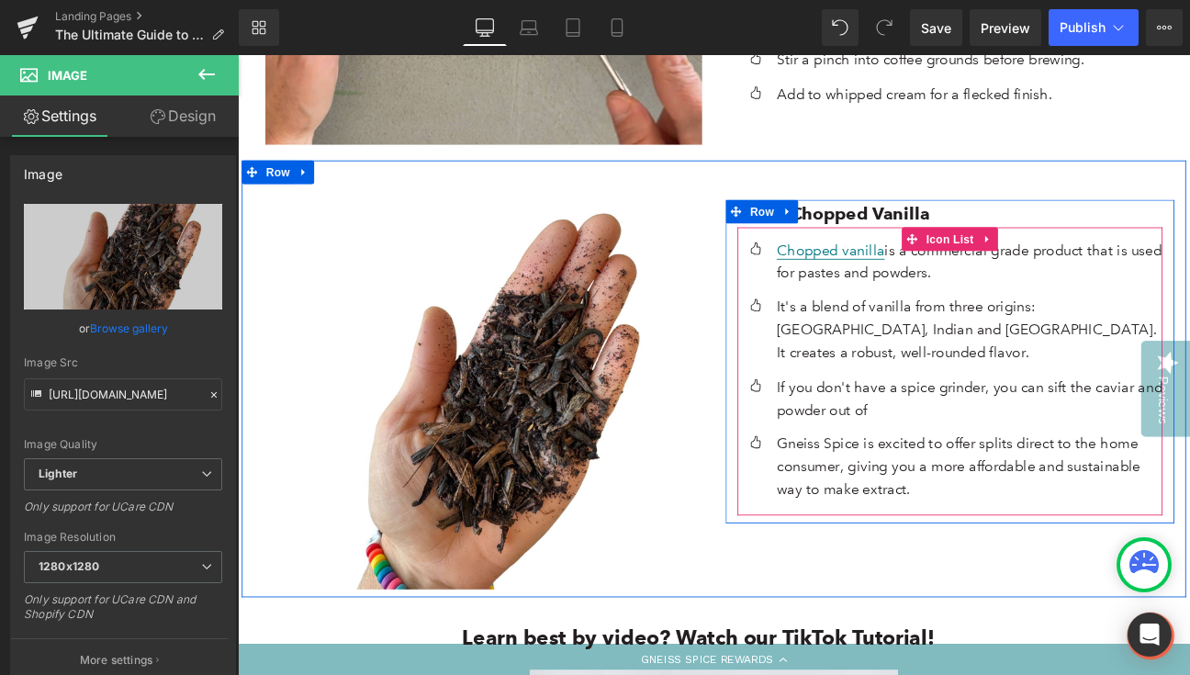
type input "[URL][DOMAIN_NAME]"
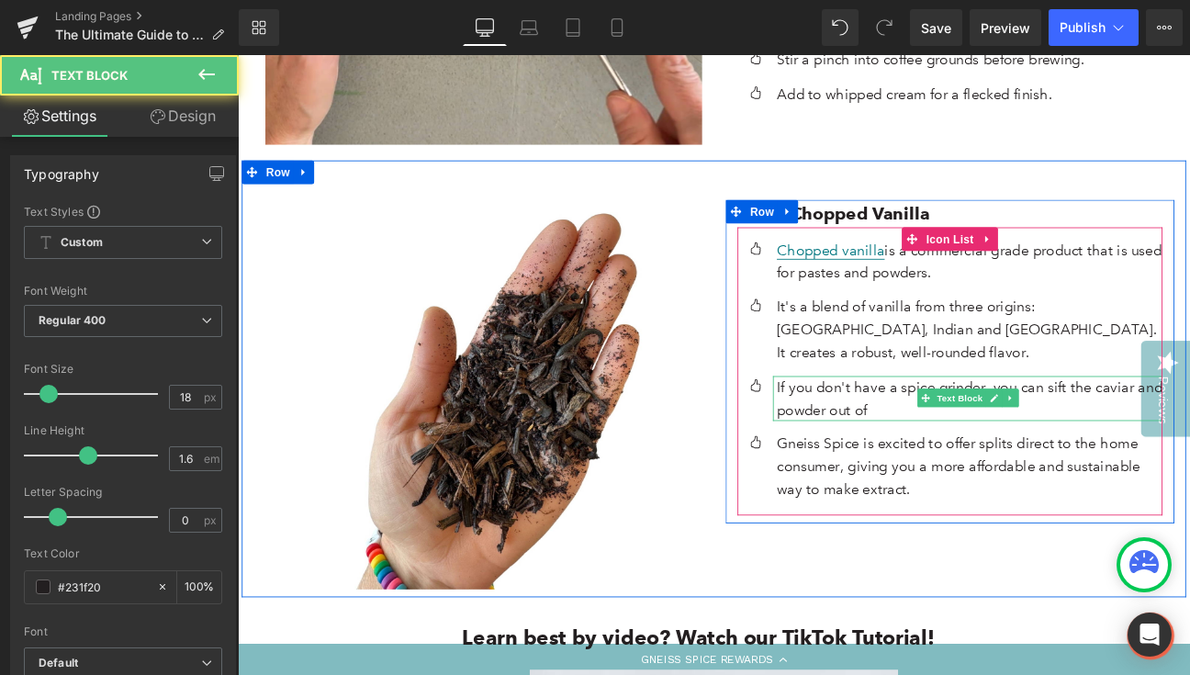
click at [924, 430] on p "If you don't have a spice grinder, you can sift the caviar and powder out of" at bounding box center [1092, 456] width 450 height 53
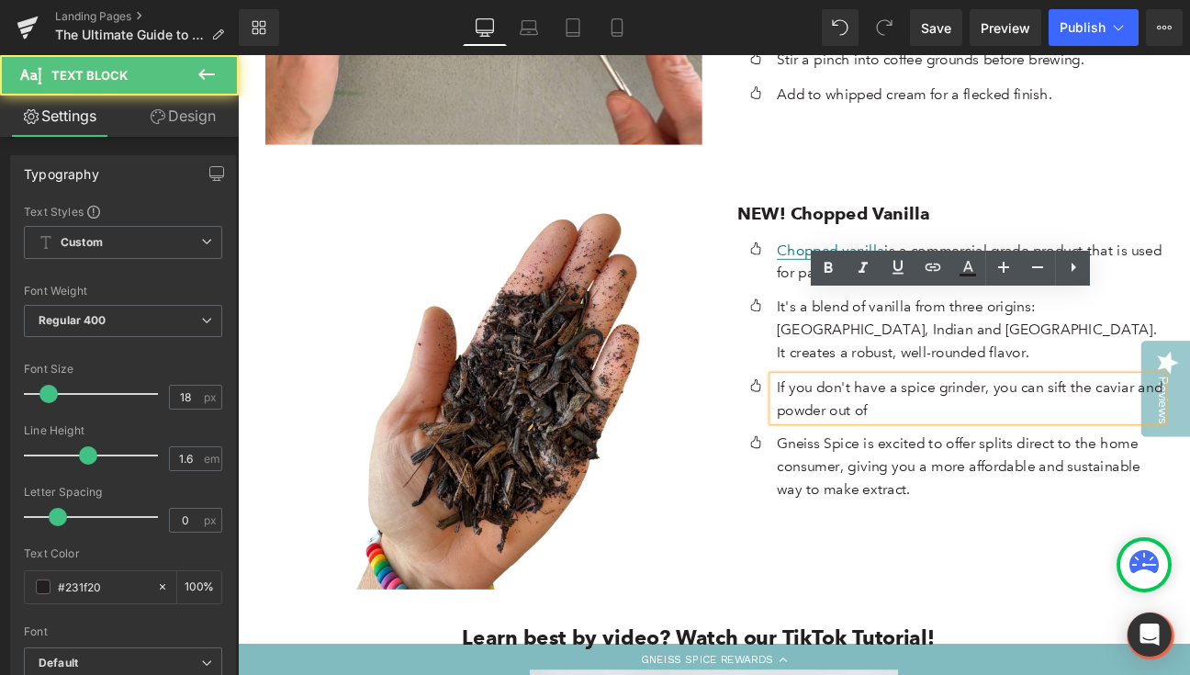
click at [1003, 430] on p "If you don't have a spice grinder, you can sift the caviar and powder out of" at bounding box center [1092, 456] width 450 height 53
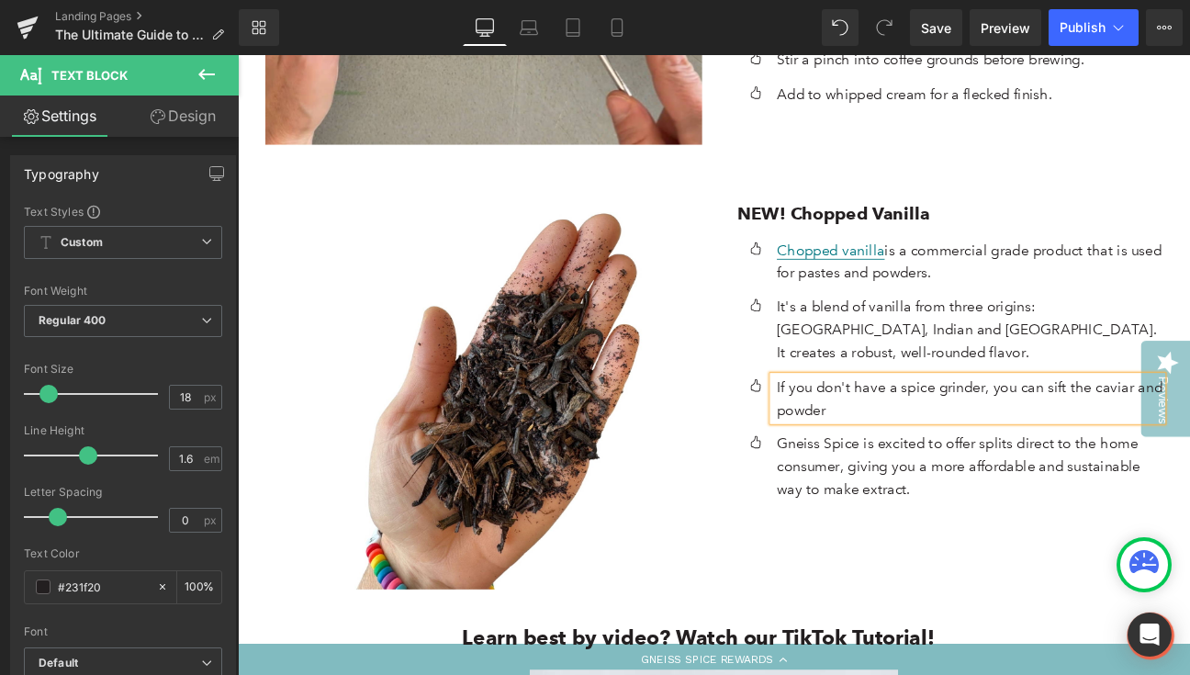
click at [1189, 430] on p "If you don't have a spice grinder, you can sift the caviar and powder" at bounding box center [1092, 456] width 450 height 53
click at [992, 430] on p "If you don't have a spice grinder, you can sift our the caviar and powder" at bounding box center [1092, 456] width 450 height 53
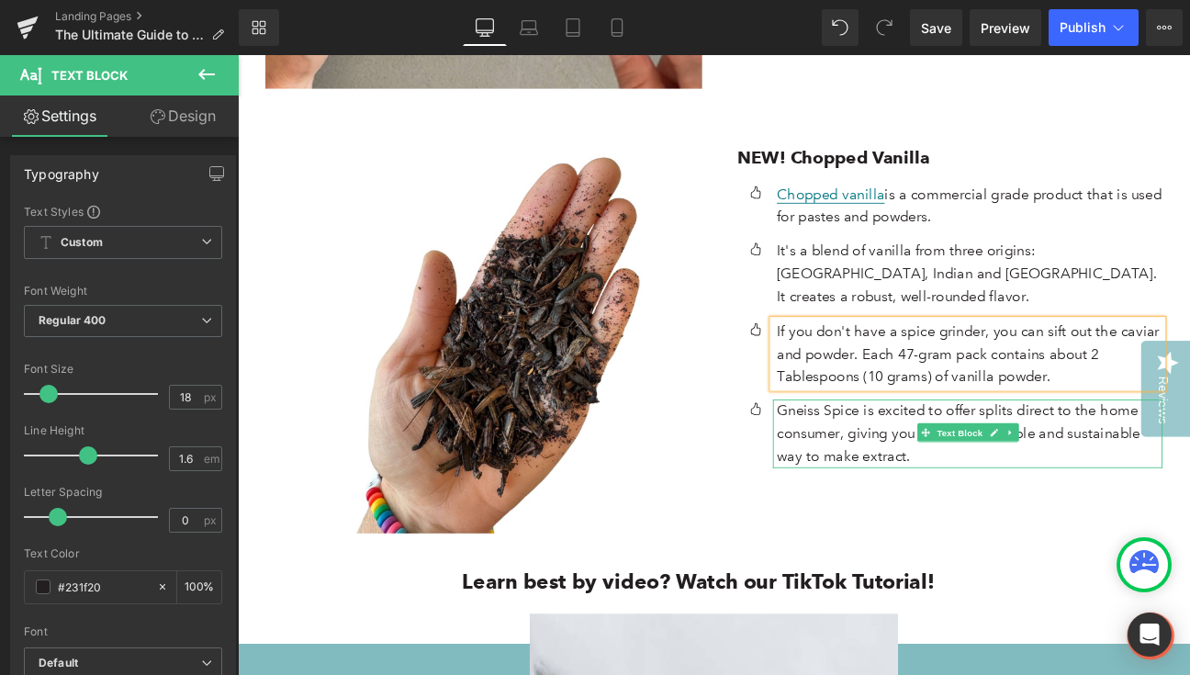
scroll to position [5379, 0]
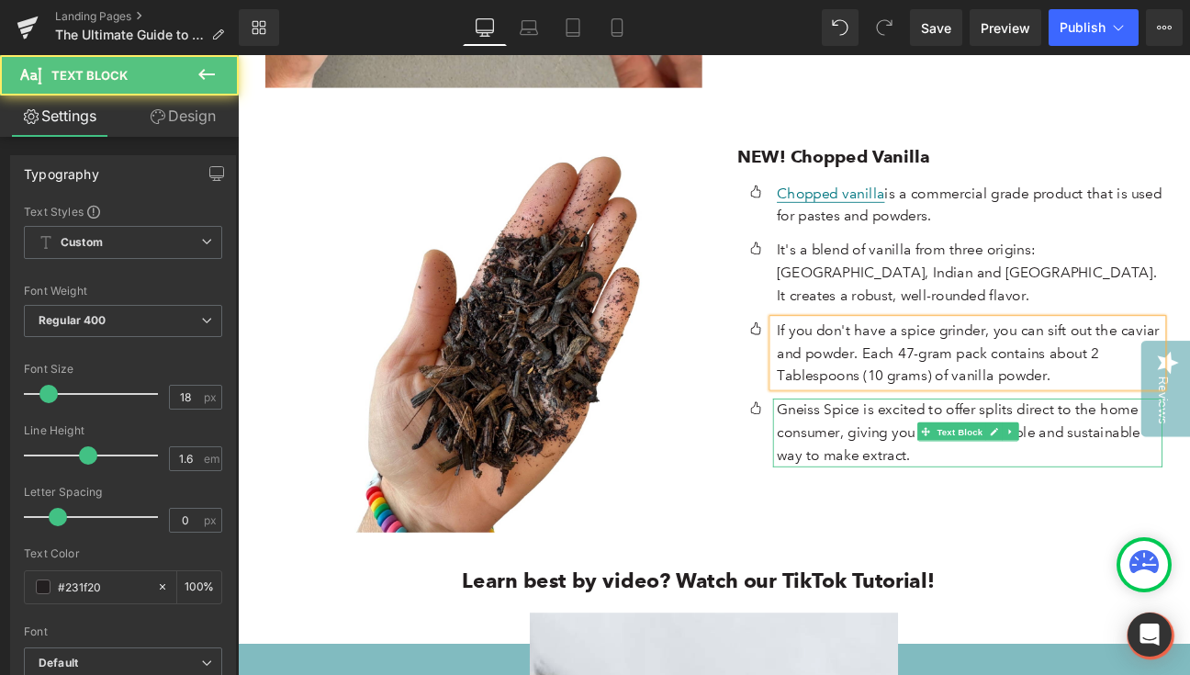
click at [943, 456] on p "Gneiss Spice is excited to offer splits direct to the home consumer, giving you…" at bounding box center [1092, 495] width 450 height 79
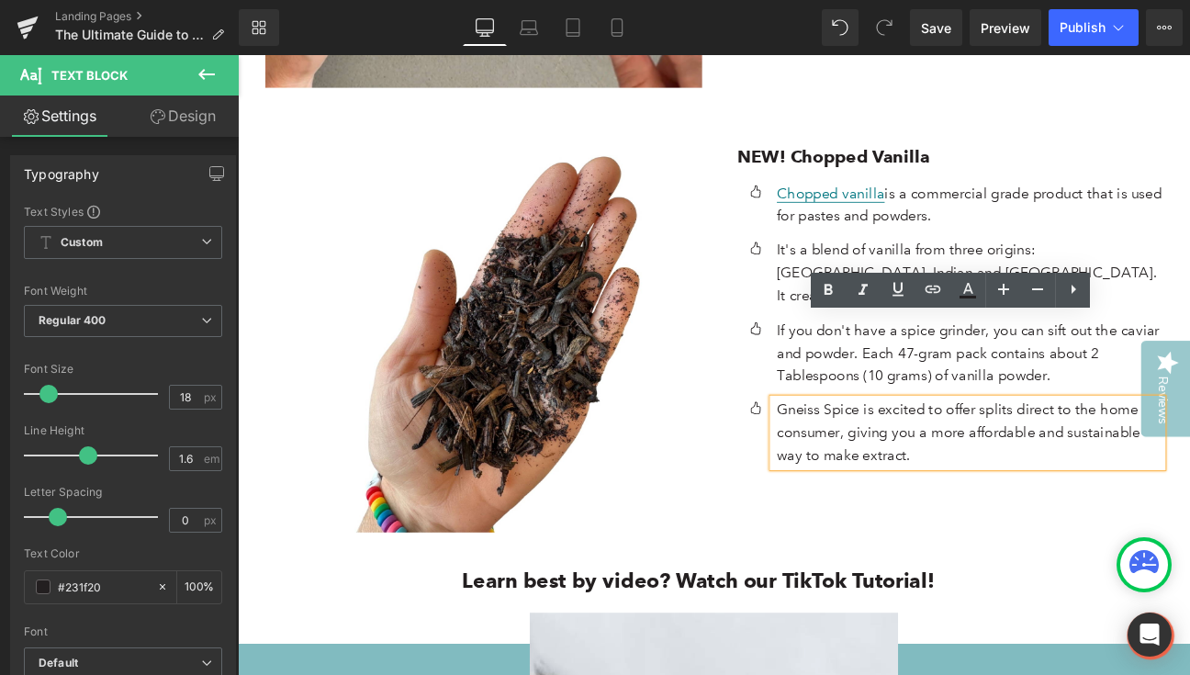
click at [1119, 456] on p "Gneiss Spice is excited to offer splits direct to the home consumer, giving you…" at bounding box center [1092, 495] width 450 height 79
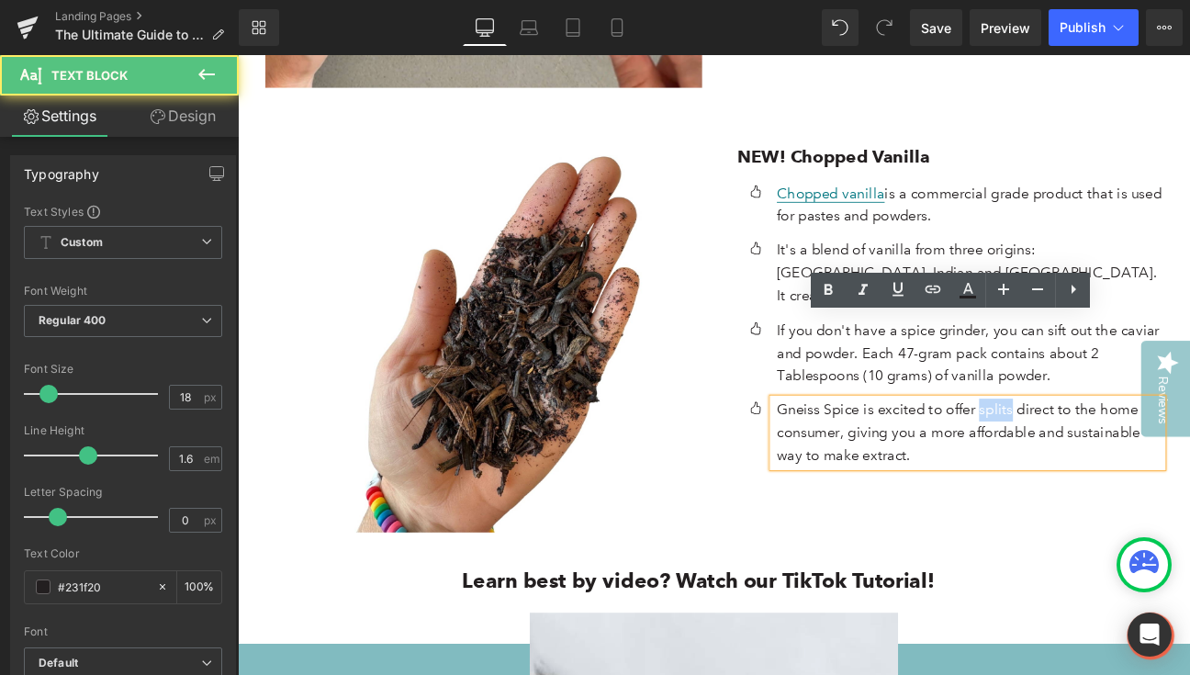
click at [1119, 456] on p "Gneiss Spice is excited to offer splits direct to the home consumer, giving you…" at bounding box center [1092, 495] width 450 height 79
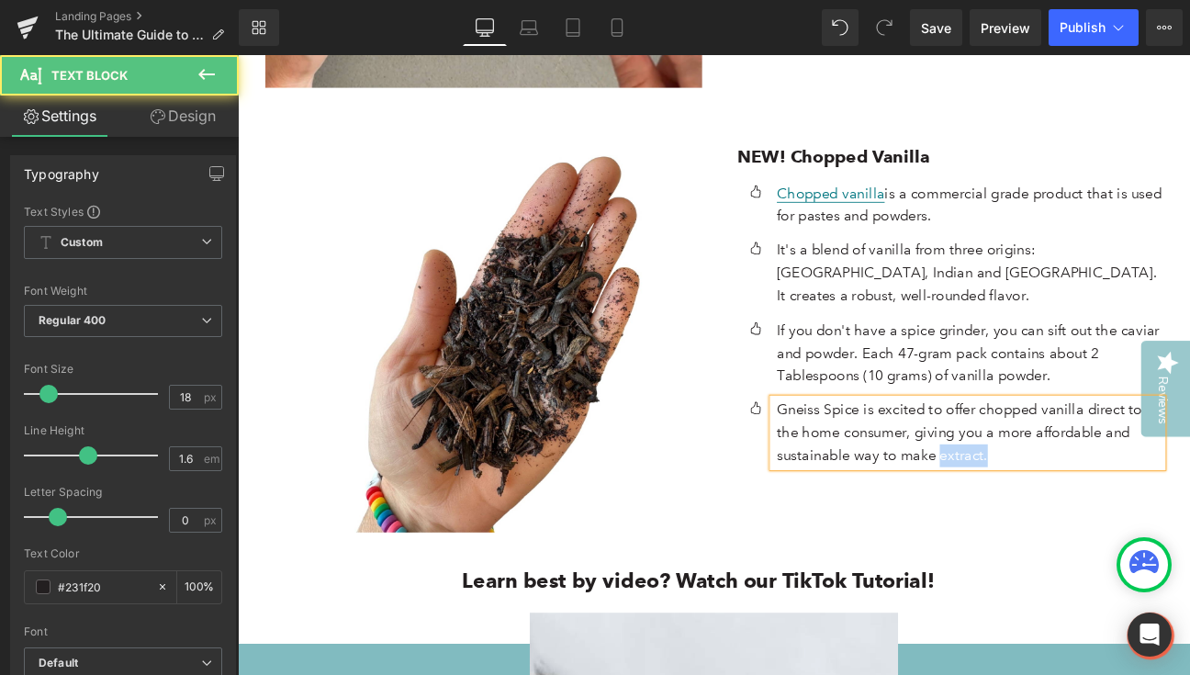
drag, startPoint x: 1120, startPoint y: 425, endPoint x: 1053, endPoint y: 427, distance: 67.1
click at [1053, 456] on p "Gneiss Spice is excited to offer chopped vanilla direct to the home consumer, g…" at bounding box center [1092, 495] width 450 height 79
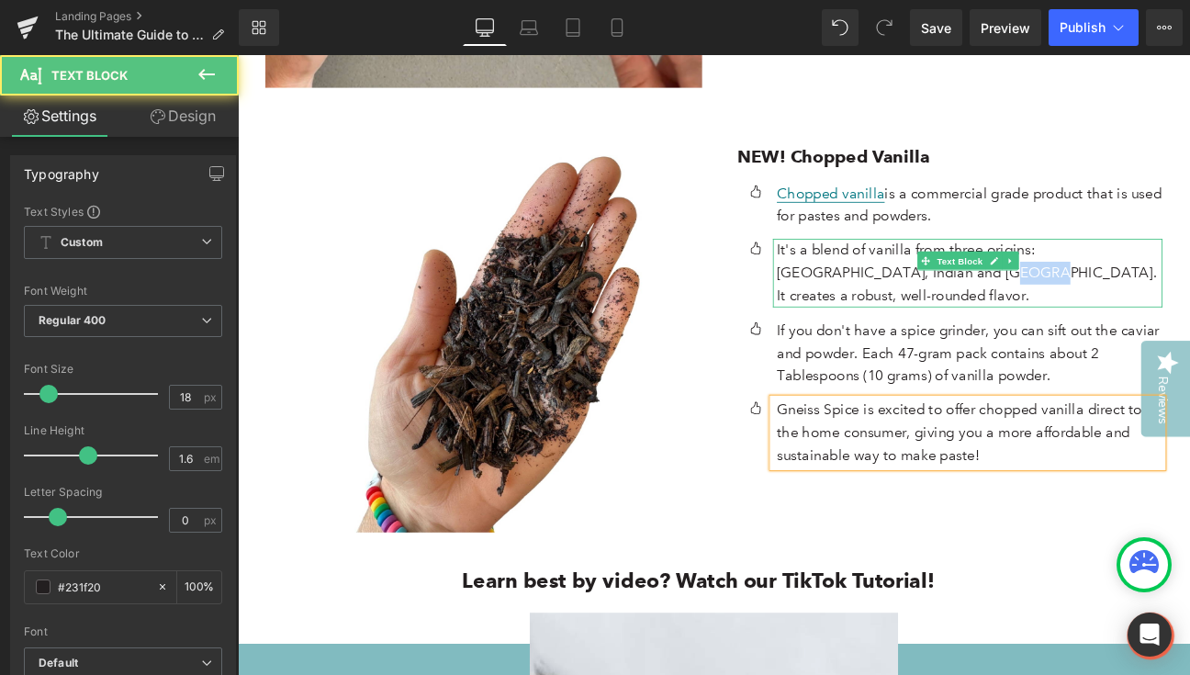
drag, startPoint x: 992, startPoint y: 247, endPoint x: 969, endPoint y: 242, distance: 23.6
click at [969, 270] on p "It's a blend of vanilla from three origins: [GEOGRAPHIC_DATA], Indian and [GEOG…" at bounding box center [1092, 309] width 450 height 79
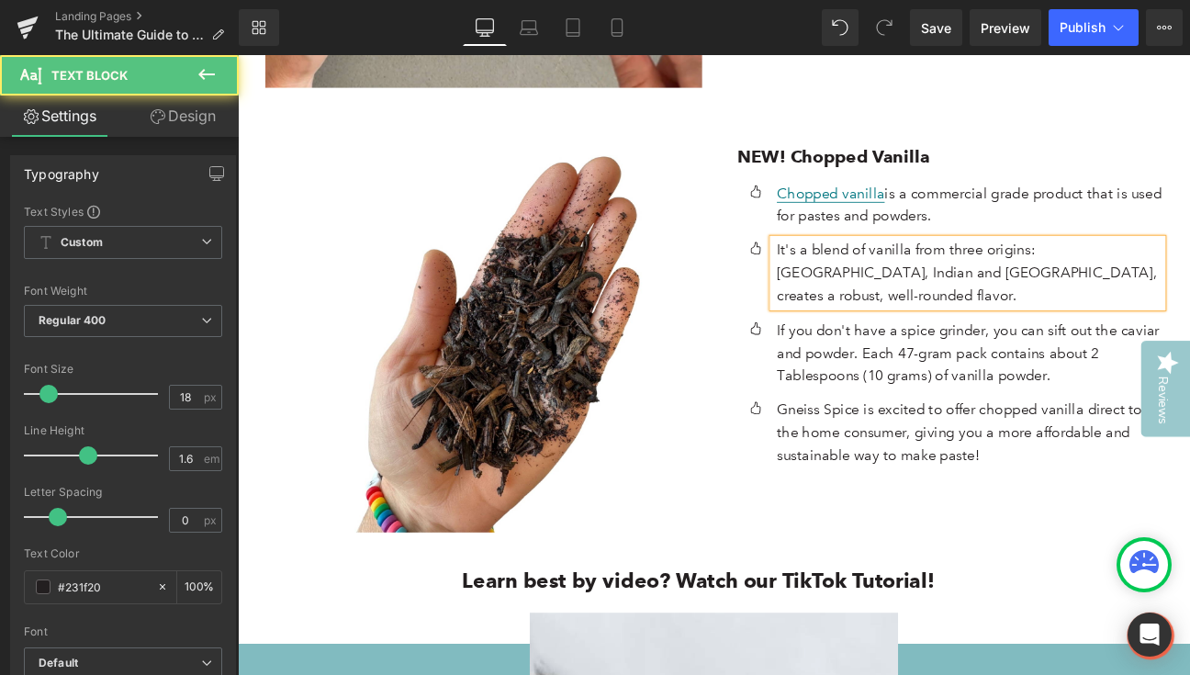
click at [1032, 270] on p "It's a blend of vanilla from three origins: [GEOGRAPHIC_DATA], Indian and [GEOG…" at bounding box center [1092, 309] width 450 height 79
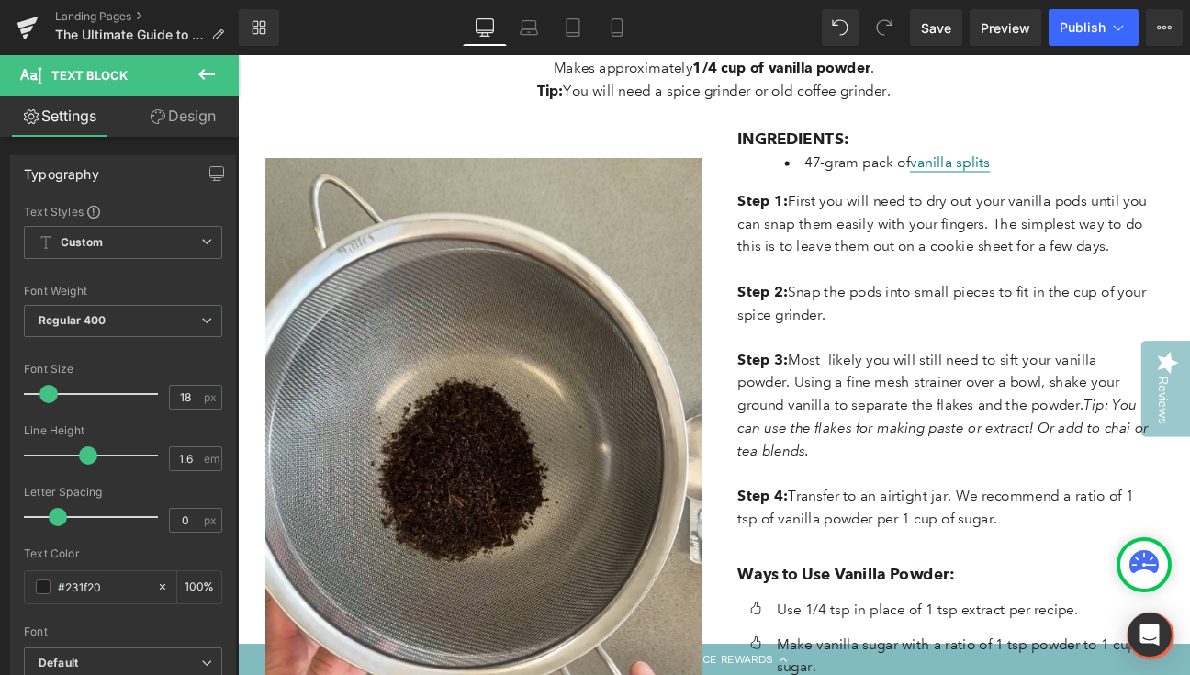
scroll to position [4425, 0]
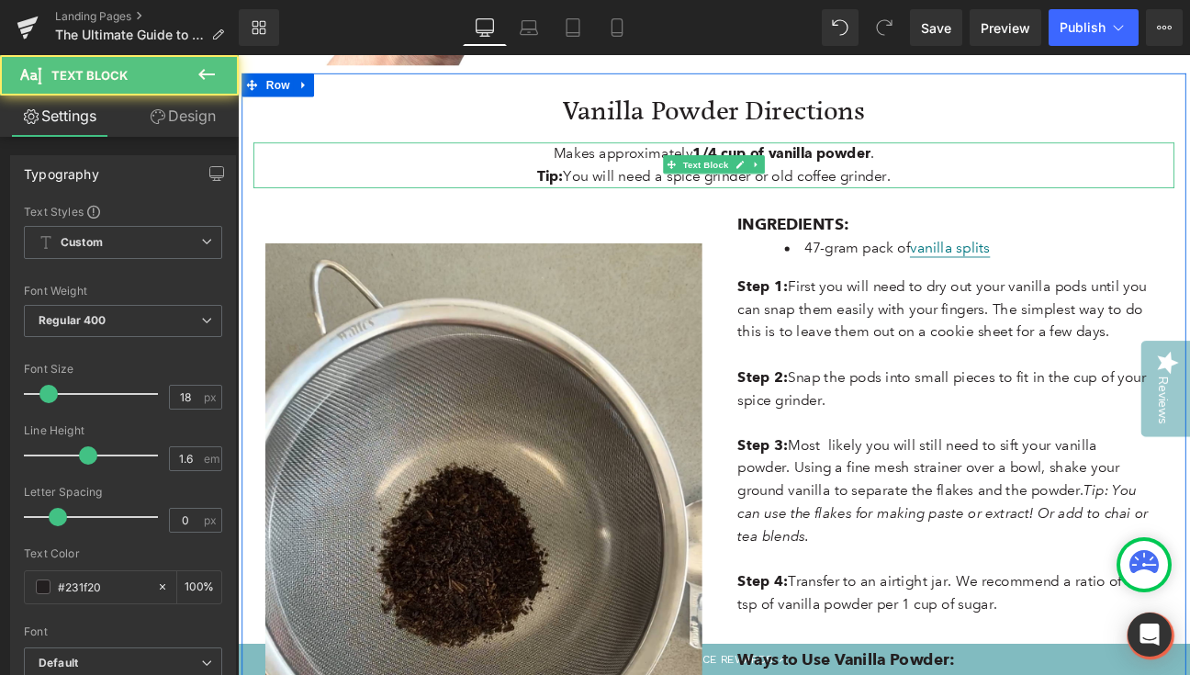
click at [1003, 184] on p "Tip: You will need a spice grinder or old coffee grinder." at bounding box center [793, 197] width 1075 height 27
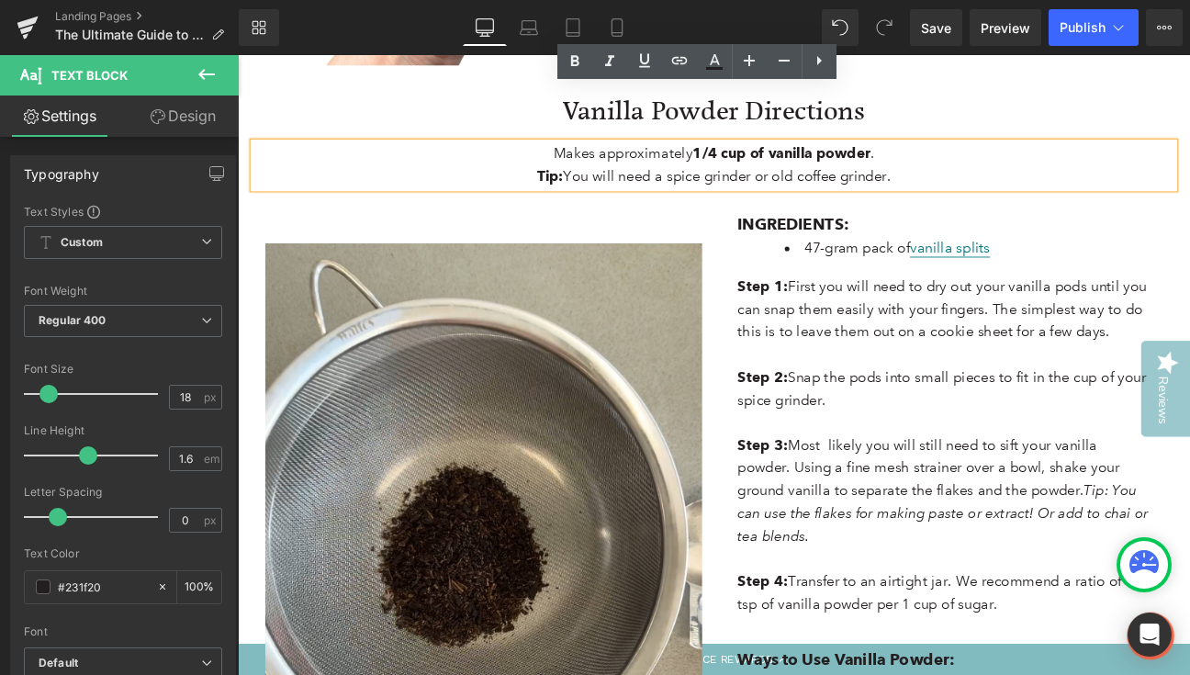
click at [996, 184] on p "Tip: You will need a spice grinder or old coffee grinder." at bounding box center [793, 197] width 1075 height 27
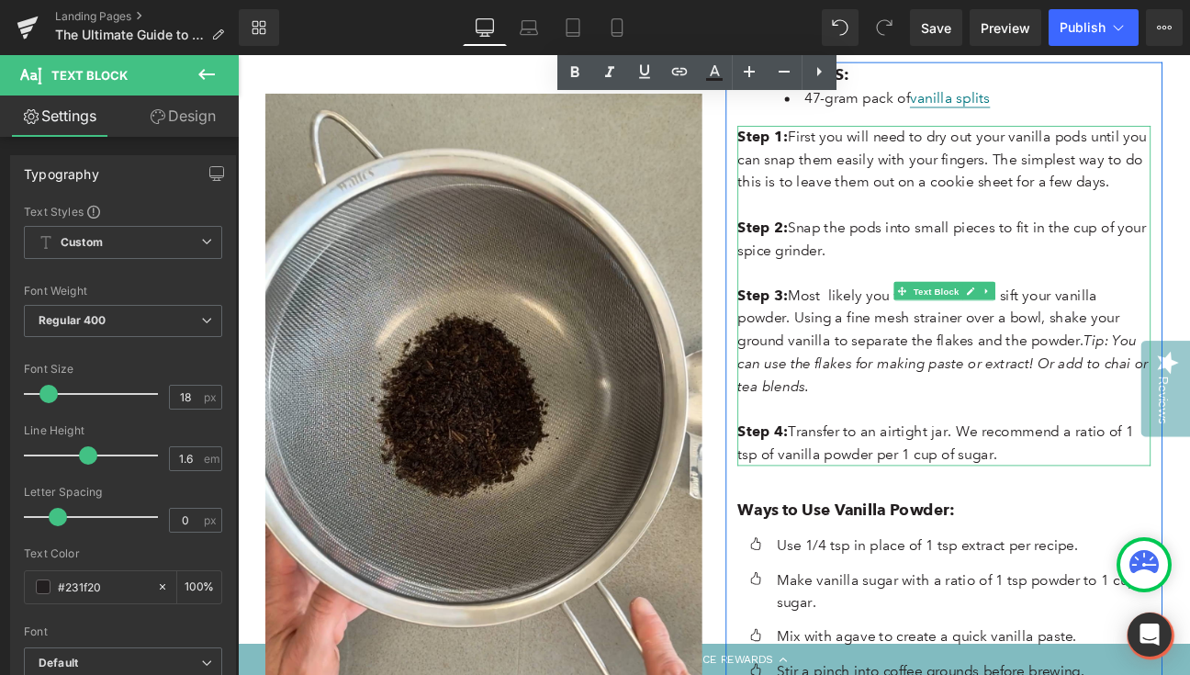
scroll to position [4606, 0]
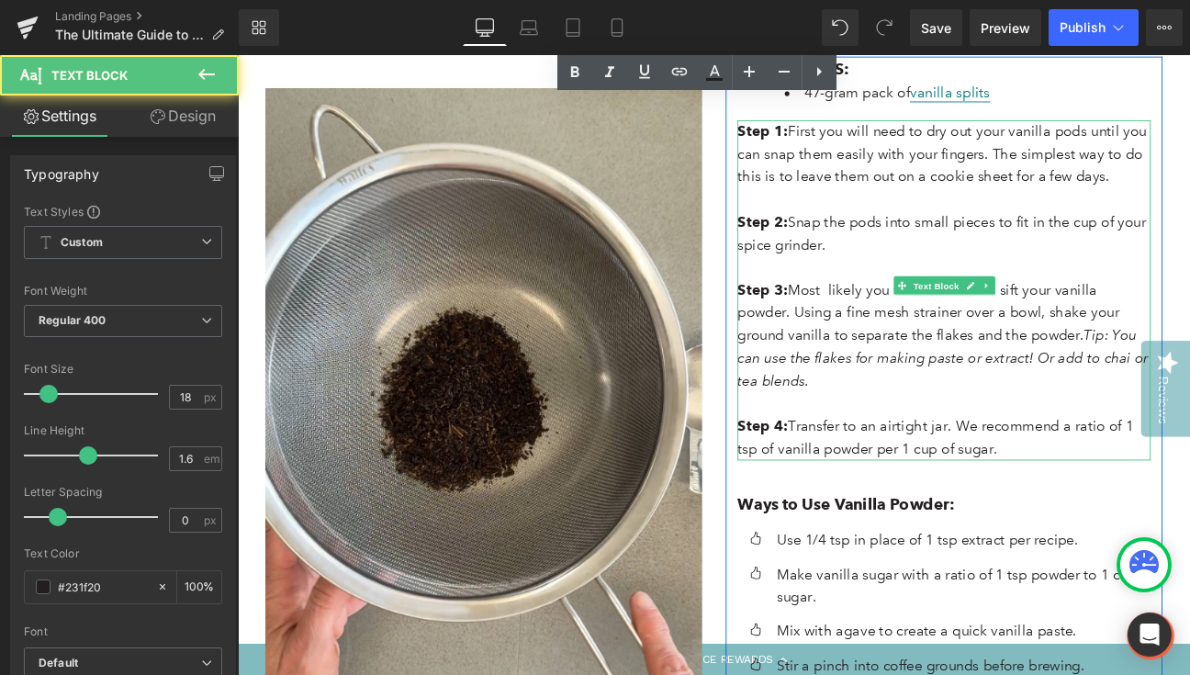
click at [921, 319] on span "Most likely you will still need to sift your vanilla powder. Using a fine mesh …" at bounding box center [1043, 355] width 445 height 73
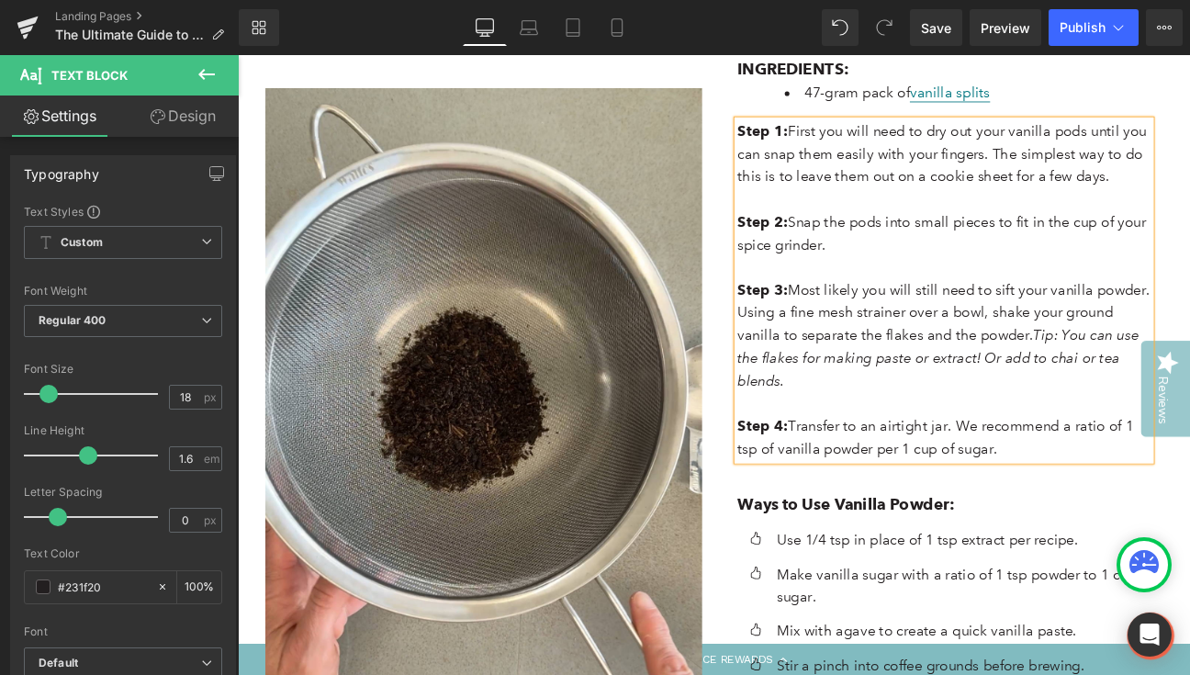
click at [1189, 319] on span "Most likely you will still need to sift your vanilla powder. Using a fine mesh …" at bounding box center [1061, 355] width 481 height 73
click at [1018, 319] on span "Most likely you will still need to sift your vanilla powder to separate the pow…" at bounding box center [1059, 368] width 477 height 99
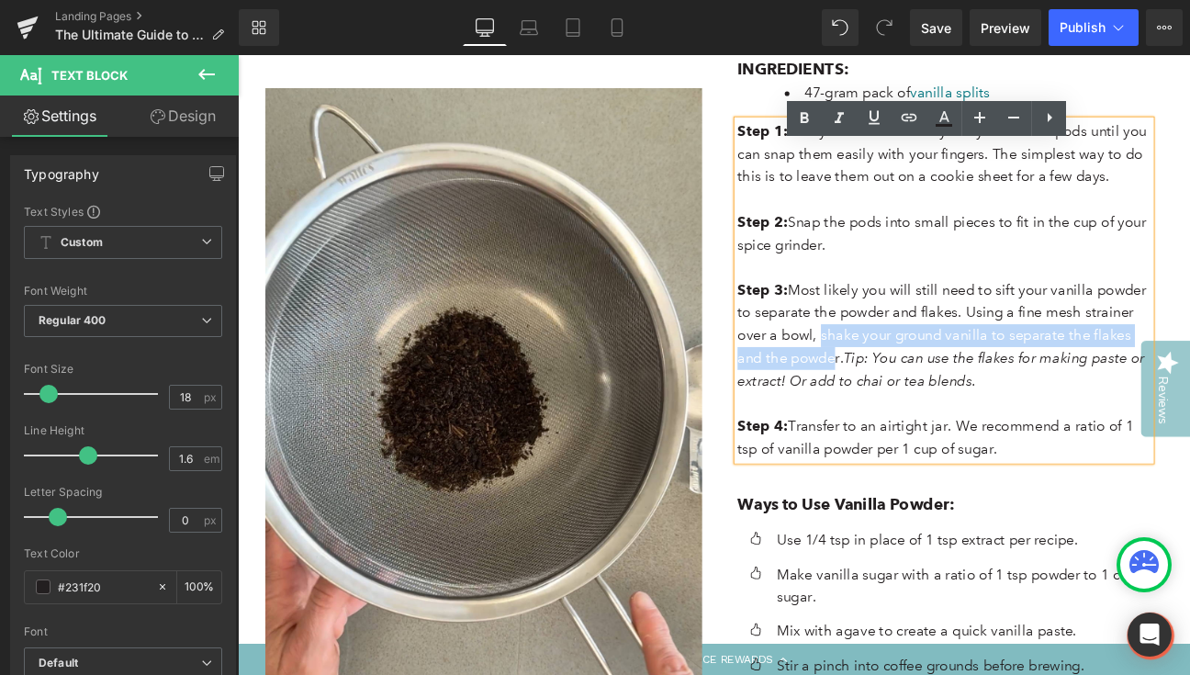
drag, startPoint x: 934, startPoint y: 332, endPoint x: 912, endPoint y: 317, distance: 27.0
click at [912, 319] on span "Most likely you will still need to sift your vanilla powder to separate the pow…" at bounding box center [1059, 368] width 477 height 99
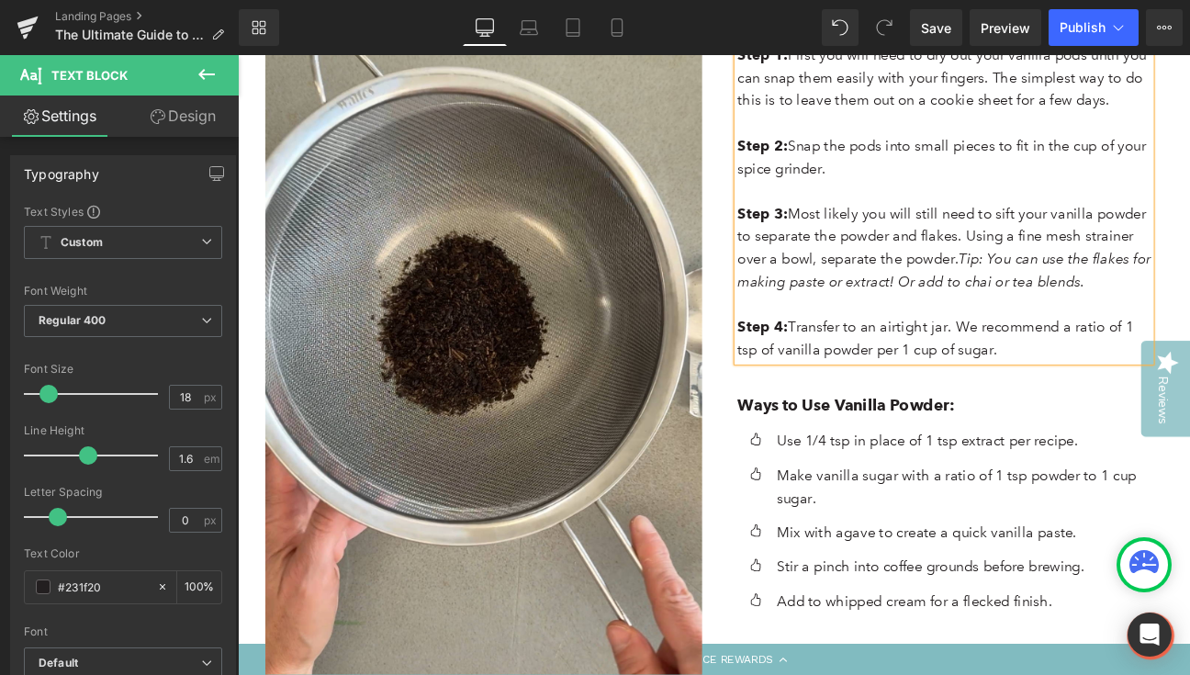
scroll to position [4696, 0]
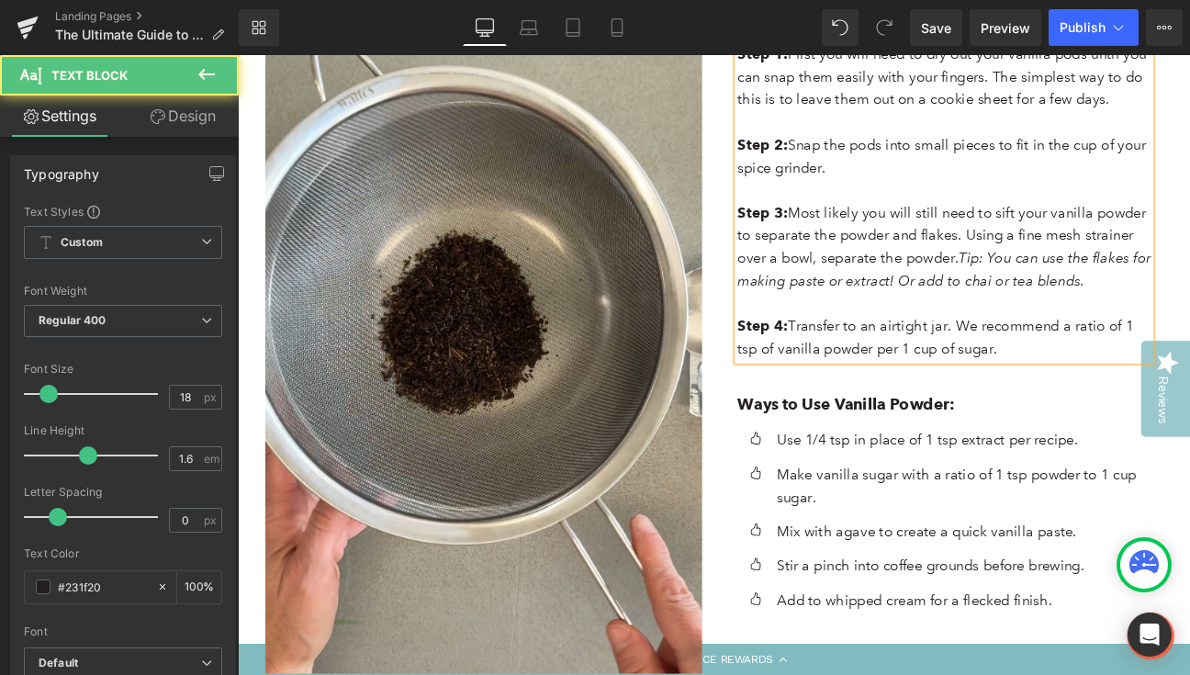
click at [1074, 358] on p "Step 4: Transfer to an airtight jar. We recommend a ratio of 1 tsp of vanilla p…" at bounding box center [1062, 384] width 482 height 53
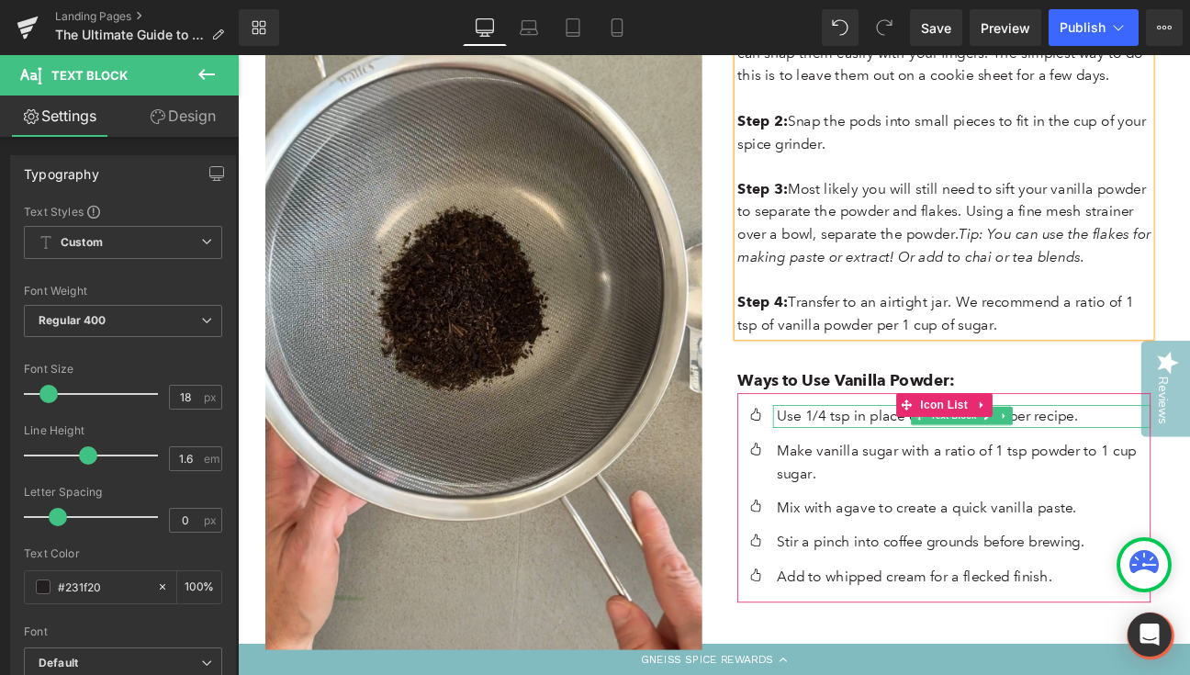
scroll to position [4724, 0]
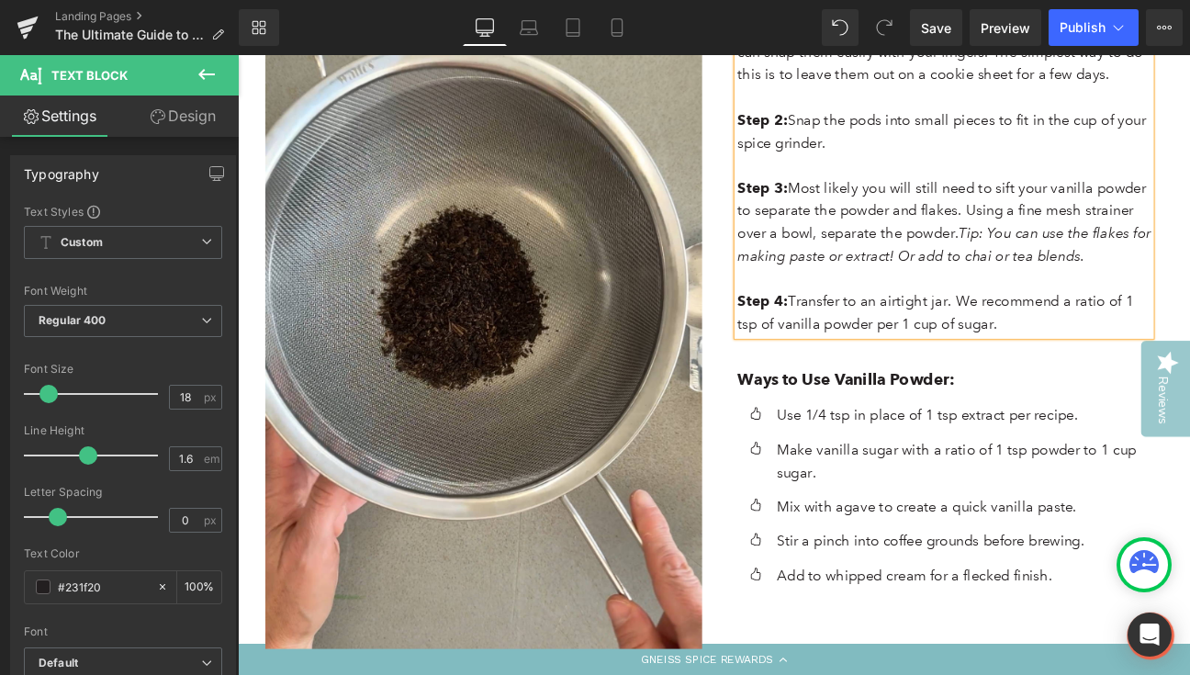
click at [1142, 307] on div "Step 1: First you will need to dry out your vanilla pods until you can snap the…" at bounding box center [1062, 198] width 482 height 370
drag, startPoint x: 1133, startPoint y: 292, endPoint x: 1072, endPoint y: 266, distance: 66.7
click at [1072, 330] on p "Step 4: Transfer to an airtight jar. We recommend a ratio of 1 tsp of vanilla p…" at bounding box center [1062, 356] width 482 height 53
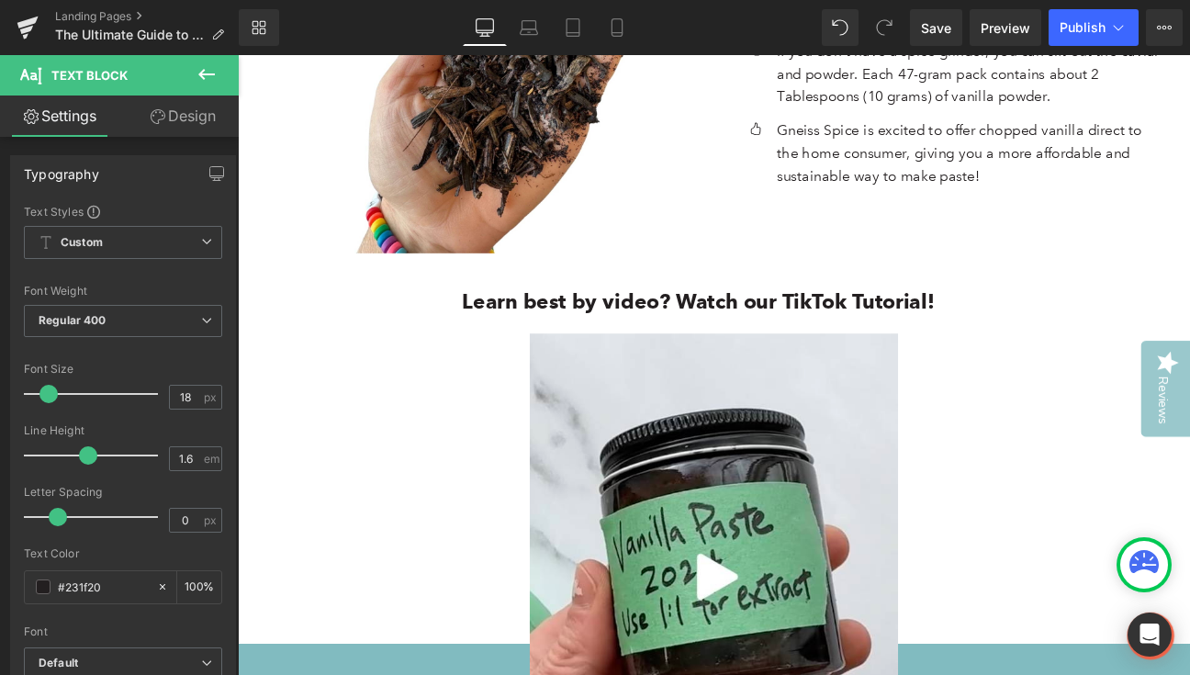
scroll to position [5712, 0]
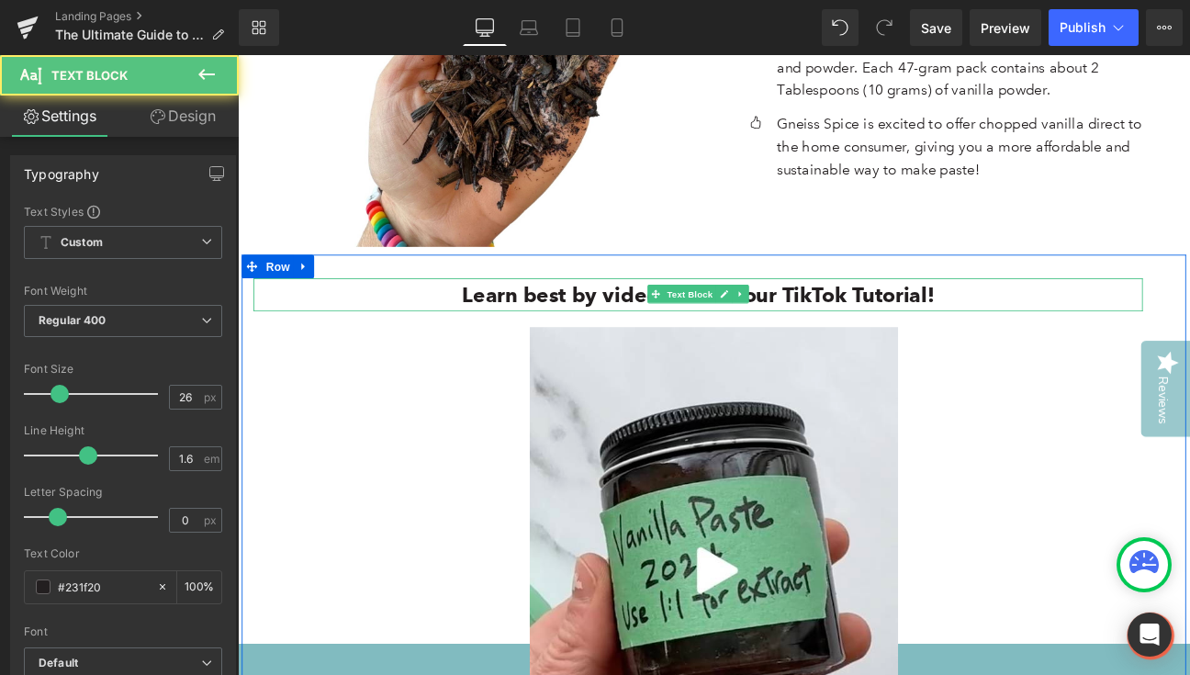
click at [1034, 321] on b "Learn best by video? Watch our TikTok Tutorial!" at bounding box center [776, 335] width 552 height 29
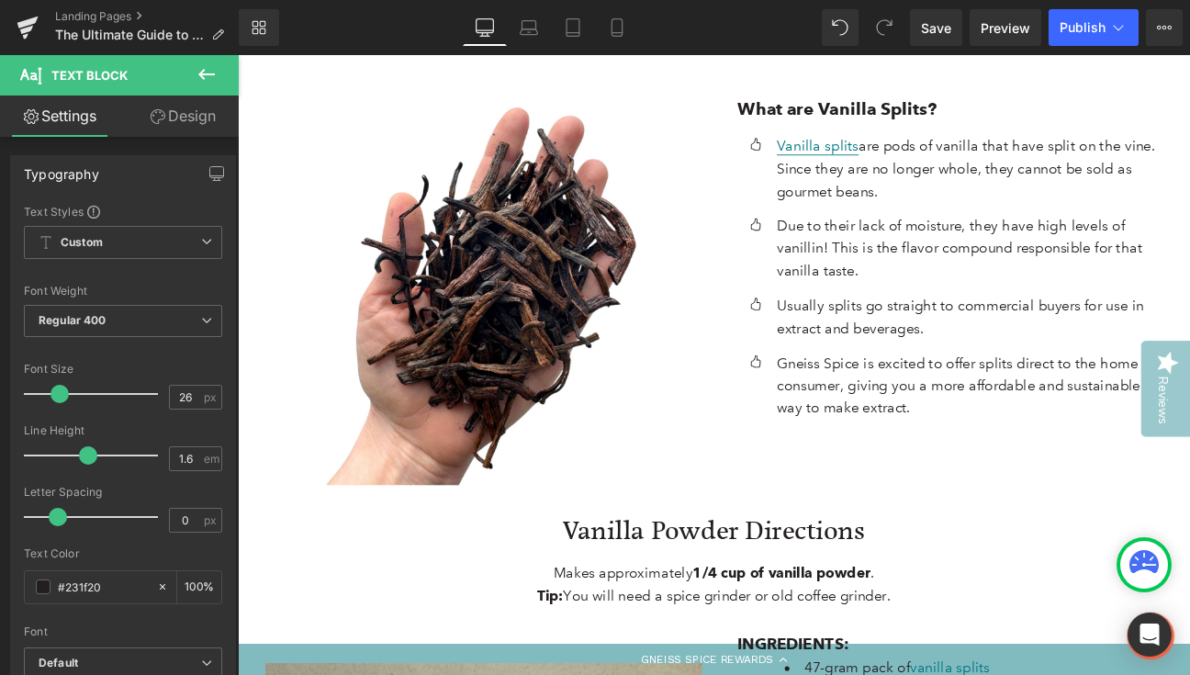
scroll to position [3933, 0]
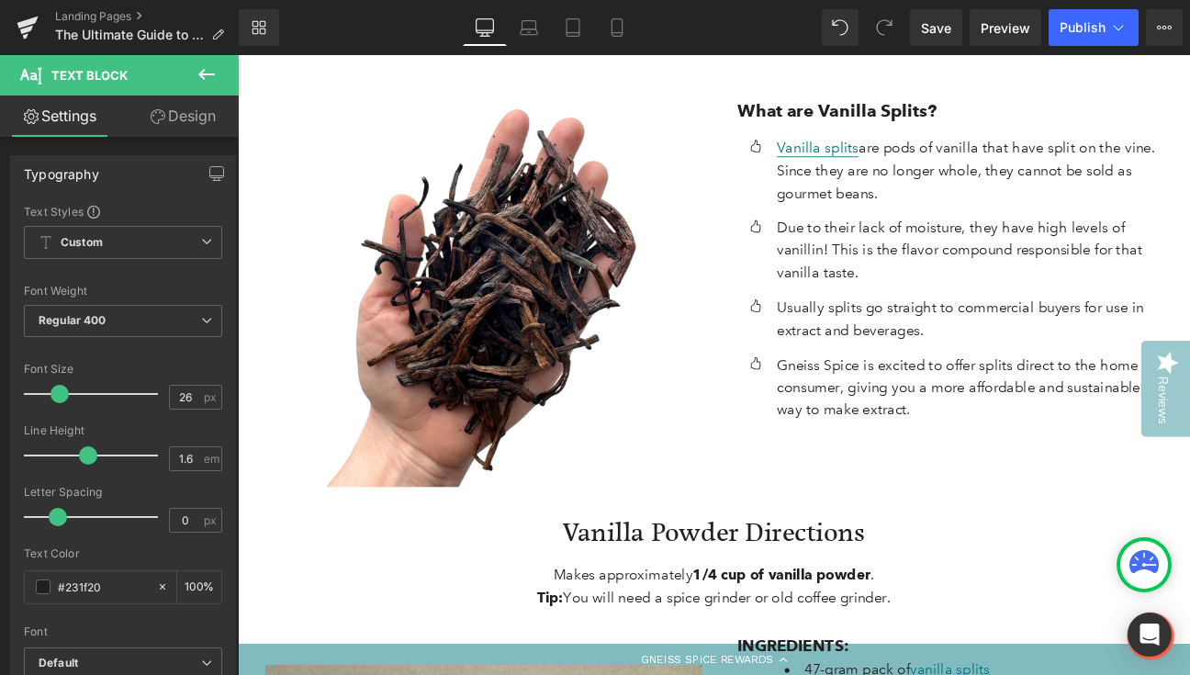
click at [208, 73] on icon at bounding box center [206, 74] width 17 height 11
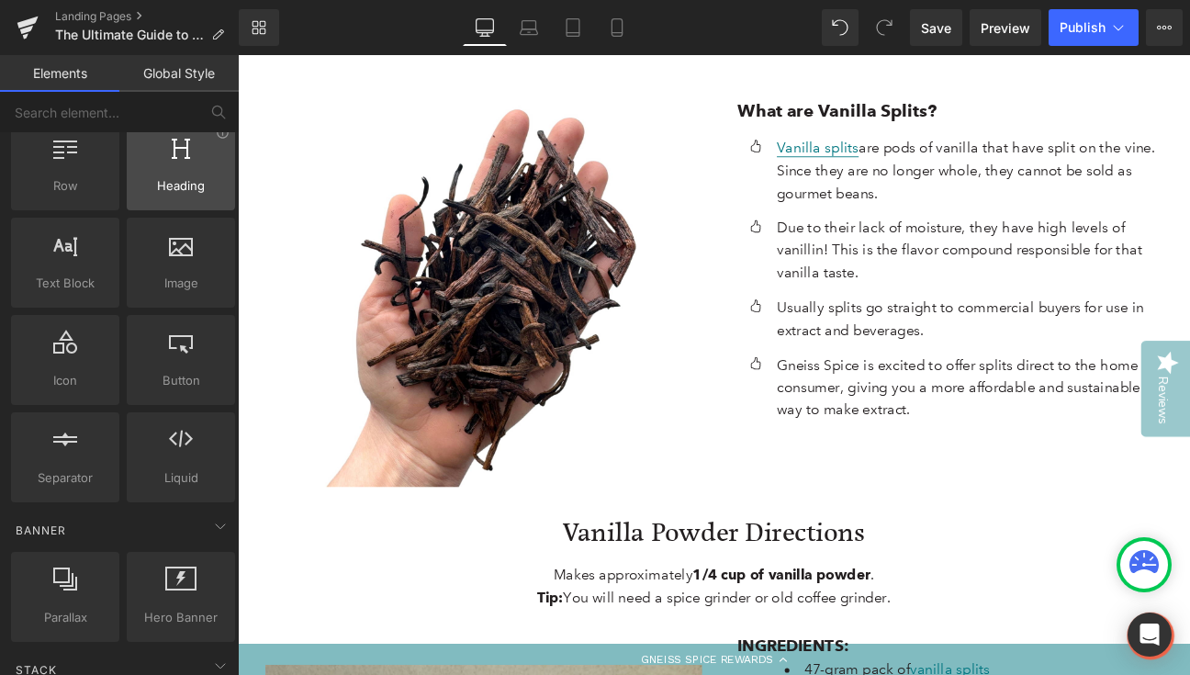
scroll to position [93, 0]
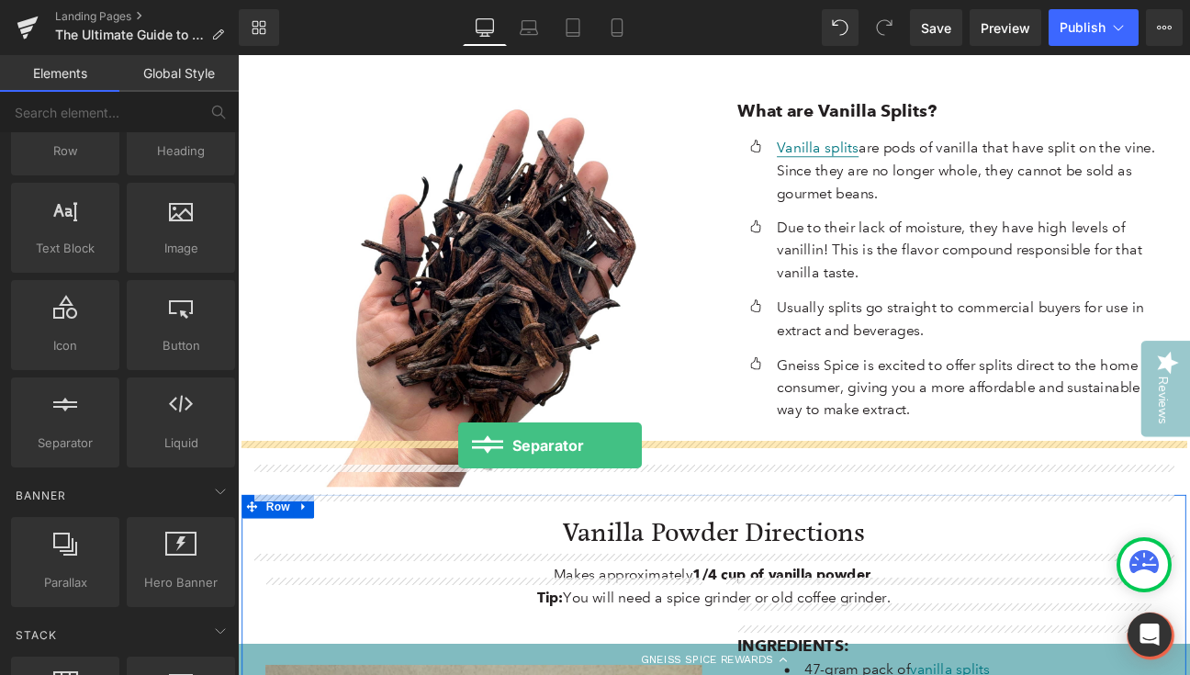
drag, startPoint x: 314, startPoint y: 482, endPoint x: 495, endPoint y: 511, distance: 183.1
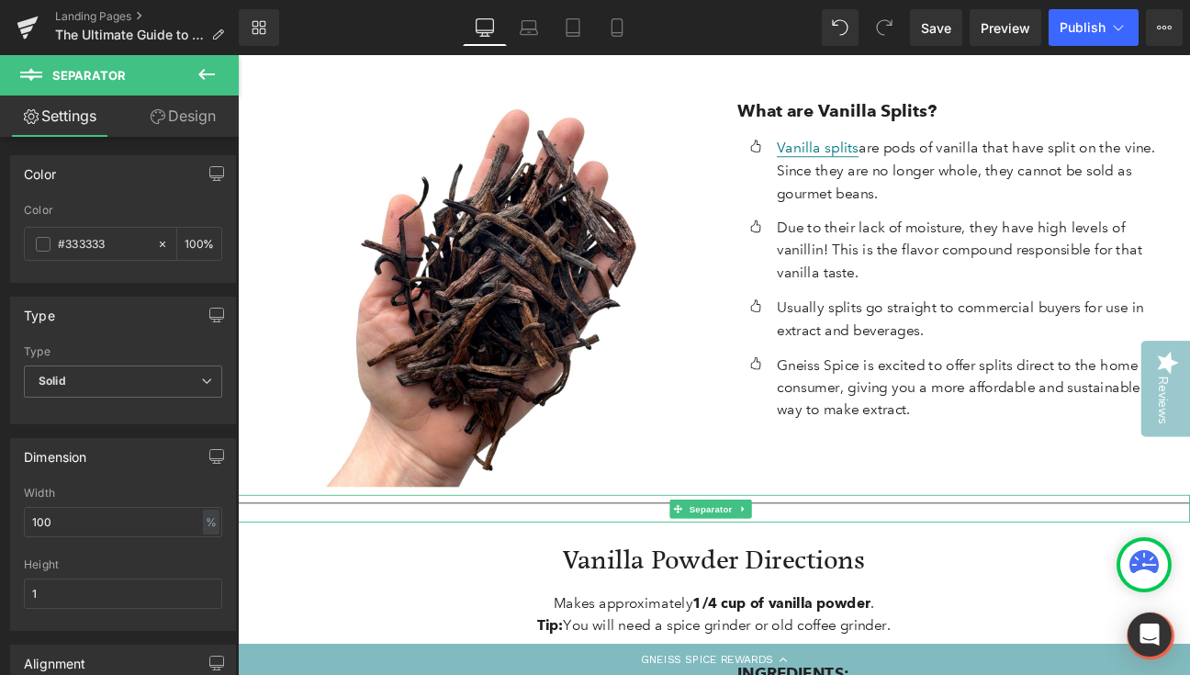
click at [546, 568] on div at bounding box center [793, 584] width 1111 height 32
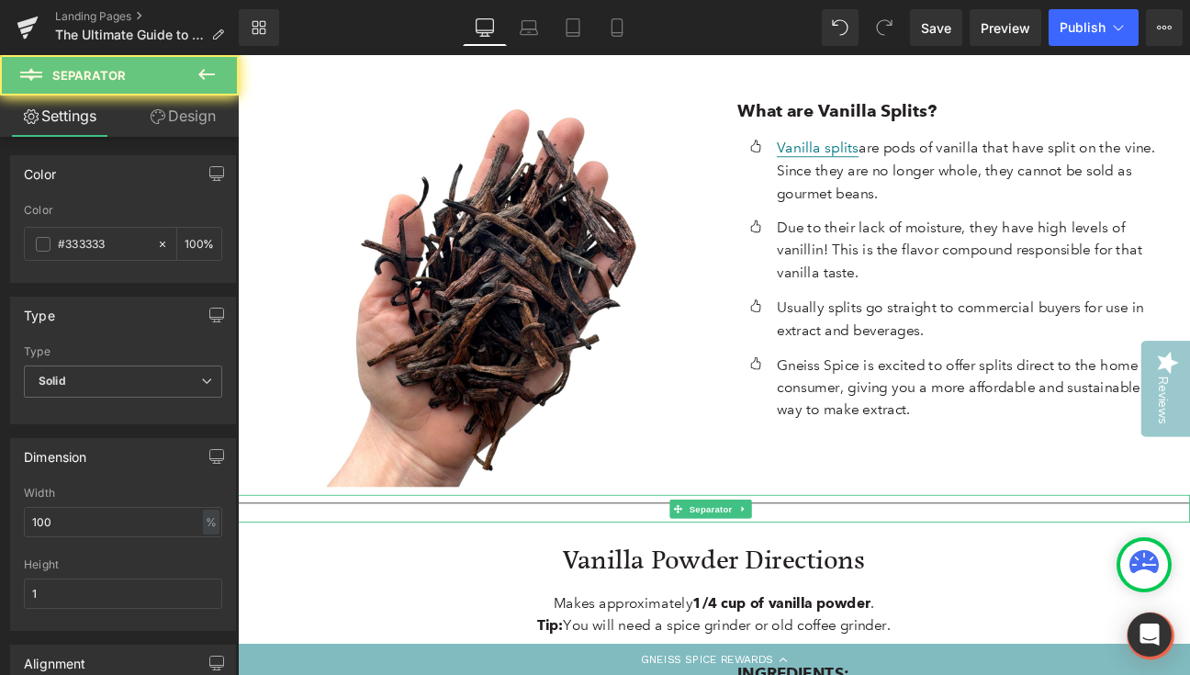
click at [546, 568] on div at bounding box center [793, 584] width 1111 height 32
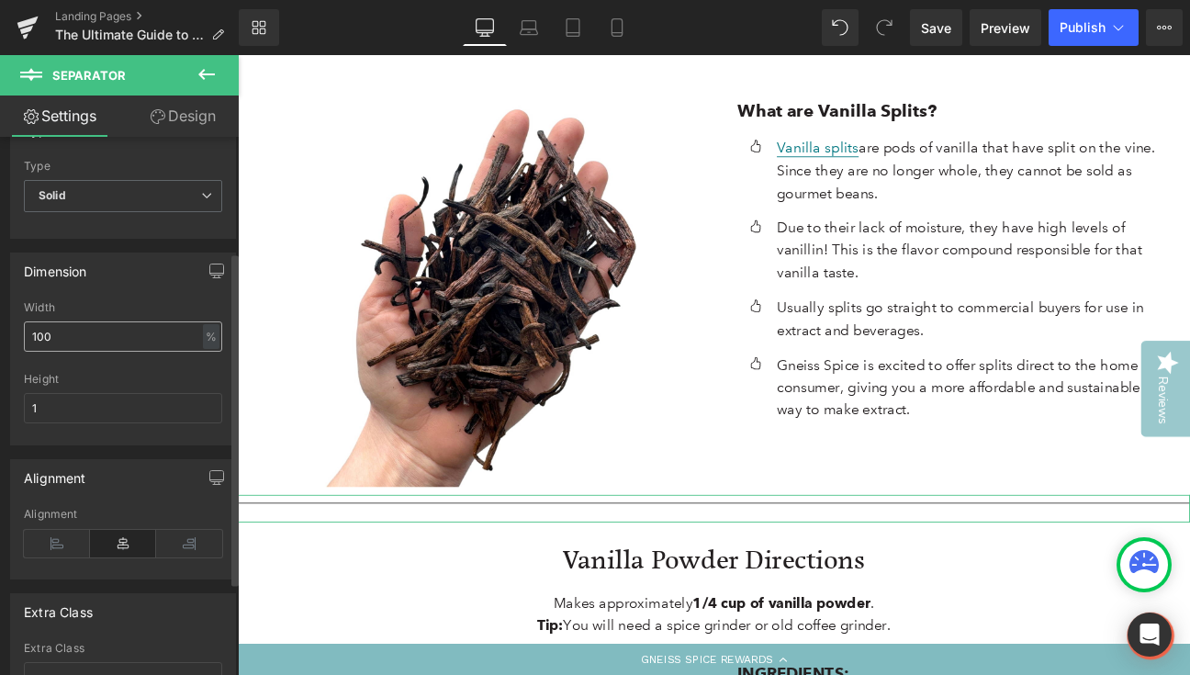
scroll to position [192, 0]
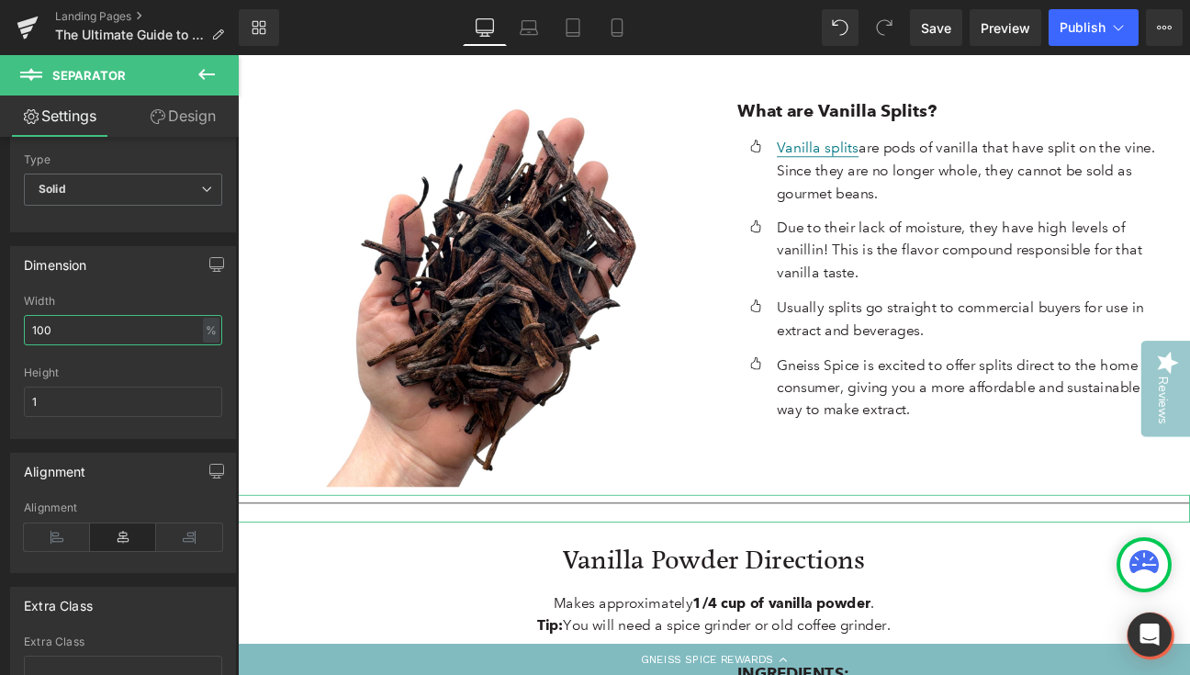
drag, startPoint x: 65, startPoint y: 327, endPoint x: -4, endPoint y: 314, distance: 70.1
click at [0, 314] on html "Separator You are previewing how the will restyle your page. You can not edit E…" at bounding box center [595, 337] width 1190 height 675
drag, startPoint x: 55, startPoint y: 328, endPoint x: 6, endPoint y: 322, distance: 49.9
click at [6, 322] on div "Dimension 90% Width 90 % % px 1px Height 1" at bounding box center [123, 335] width 247 height 207
type input "80"
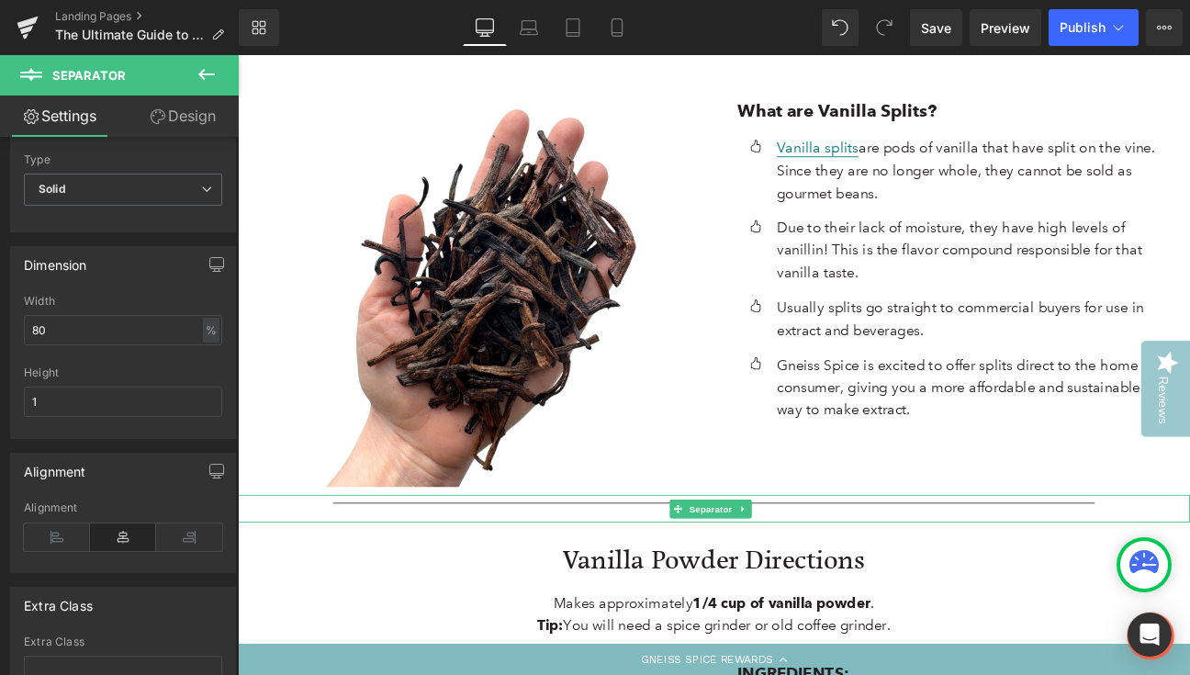
click at [550, 568] on div at bounding box center [793, 584] width 1111 height 32
click at [834, 574] on link at bounding box center [827, 585] width 19 height 22
click at [820, 579] on icon at bounding box center [819, 584] width 10 height 10
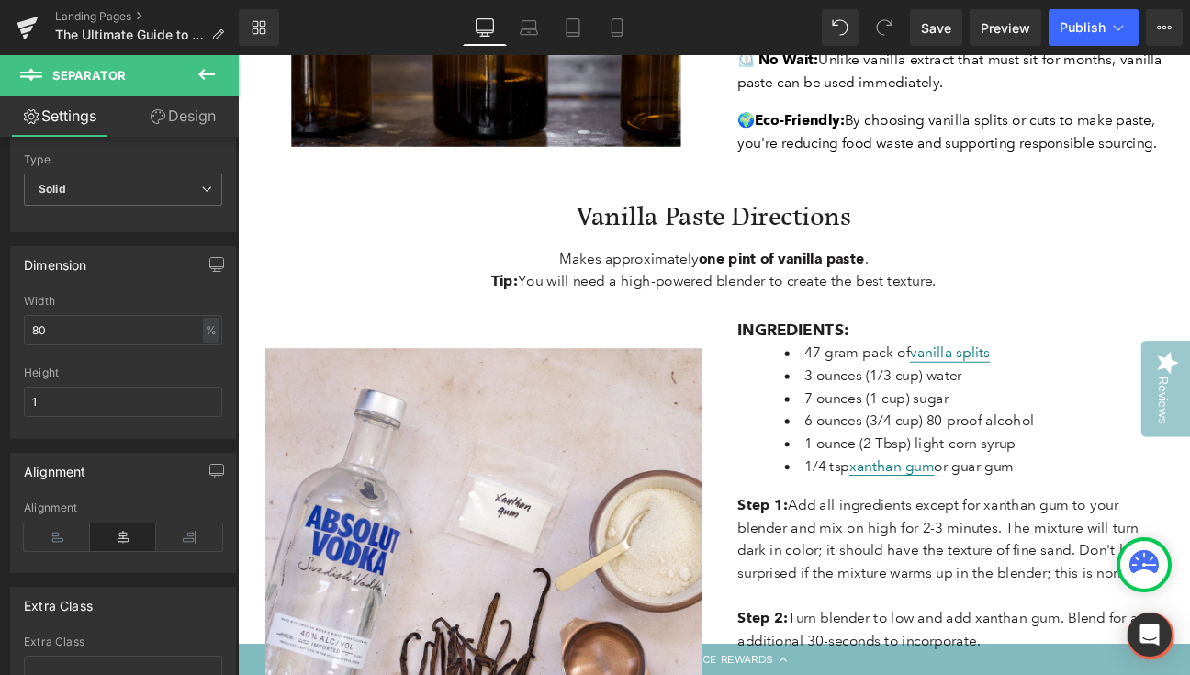
scroll to position [2624, 0]
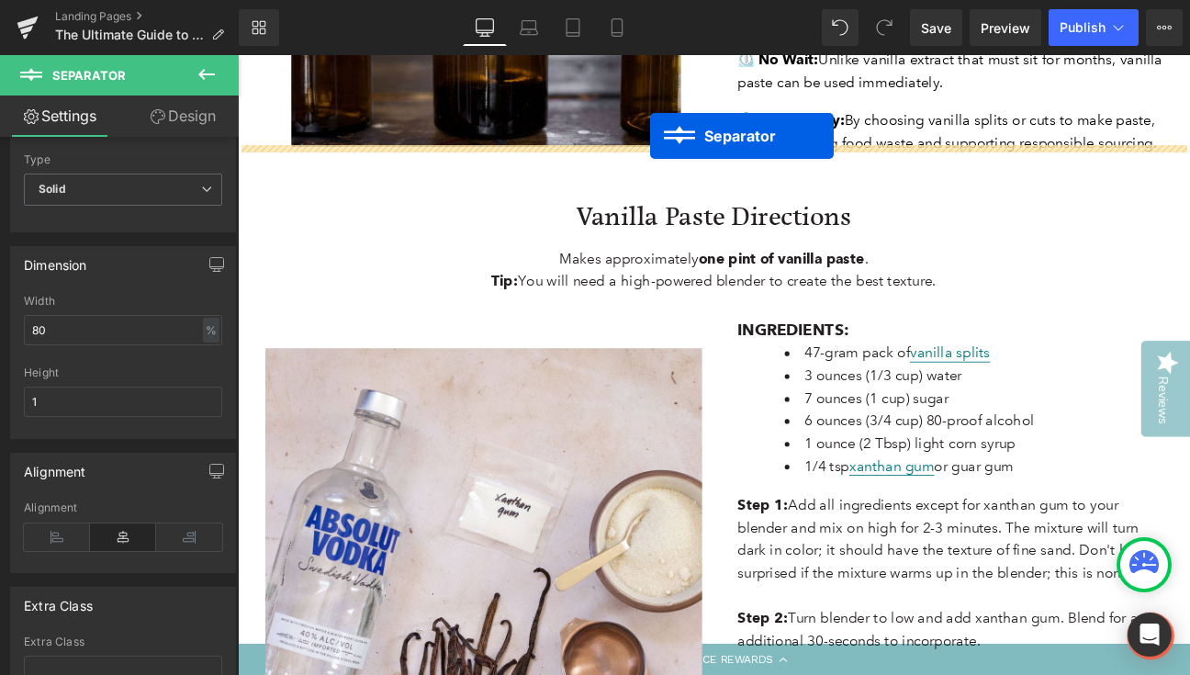
drag, startPoint x: 720, startPoint y: 267, endPoint x: 719, endPoint y: 150, distance: 117.6
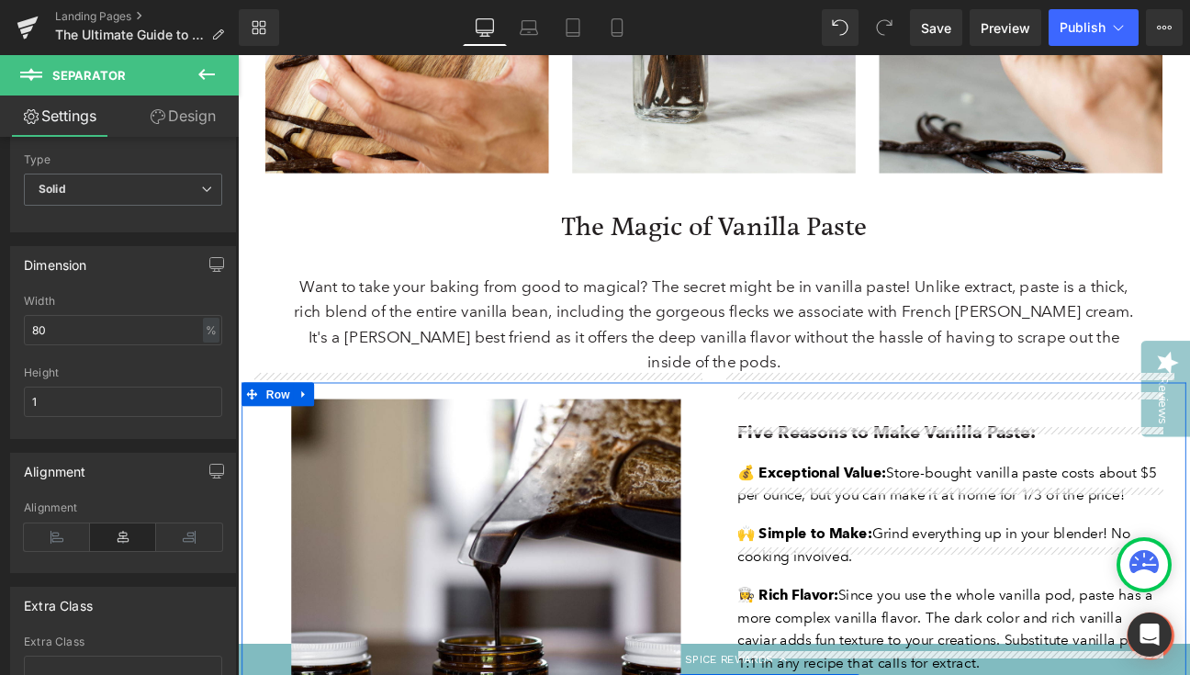
scroll to position [1841, 0]
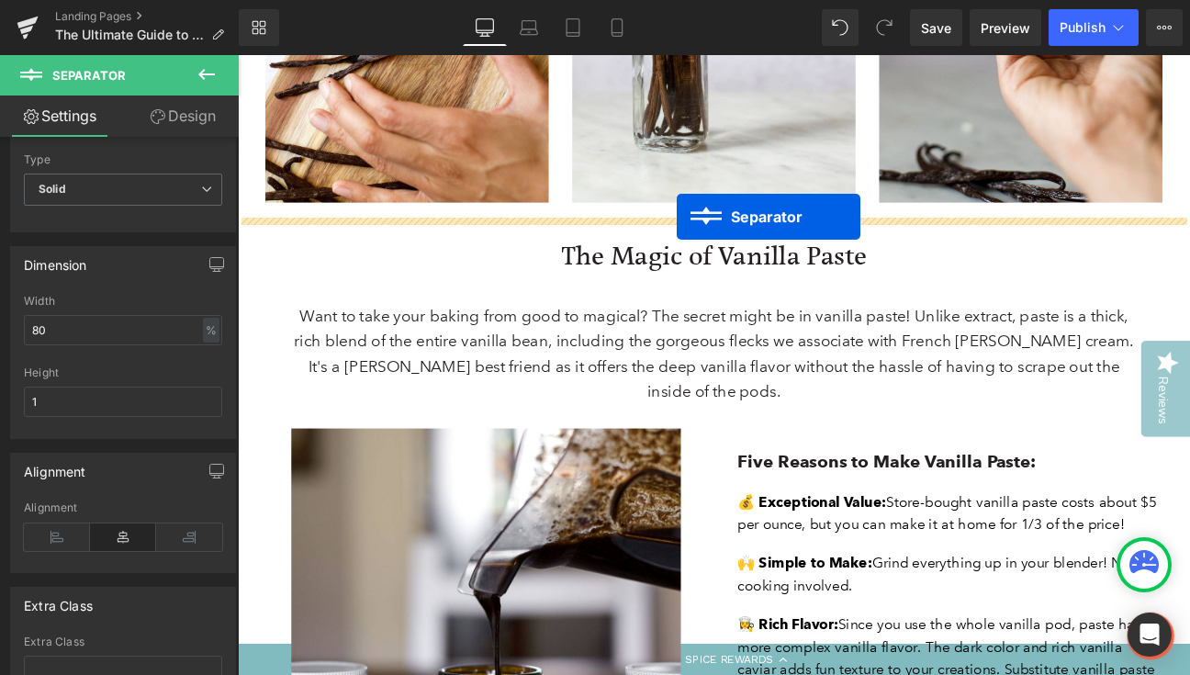
drag, startPoint x: 750, startPoint y: 364, endPoint x: 750, endPoint y: 243, distance: 120.3
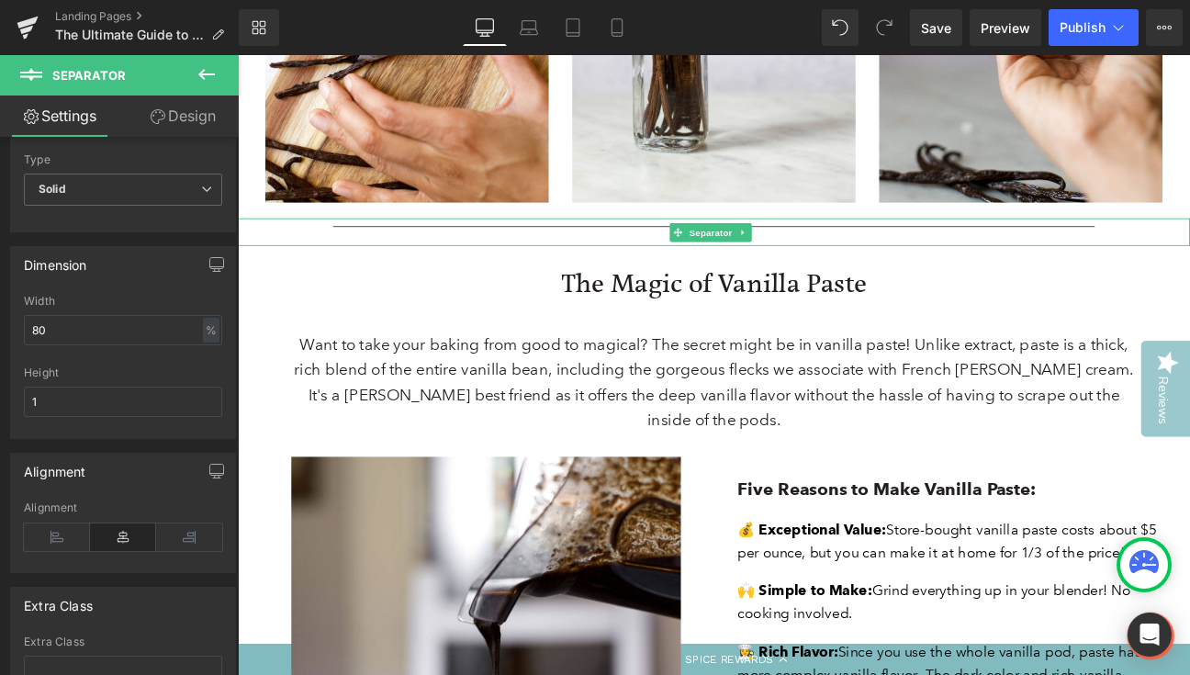
click at [1118, 263] on hr at bounding box center [793, 259] width 889 height 10
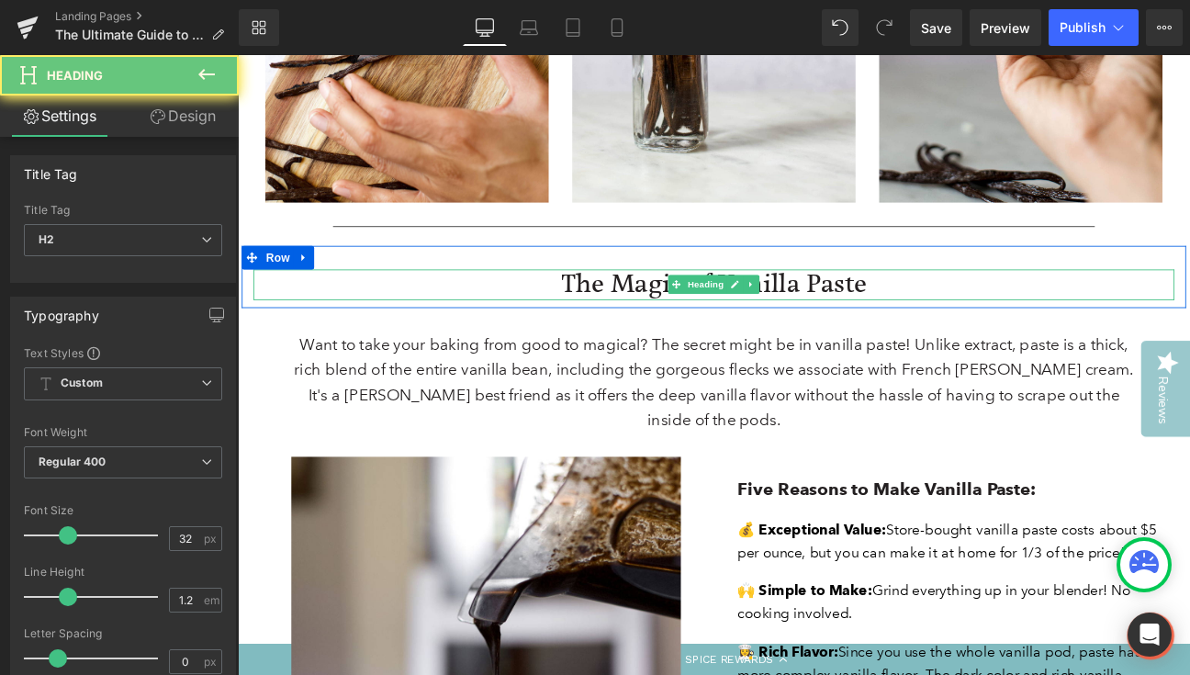
click at [1105, 320] on h2 "The Magic of Vanilla Paste" at bounding box center [793, 322] width 1075 height 35
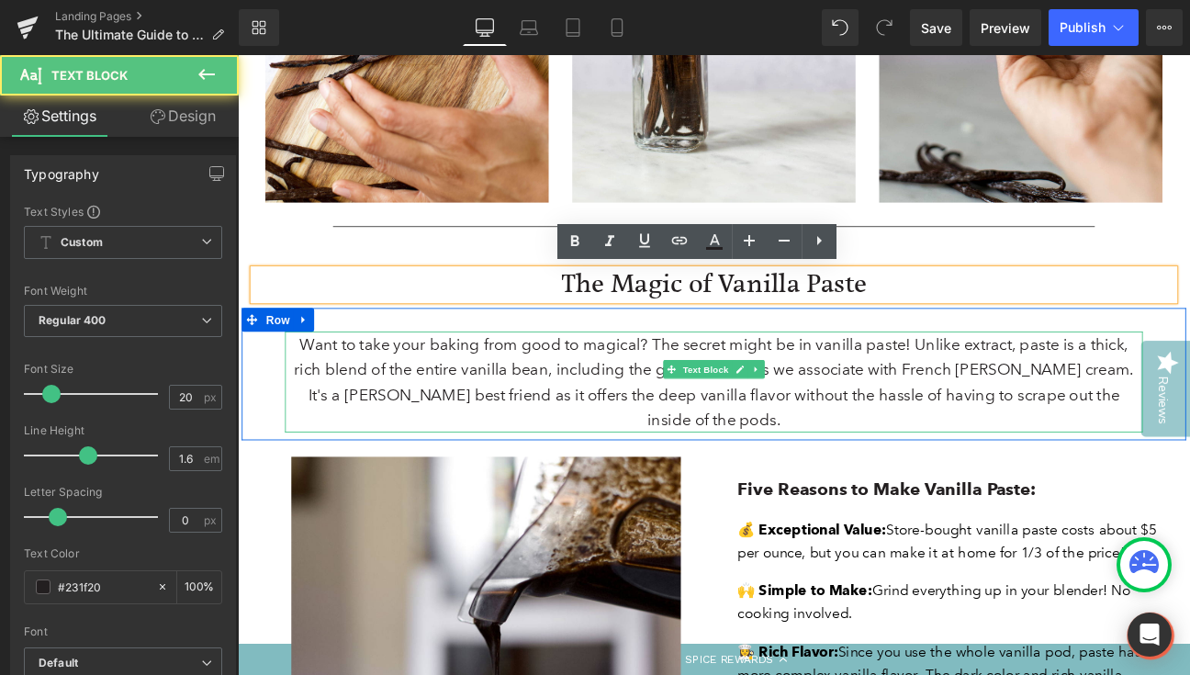
click at [1088, 415] on p "Want to take your baking from good to magical? The secret might be in vanilla p…" at bounding box center [793, 436] width 1001 height 118
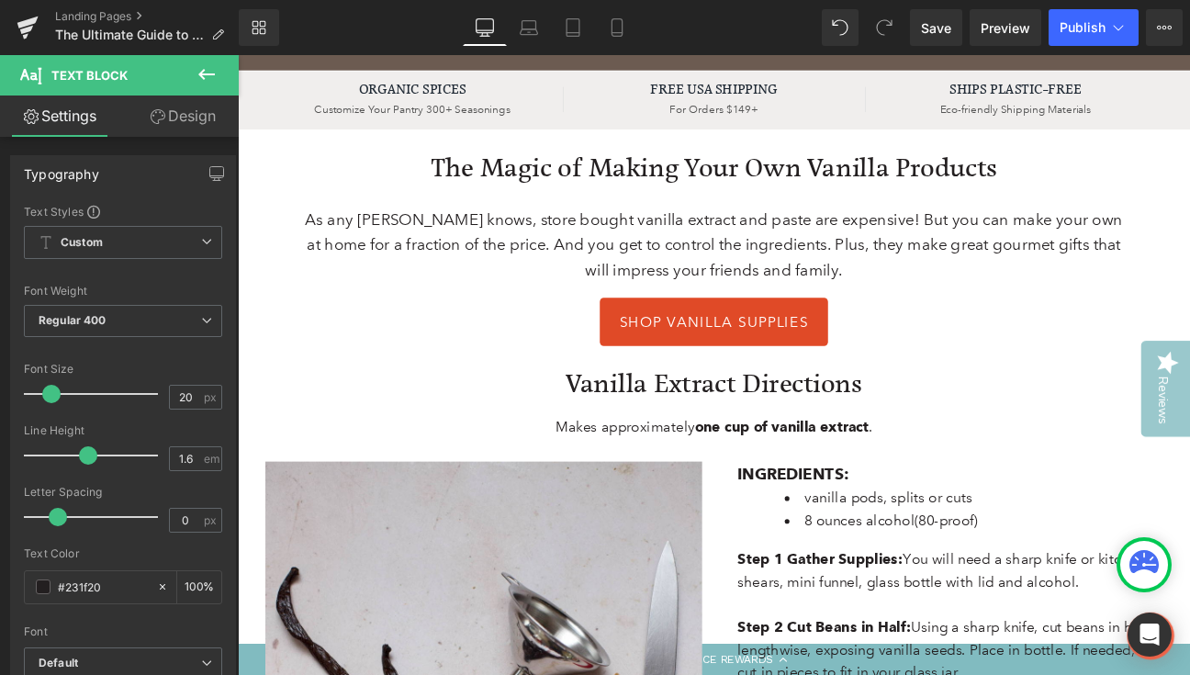
scroll to position [228, 0]
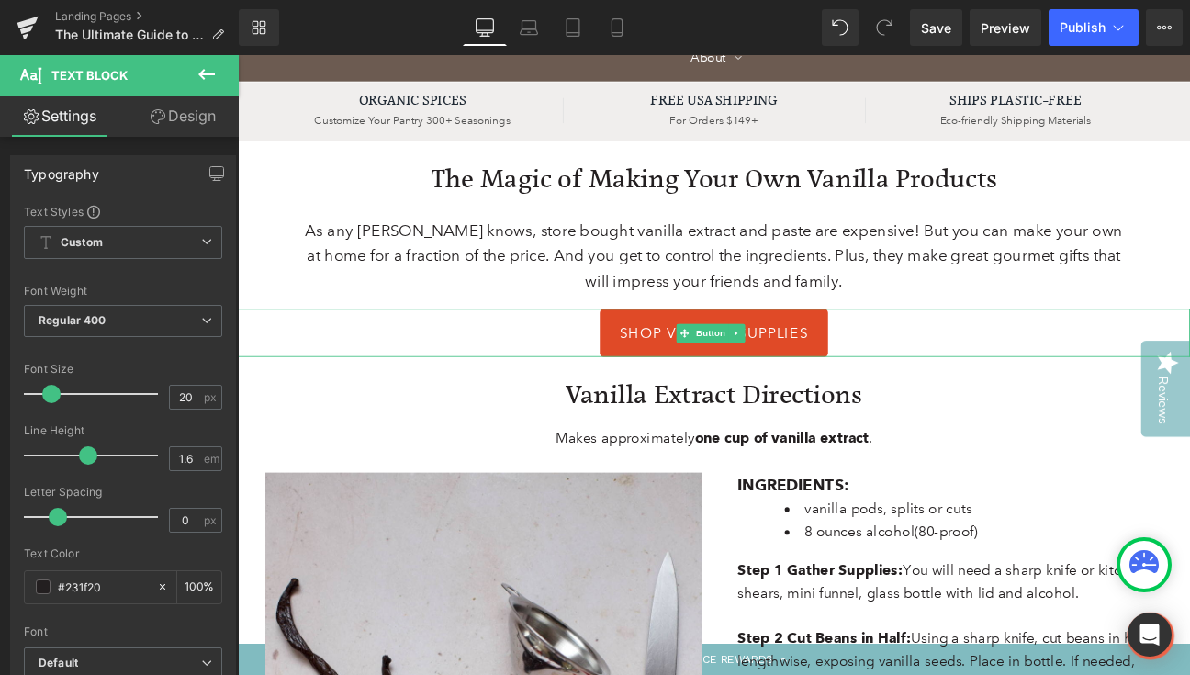
click at [757, 380] on icon at bounding box center [759, 380] width 10 height 10
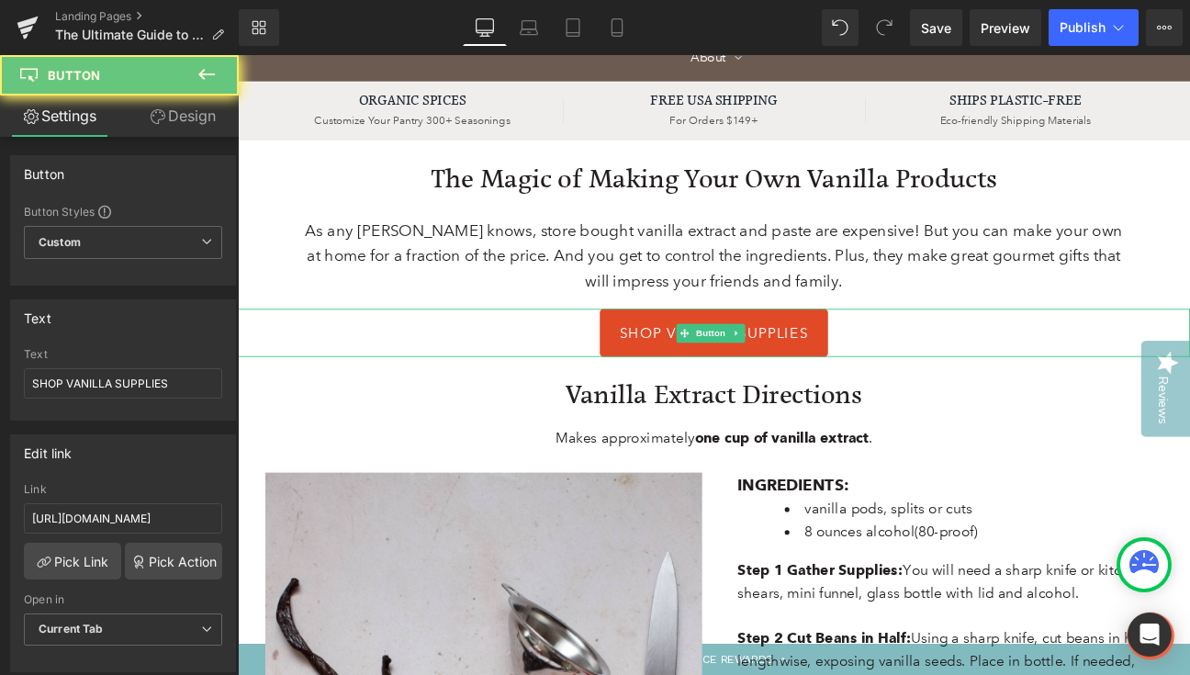
click at [713, 380] on span "SHOP VANILLA SUPPLIES" at bounding box center [793, 380] width 220 height 17
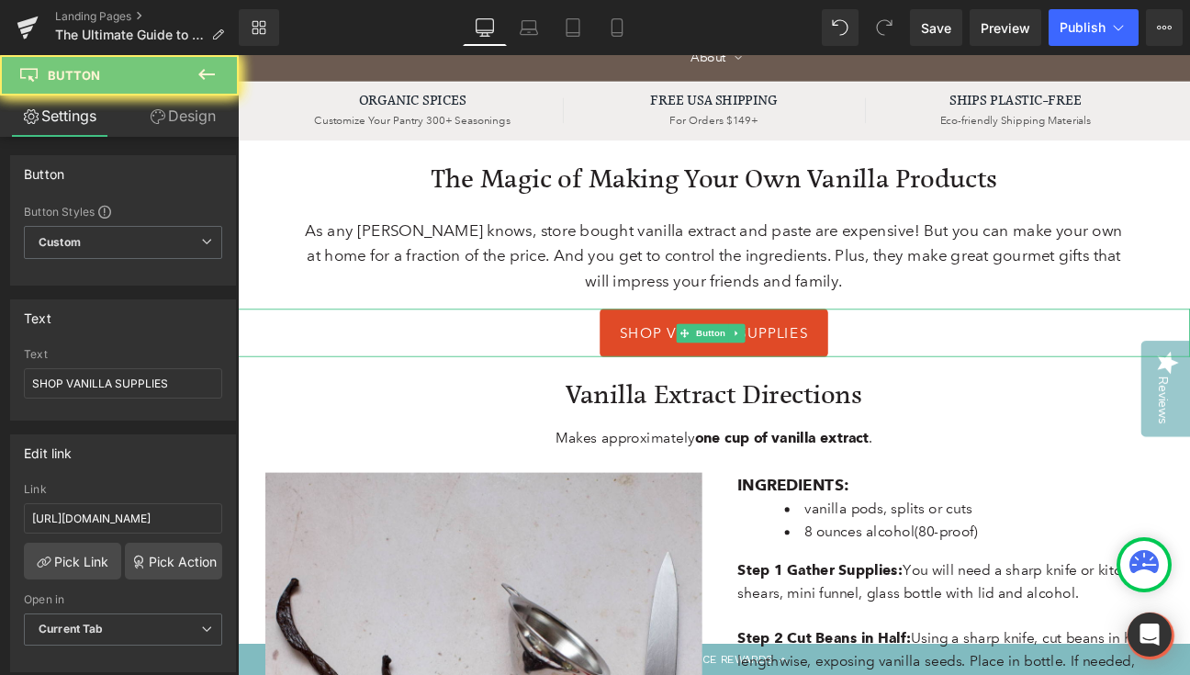
click at [713, 380] on span "SHOP VANILLA SUPPLIES" at bounding box center [793, 380] width 220 height 17
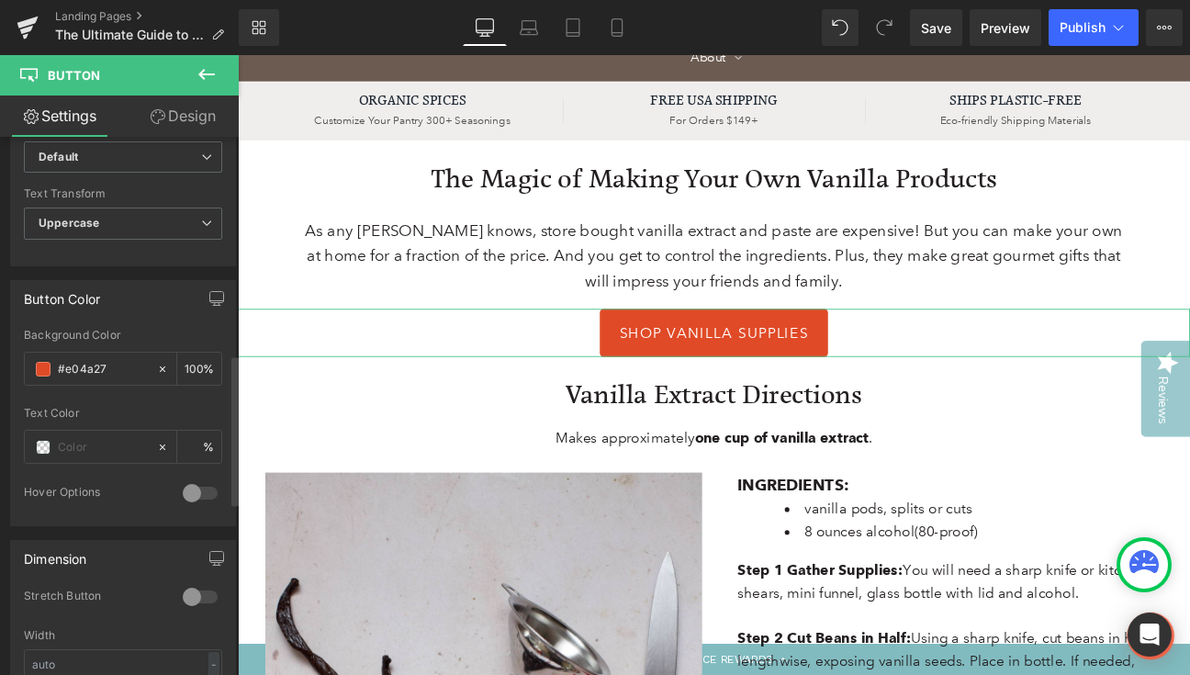
scroll to position [802, 0]
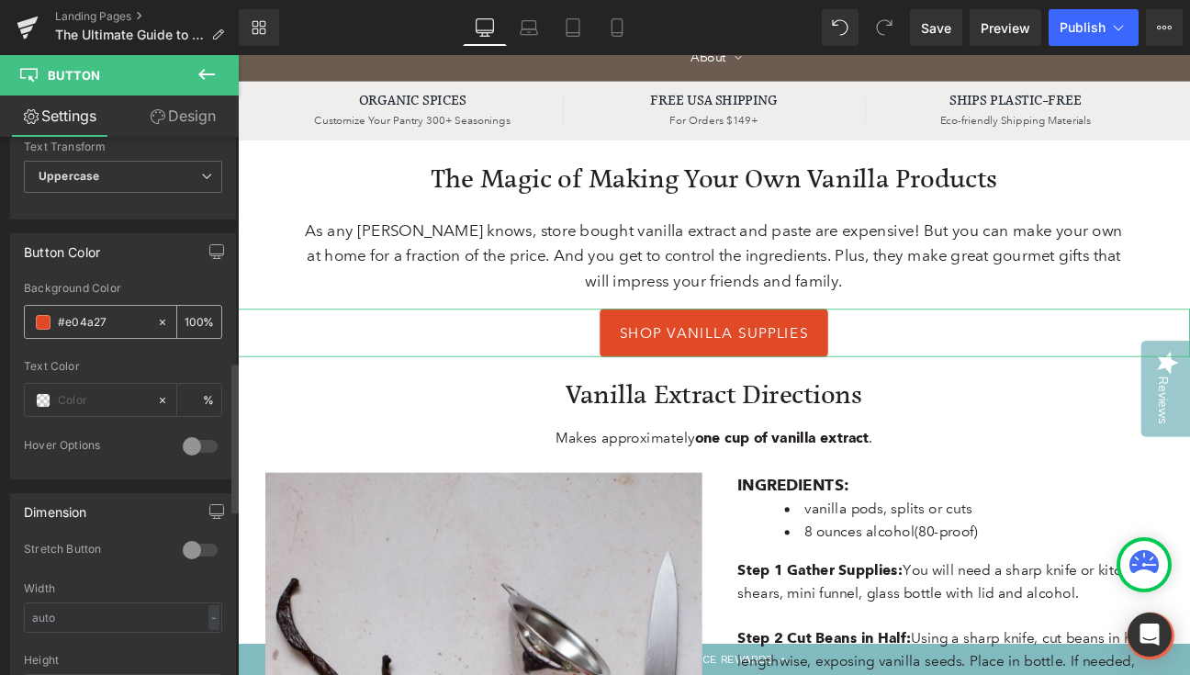
click at [104, 312] on input "#e04a27" at bounding box center [103, 322] width 90 height 20
click at [83, 318] on input "#e04a27" at bounding box center [103, 322] width 90 height 20
click at [41, 318] on span at bounding box center [43, 322] width 15 height 15
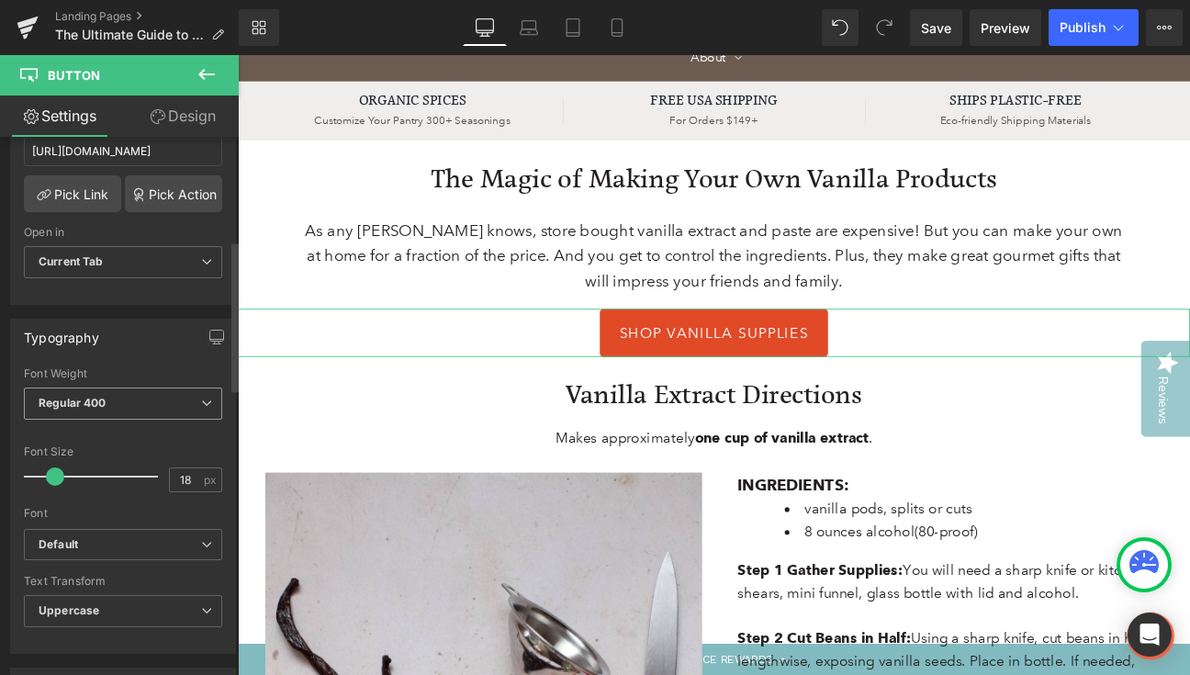
scroll to position [366, 0]
click at [72, 478] on div at bounding box center [95, 478] width 125 height 37
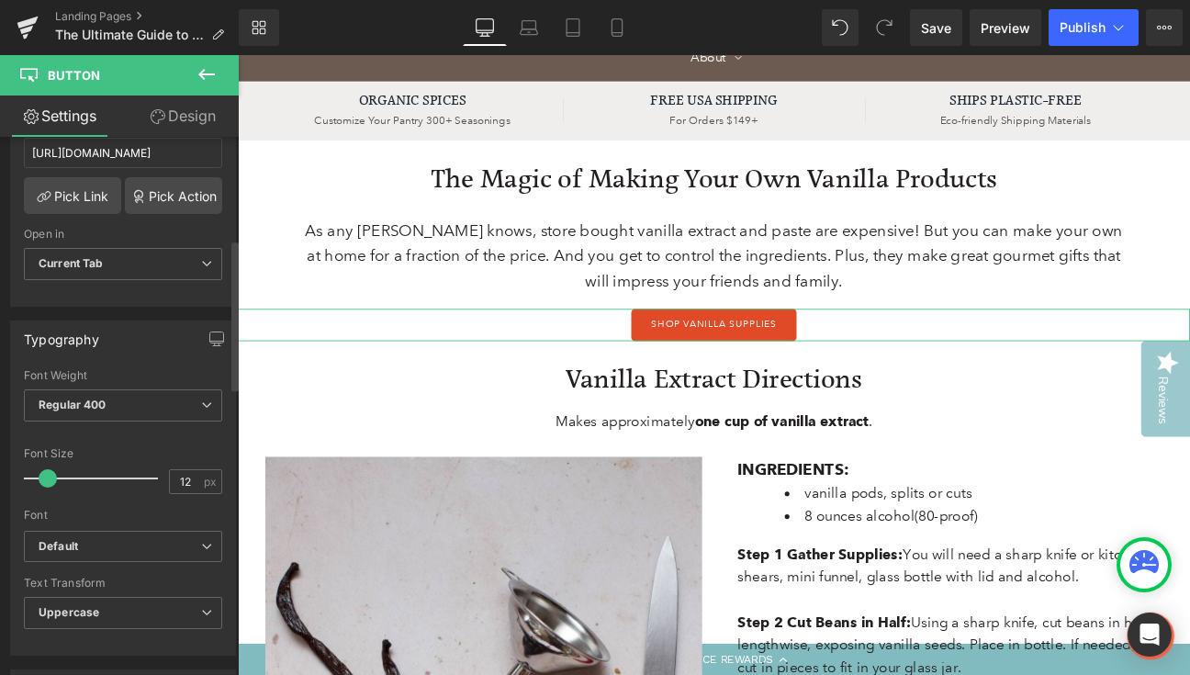
click at [47, 476] on div at bounding box center [95, 478] width 125 height 37
type input "26"
click at [63, 476] on div at bounding box center [95, 478] width 125 height 37
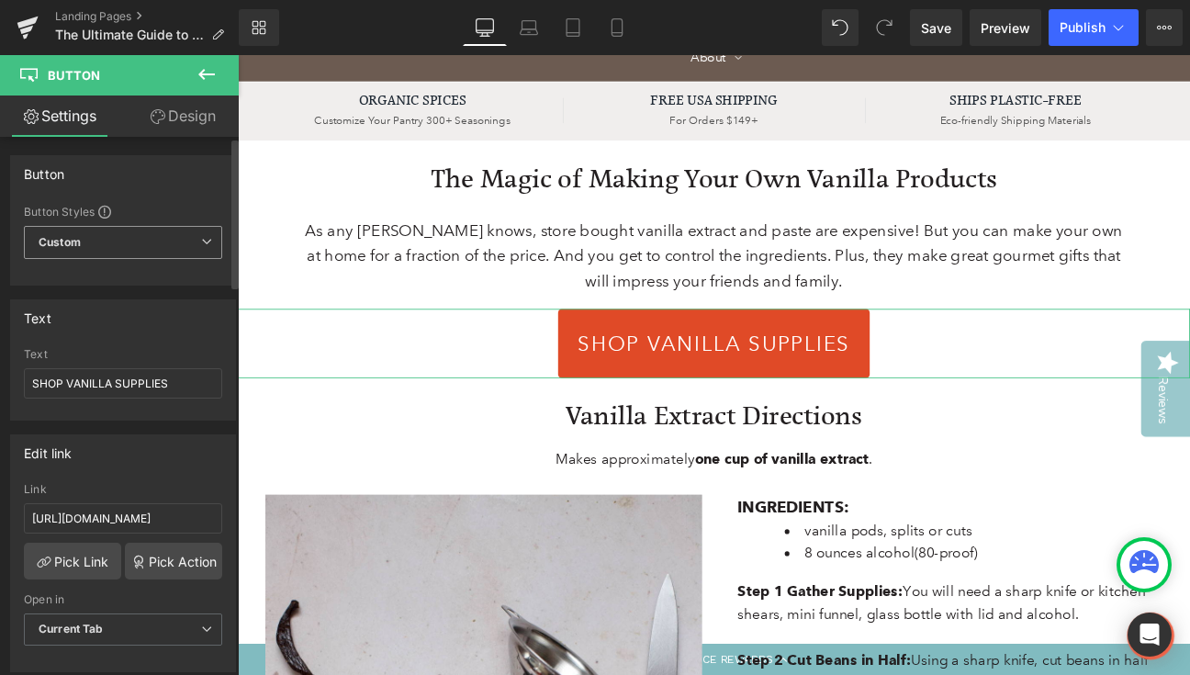
scroll to position [0, 0]
click at [179, 112] on link "Design" at bounding box center [182, 116] width 119 height 41
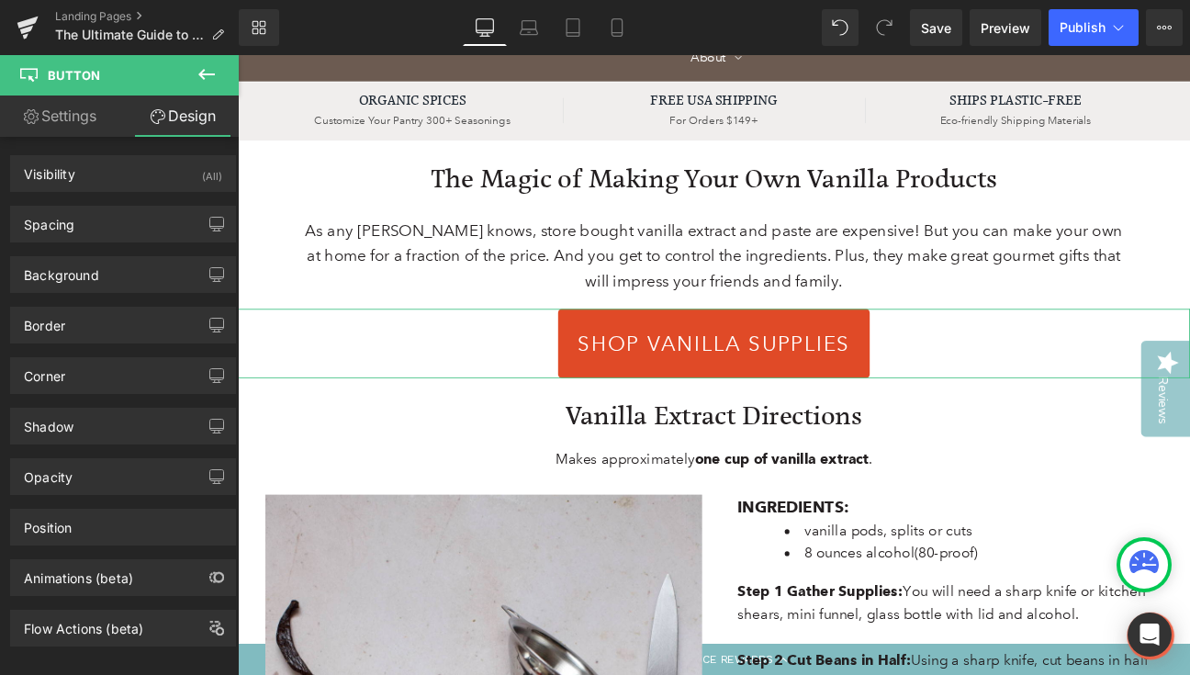
type input "0"
type input "31.200001"
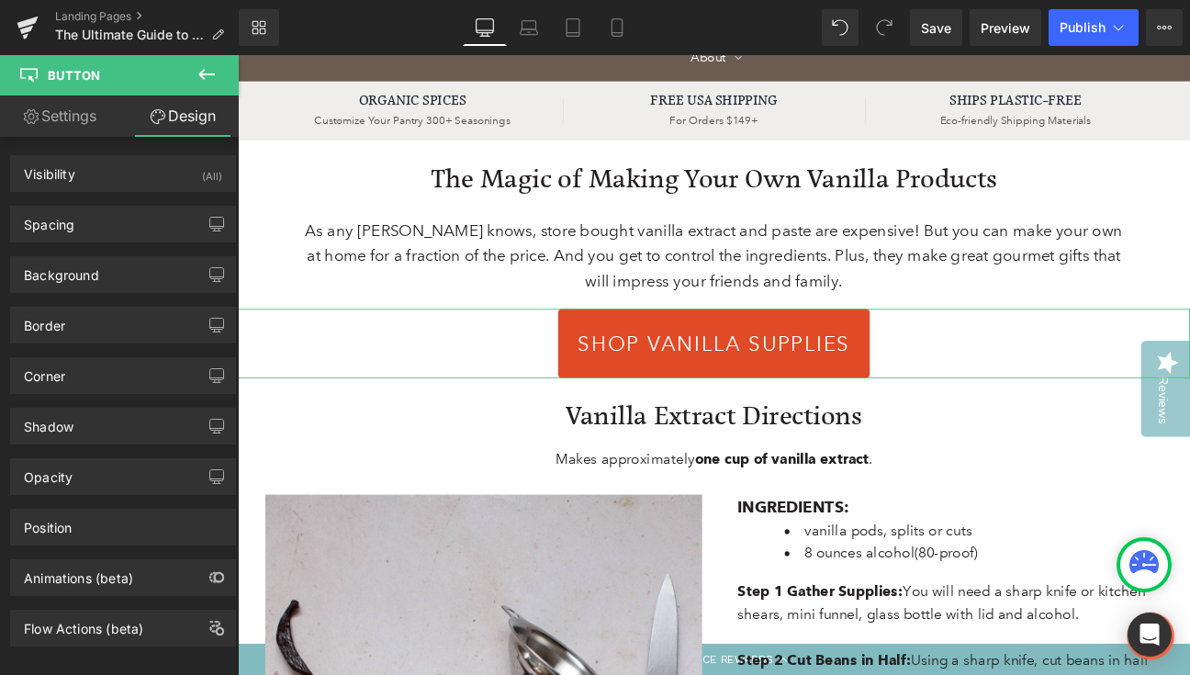
type input "25"
type input "31.200001"
type input "25"
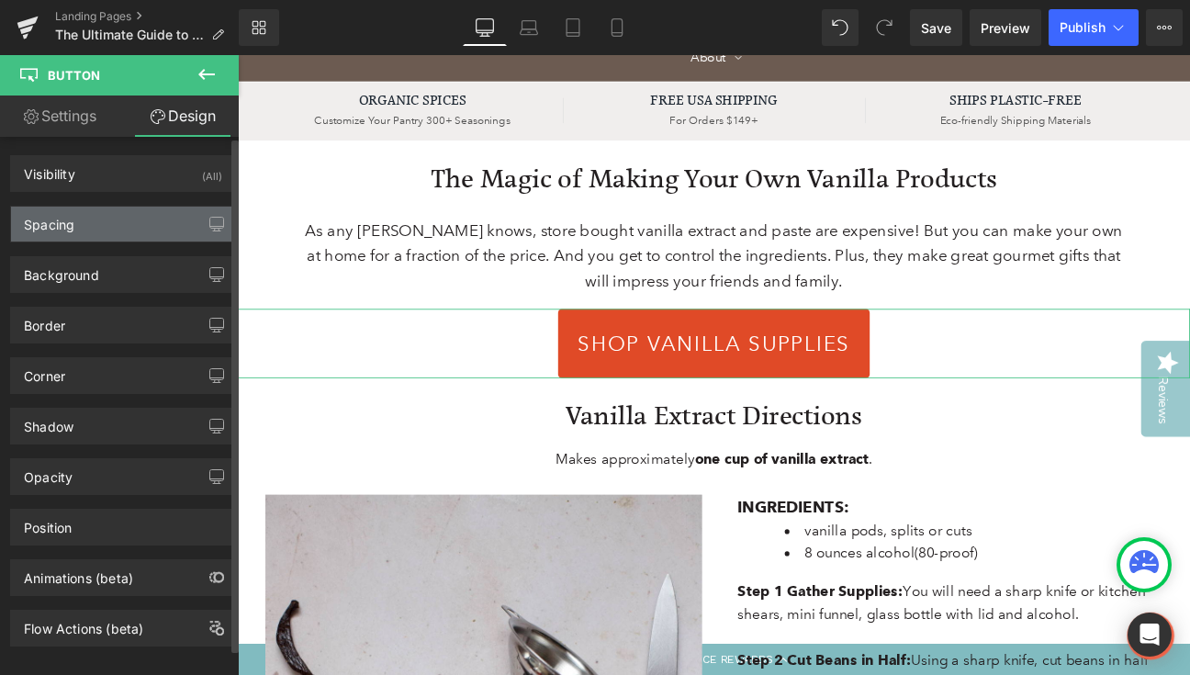
click at [128, 209] on div "Spacing" at bounding box center [123, 224] width 224 height 35
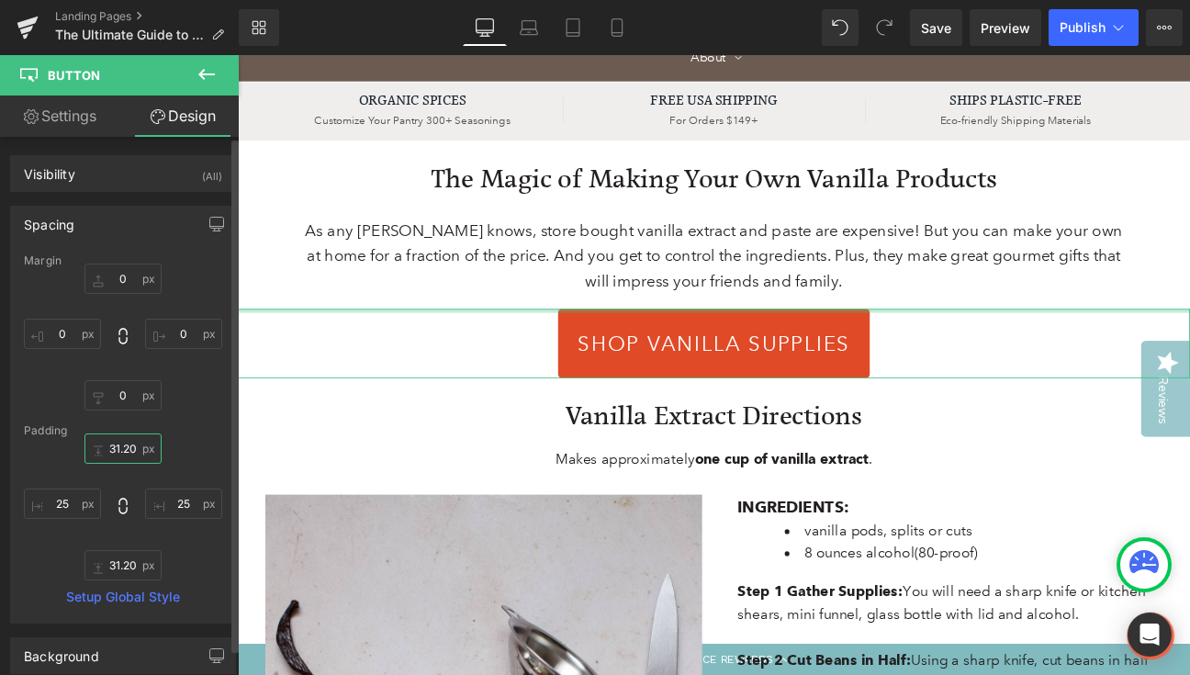
click at [123, 448] on input "31.200001" at bounding box center [122, 448] width 77 height 30
click at [112, 448] on input "31.200001" at bounding box center [122, 448] width 77 height 30
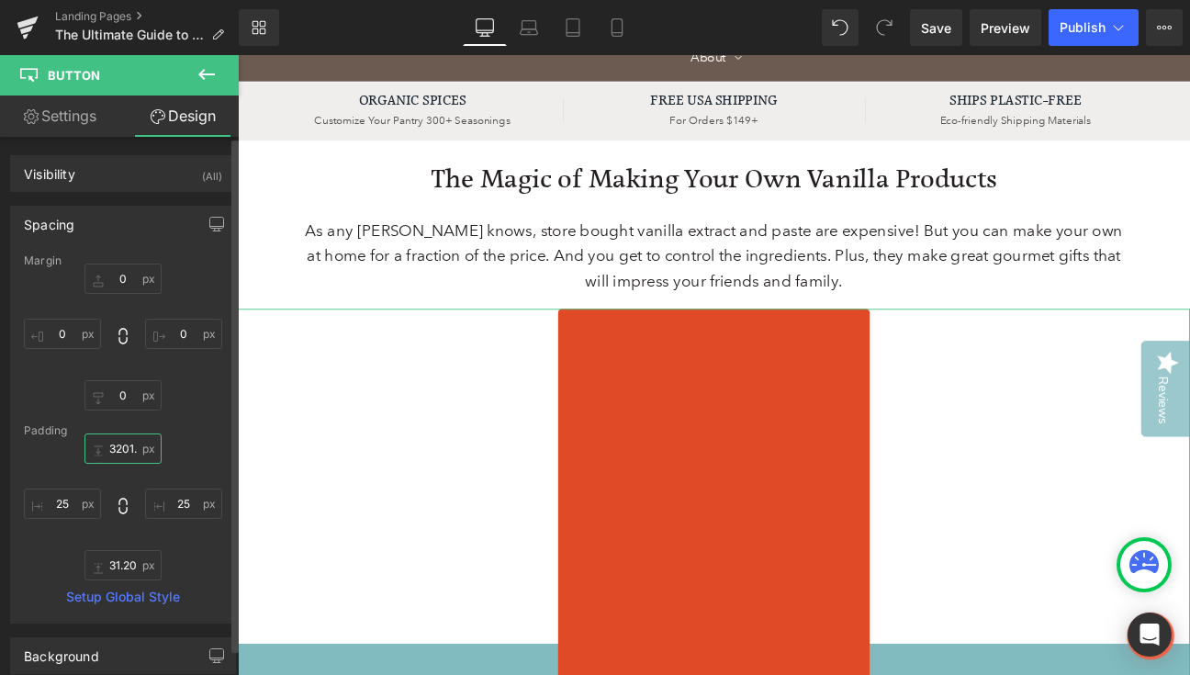
click at [112, 448] on input "3201.200001" at bounding box center [122, 448] width 77 height 30
click at [131, 439] on input "3201.200001" at bounding box center [122, 448] width 77 height 30
click at [131, 457] on input "3201.200001" at bounding box center [122, 448] width 77 height 30
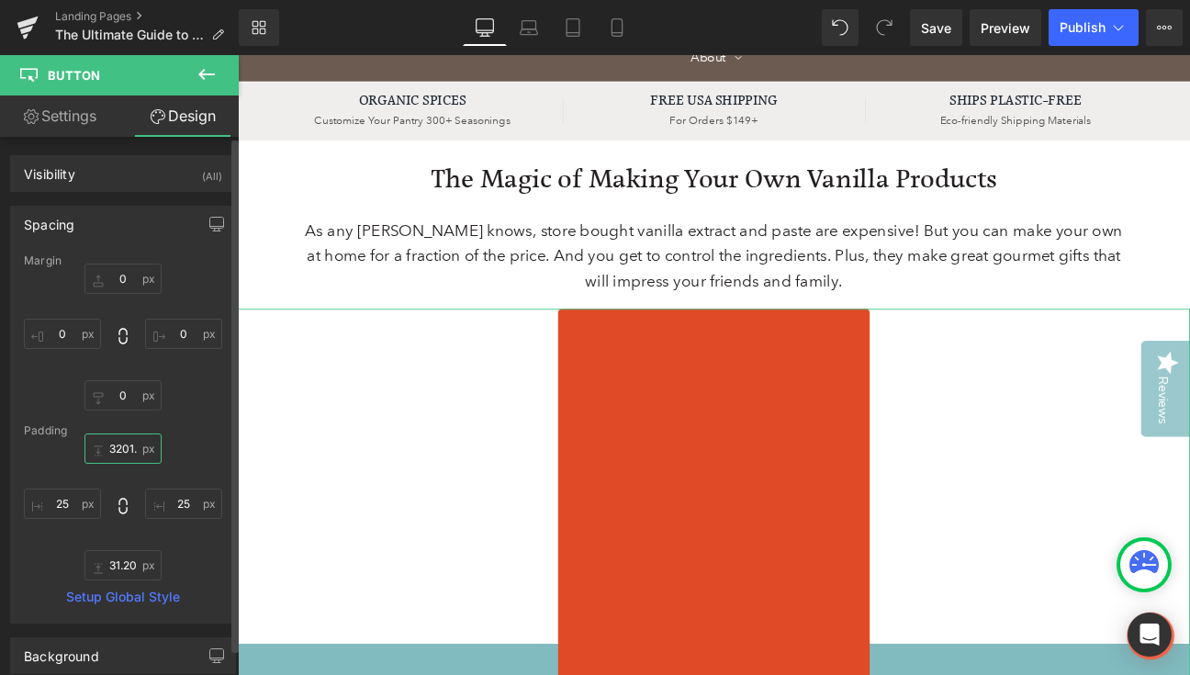
click at [131, 447] on input "3201.200001" at bounding box center [122, 448] width 77 height 30
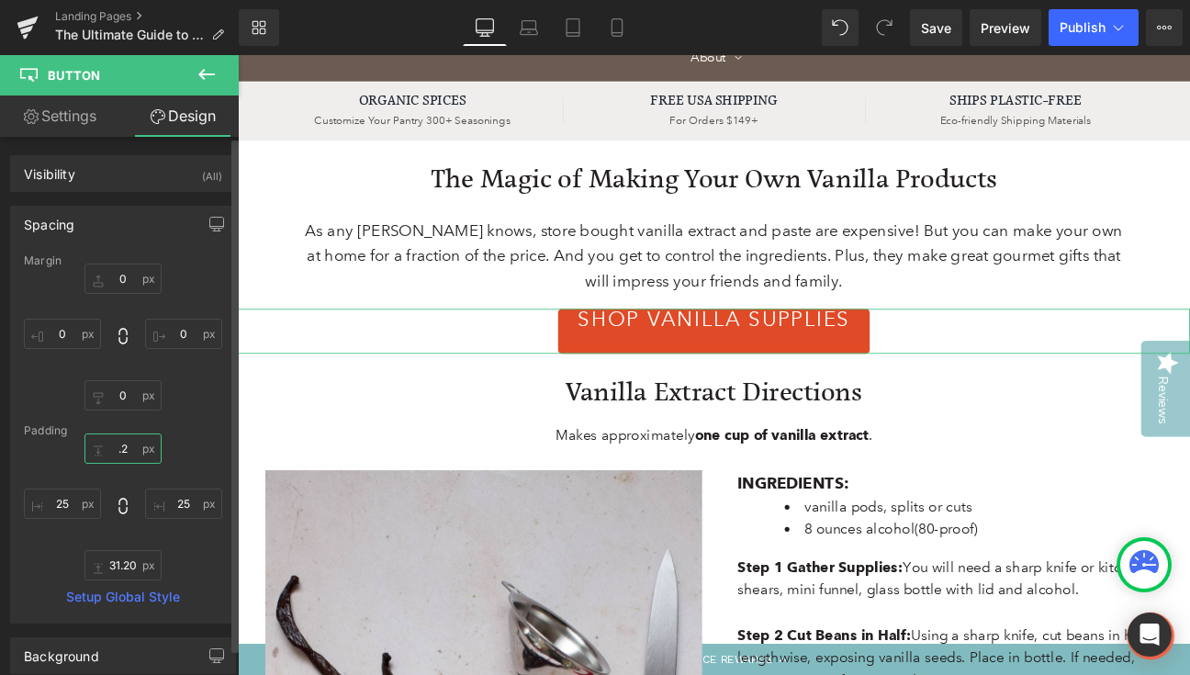
type input "."
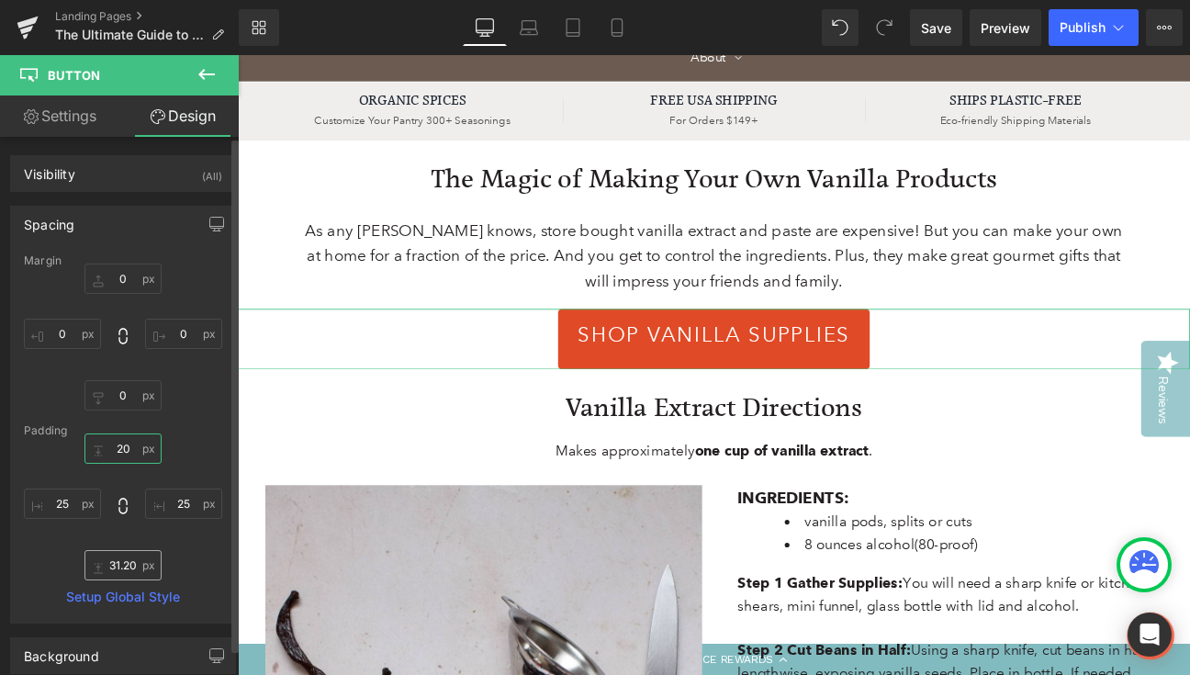
type input "20"
click at [123, 565] on input "31.200001" at bounding box center [122, 565] width 77 height 30
drag, startPoint x: 118, startPoint y: 562, endPoint x: 87, endPoint y: 562, distance: 30.3
click at [87, 562] on input "31.200001" at bounding box center [122, 565] width 77 height 30
click at [121, 565] on input "31.200001" at bounding box center [122, 565] width 77 height 30
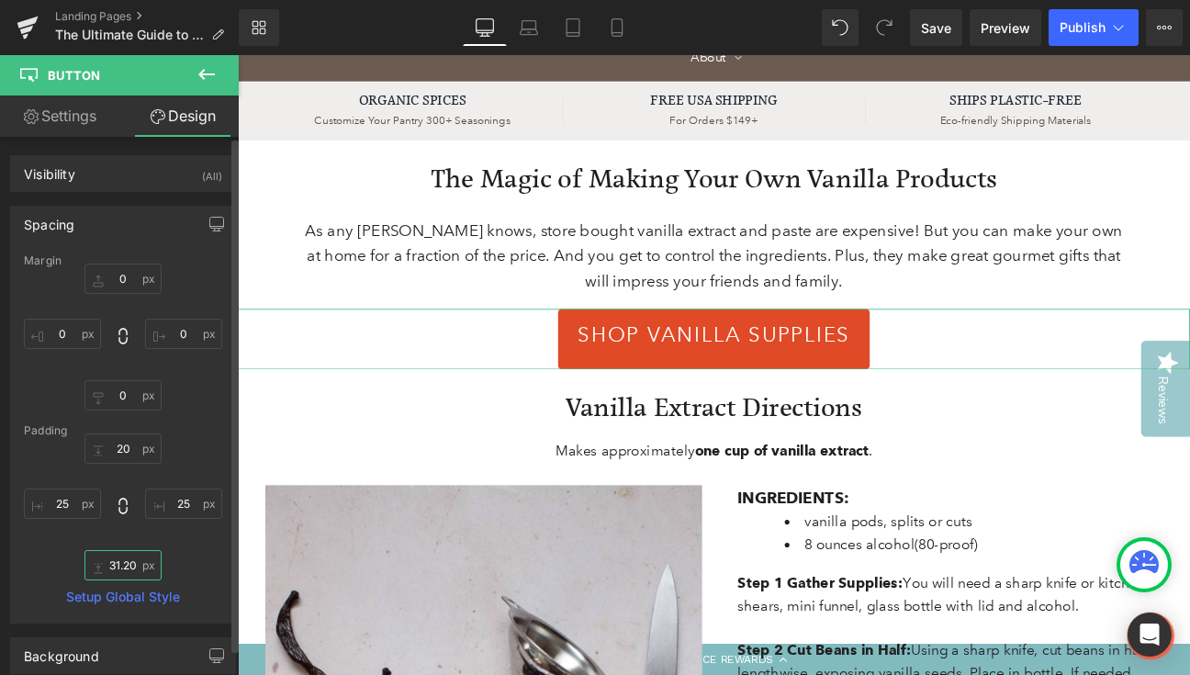
click at [121, 565] on input "31.200001" at bounding box center [122, 565] width 77 height 30
click at [128, 565] on input "31.200001" at bounding box center [122, 565] width 77 height 30
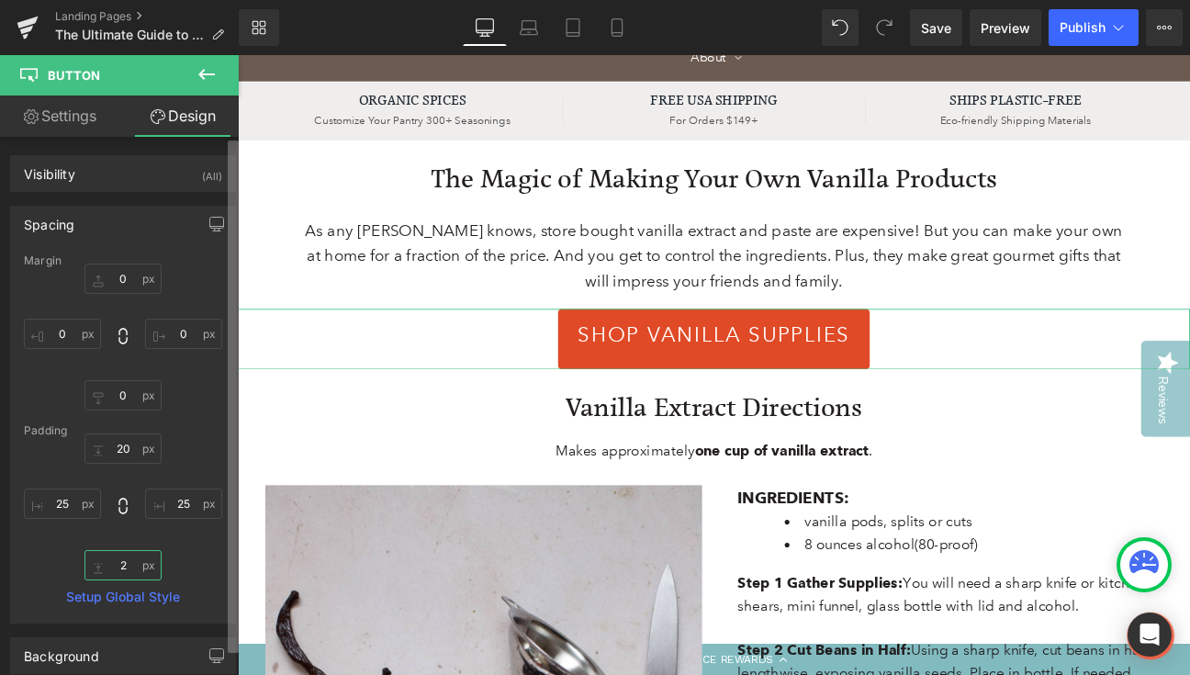
type input "20"
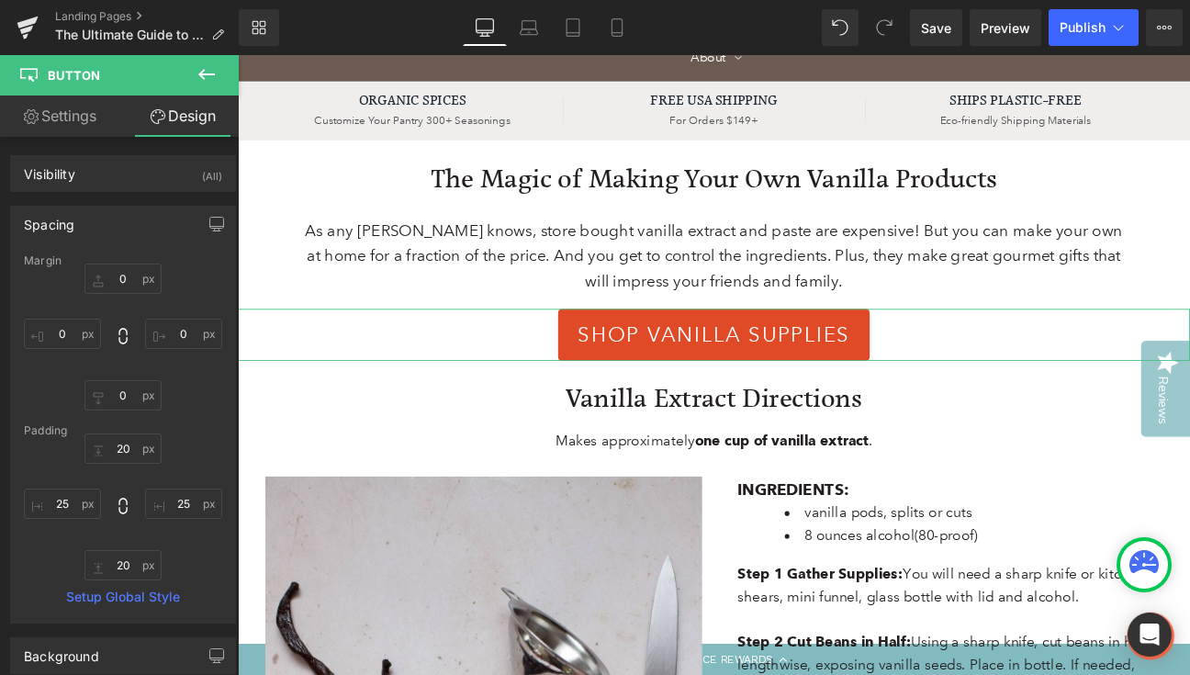
click at [69, 116] on link "Settings" at bounding box center [59, 116] width 119 height 41
type input "100"
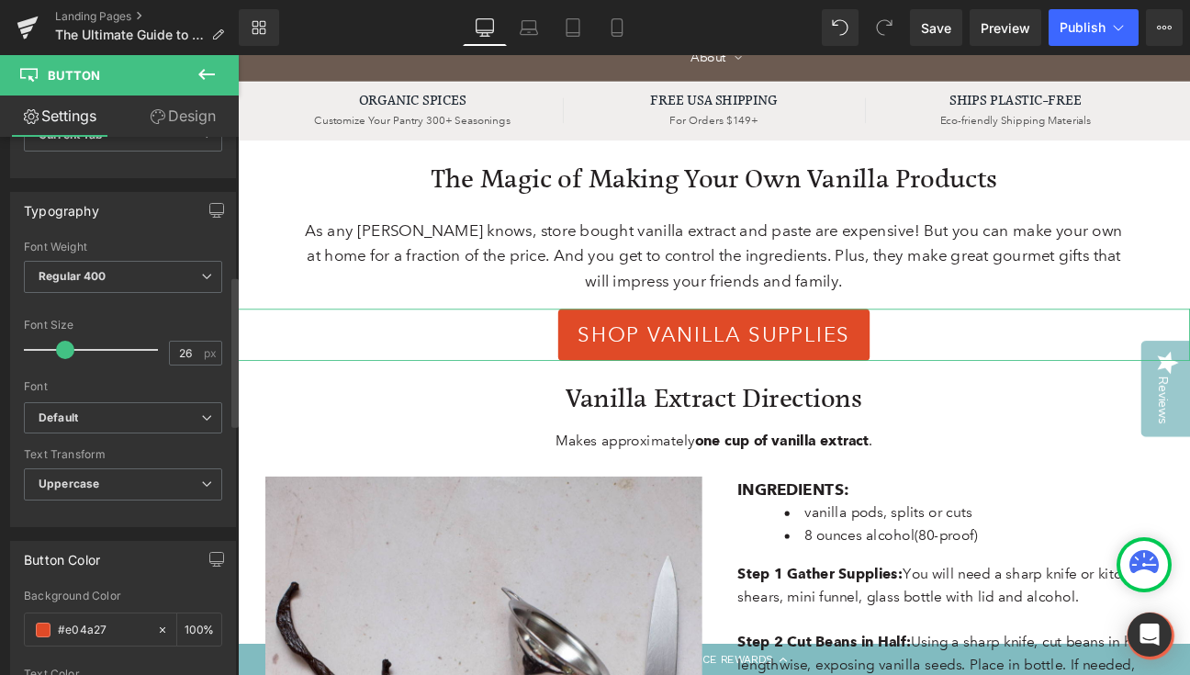
scroll to position [495, 0]
click at [84, 276] on b "Regular 400" at bounding box center [73, 275] width 68 height 14
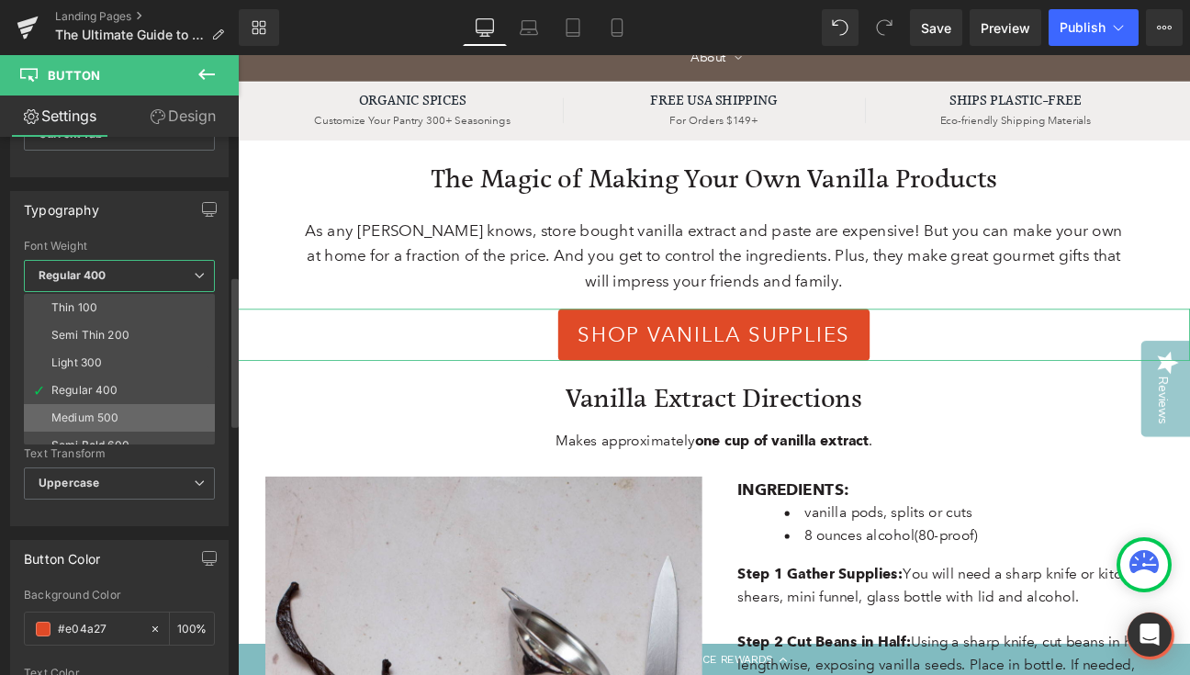
click at [80, 411] on div "Medium 500" at bounding box center [84, 417] width 67 height 13
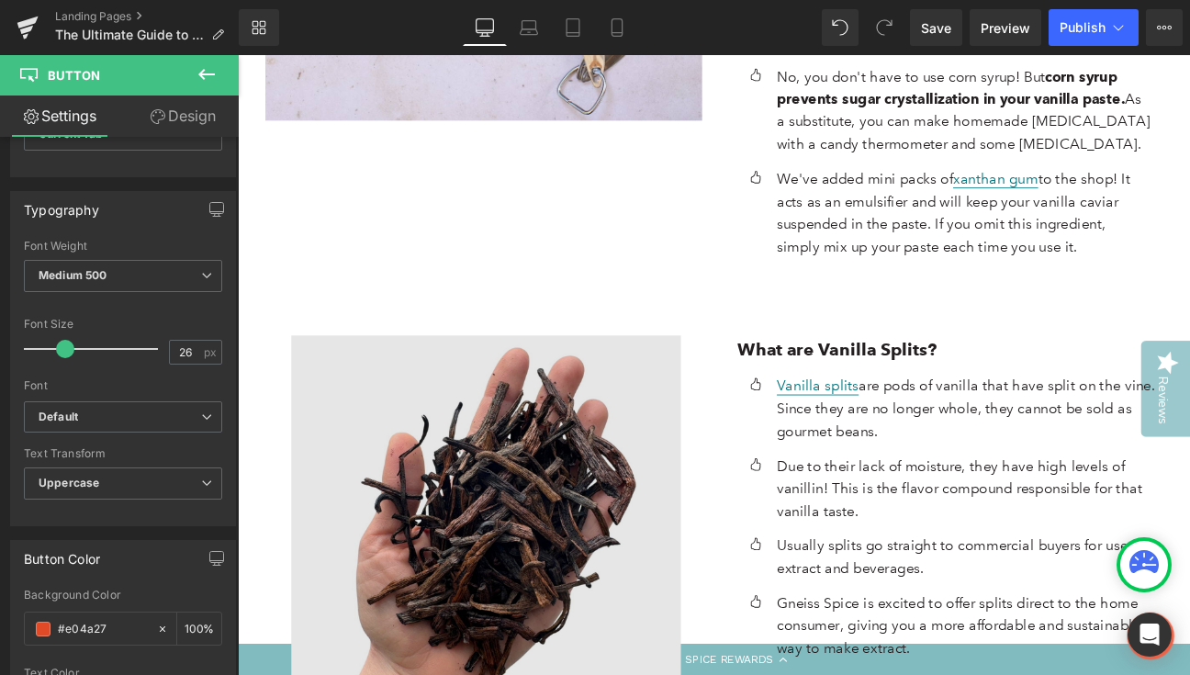
scroll to position [3699, 0]
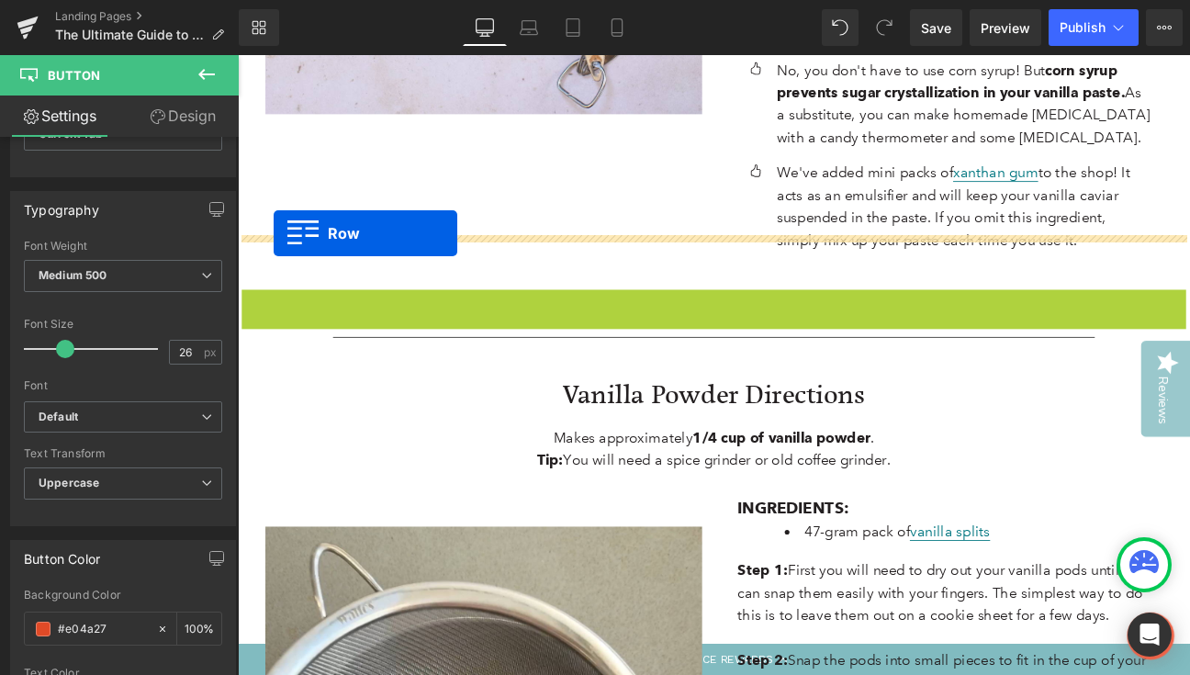
drag, startPoint x: 250, startPoint y: 282, endPoint x: 280, endPoint y: 263, distance: 35.9
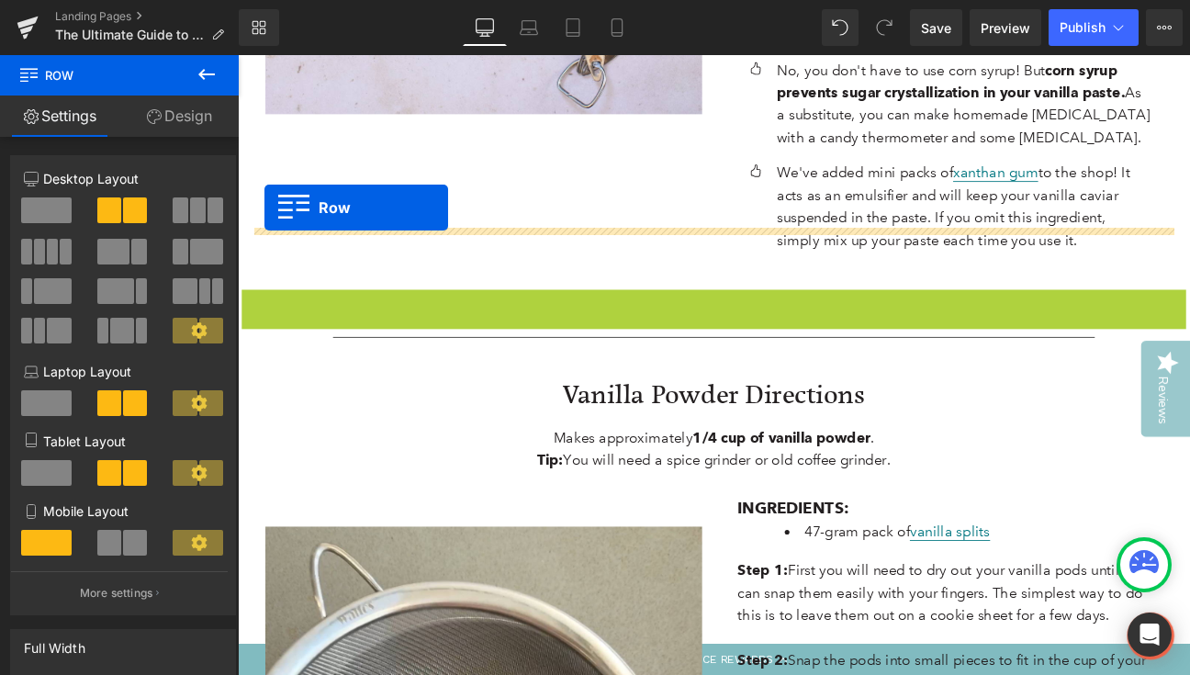
drag, startPoint x: 251, startPoint y: 279, endPoint x: 269, endPoint y: 232, distance: 50.3
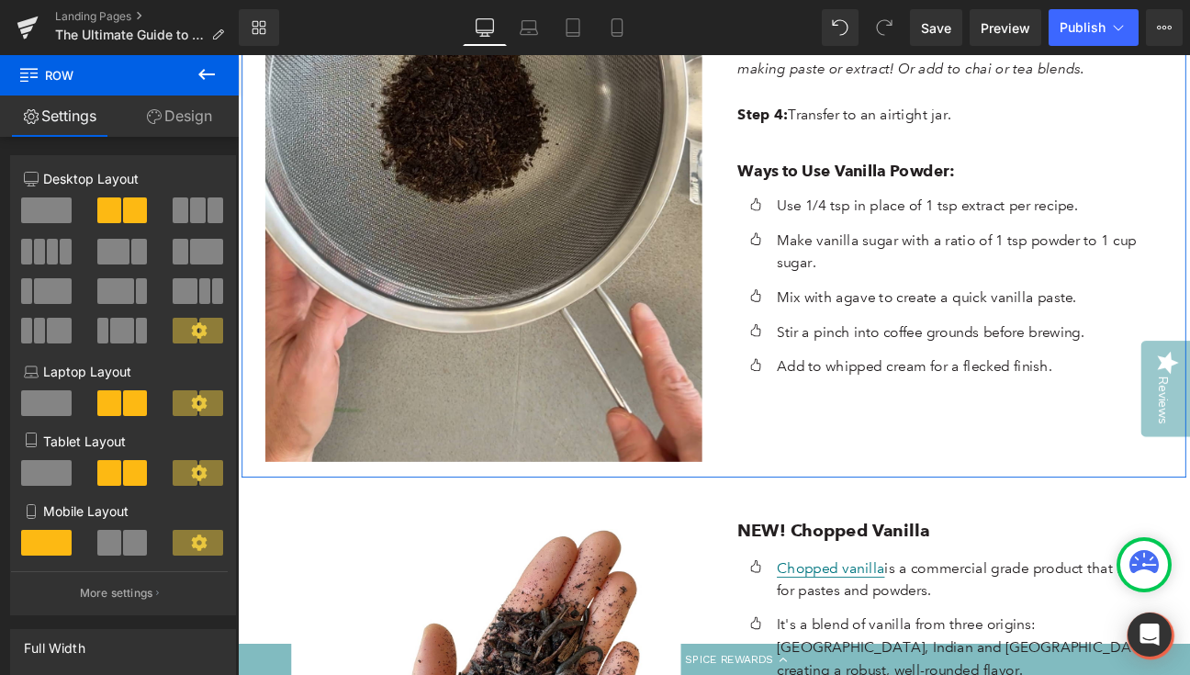
scroll to position [5106, 0]
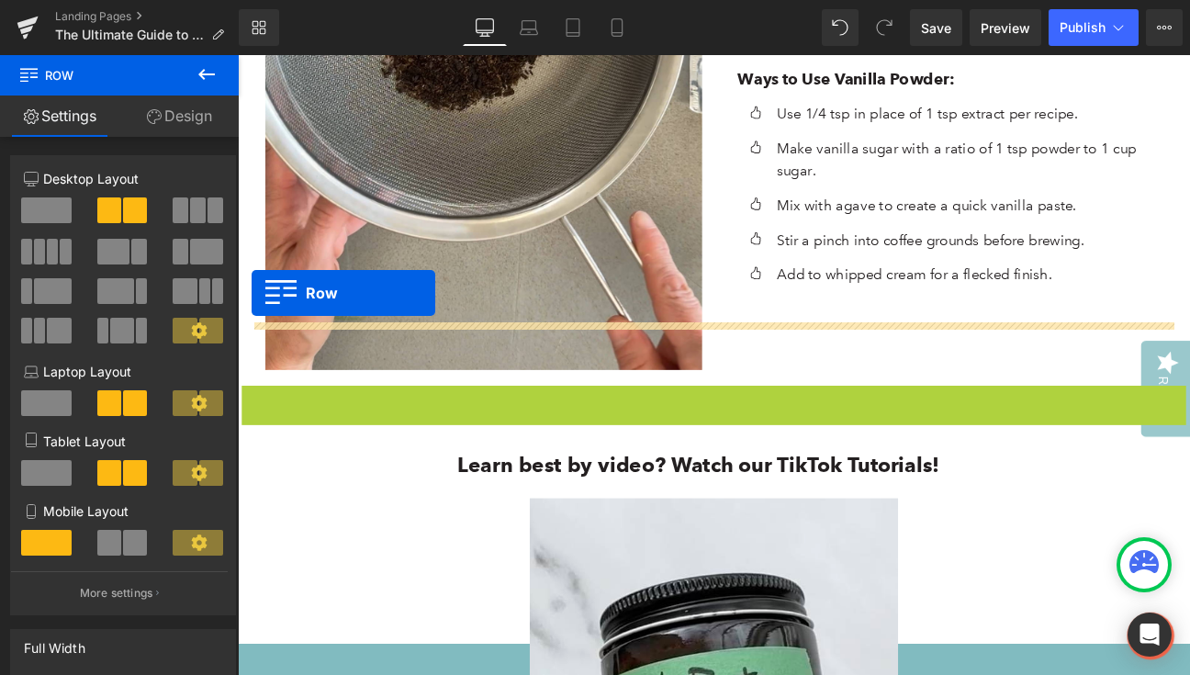
drag, startPoint x: 250, startPoint y: 389, endPoint x: 254, endPoint y: 332, distance: 57.1
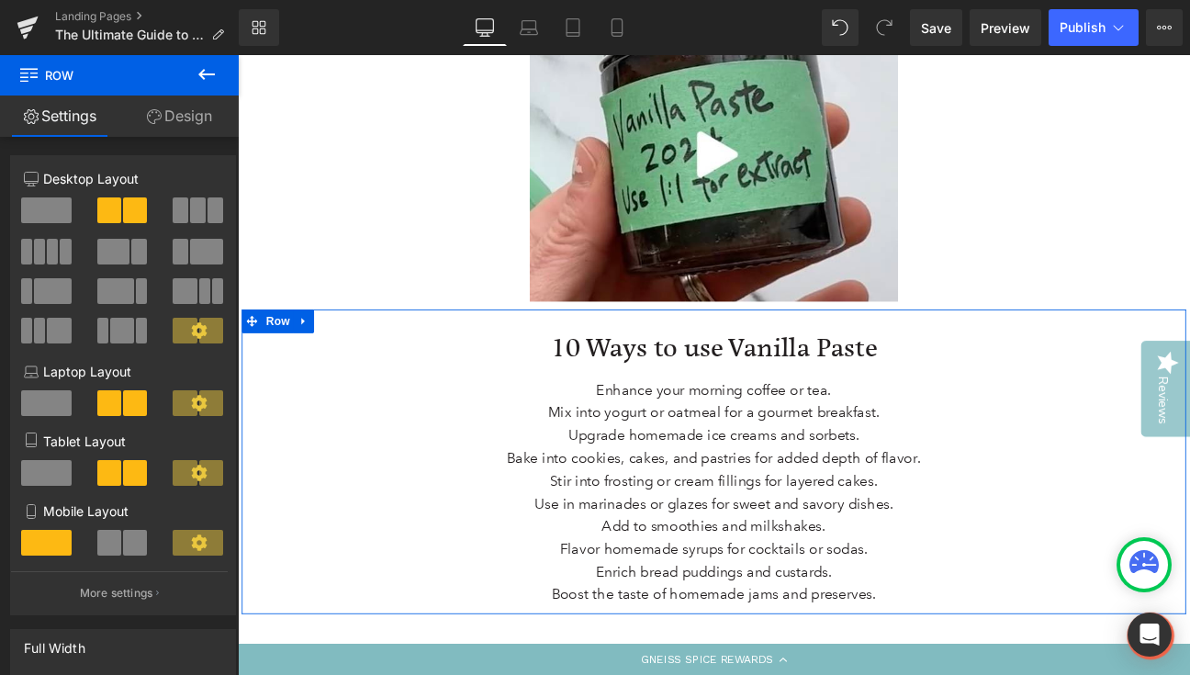
scroll to position [6243, 0]
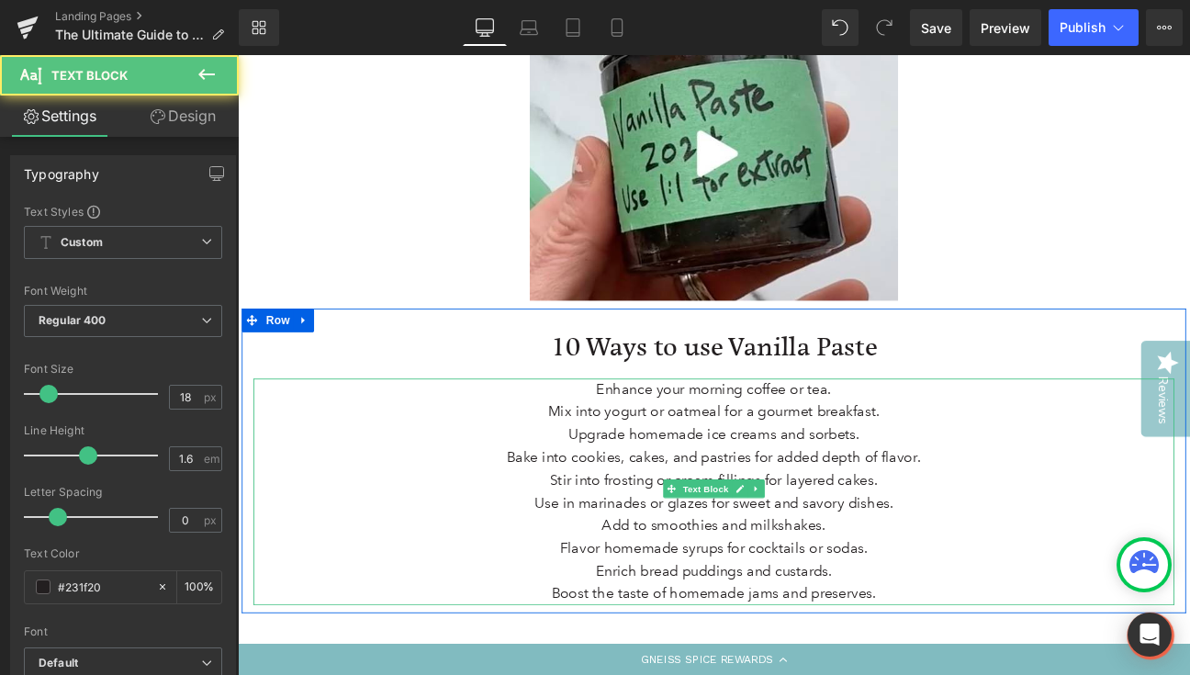
click at [767, 522] on p "Enhance your morning coffee or tea. Mix into yogurt or oatmeal for a gourmet br…" at bounding box center [793, 565] width 1075 height 264
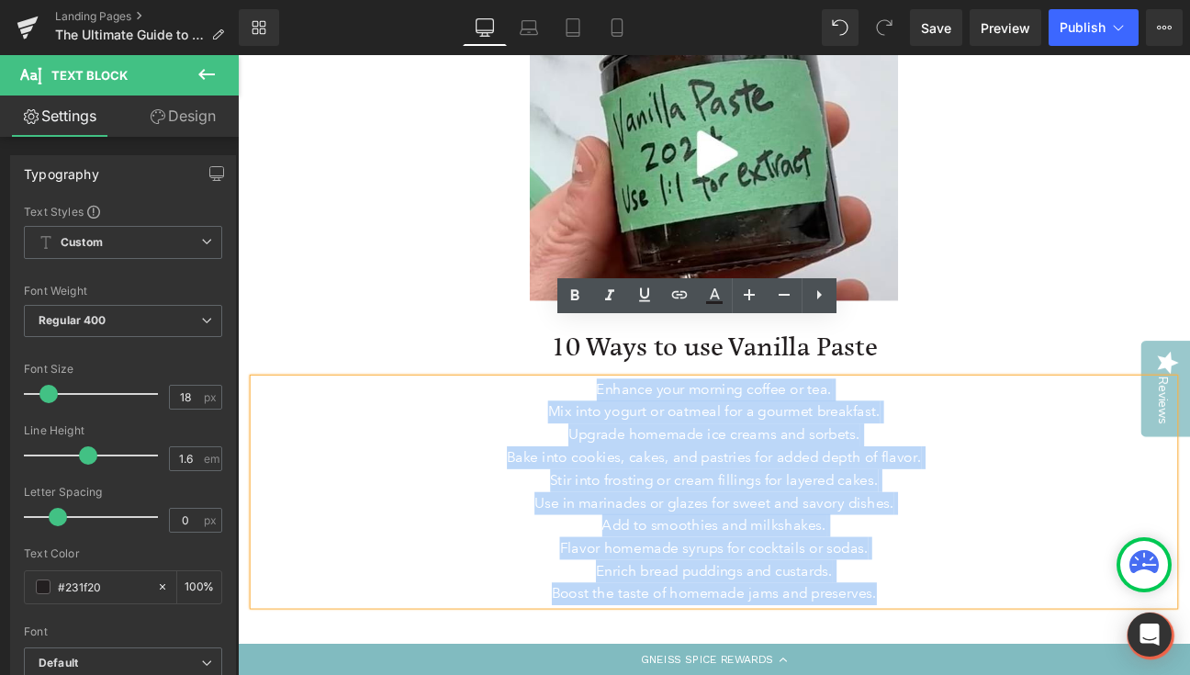
drag, startPoint x: 990, startPoint y: 613, endPoint x: 599, endPoint y: 364, distance: 463.7
click at [599, 433] on div "Enhance your morning coffee or tea. Mix into yogurt or oatmeal for a gourmet br…" at bounding box center [793, 565] width 1075 height 264
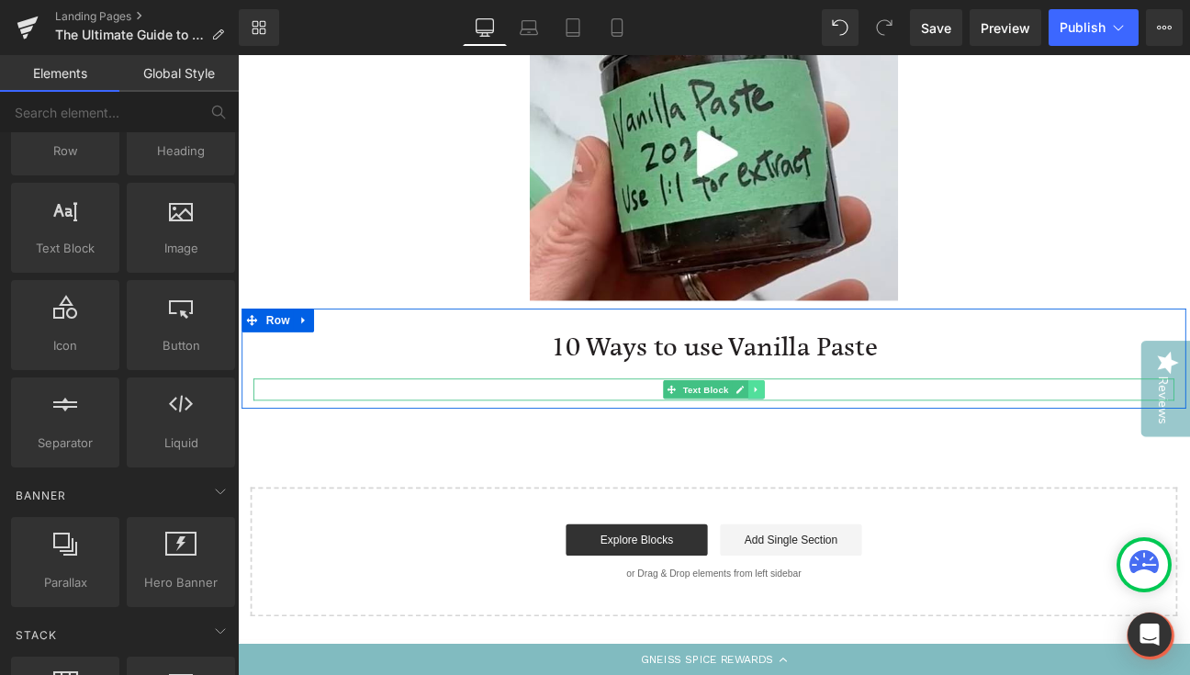
click at [840, 439] on icon at bounding box center [843, 444] width 10 height 11
click at [848, 440] on icon at bounding box center [853, 445] width 10 height 10
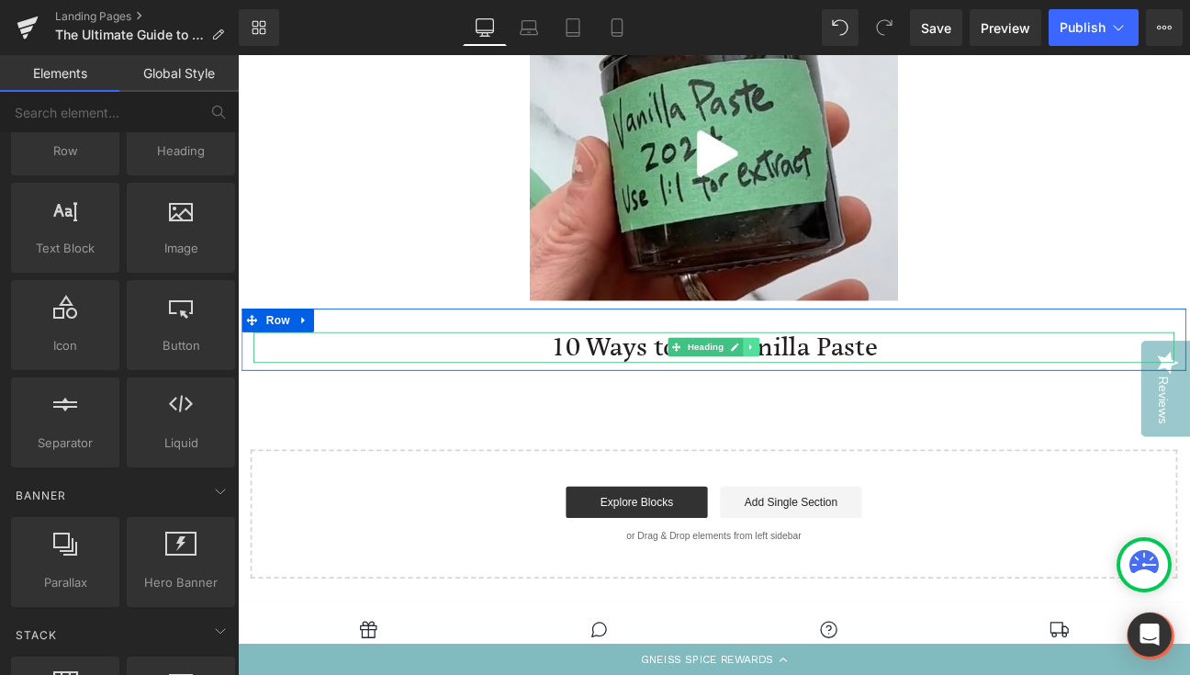
click at [837, 390] on icon at bounding box center [837, 395] width 10 height 11
click at [846, 391] on icon at bounding box center [847, 396] width 10 height 10
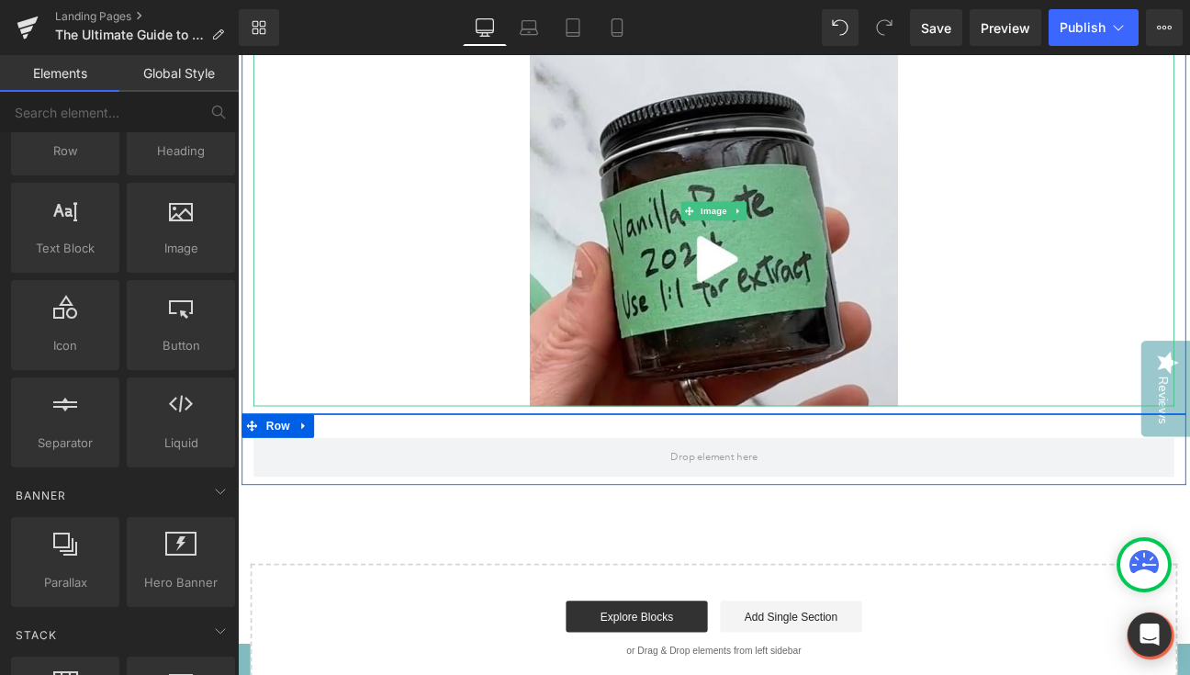
scroll to position [6144, 0]
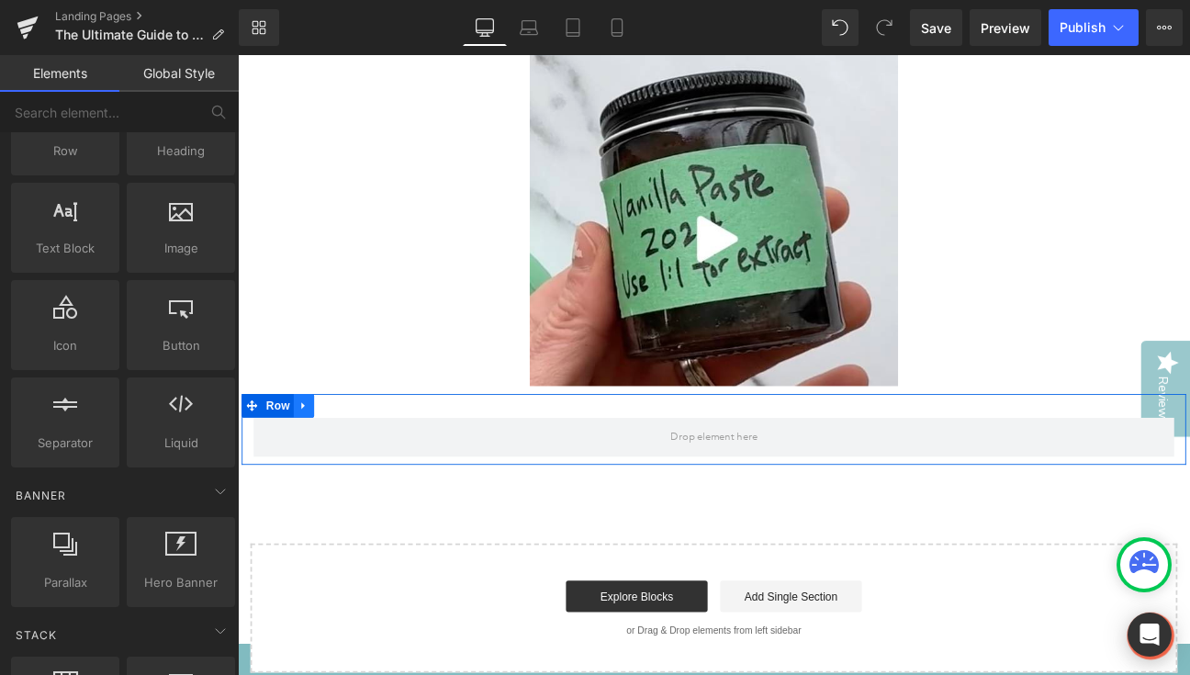
click at [320, 450] on link at bounding box center [315, 464] width 24 height 28
click at [361, 457] on icon at bounding box center [362, 464] width 13 height 14
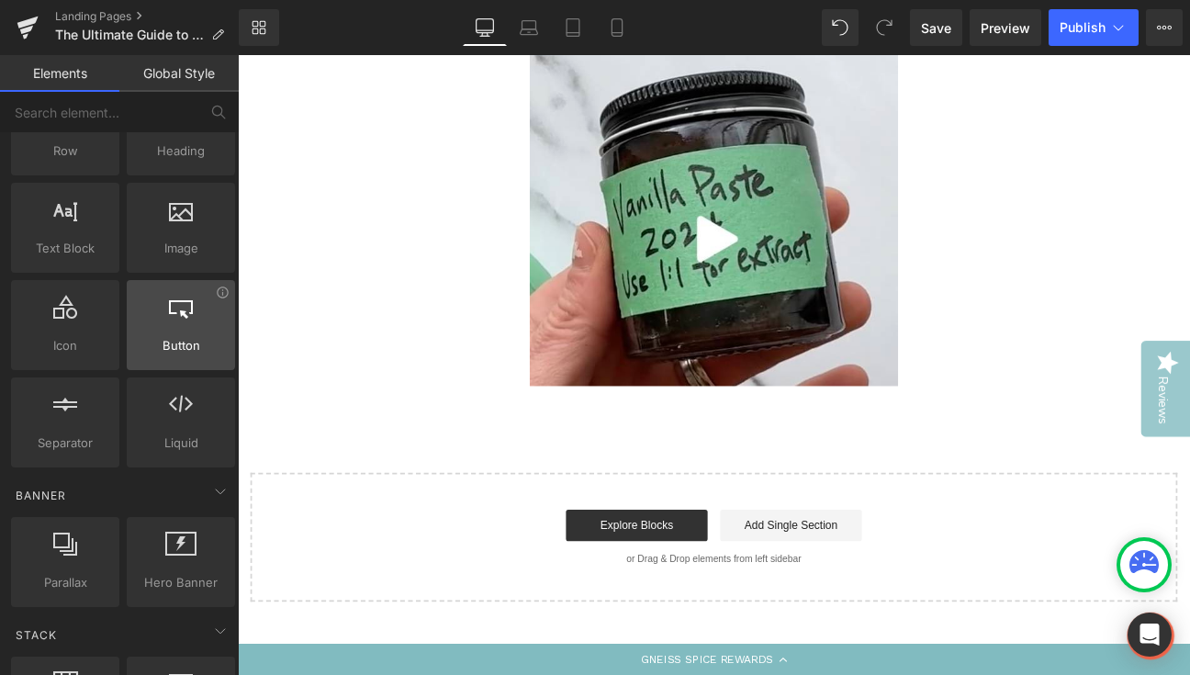
scroll to position [54, 0]
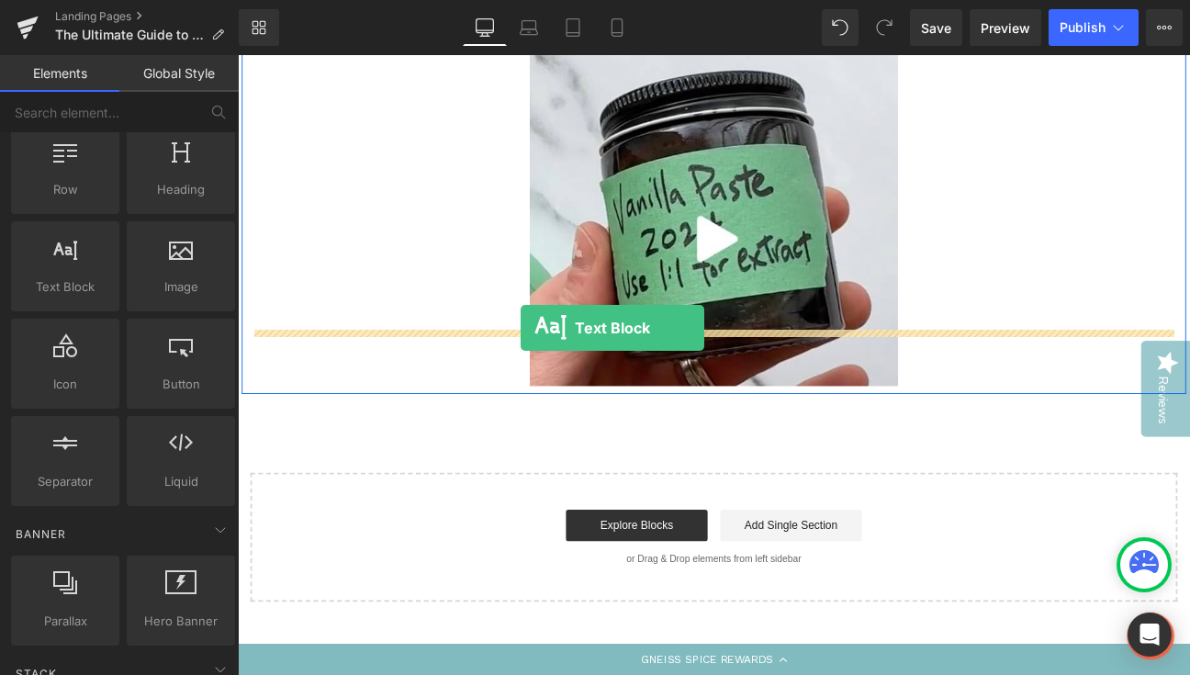
drag, startPoint x: 314, startPoint y: 328, endPoint x: 568, endPoint y: 374, distance: 257.6
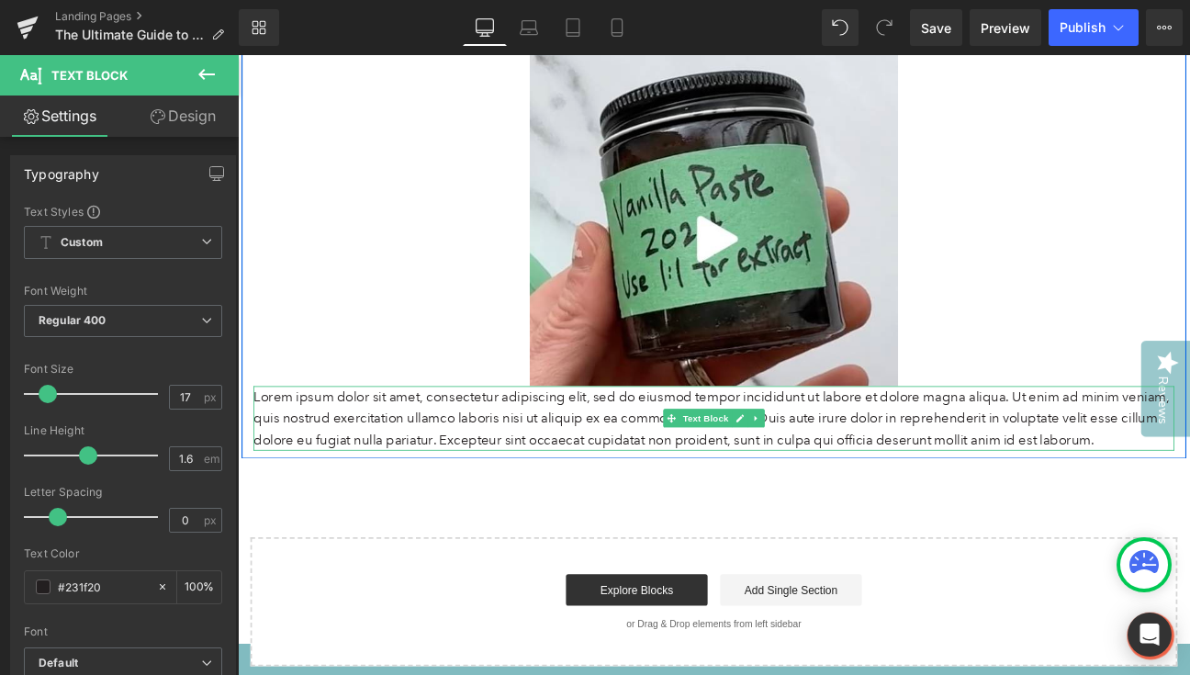
click at [617, 441] on p "Lorem ipsum dolor sit amet, consectetur adipiscing elit, sed do eiusmod tempor …" at bounding box center [793, 478] width 1075 height 75
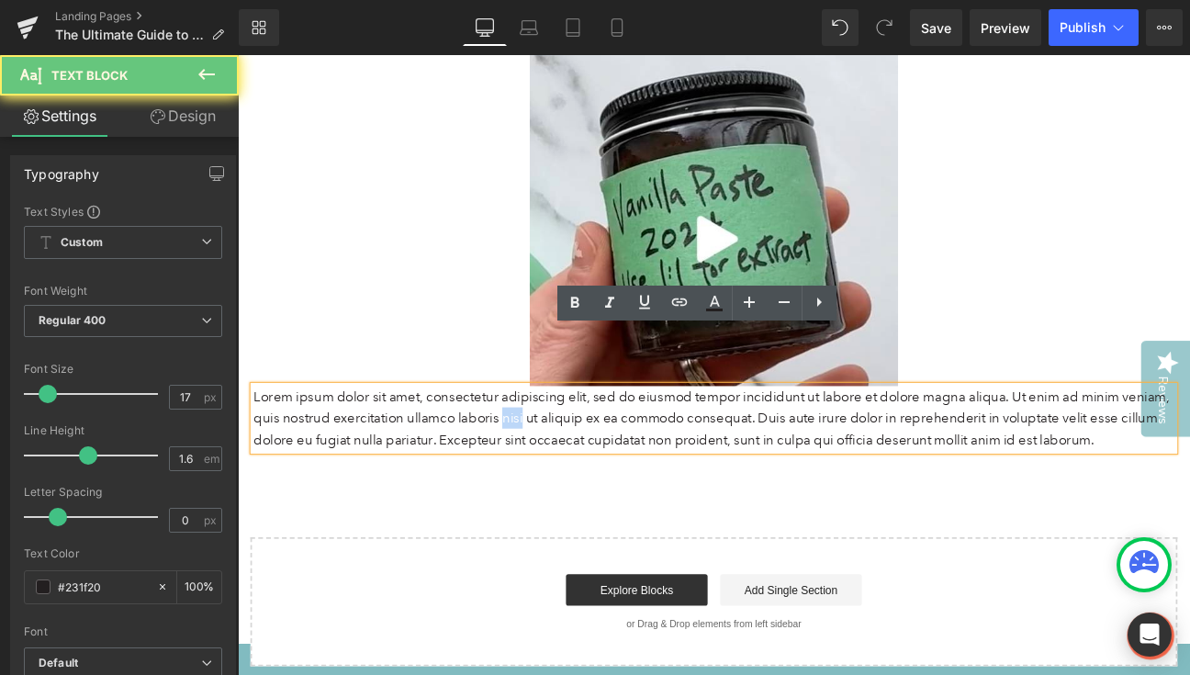
click at [617, 441] on p "Lorem ipsum dolor sit amet, consectetur adipiscing elit, sed do eiusmod tempor …" at bounding box center [793, 478] width 1075 height 75
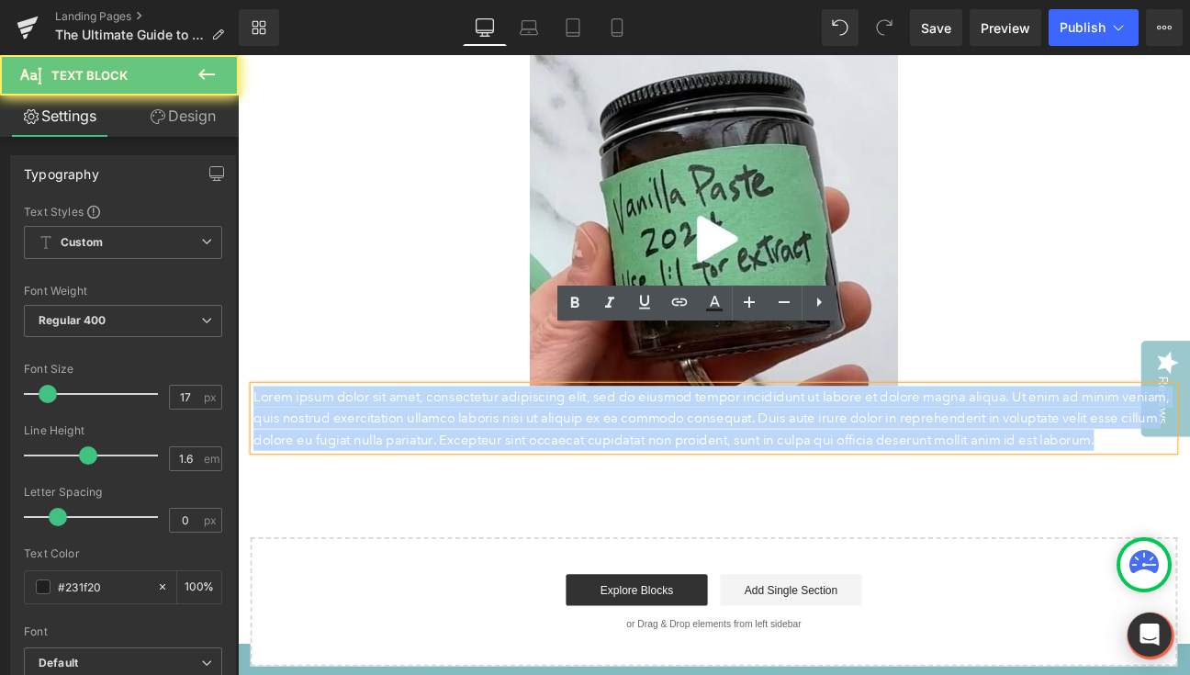
click at [617, 441] on p "Lorem ipsum dolor sit amet, consectetur adipiscing elit, sed do eiusmod tempor …" at bounding box center [793, 478] width 1075 height 75
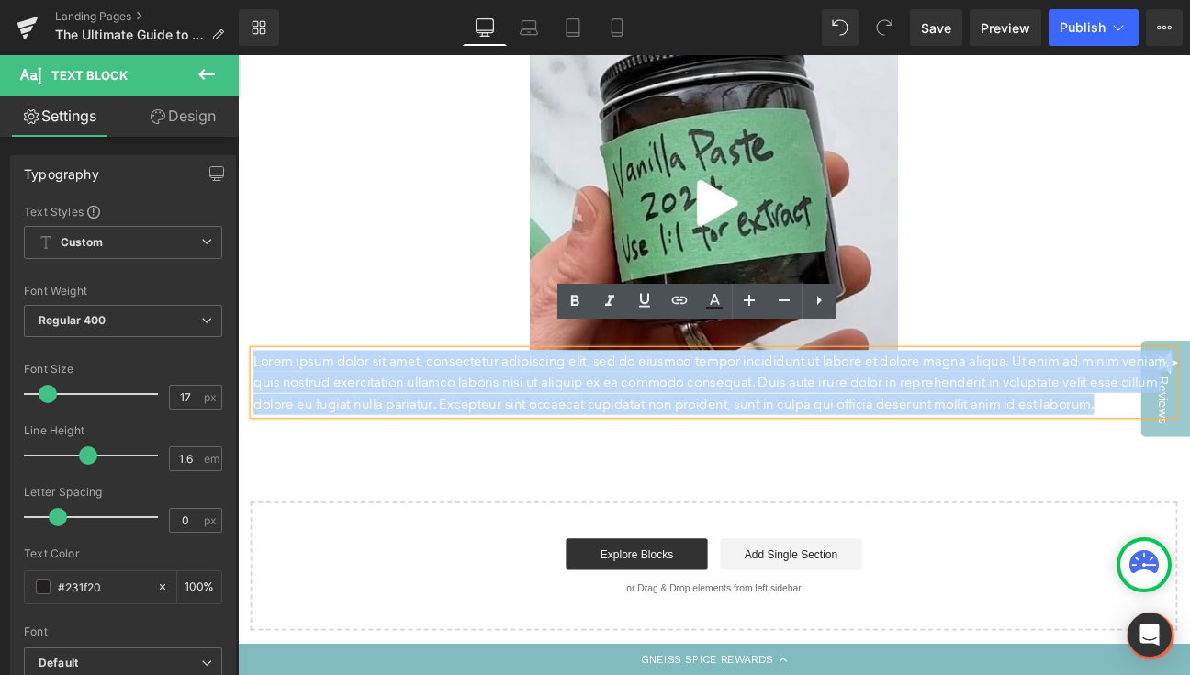
scroll to position [6204, 0]
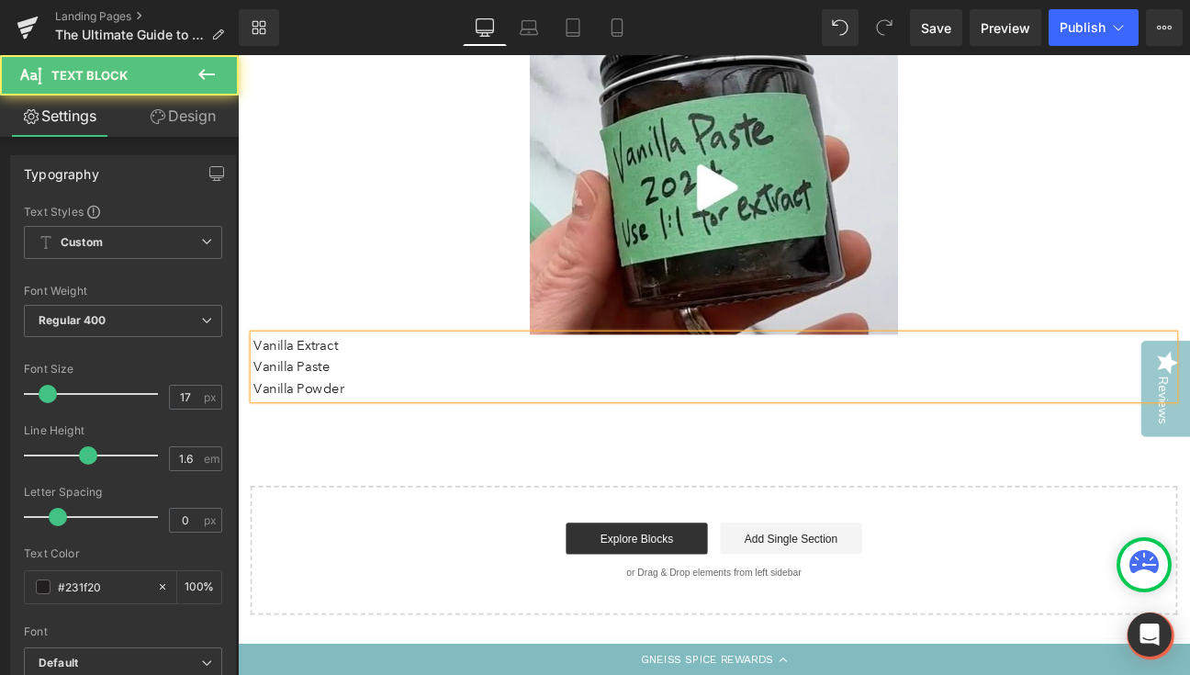
click at [431, 381] on p "Vanilla Extract" at bounding box center [793, 393] width 1075 height 25
click at [403, 406] on p "Vanilla Paste" at bounding box center [793, 418] width 1075 height 25
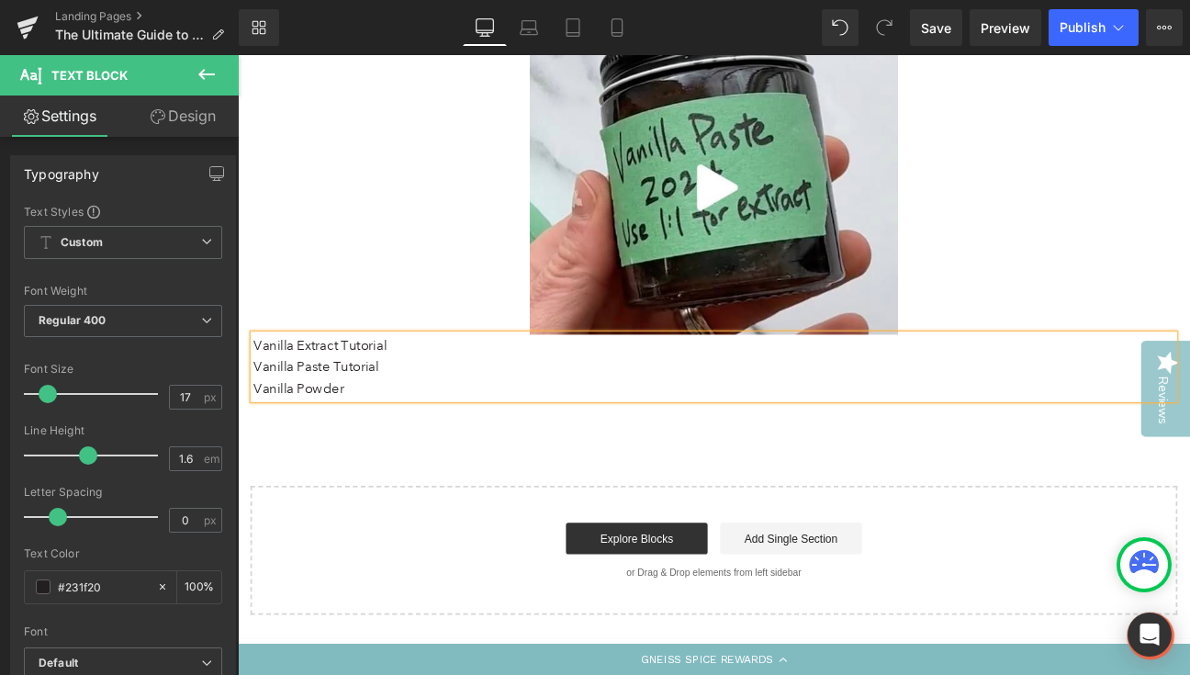
click at [404, 432] on p "Vanilla Powder" at bounding box center [793, 444] width 1075 height 25
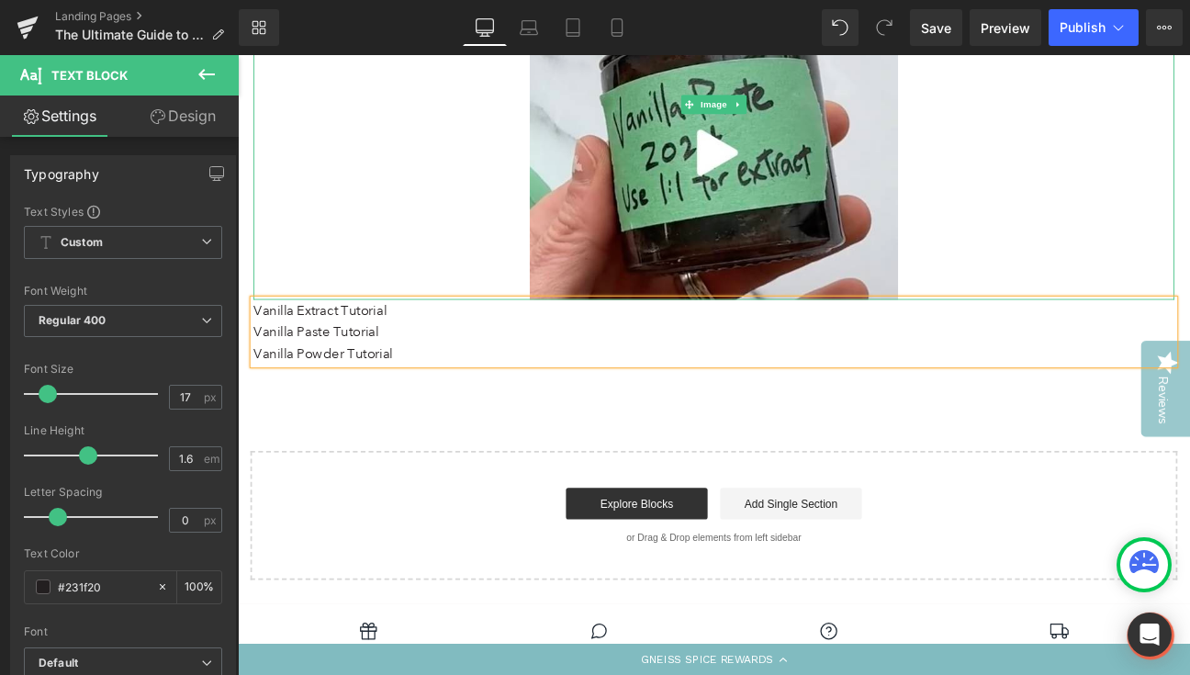
scroll to position [6248, 0]
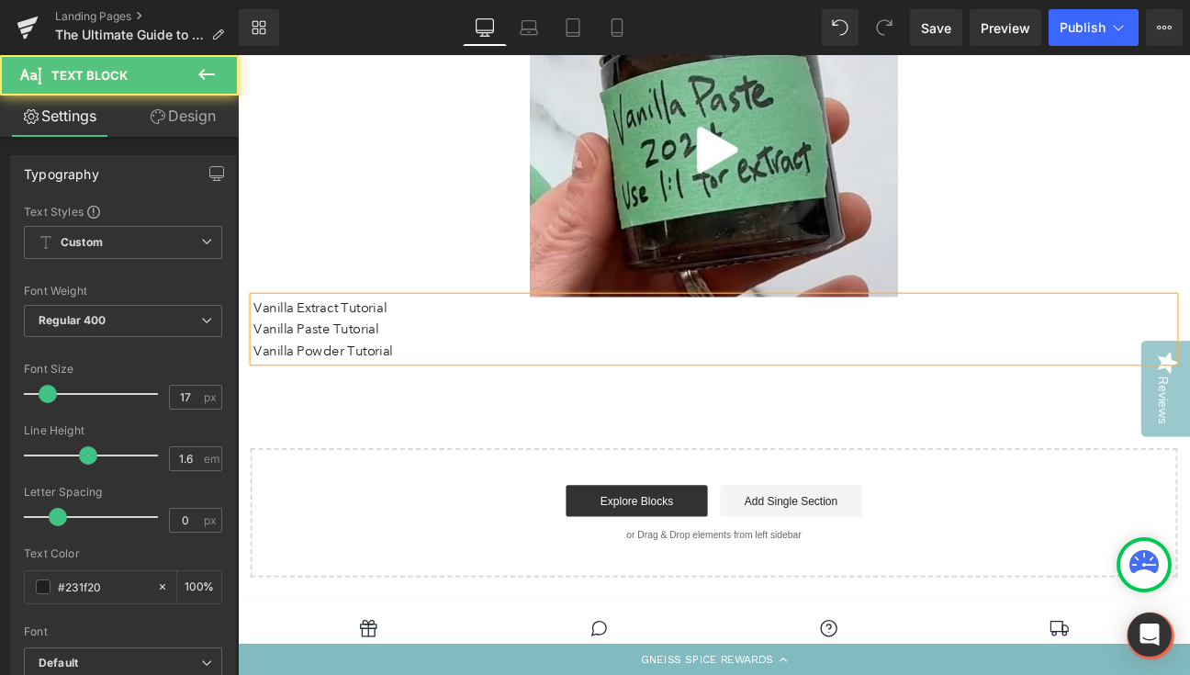
click at [442, 388] on p "Vanilla Powder Tutorial" at bounding box center [793, 400] width 1075 height 25
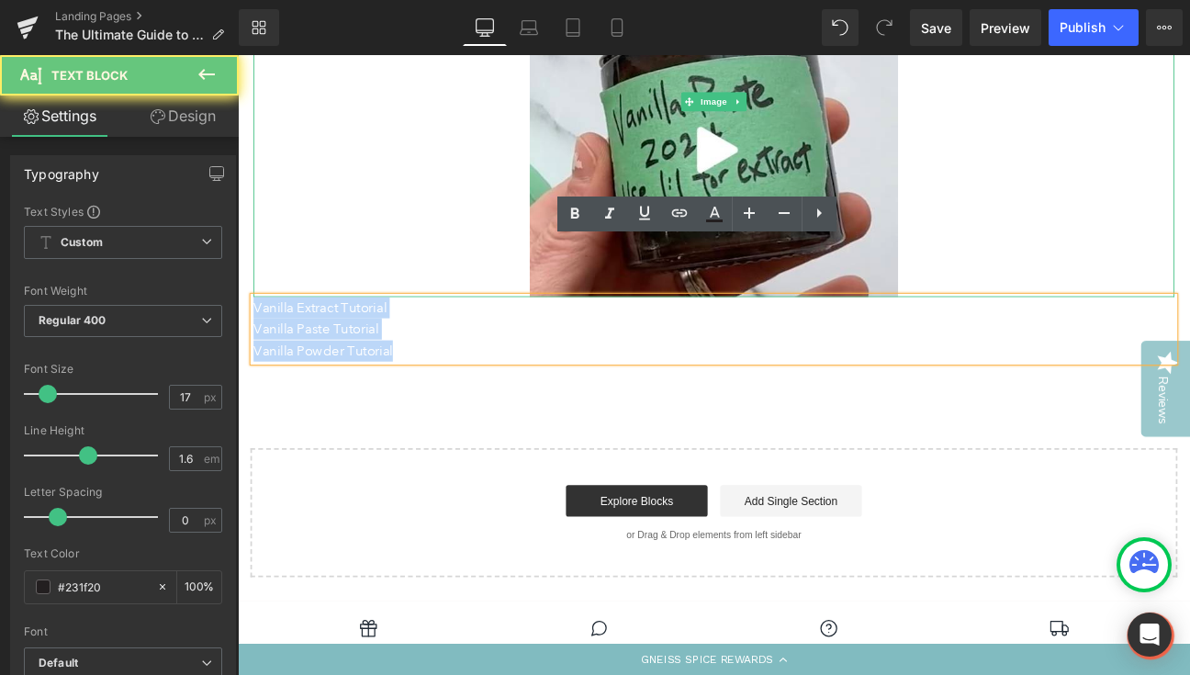
drag, startPoint x: 439, startPoint y: 335, endPoint x: 276, endPoint y: 255, distance: 181.1
click at [276, 255] on div "Learn best by video? Watch our TikTok Tutorials! Text Block Image Vanilla Extra…" at bounding box center [793, 119] width 1102 height 588
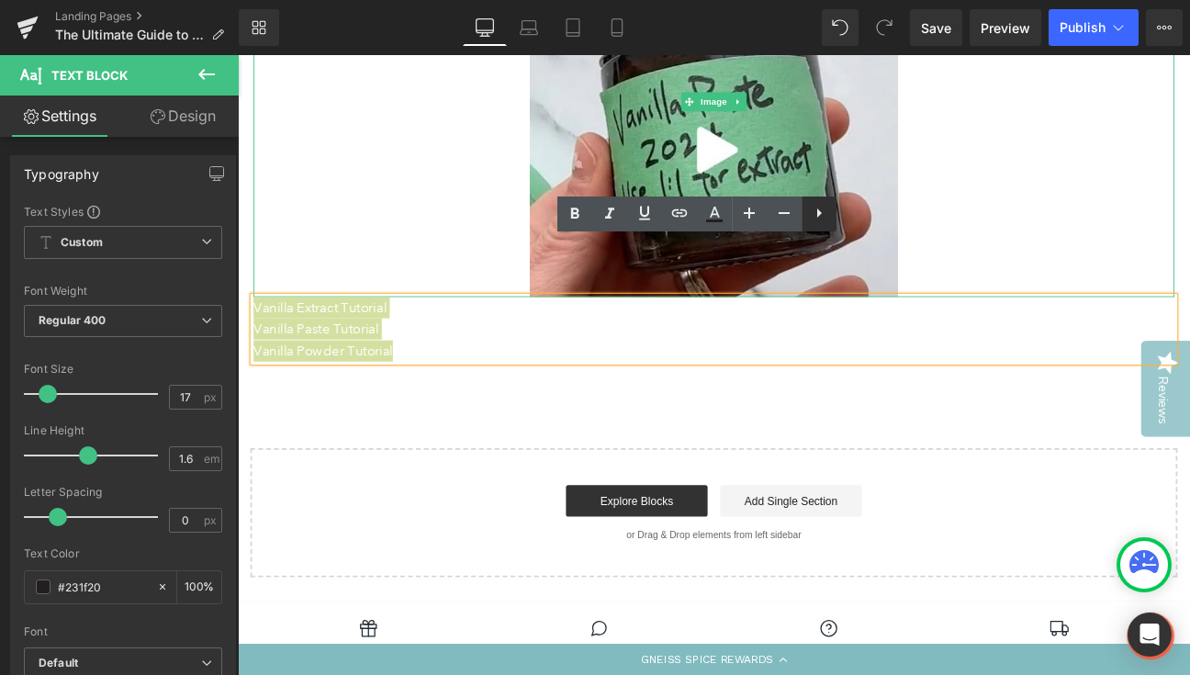
click at [827, 218] on icon at bounding box center [819, 213] width 22 height 22
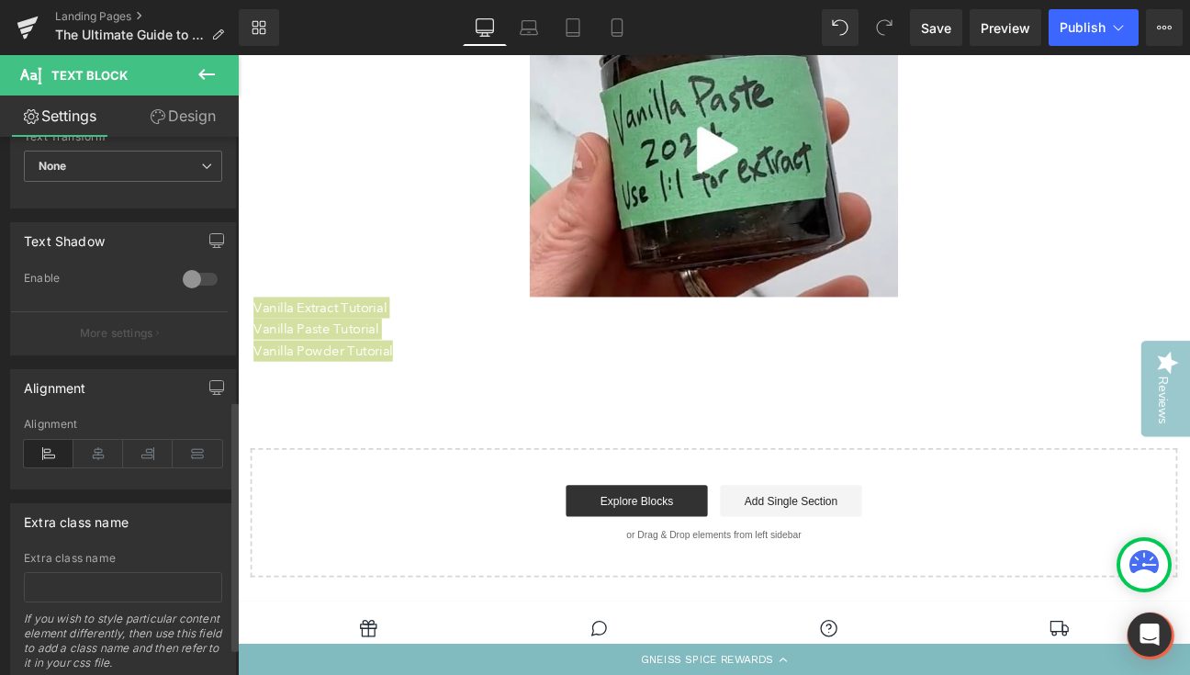
scroll to position [566, 0]
click at [103, 453] on icon at bounding box center [98, 452] width 50 height 28
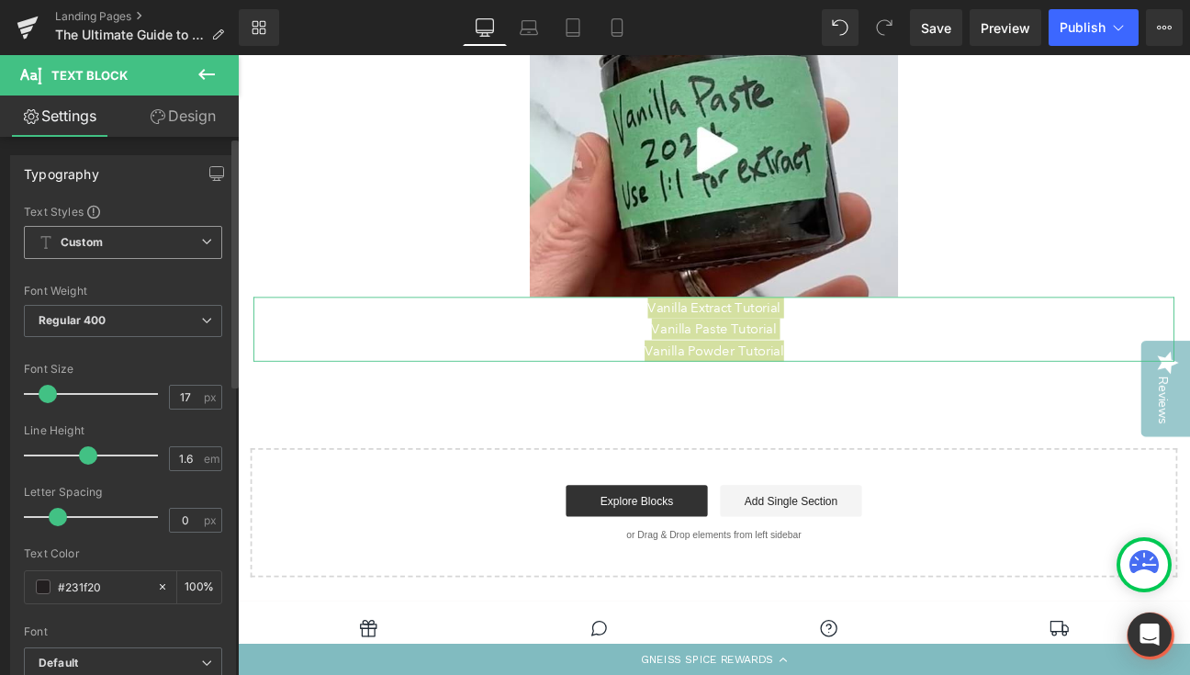
scroll to position [0, 0]
click at [201, 242] on icon at bounding box center [206, 241] width 11 height 11
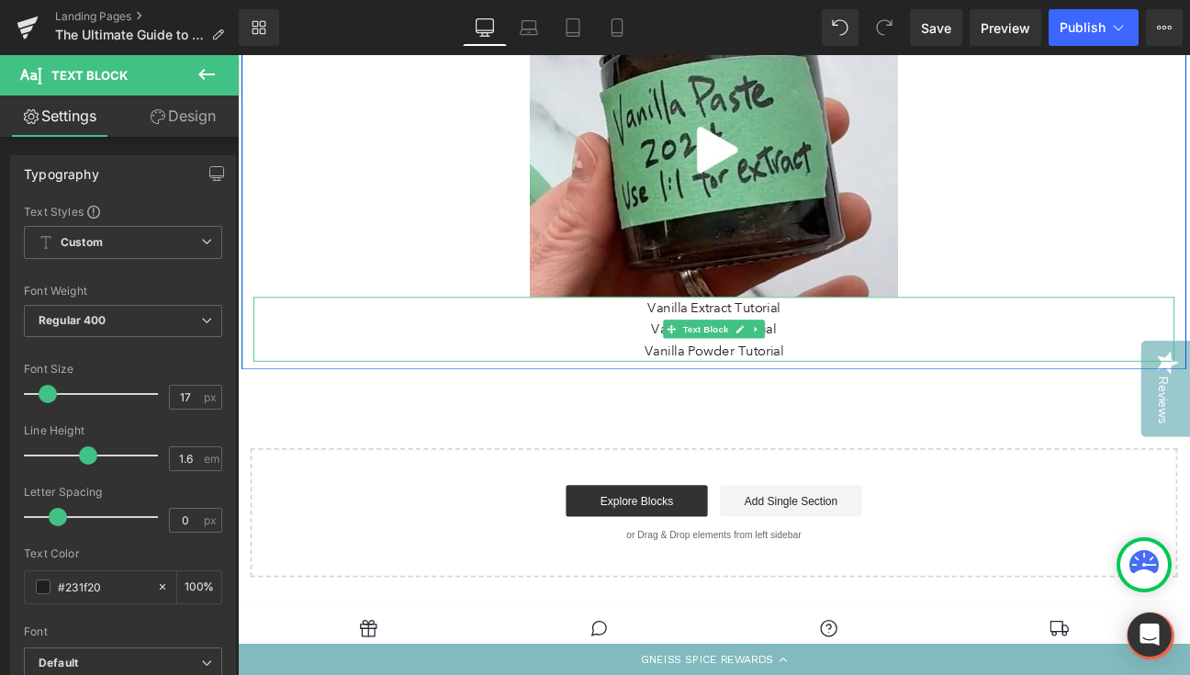
click at [655, 362] on p "Vanilla Paste Tutorial" at bounding box center [793, 374] width 1075 height 25
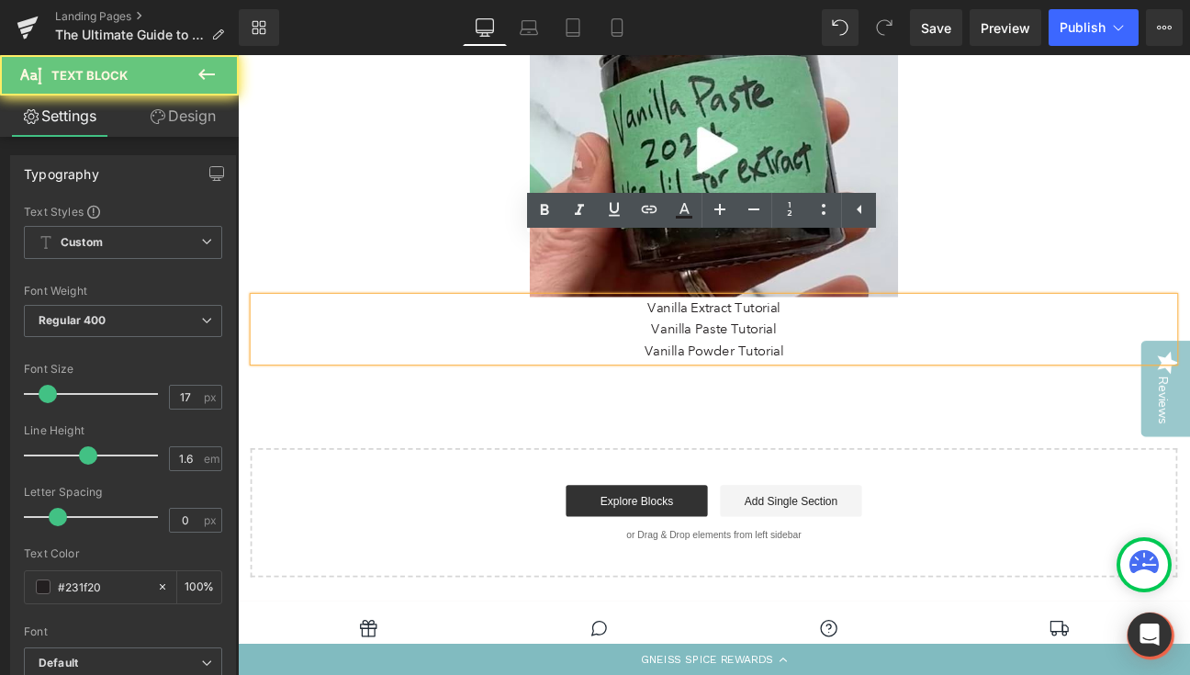
click at [737, 362] on p "Vanilla Paste Tutorial" at bounding box center [793, 374] width 1075 height 25
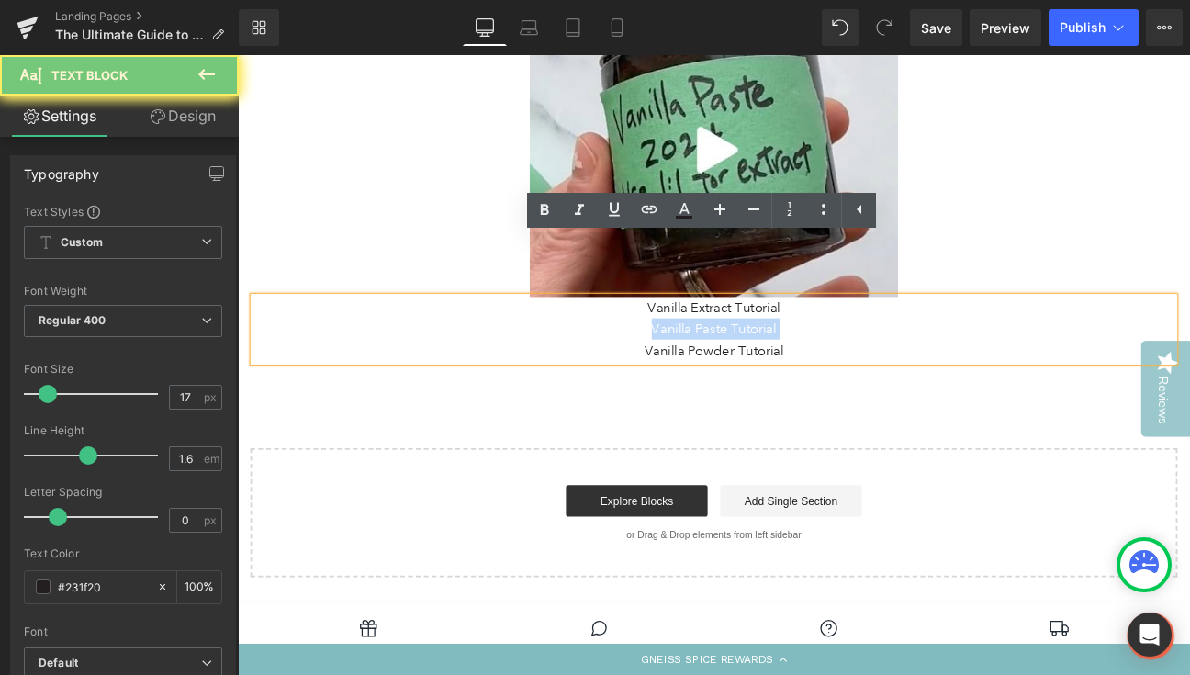
click at [737, 362] on p "Vanilla Paste Tutorial" at bounding box center [793, 374] width 1075 height 25
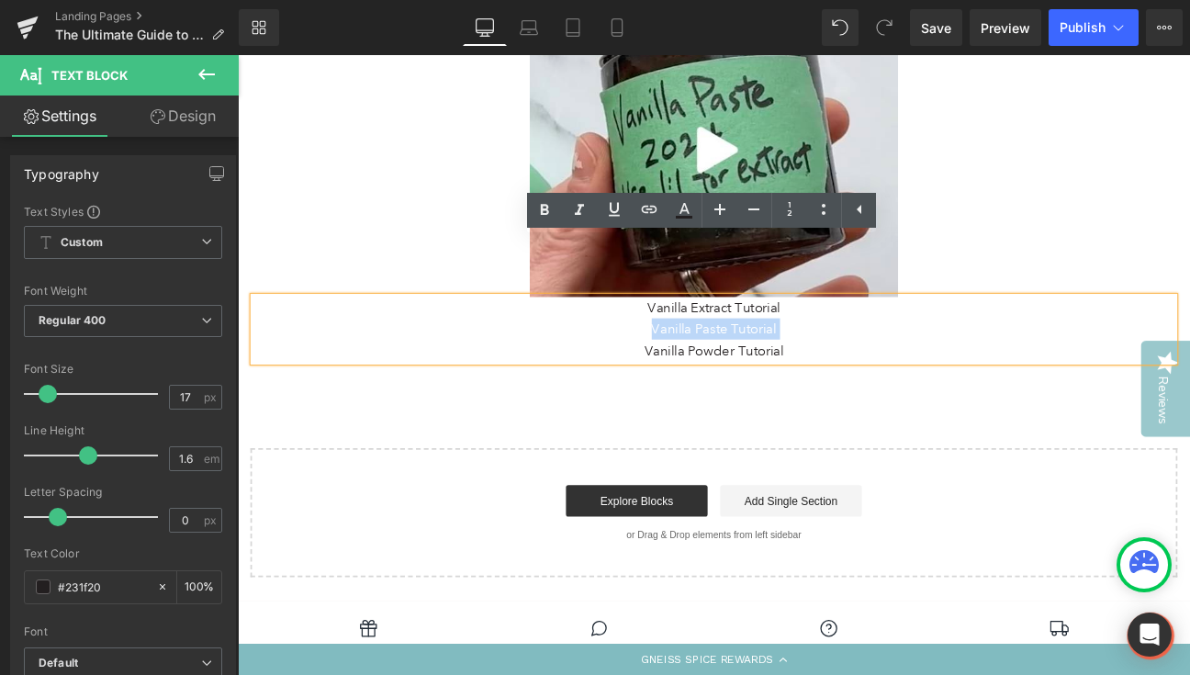
click at [821, 362] on p "Vanilla Paste Tutorial" at bounding box center [793, 374] width 1075 height 25
drag, startPoint x: 894, startPoint y: 333, endPoint x: 674, endPoint y: 278, distance: 226.3
click at [674, 337] on div "Vanilla Extract Tutorial Vanilla Paste Tutorial Vanilla Powder Tutorial" at bounding box center [793, 374] width 1075 height 75
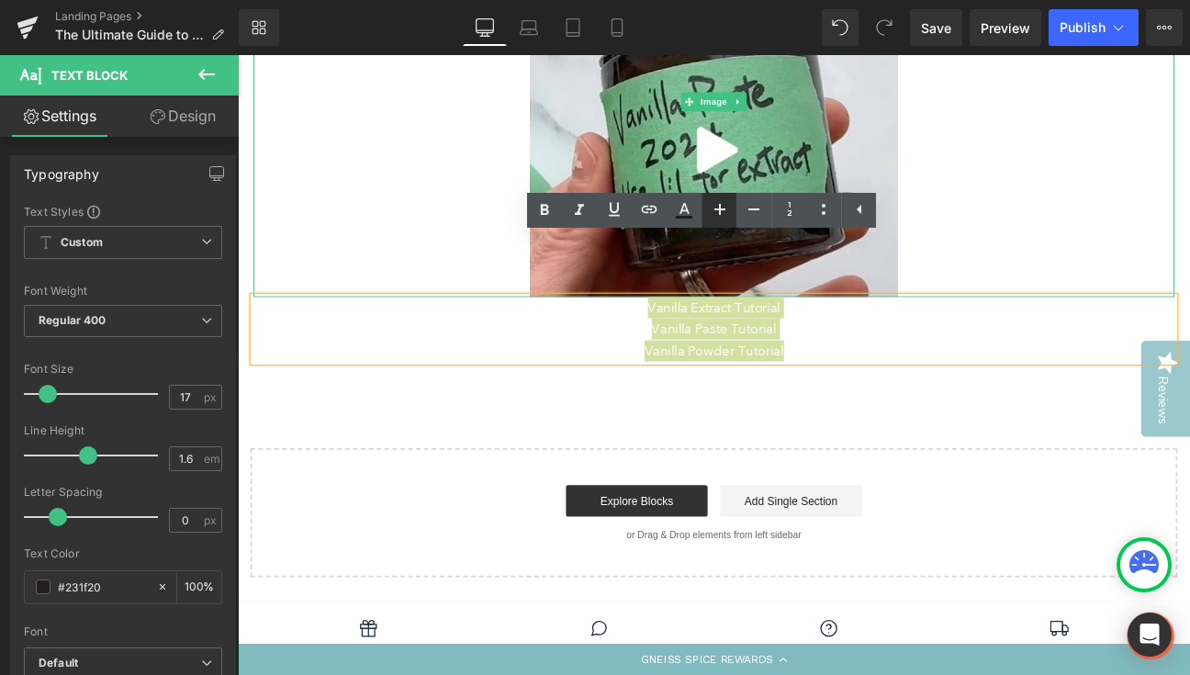
click at [717, 209] on icon at bounding box center [719, 209] width 11 height 11
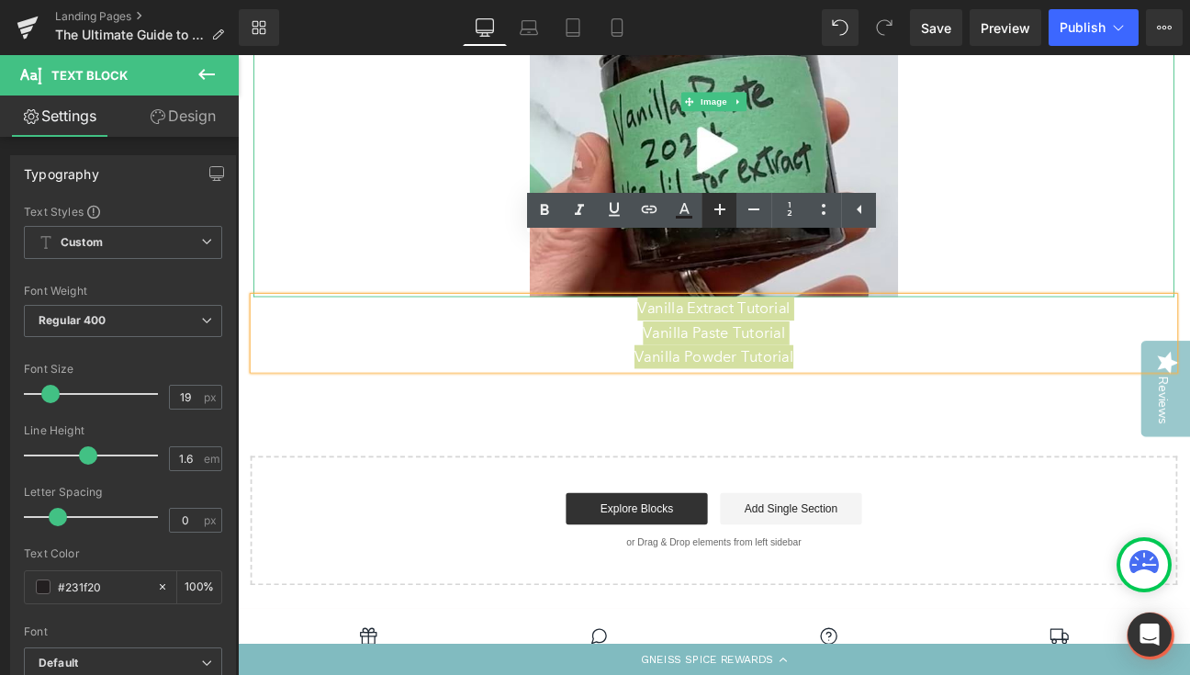
click at [717, 209] on icon at bounding box center [719, 209] width 11 height 11
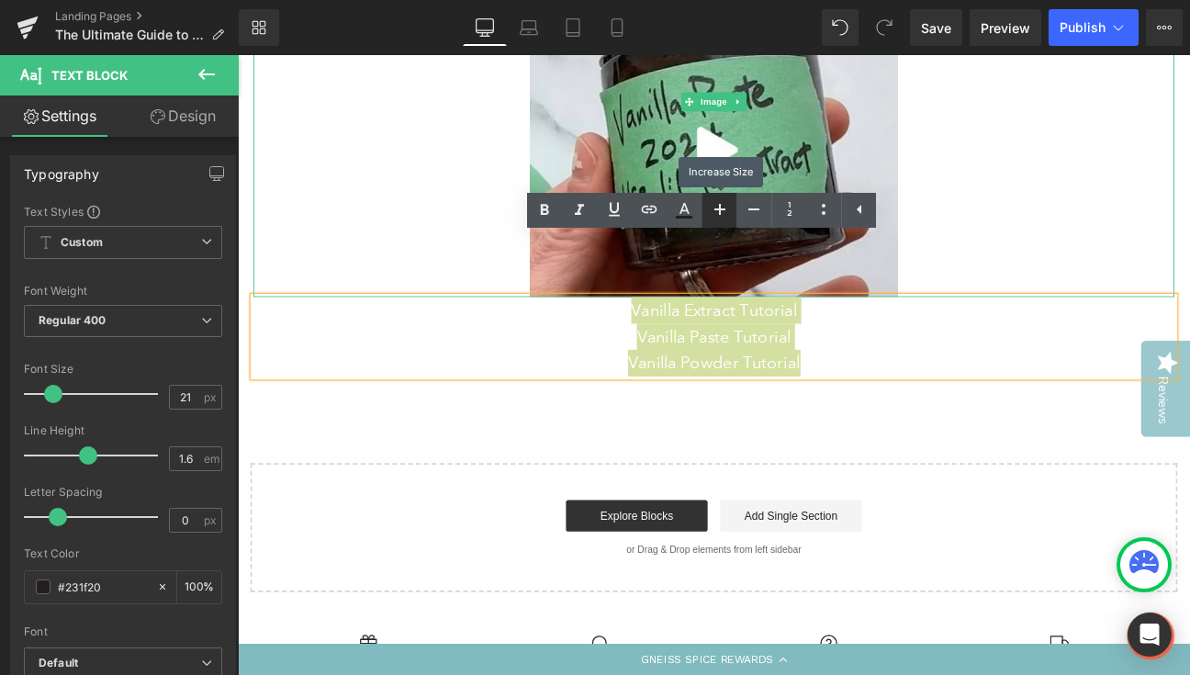
click at [717, 209] on icon at bounding box center [719, 209] width 11 height 11
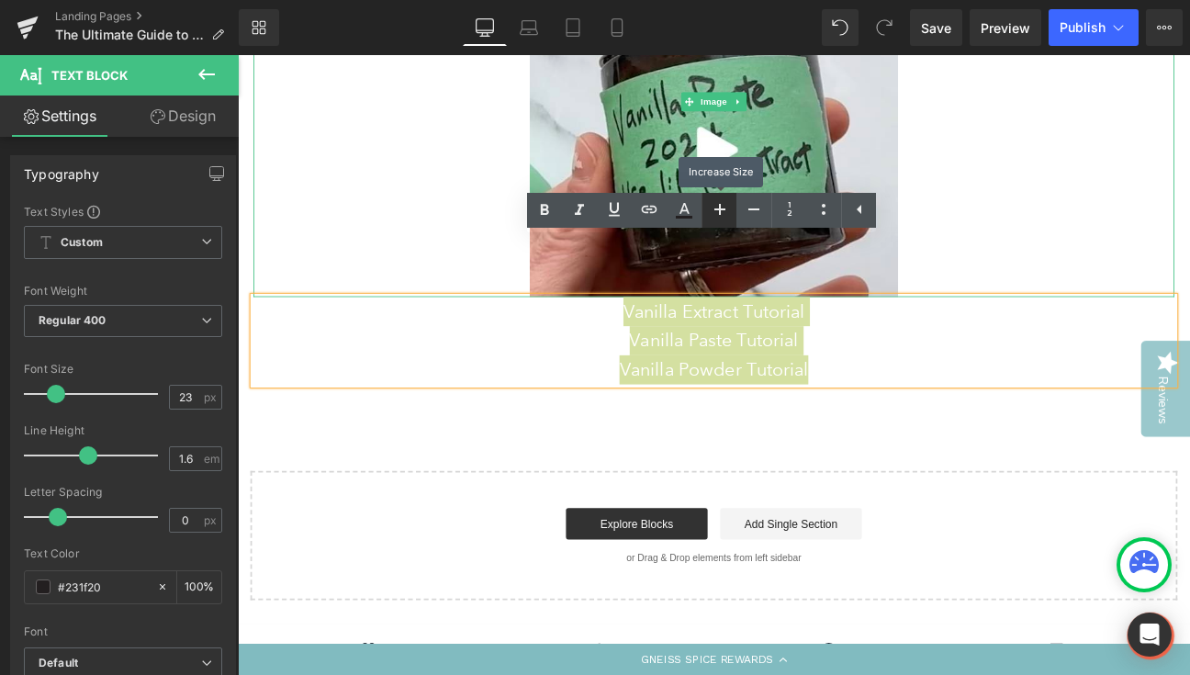
click at [717, 209] on icon at bounding box center [719, 209] width 11 height 11
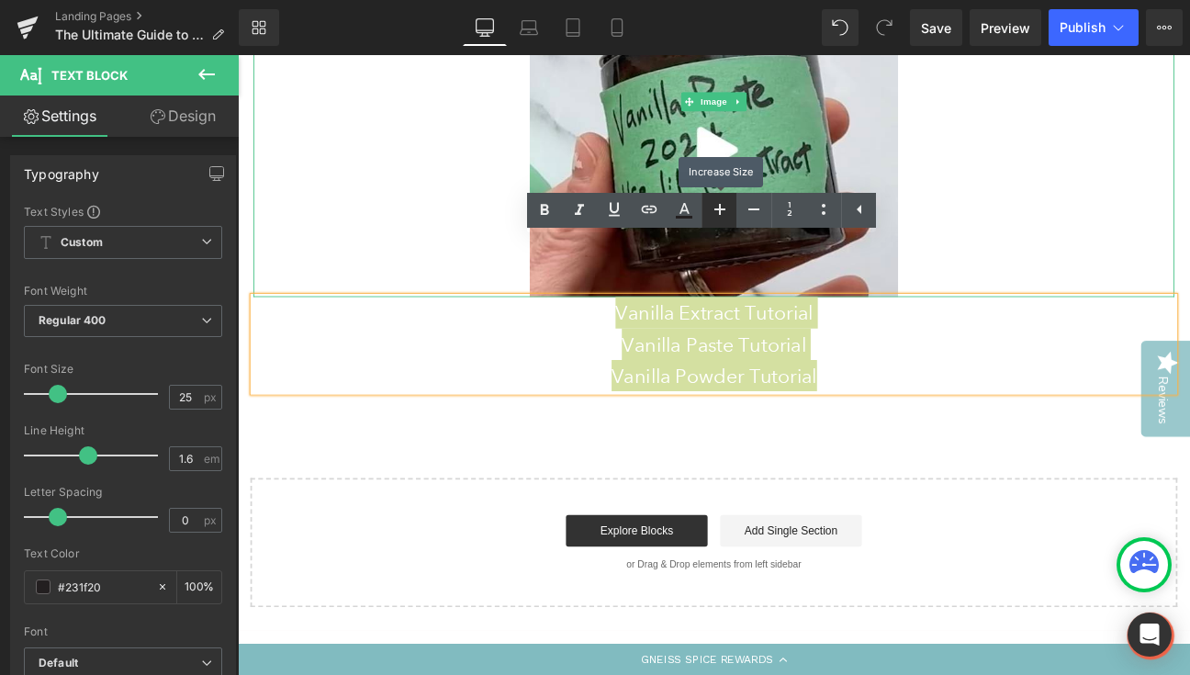
click at [717, 209] on icon at bounding box center [719, 209] width 11 height 11
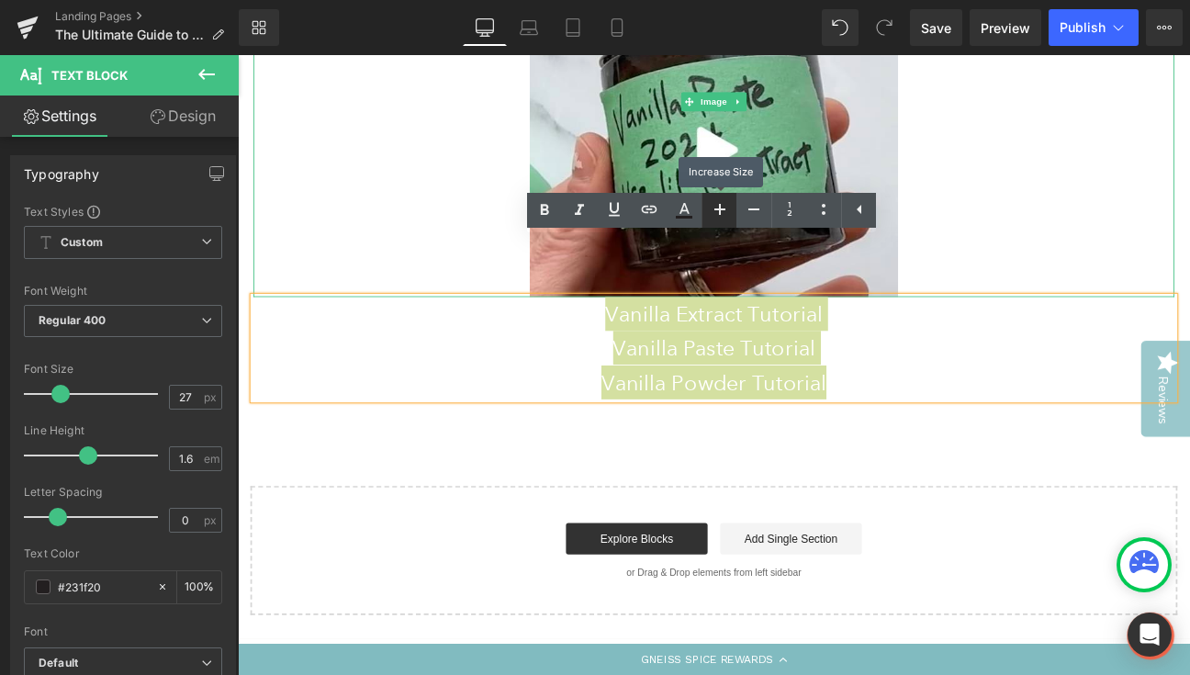
click at [717, 209] on icon at bounding box center [719, 209] width 11 height 11
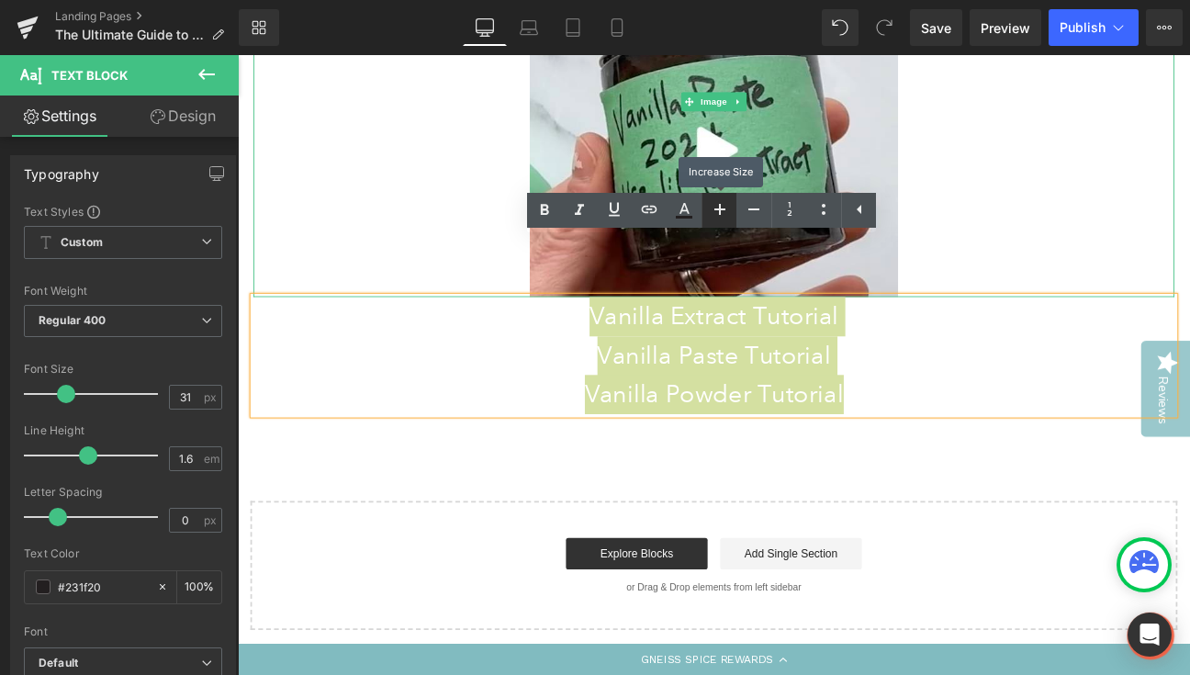
click at [717, 209] on icon at bounding box center [719, 209] width 11 height 11
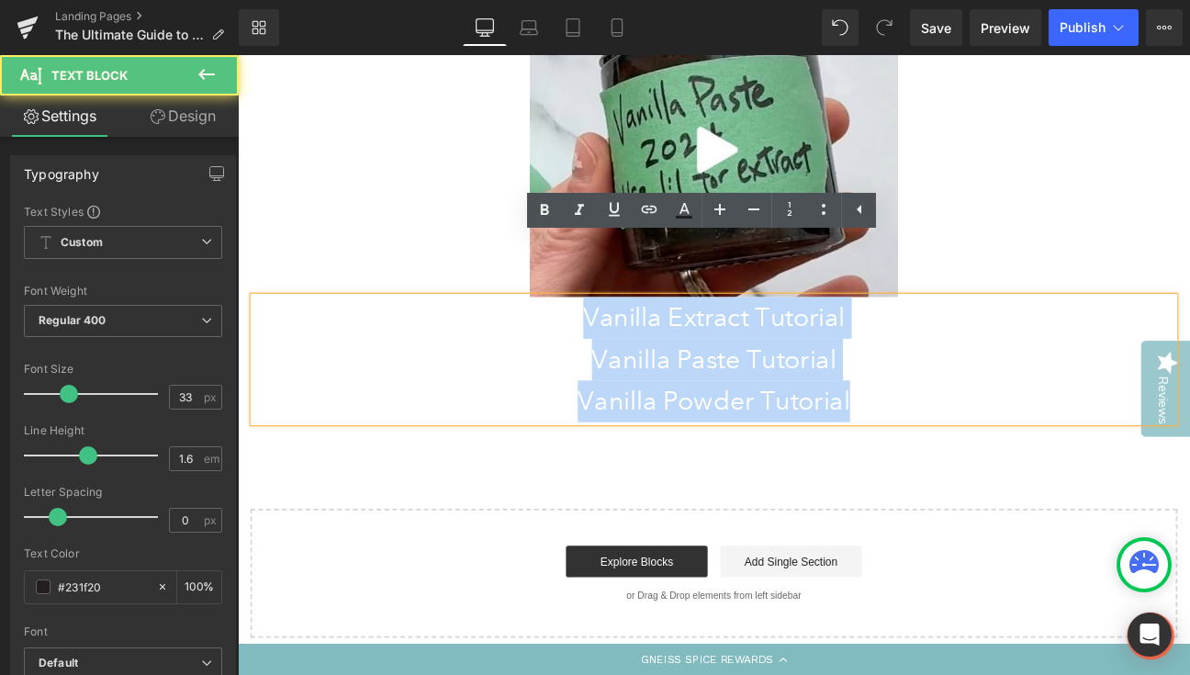
click at [1034, 386] on p "Vanilla Paste Tutorial" at bounding box center [793, 410] width 1075 height 49
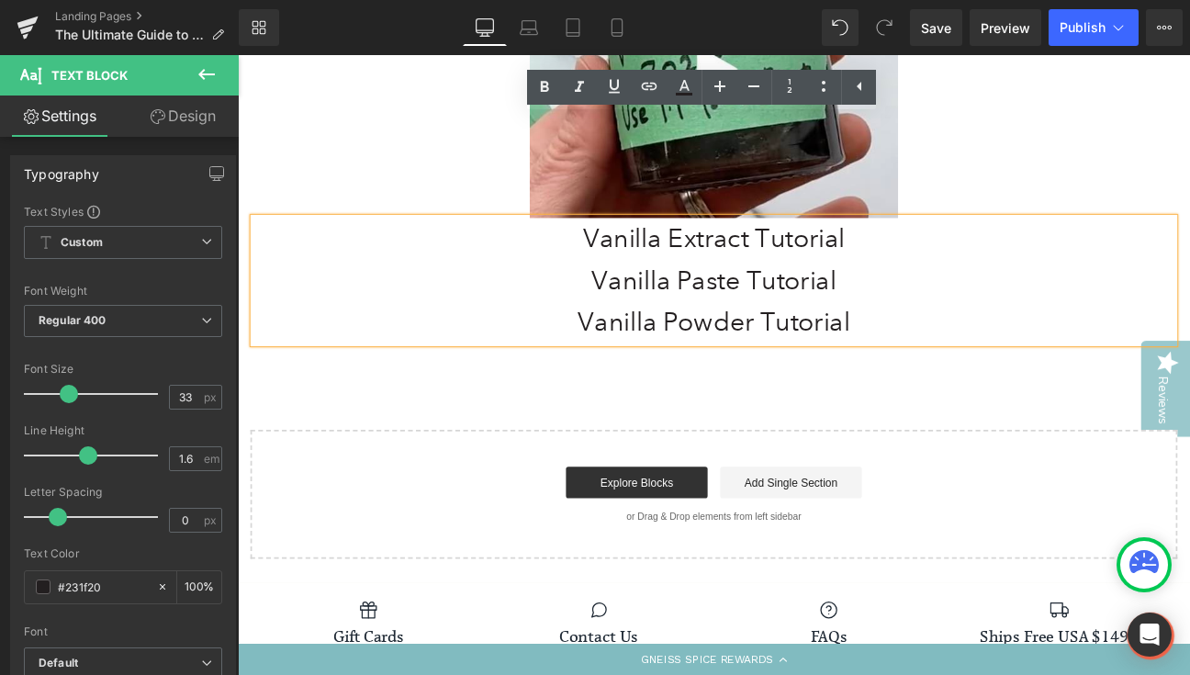
scroll to position [6391, 0]
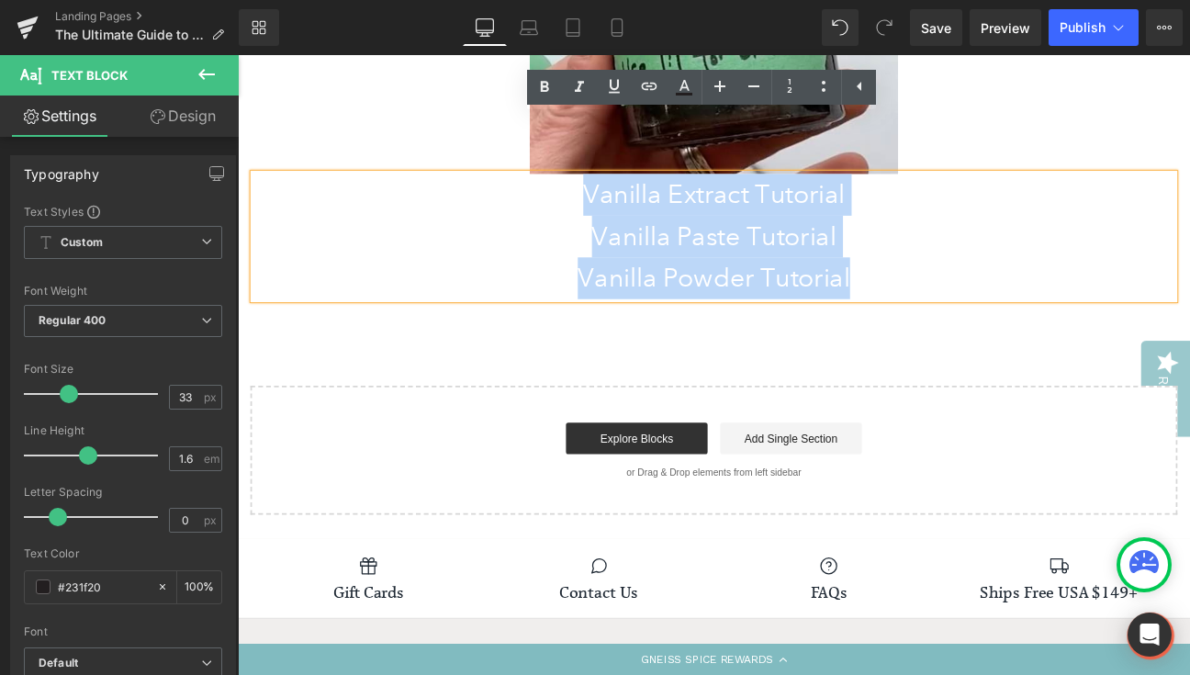
drag, startPoint x: 960, startPoint y: 249, endPoint x: 615, endPoint y: 138, distance: 361.9
click at [615, 194] on div "Vanilla Extract Tutorial Vanilla Paste Tutorial Vanilla Powder Tutorial" at bounding box center [793, 266] width 1075 height 145
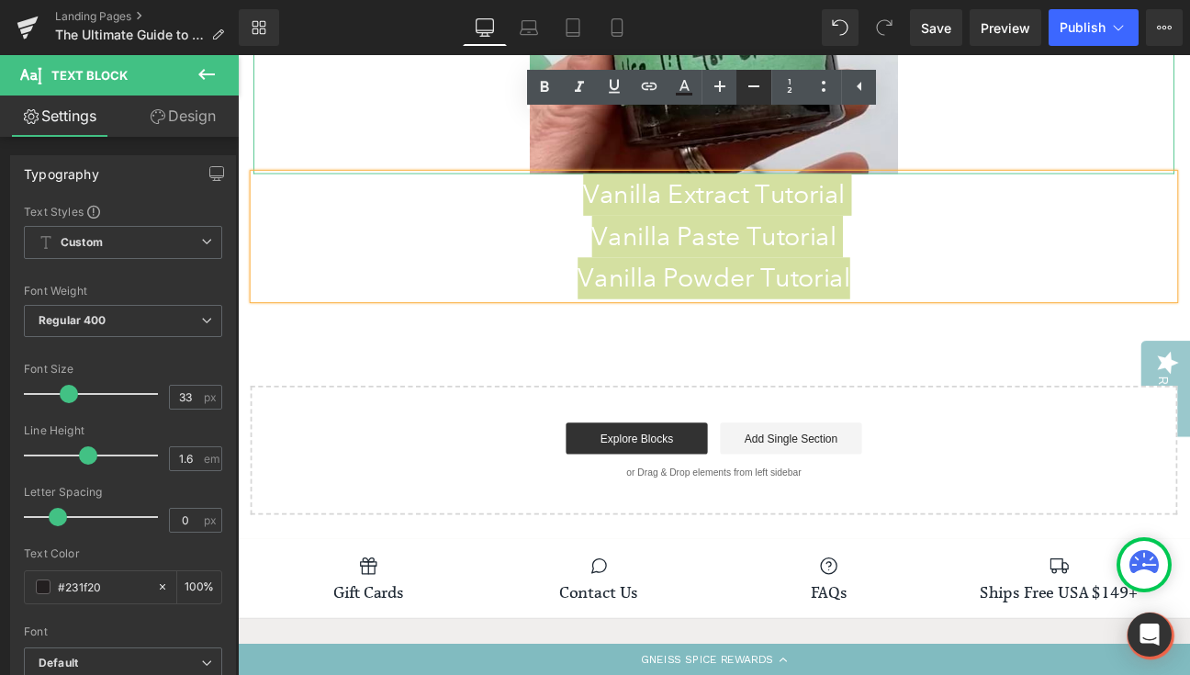
click at [750, 90] on icon at bounding box center [754, 86] width 22 height 22
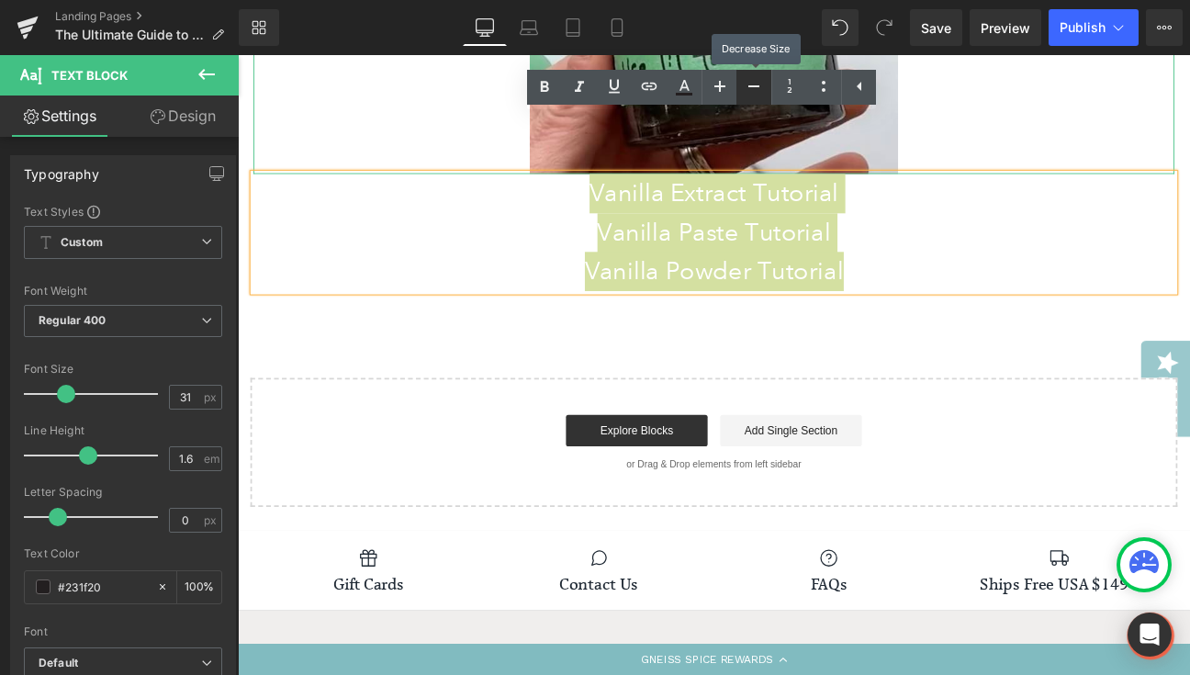
click at [750, 90] on icon at bounding box center [754, 86] width 22 height 22
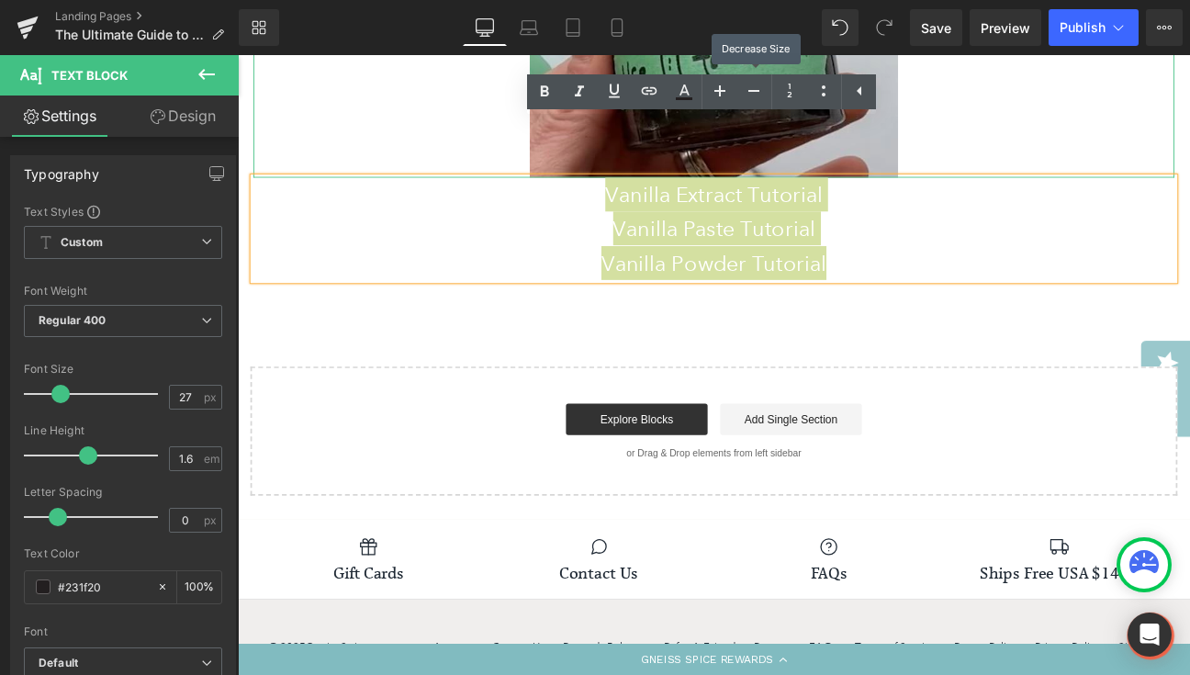
click at [750, 90] on icon at bounding box center [753, 91] width 11 height 2
type input "25"
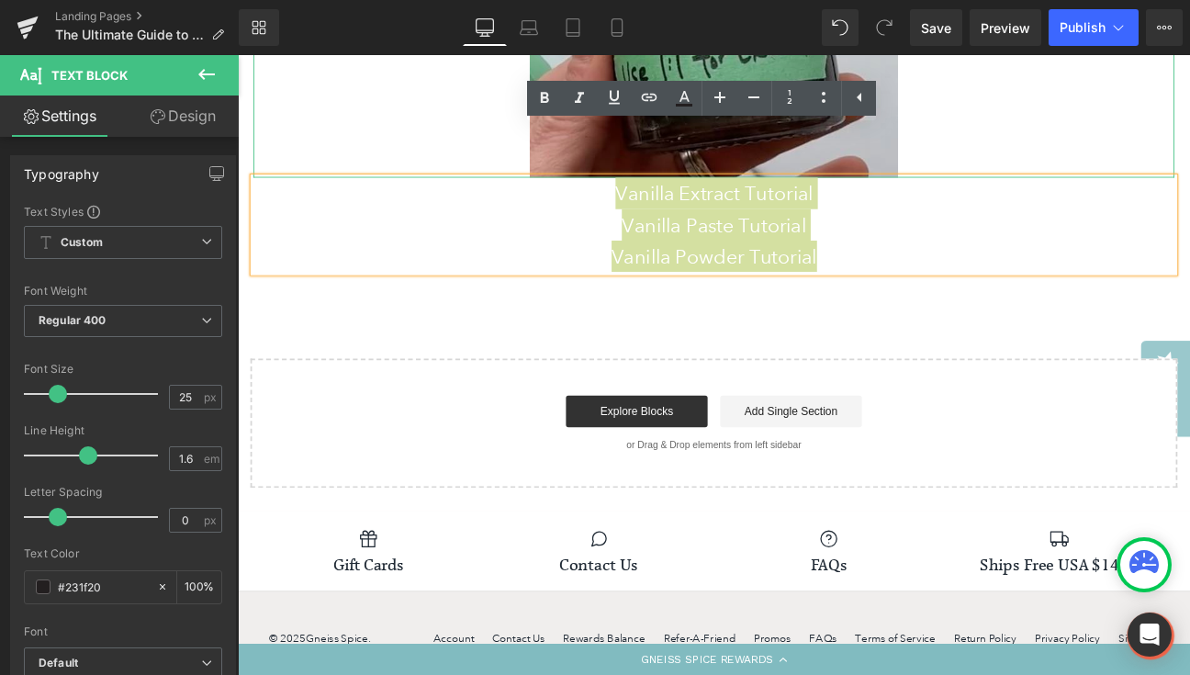
scroll to position [6378, 0]
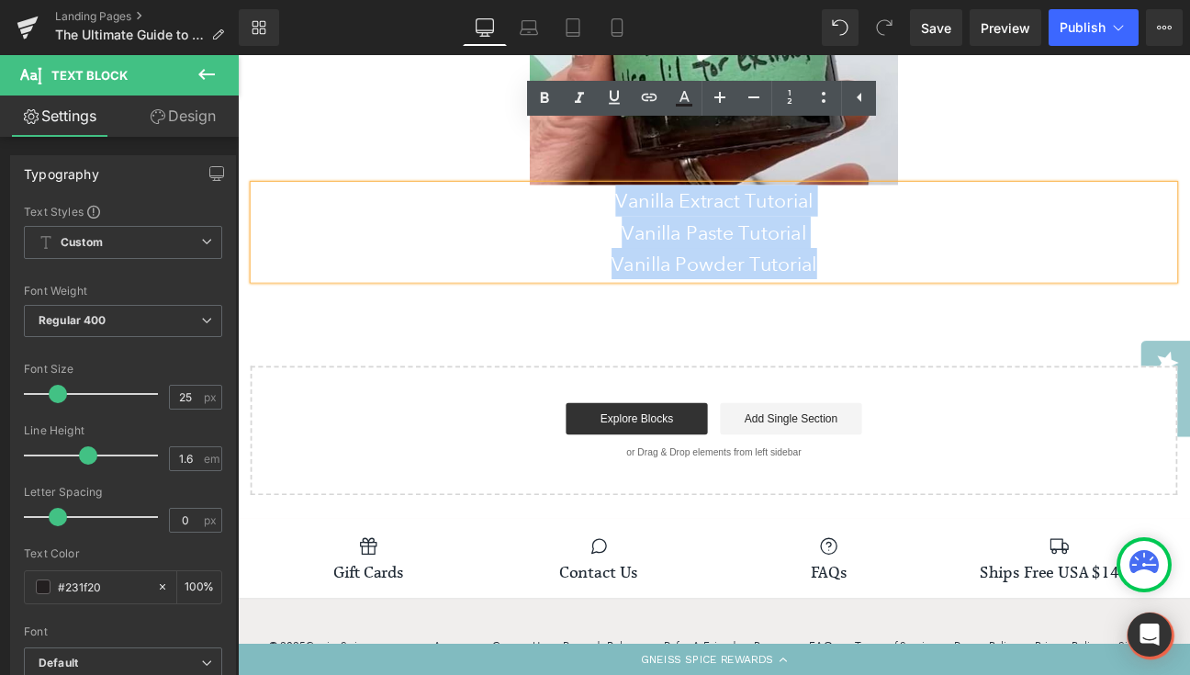
click at [930, 243] on p "Vanilla Paste Tutorial" at bounding box center [793, 261] width 1075 height 37
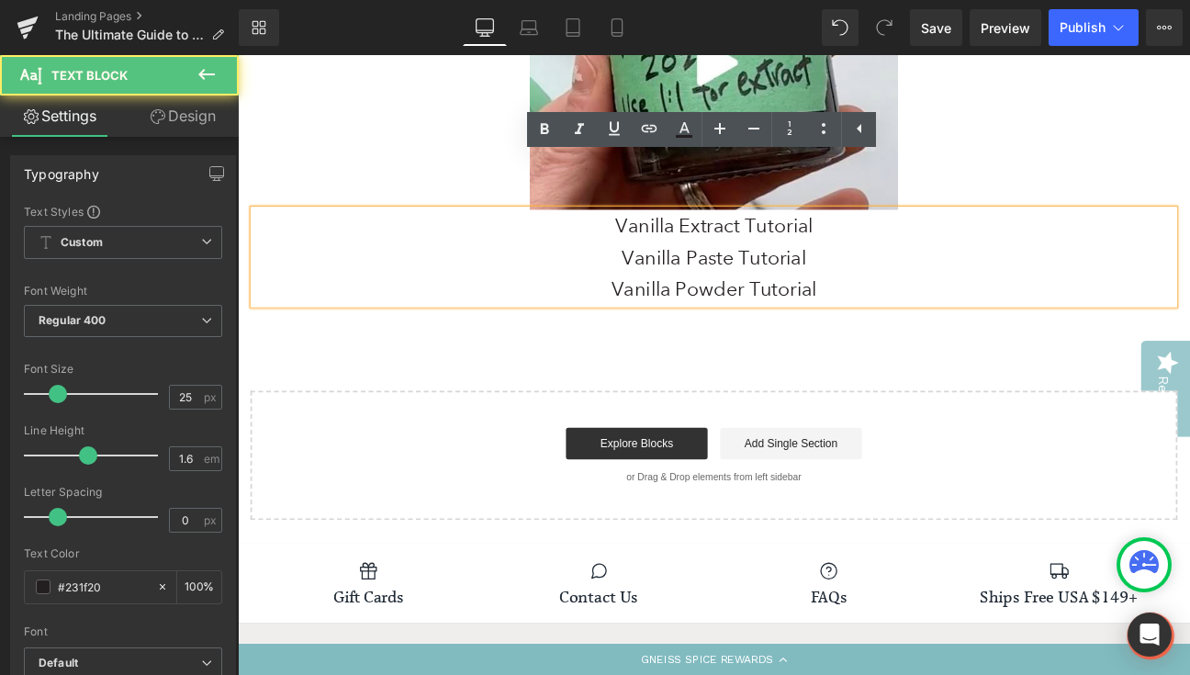
scroll to position [6342, 0]
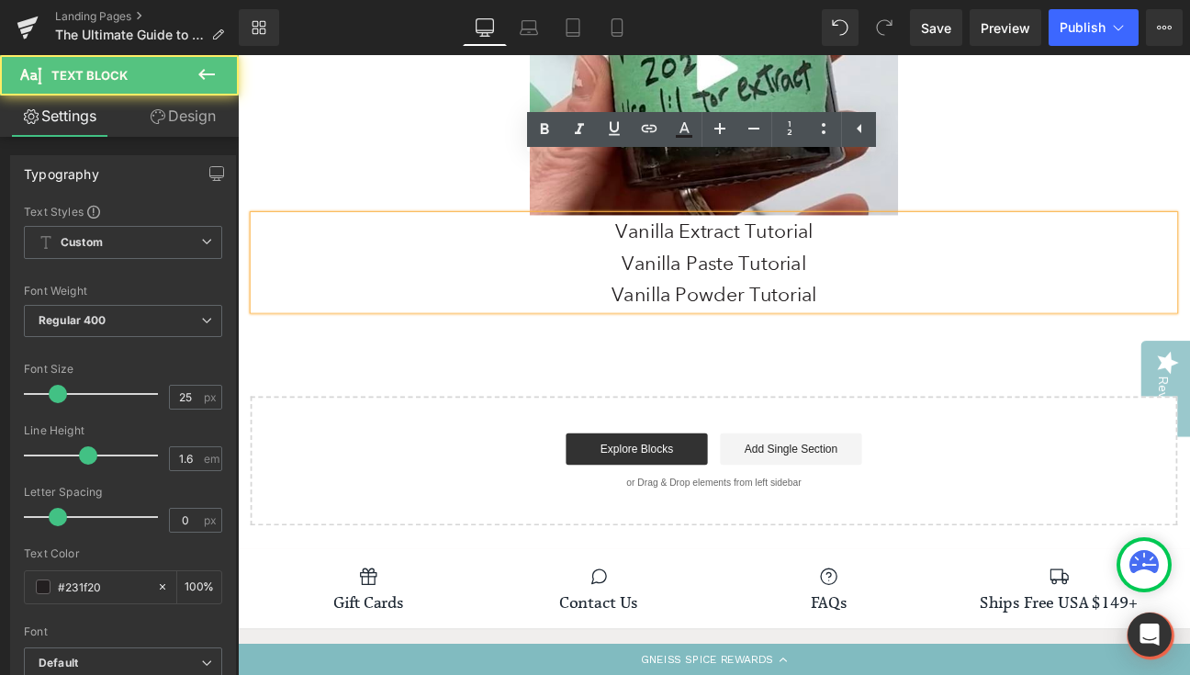
click at [830, 242] on p "Vanilla Extract Tutorial" at bounding box center [793, 260] width 1075 height 37
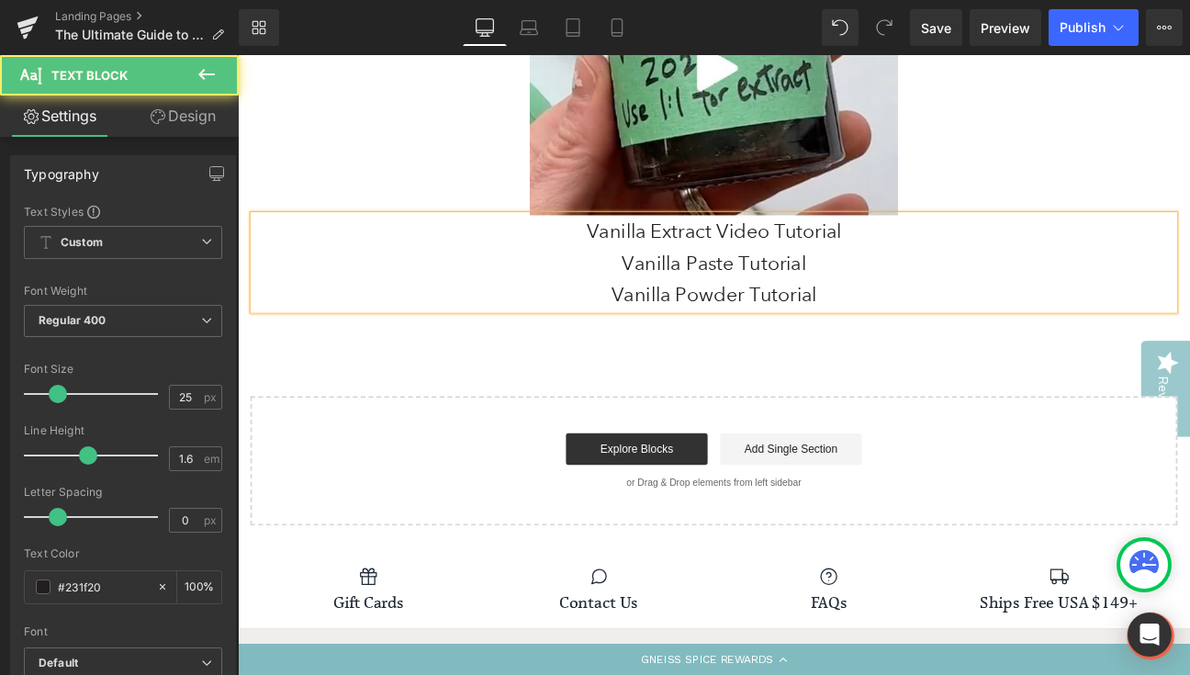
click at [824, 279] on p "Vanilla Paste Tutorial" at bounding box center [793, 297] width 1075 height 37
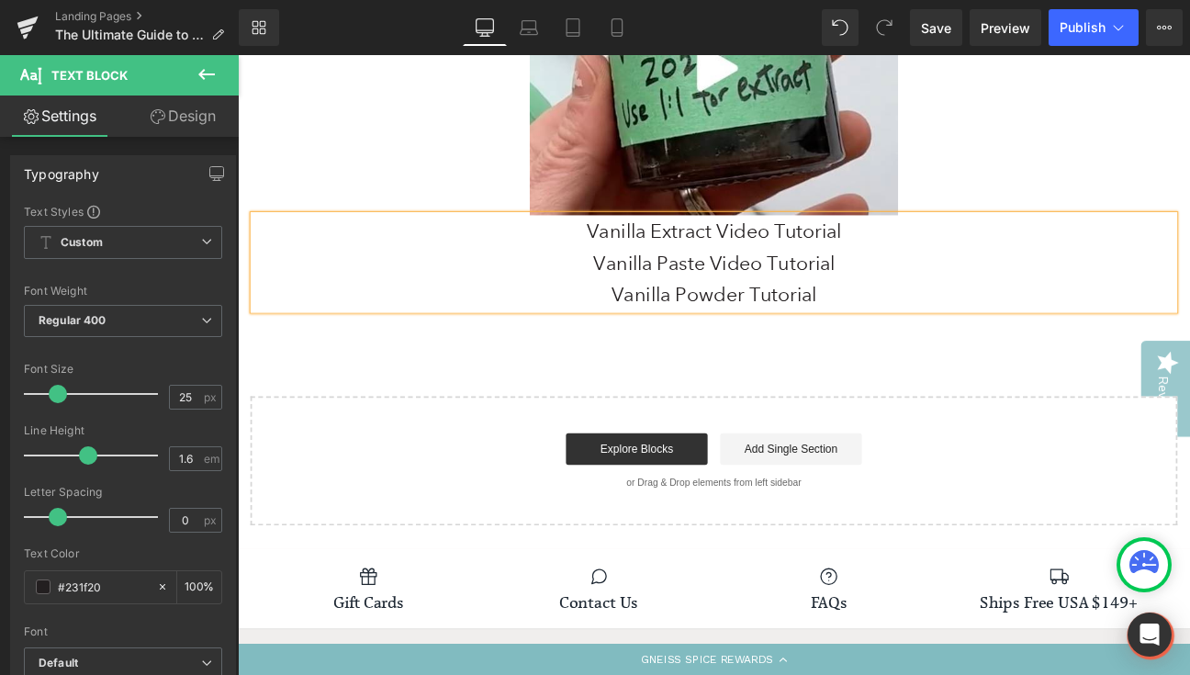
click at [835, 316] on p "Vanilla Powder Tutorial" at bounding box center [793, 334] width 1075 height 37
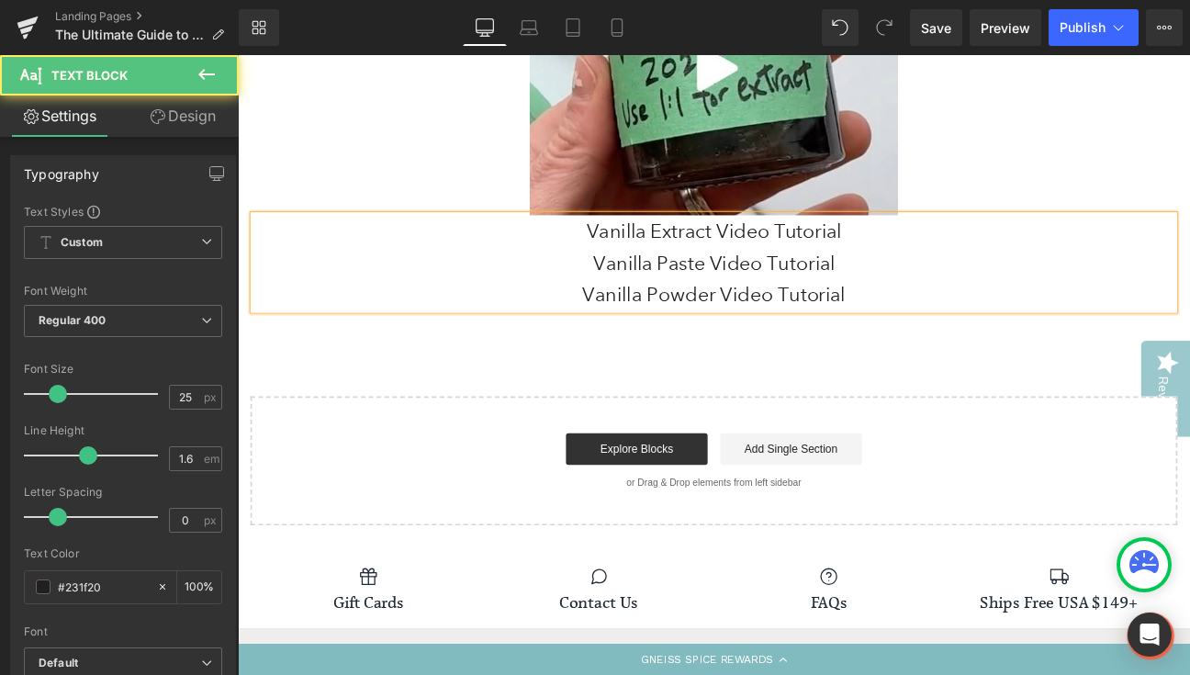
click at [979, 316] on p "Vanilla Powder Video Tutorial" at bounding box center [793, 334] width 1075 height 37
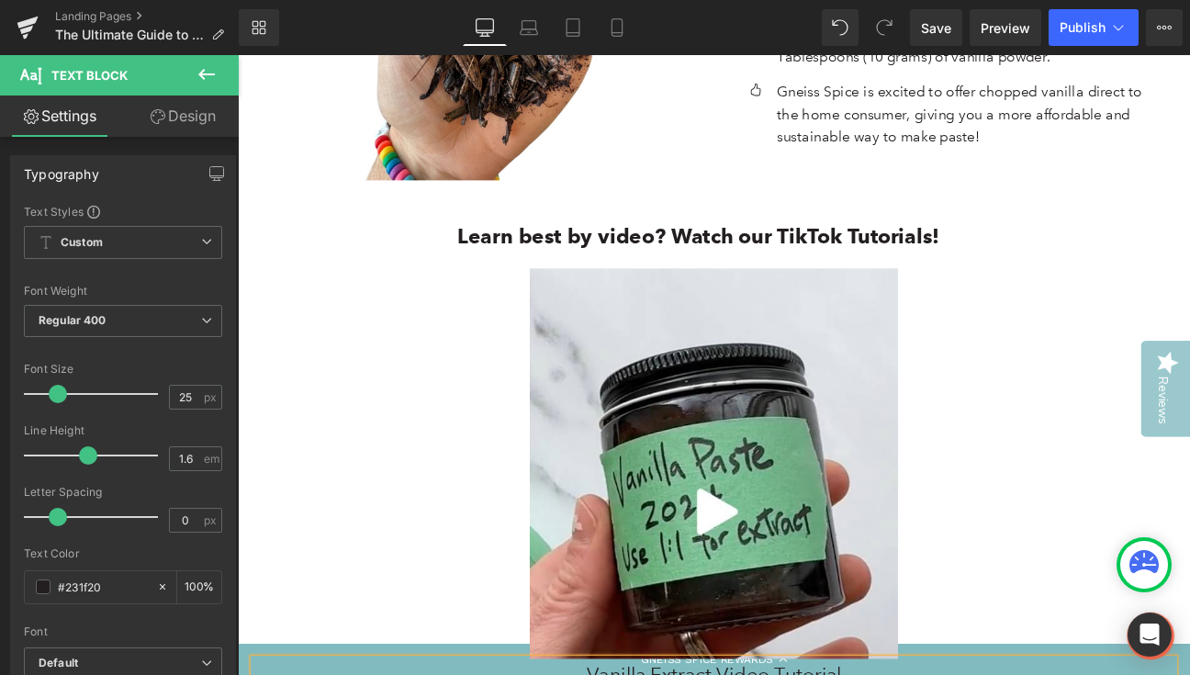
scroll to position [5815, 0]
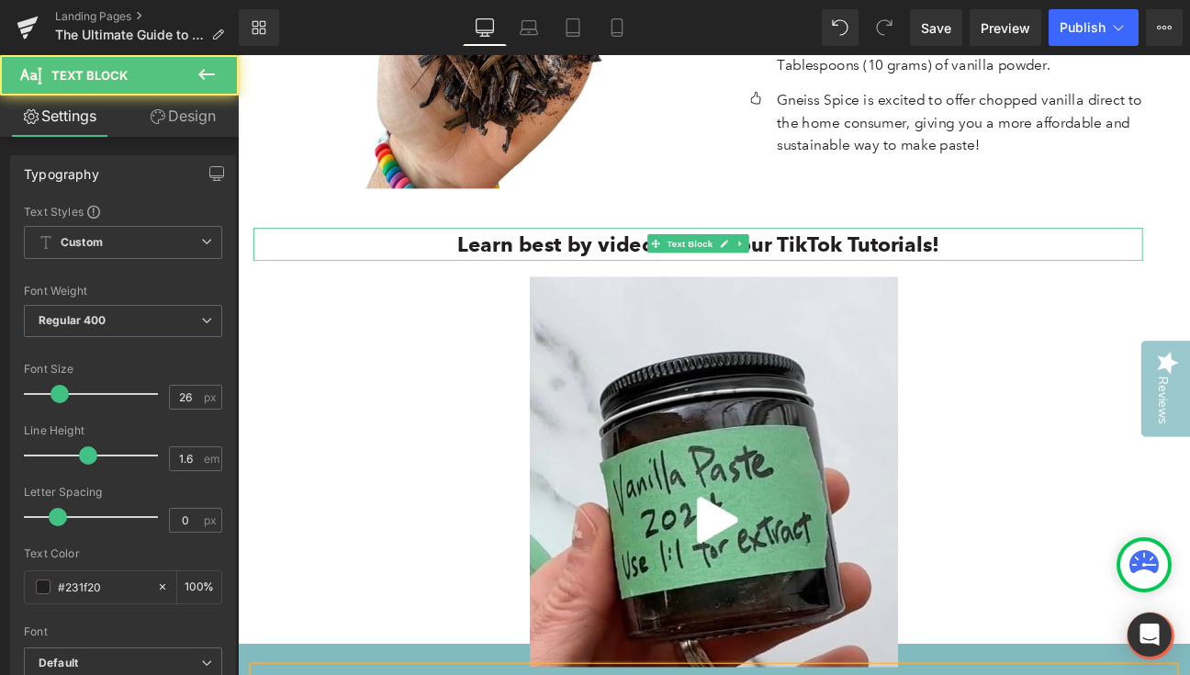
click at [891, 262] on b "Learn best by video? Watch our TikTok Tutorials!" at bounding box center [775, 276] width 563 height 29
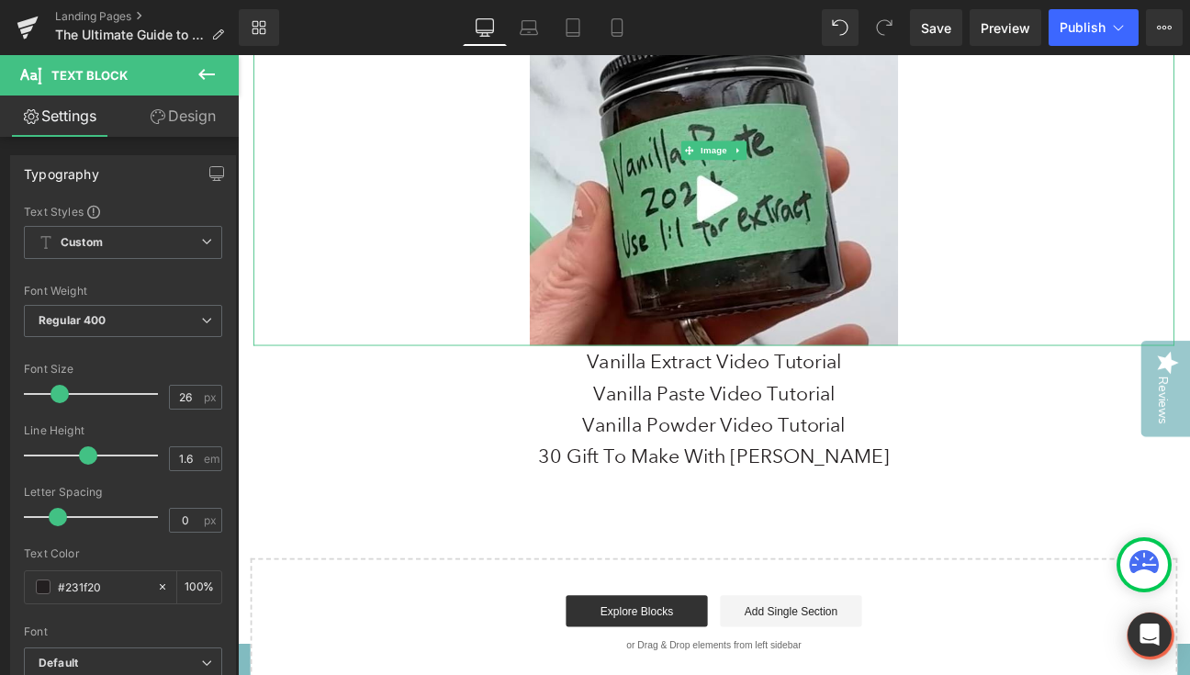
scroll to position [6257, 0]
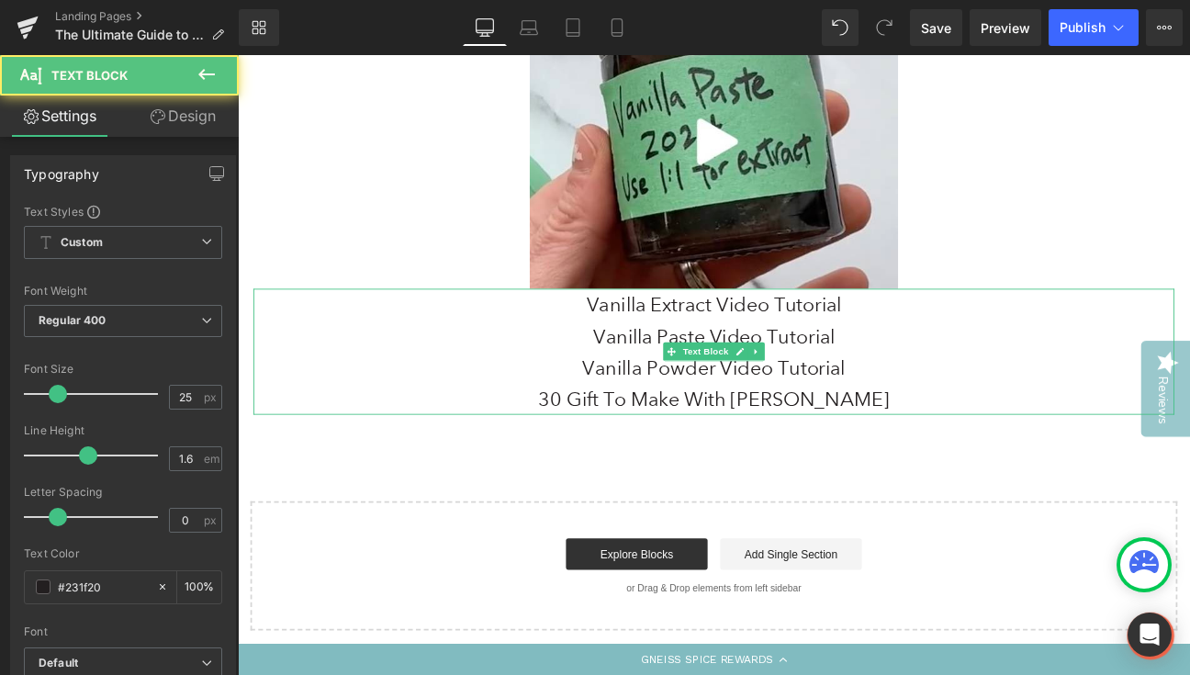
click at [719, 438] on p "30 Gift To Make With [PERSON_NAME]" at bounding box center [793, 456] width 1075 height 37
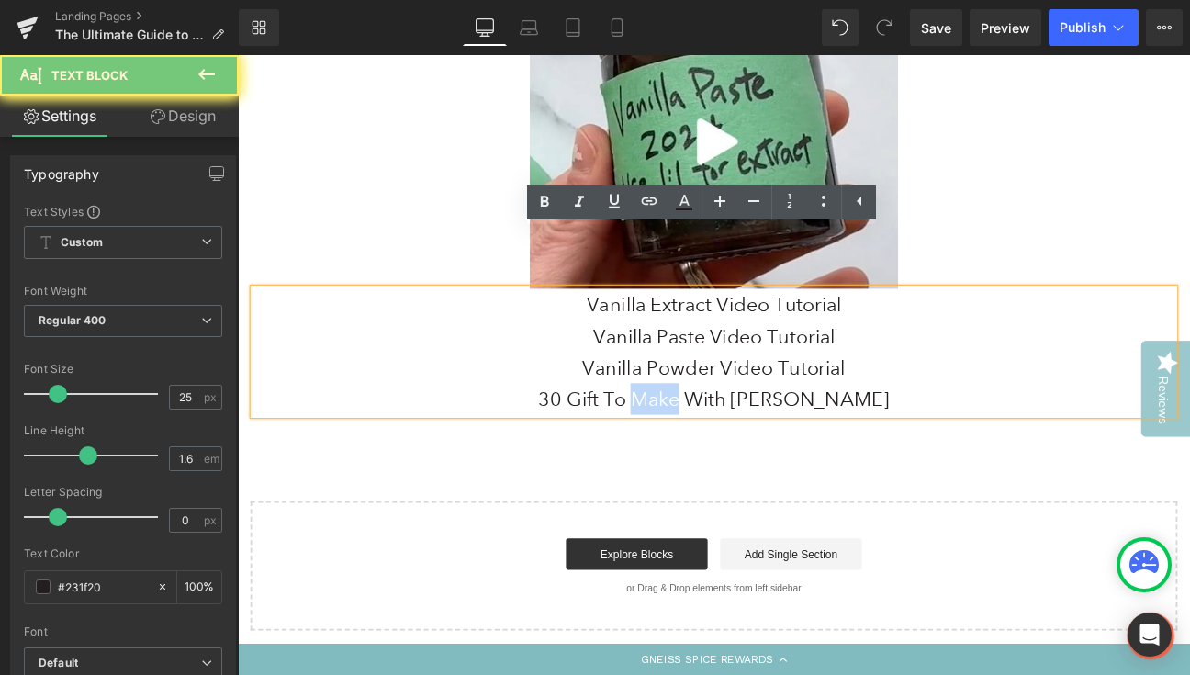
click at [719, 438] on p "30 Gift To Make With [PERSON_NAME]" at bounding box center [793, 456] width 1075 height 37
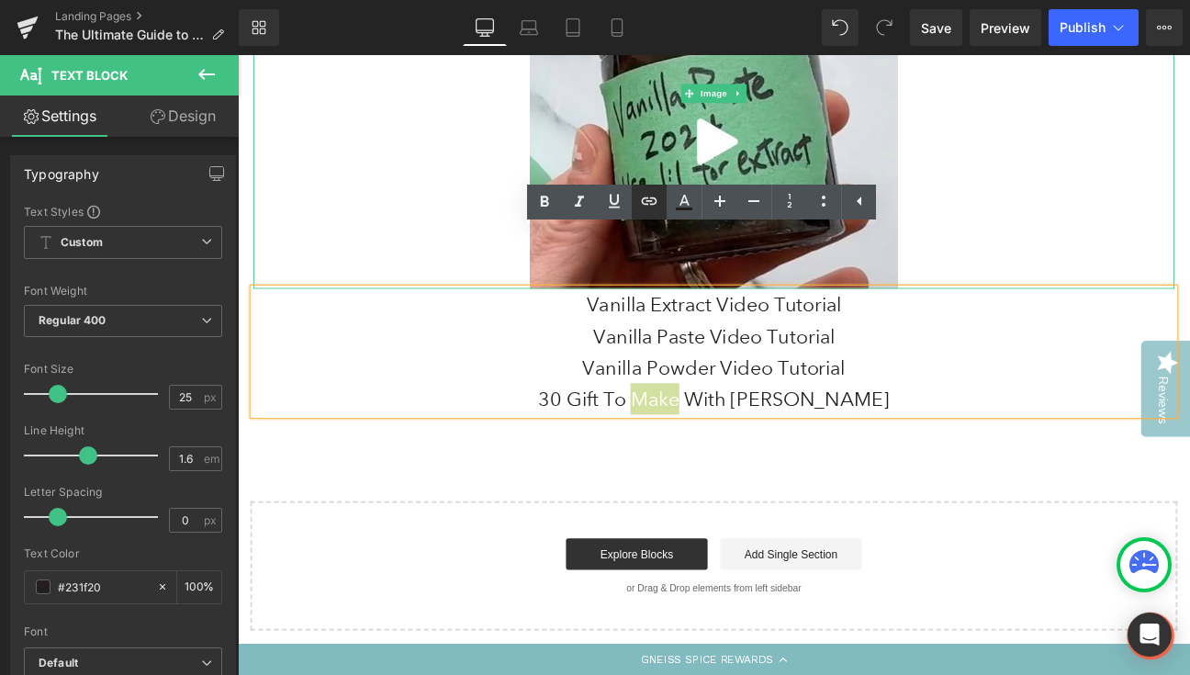
click at [646, 206] on icon at bounding box center [649, 201] width 22 height 22
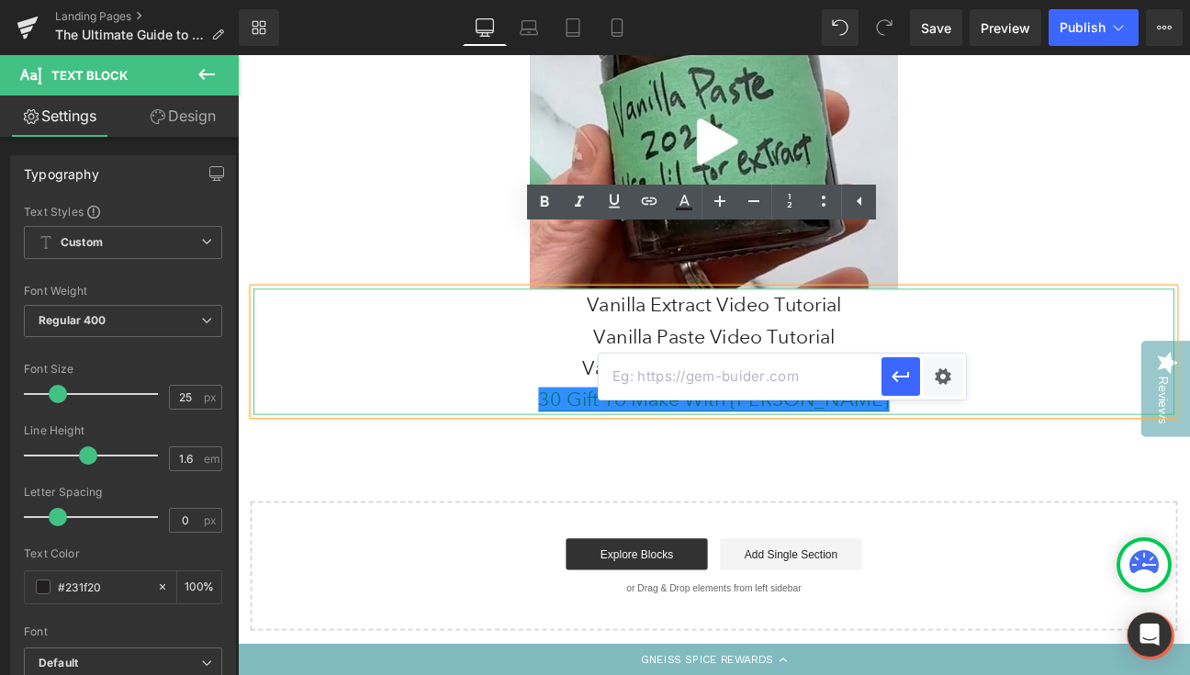
click at [691, 384] on input "text" at bounding box center [740, 377] width 283 height 46
paste input "[URL][DOMAIN_NAME]"
type input "[URL][DOMAIN_NAME]"
click at [902, 372] on icon "button" at bounding box center [901, 377] width 22 height 22
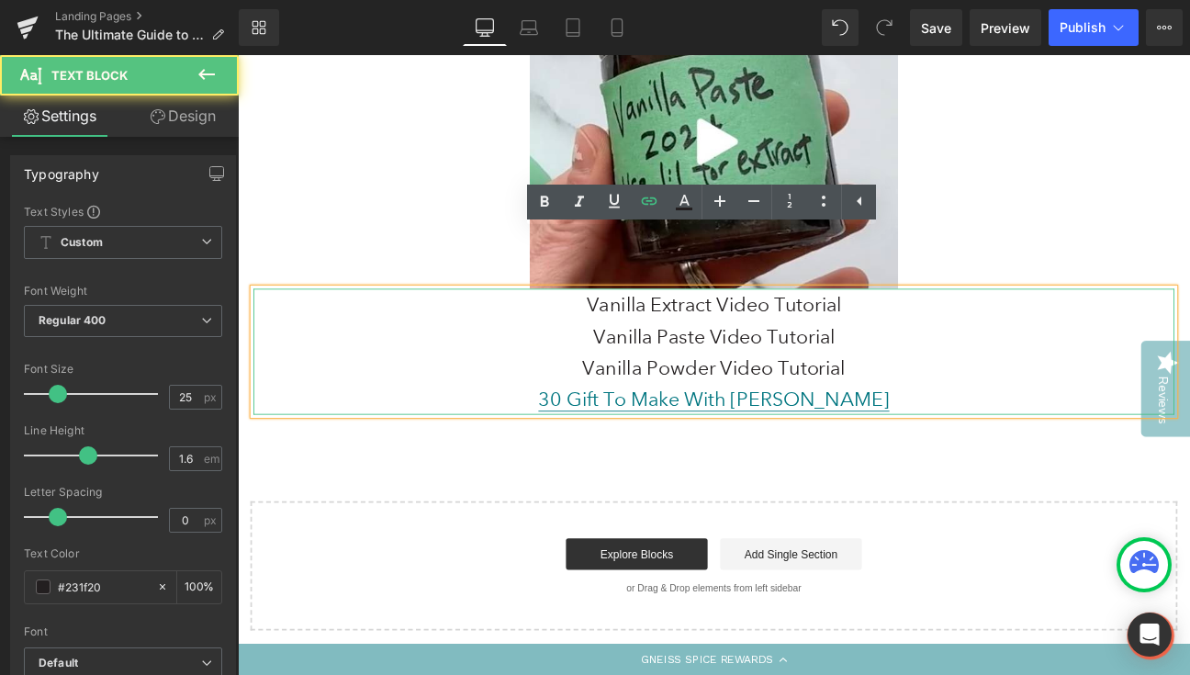
click at [772, 328] on p "Vanilla Extract Video Tutorial" at bounding box center [793, 346] width 1075 height 37
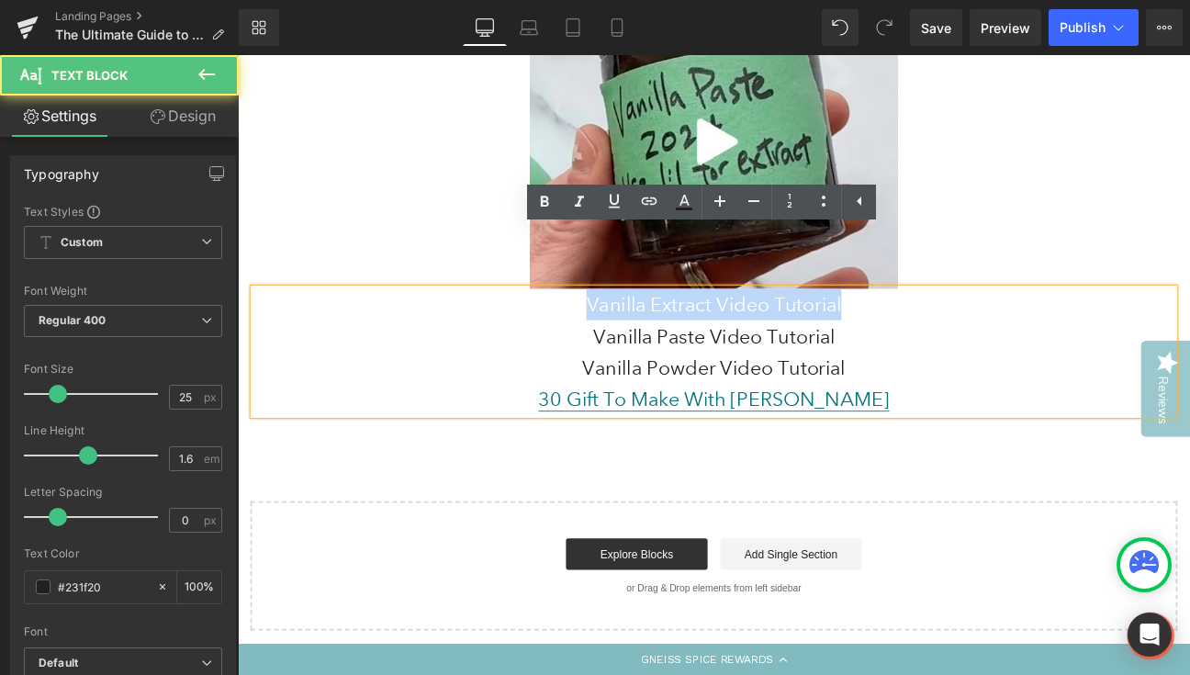
drag, startPoint x: 638, startPoint y: 282, endPoint x: 972, endPoint y: 275, distance: 333.5
click at [972, 328] on p "Vanilla Extract Video Tutorial" at bounding box center [793, 346] width 1075 height 37
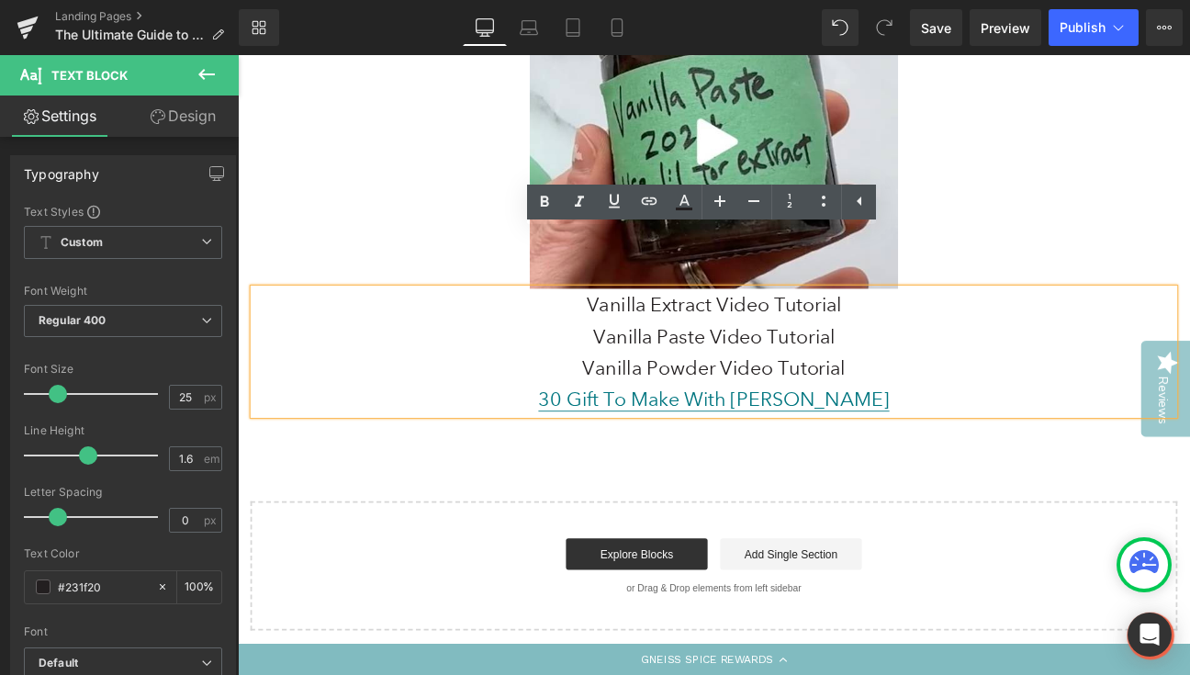
click at [745, 365] on p "Vanilla Paste Video Tutorial" at bounding box center [793, 383] width 1075 height 37
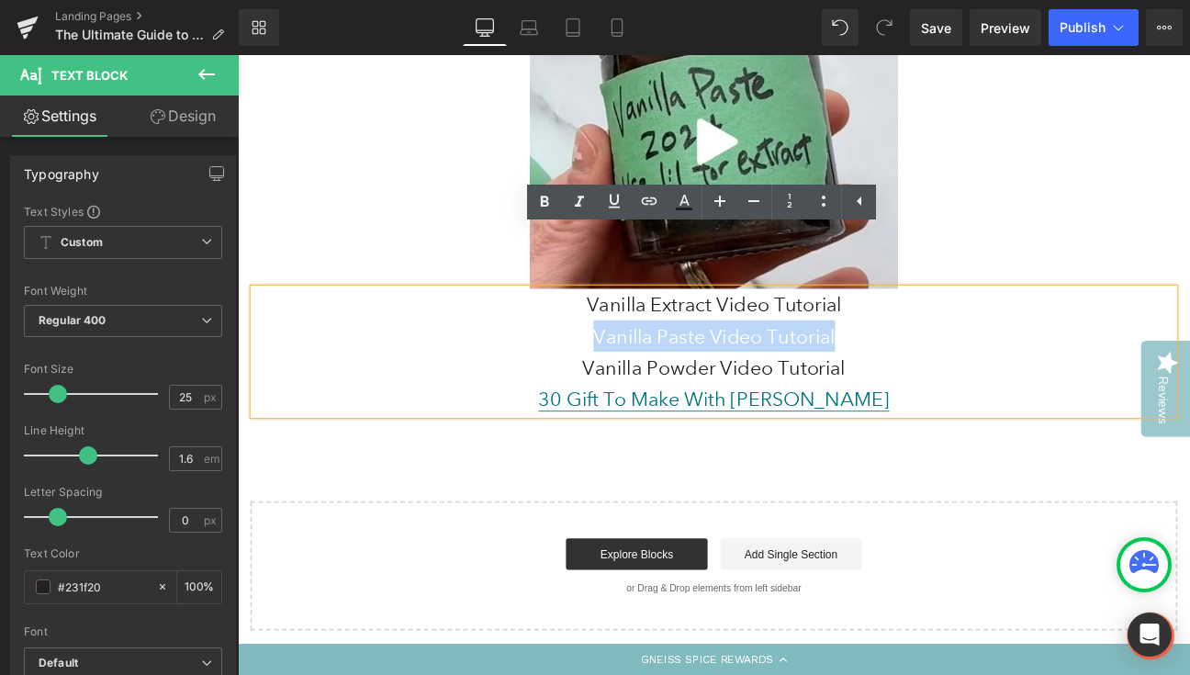
drag, startPoint x: 647, startPoint y: 320, endPoint x: 947, endPoint y: 317, distance: 299.4
click at [947, 365] on p "Vanilla Paste Video Tutorial" at bounding box center [793, 383] width 1075 height 37
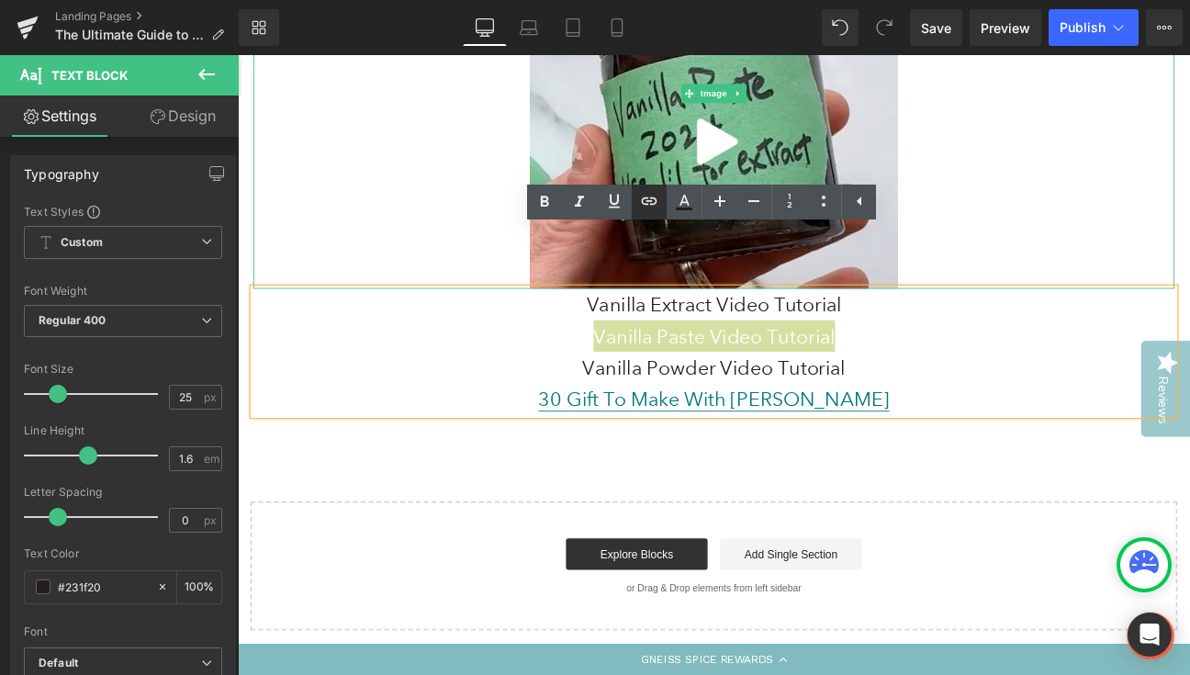
click at [655, 203] on icon at bounding box center [649, 201] width 22 height 22
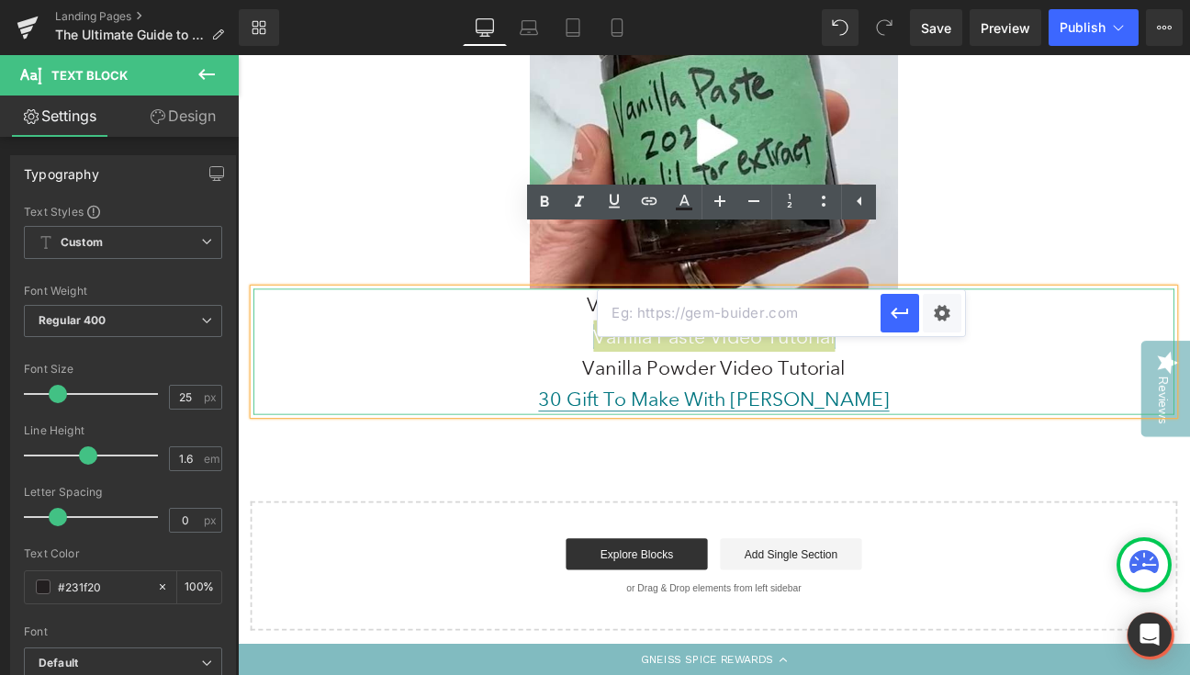
click at [674, 311] on input "text" at bounding box center [739, 313] width 283 height 46
paste input "[URL][DOMAIN_NAME]"
click at [902, 317] on icon "button" at bounding box center [900, 313] width 22 height 22
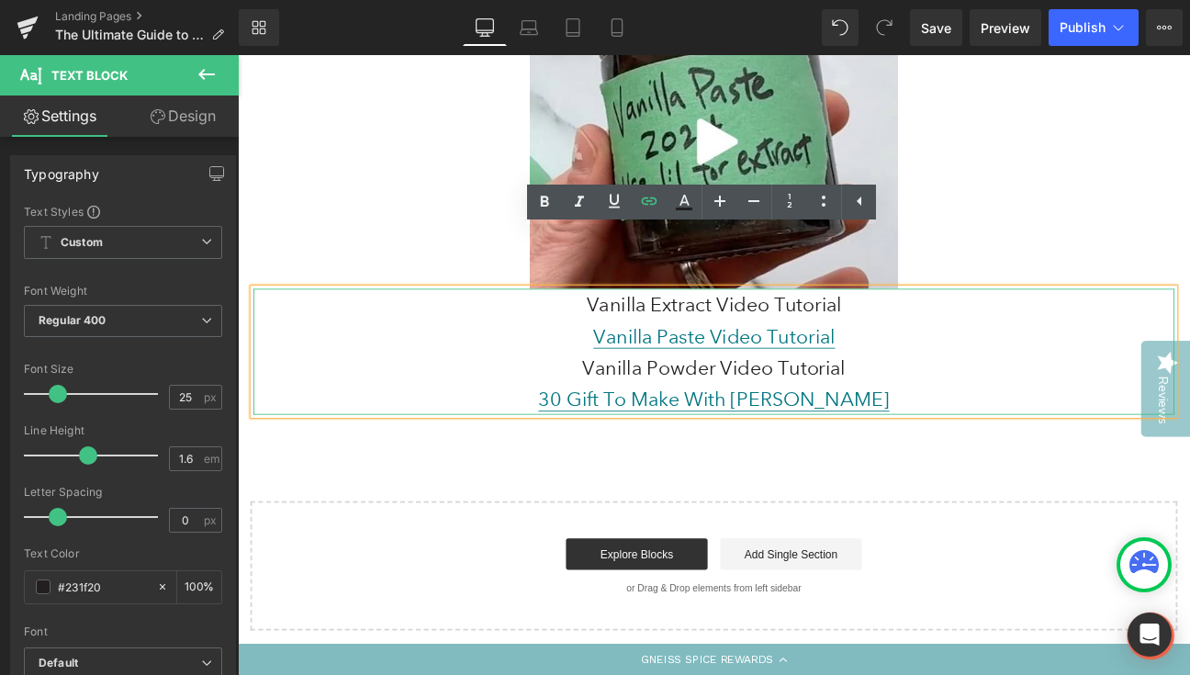
click at [793, 401] on p "Vanilla Powder Video Tutorial" at bounding box center [793, 419] width 1075 height 37
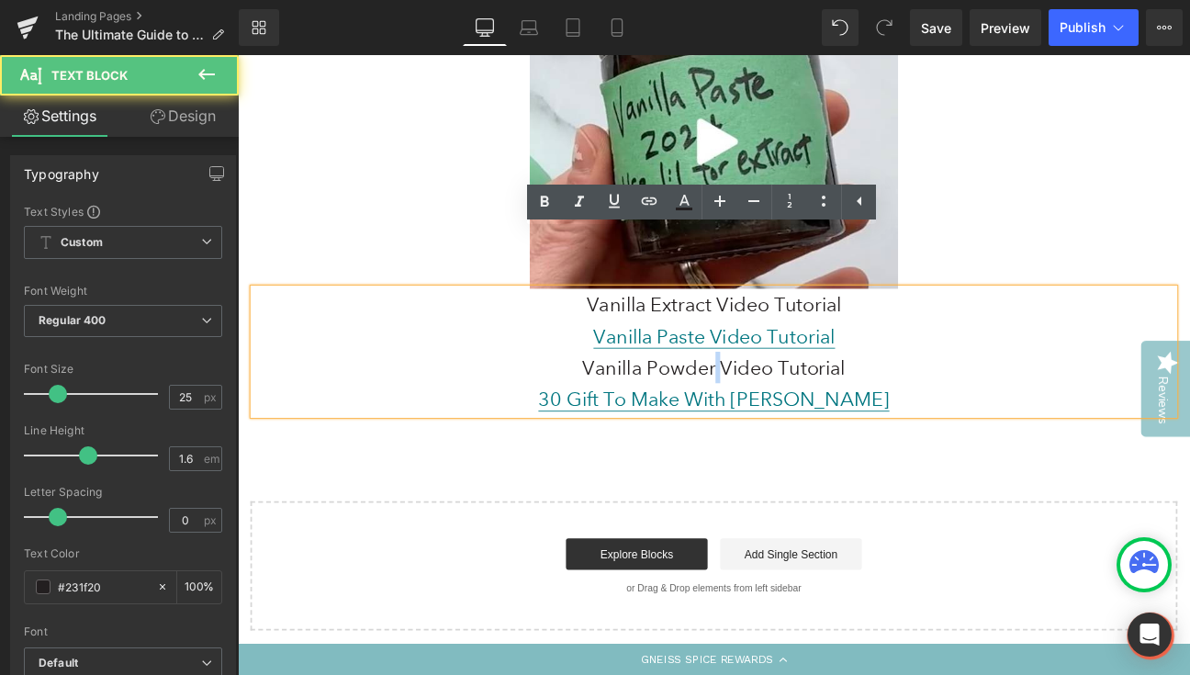
click at [793, 401] on p "Vanilla Powder Video Tutorial" at bounding box center [793, 419] width 1075 height 37
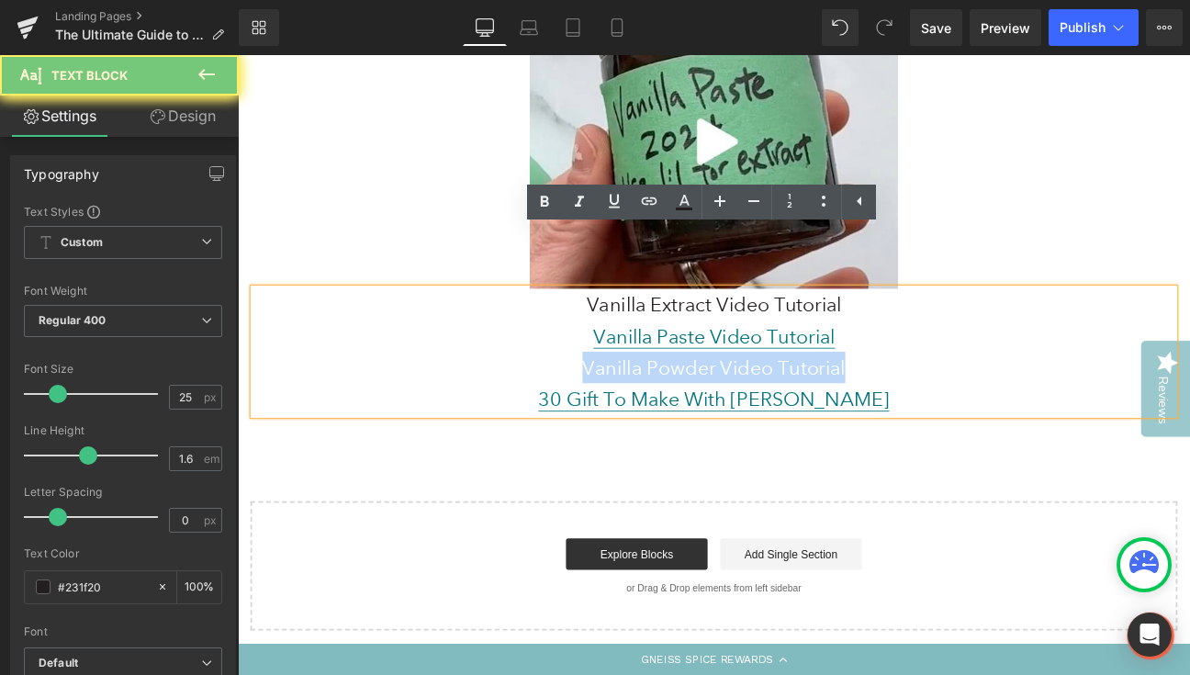
click at [793, 401] on p "Vanilla Powder Video Tutorial" at bounding box center [793, 419] width 1075 height 37
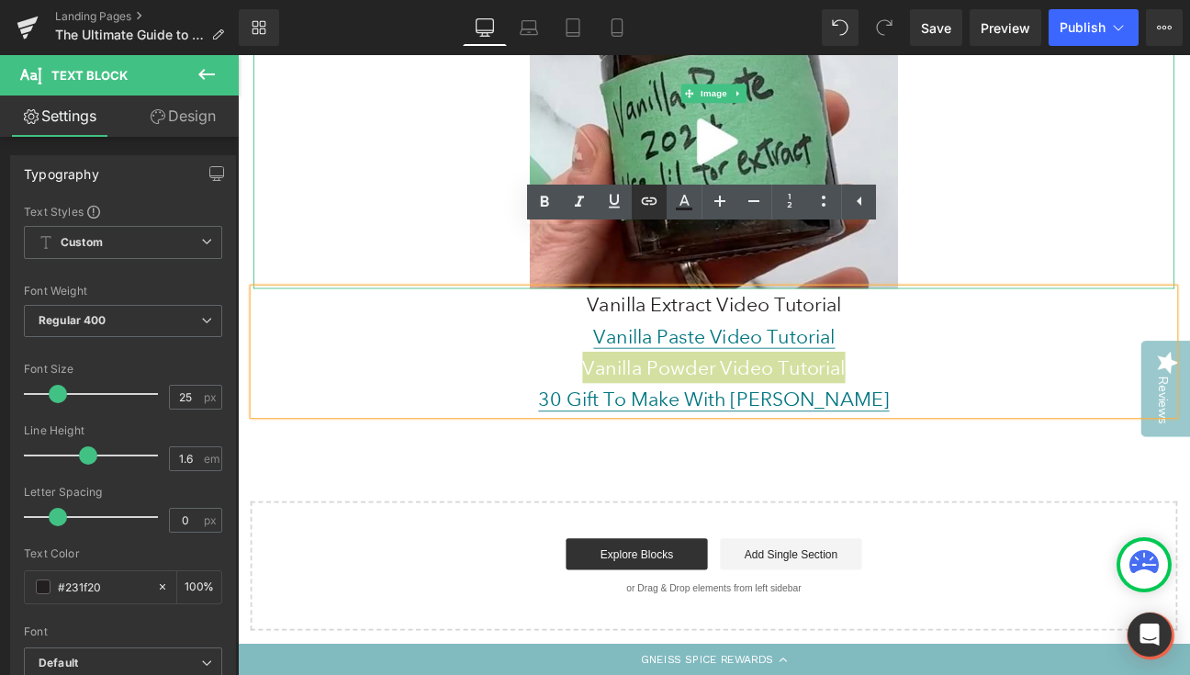
click at [645, 207] on icon at bounding box center [649, 201] width 22 height 22
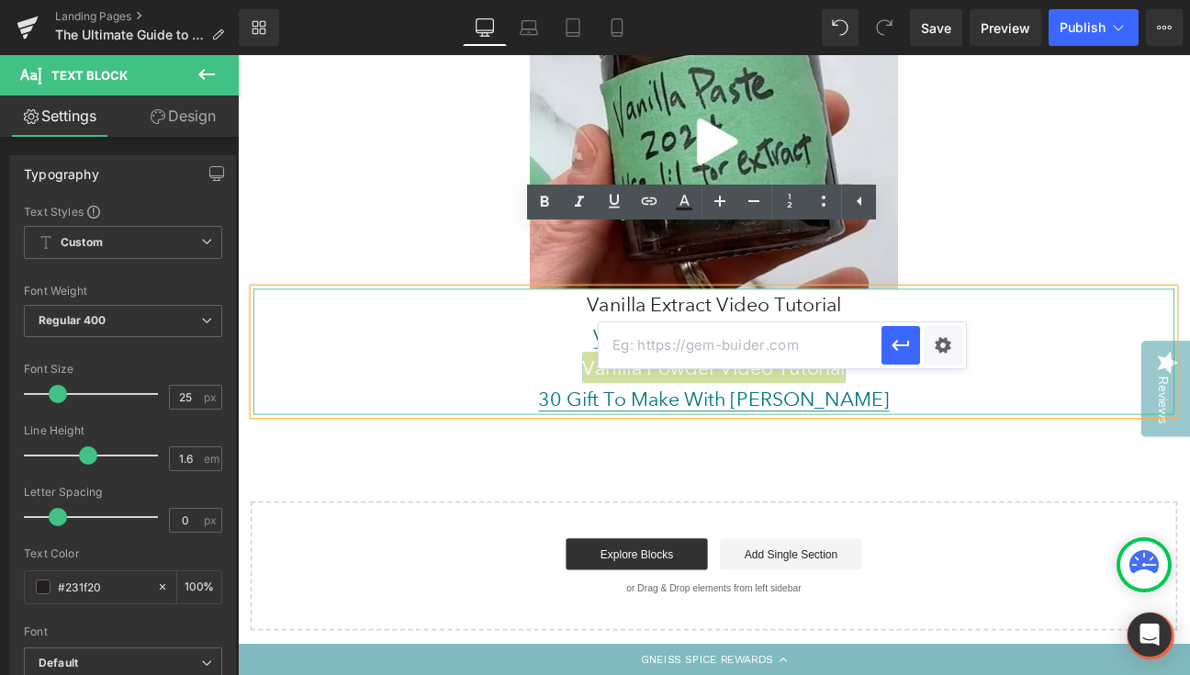
click at [672, 354] on input "text" at bounding box center [740, 345] width 283 height 46
paste input "[URL][DOMAIN_NAME]"
type input "[URL][DOMAIN_NAME]"
click at [895, 345] on icon "button" at bounding box center [900, 345] width 17 height 11
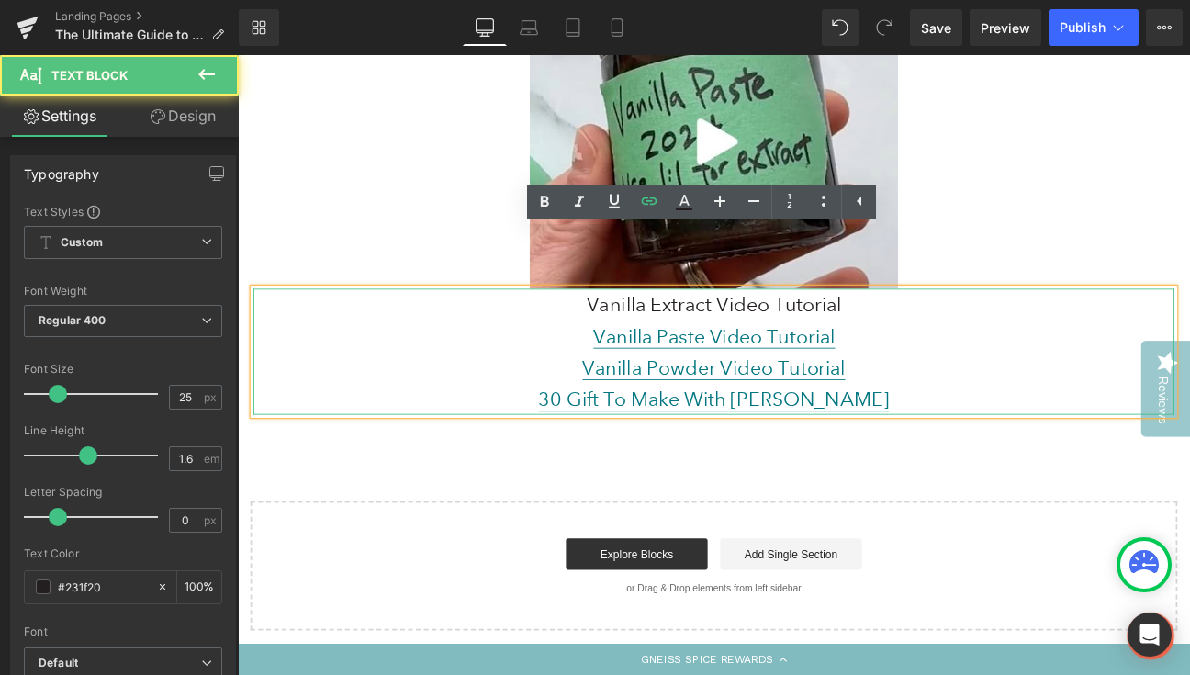
click at [737, 328] on p "Vanilla Extract Video Tutorial" at bounding box center [793, 346] width 1075 height 37
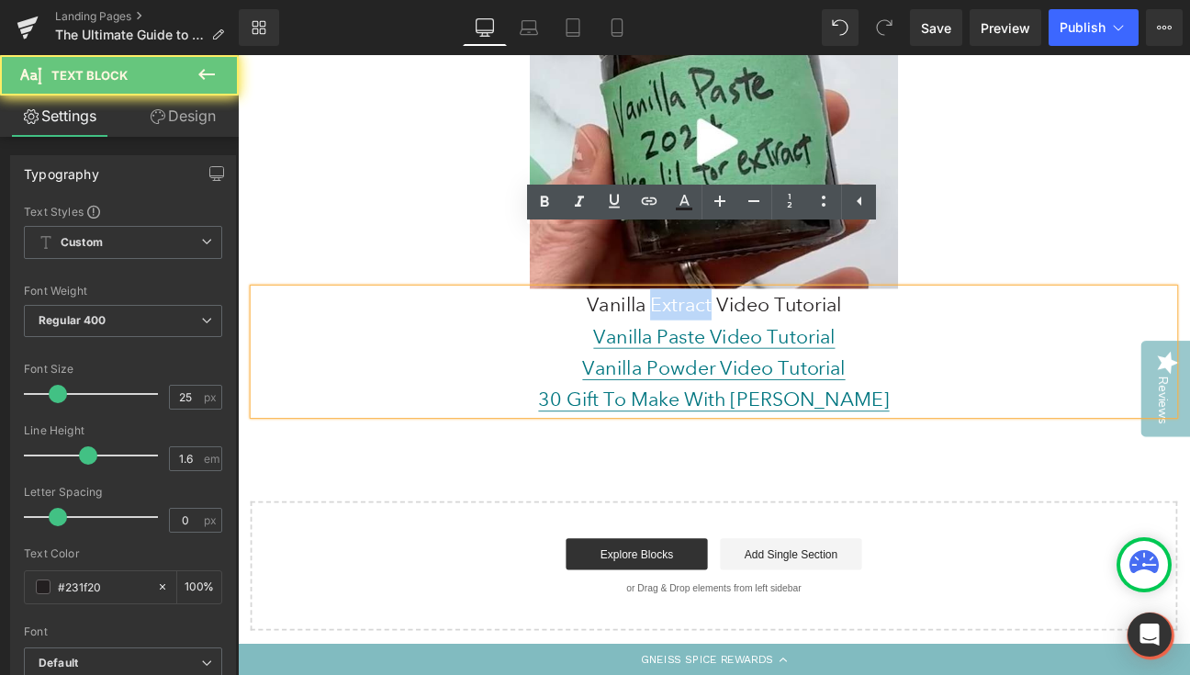
click at [737, 328] on p "Vanilla Extract Video Tutorial" at bounding box center [793, 346] width 1075 height 37
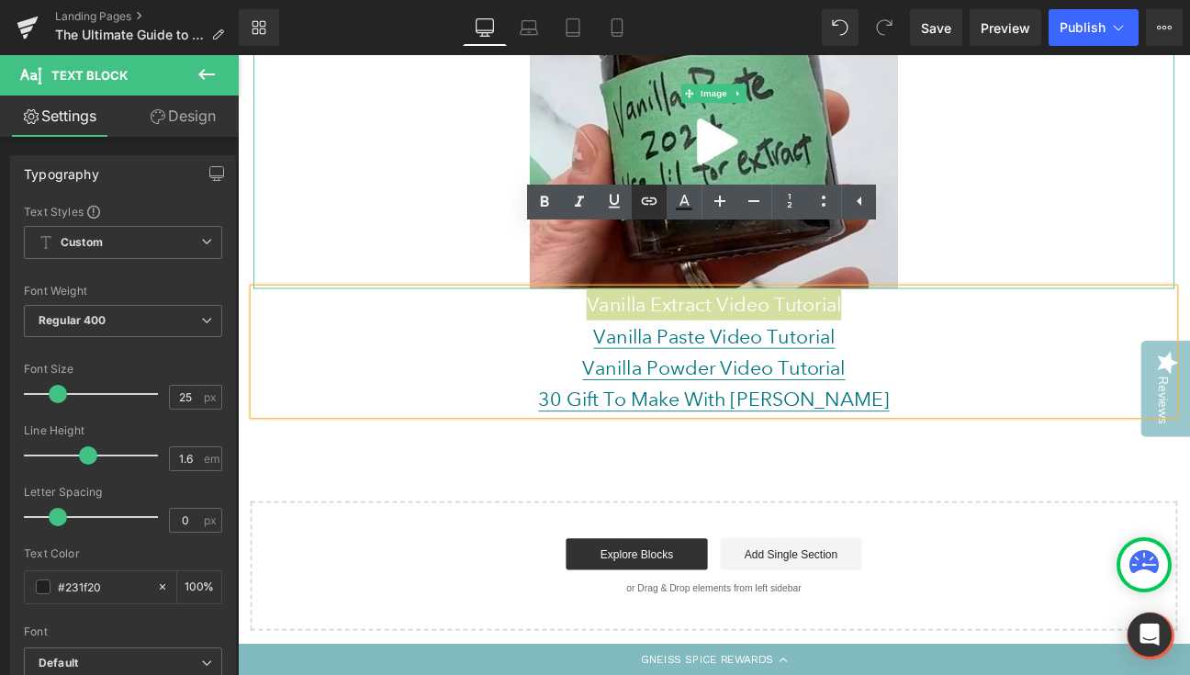
click at [654, 197] on icon at bounding box center [649, 201] width 22 height 22
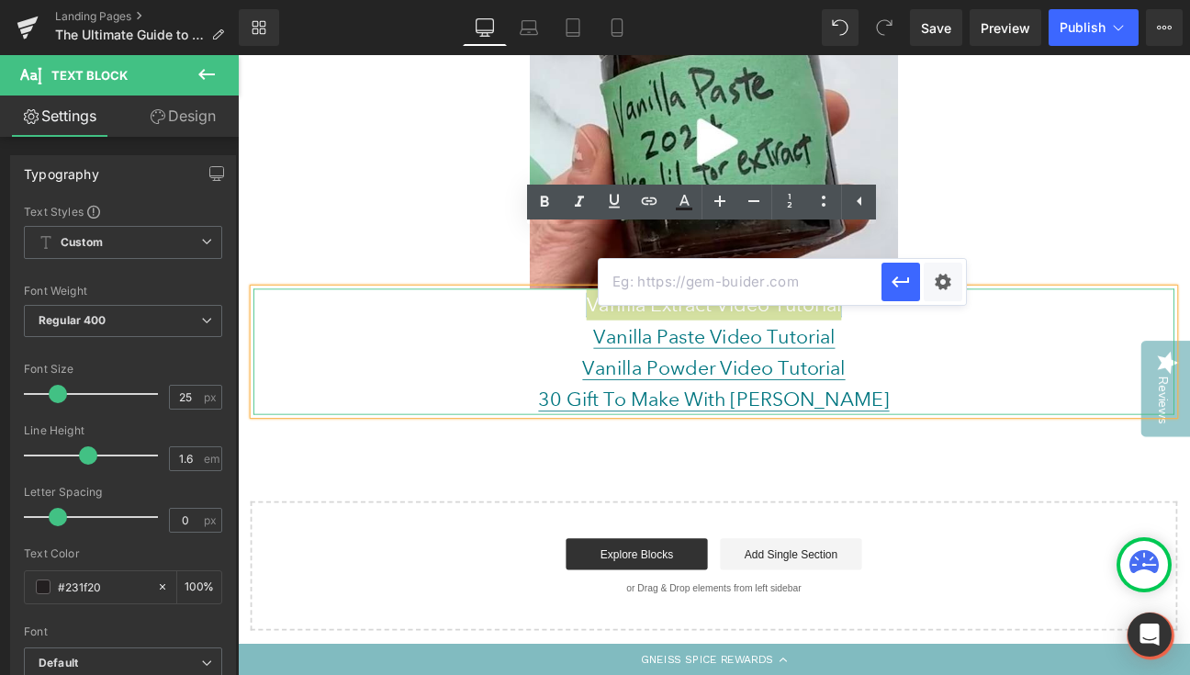
click at [655, 286] on input "text" at bounding box center [740, 282] width 283 height 46
paste input "[URL][DOMAIN_NAME]"
type input "[URL][DOMAIN_NAME]"
click at [895, 285] on icon "button" at bounding box center [901, 282] width 22 height 22
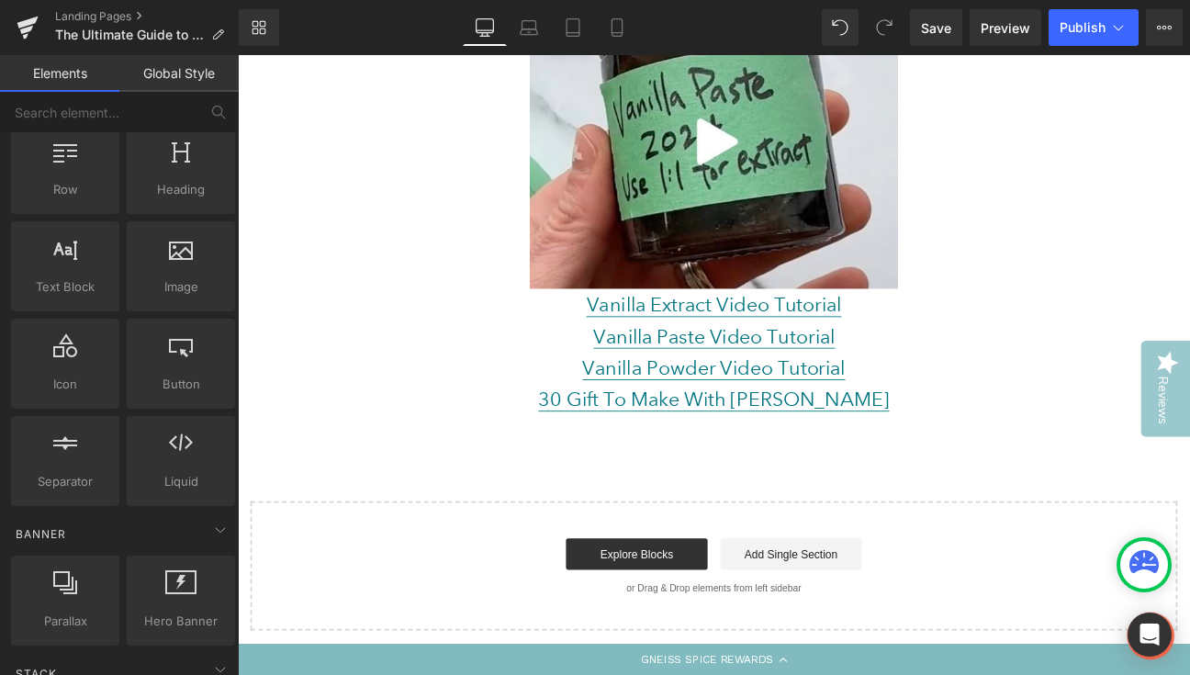
scroll to position [6182, 0]
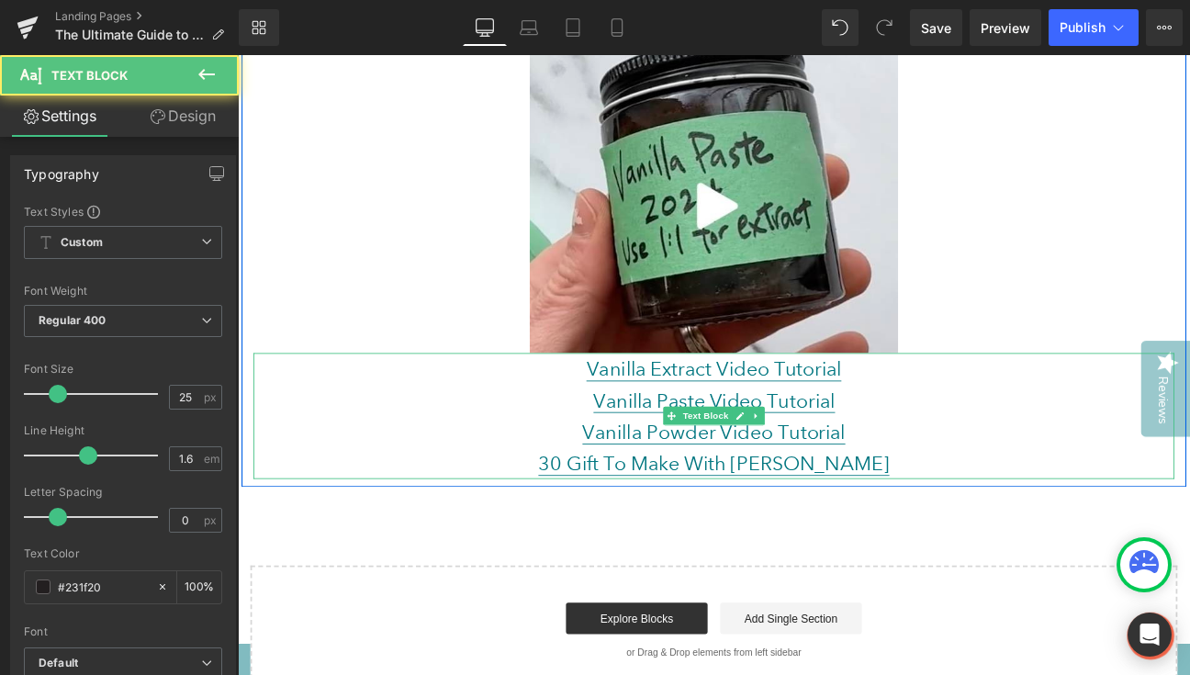
click at [1088, 513] on p "30 Gift To Make With [PERSON_NAME]" at bounding box center [793, 531] width 1075 height 37
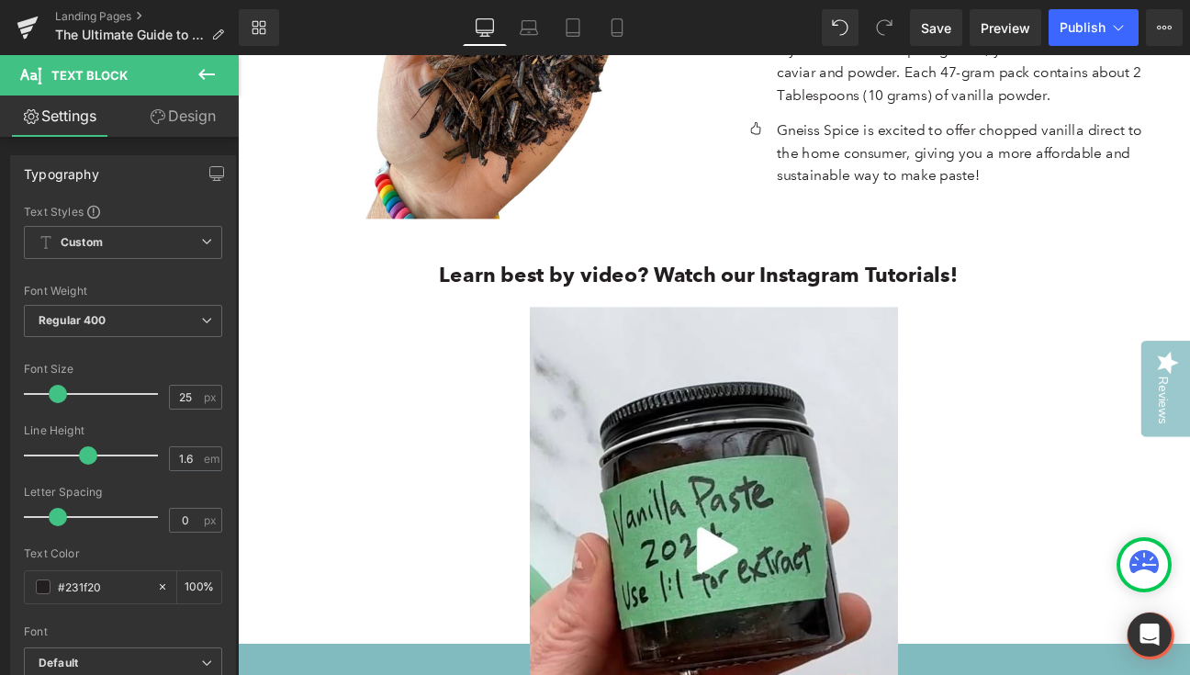
scroll to position [5585, 0]
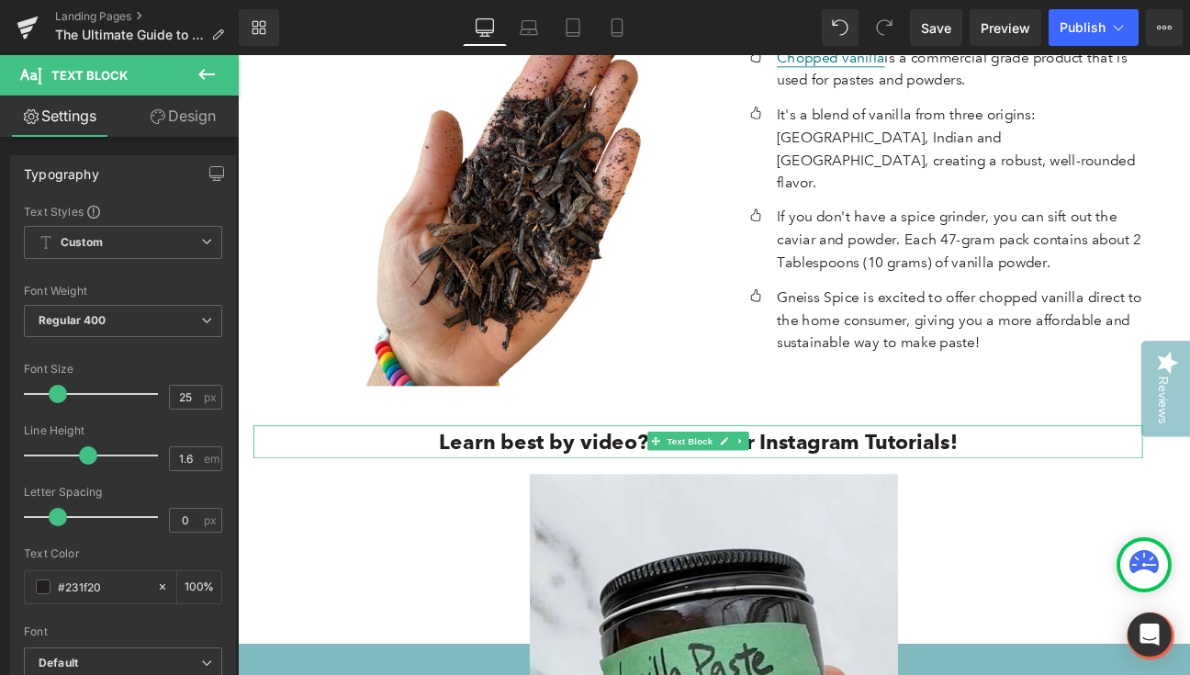
click at [893, 492] on b "Learn best by video? Watch our Instagram Tutorials!" at bounding box center [775, 506] width 604 height 29
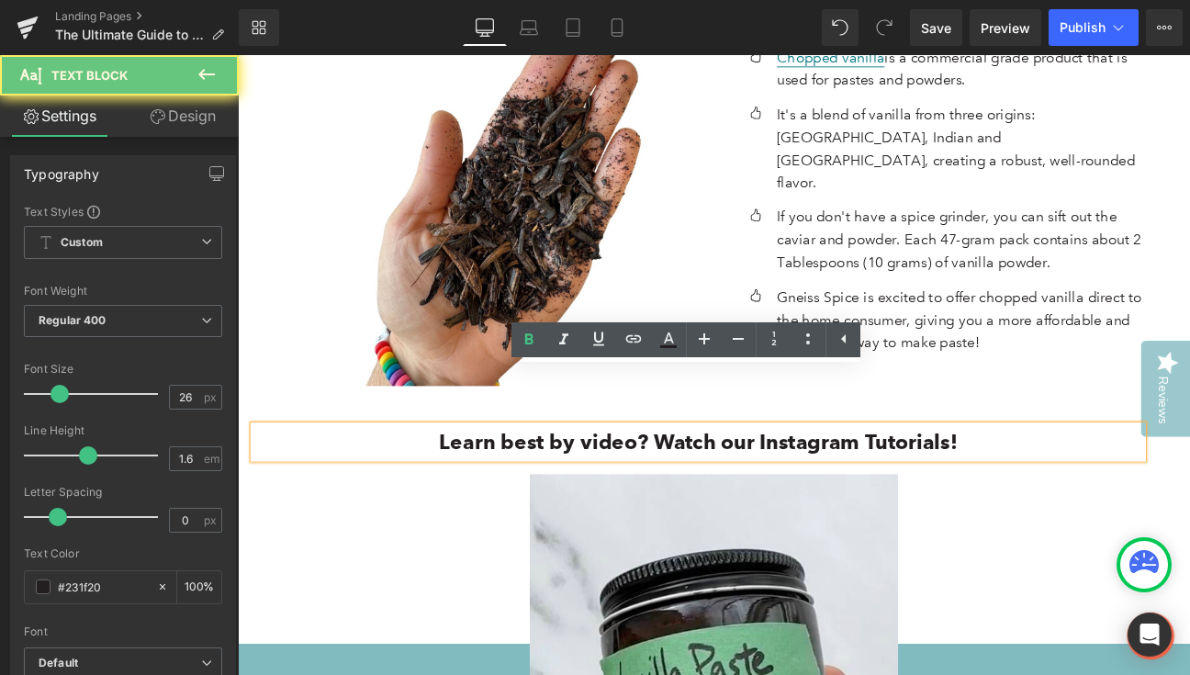
click at [805, 492] on b "Learn best by video? Watch our Instagram Tutorials!" at bounding box center [775, 506] width 604 height 29
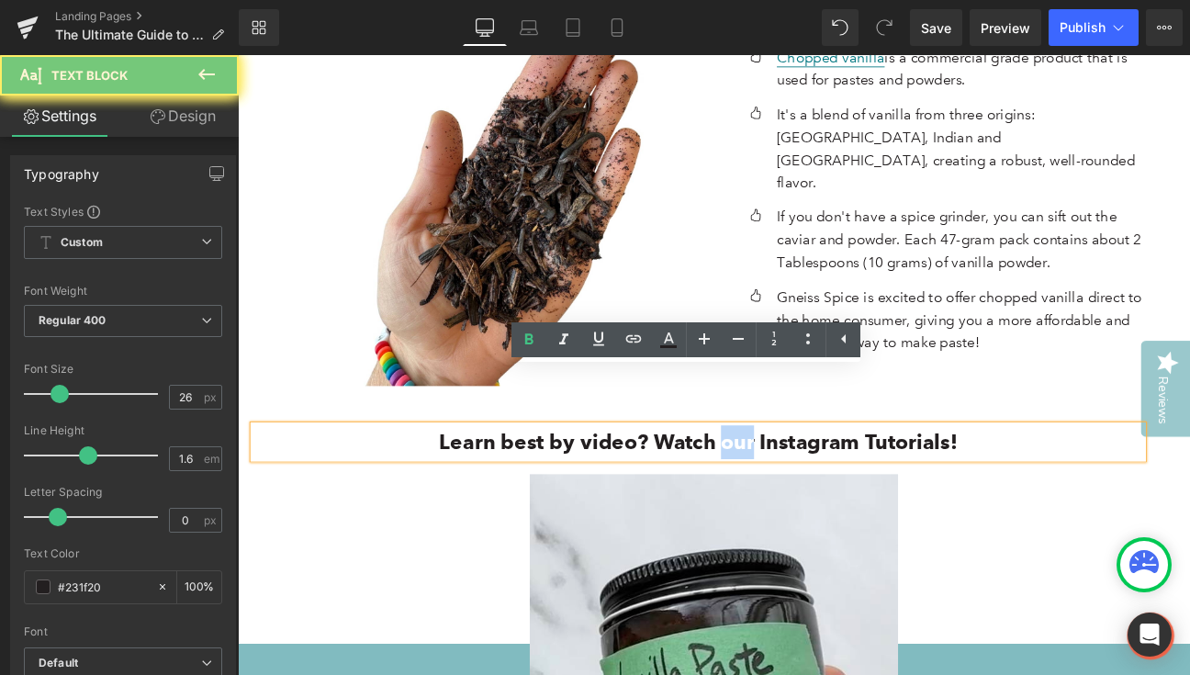
click at [805, 492] on b "Learn best by video? Watch our Instagram Tutorials!" at bounding box center [775, 506] width 604 height 29
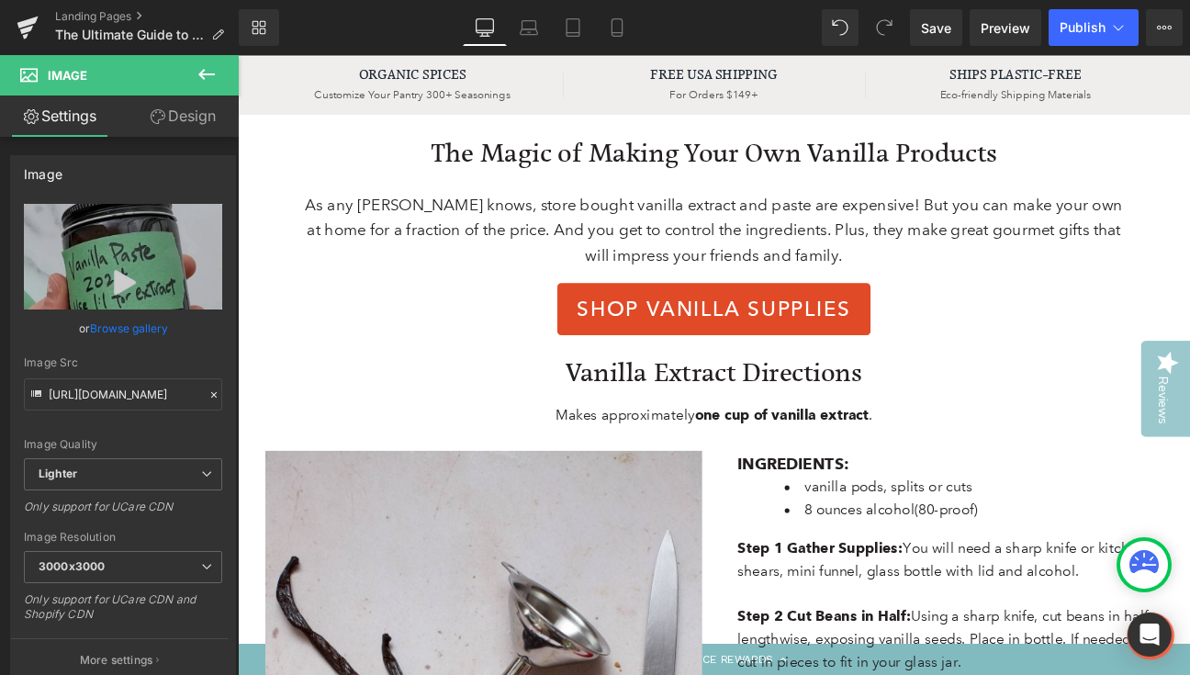
scroll to position [0, 0]
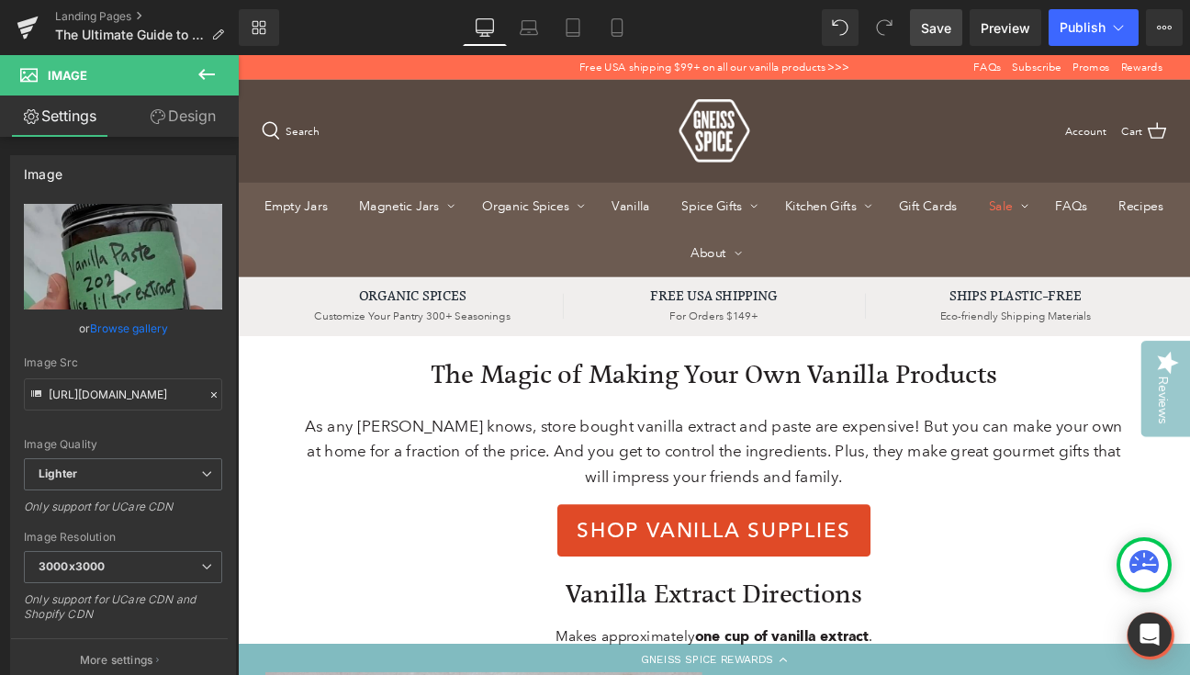
click at [934, 22] on span "Save" at bounding box center [936, 27] width 30 height 19
click at [1083, 28] on span "Publish" at bounding box center [1083, 27] width 46 height 15
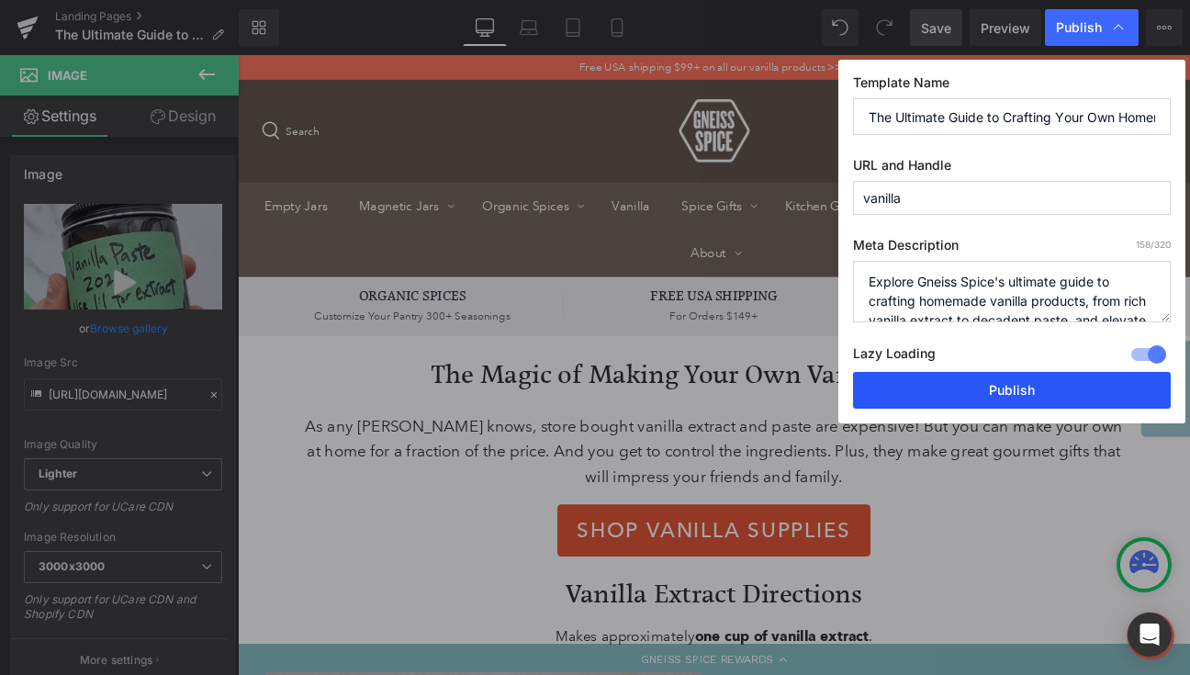
click at [981, 392] on button "Publish" at bounding box center [1012, 390] width 318 height 37
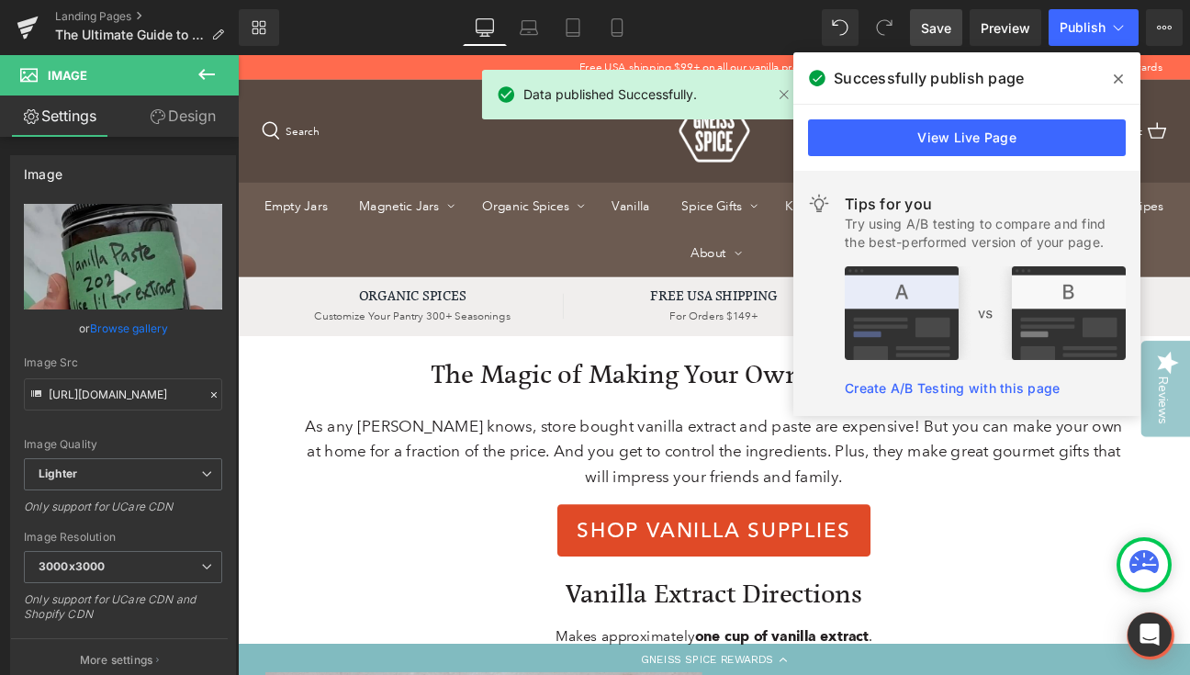
click at [1124, 73] on span at bounding box center [1118, 78] width 29 height 29
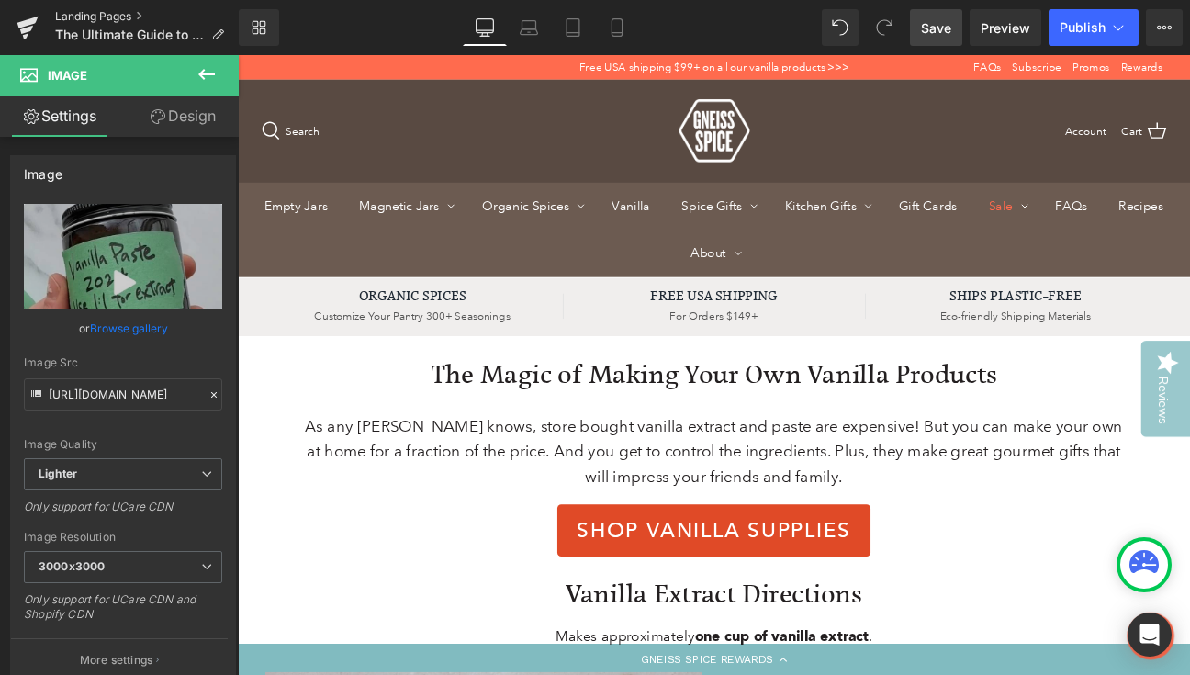
click at [96, 17] on link "Landing Pages" at bounding box center [147, 16] width 184 height 15
